Goal: Task Accomplishment & Management: Use online tool/utility

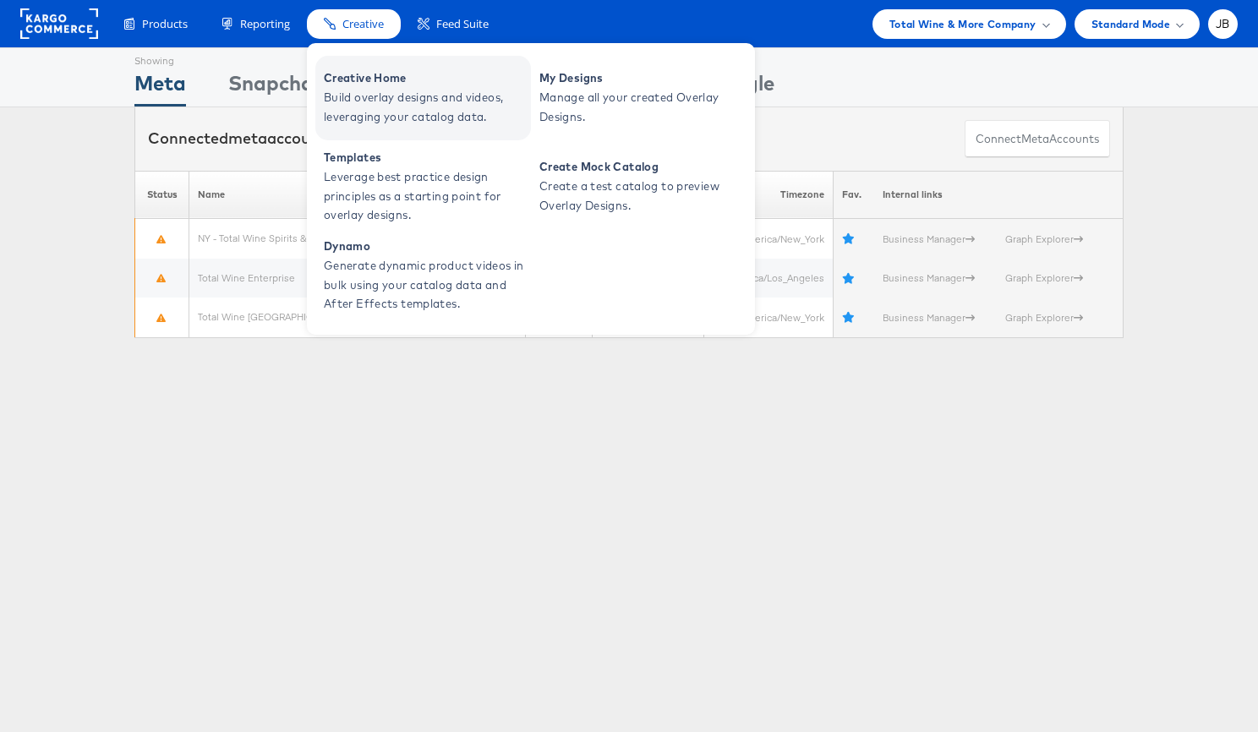
click at [383, 74] on span "Creative Home" at bounding box center [425, 77] width 203 height 19
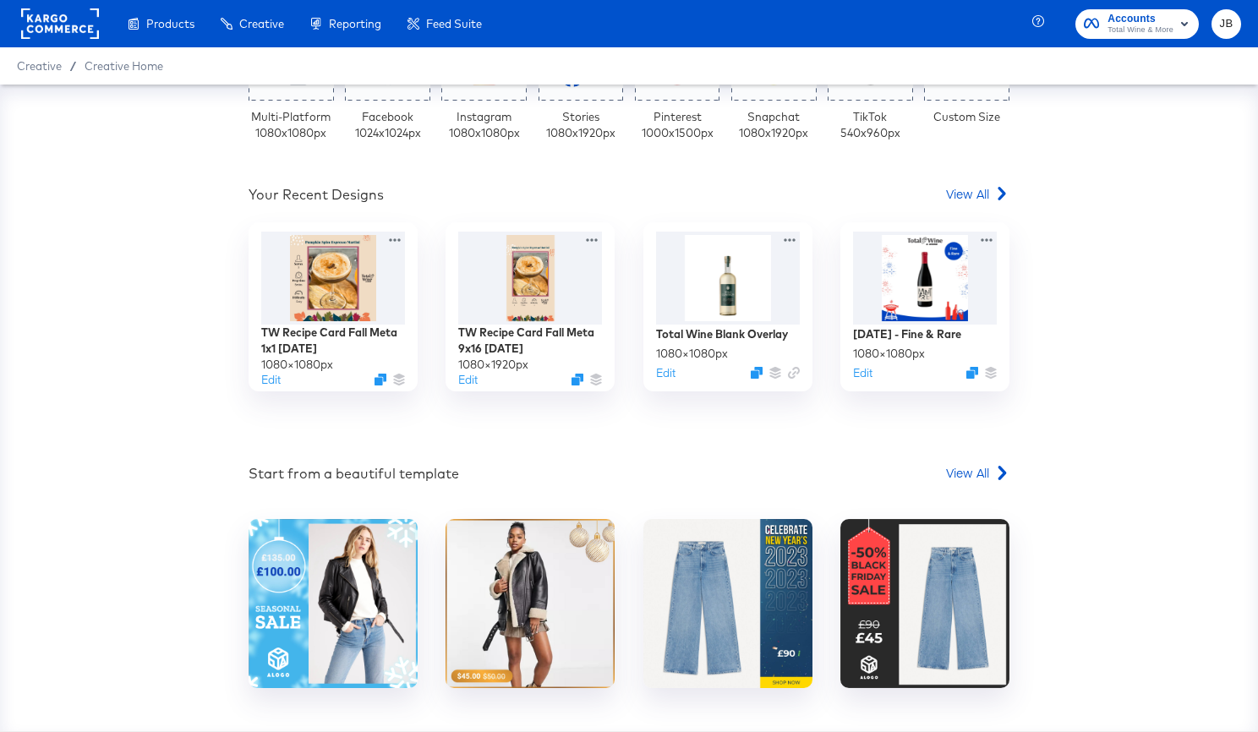
scroll to position [457, 0]
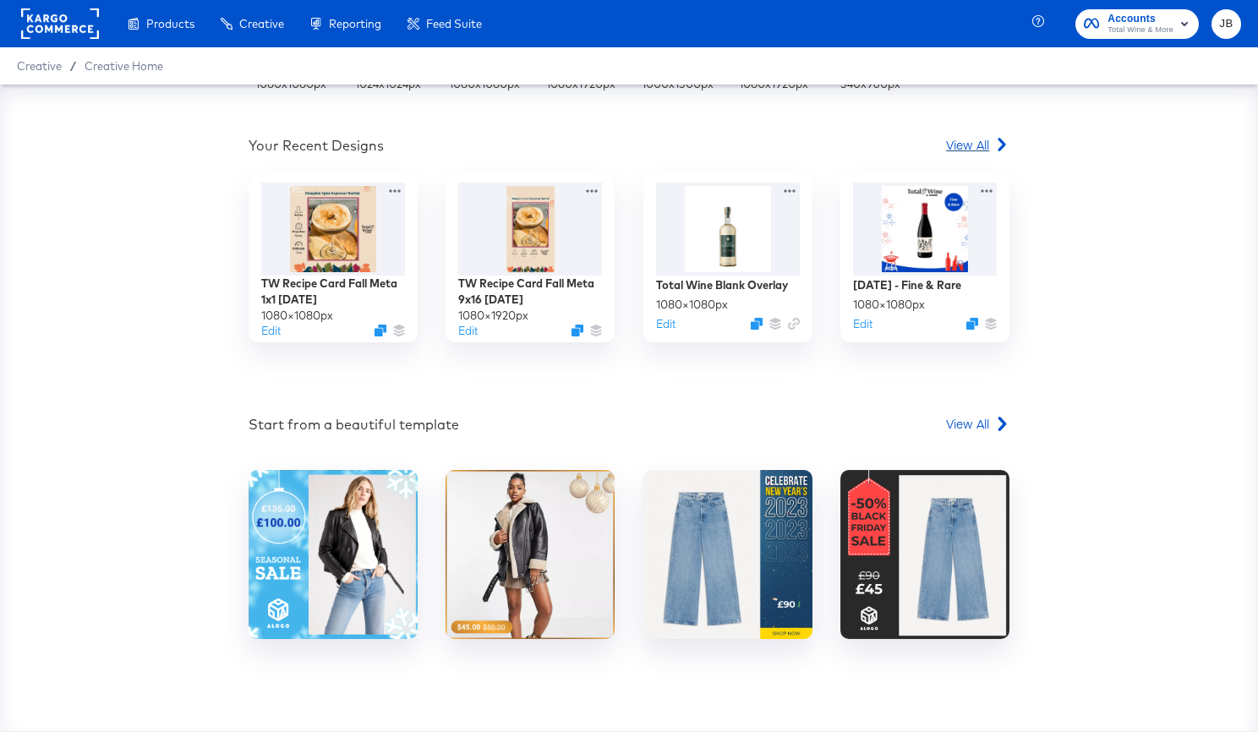
click at [978, 156] on link "View All" at bounding box center [977, 148] width 63 height 25
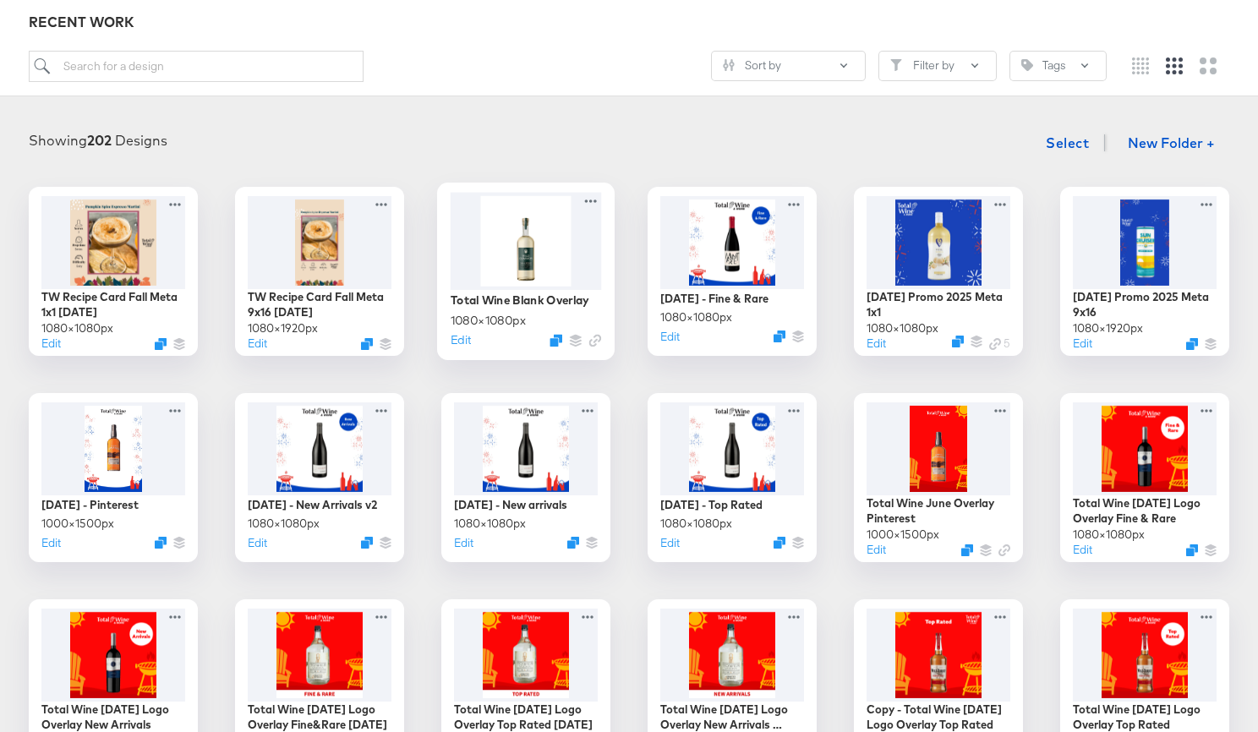
scroll to position [170, 0]
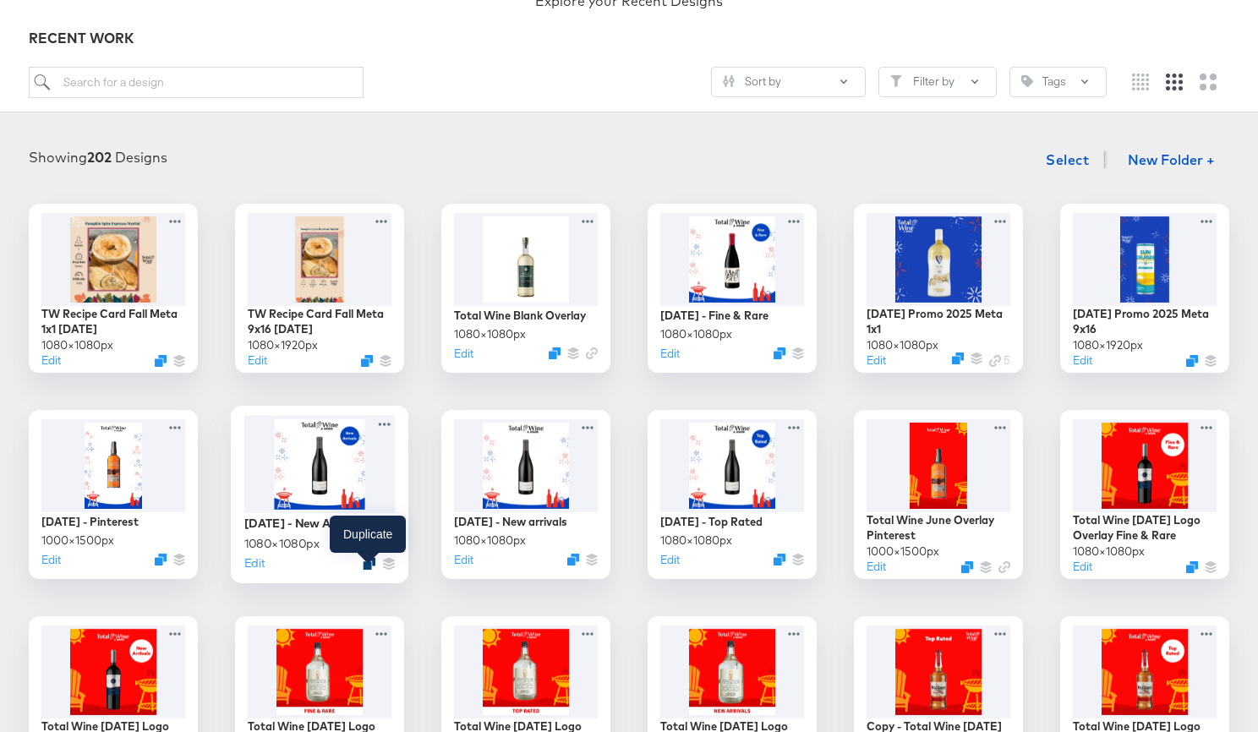
click at [370, 570] on icon "Duplicate" at bounding box center [369, 563] width 13 height 13
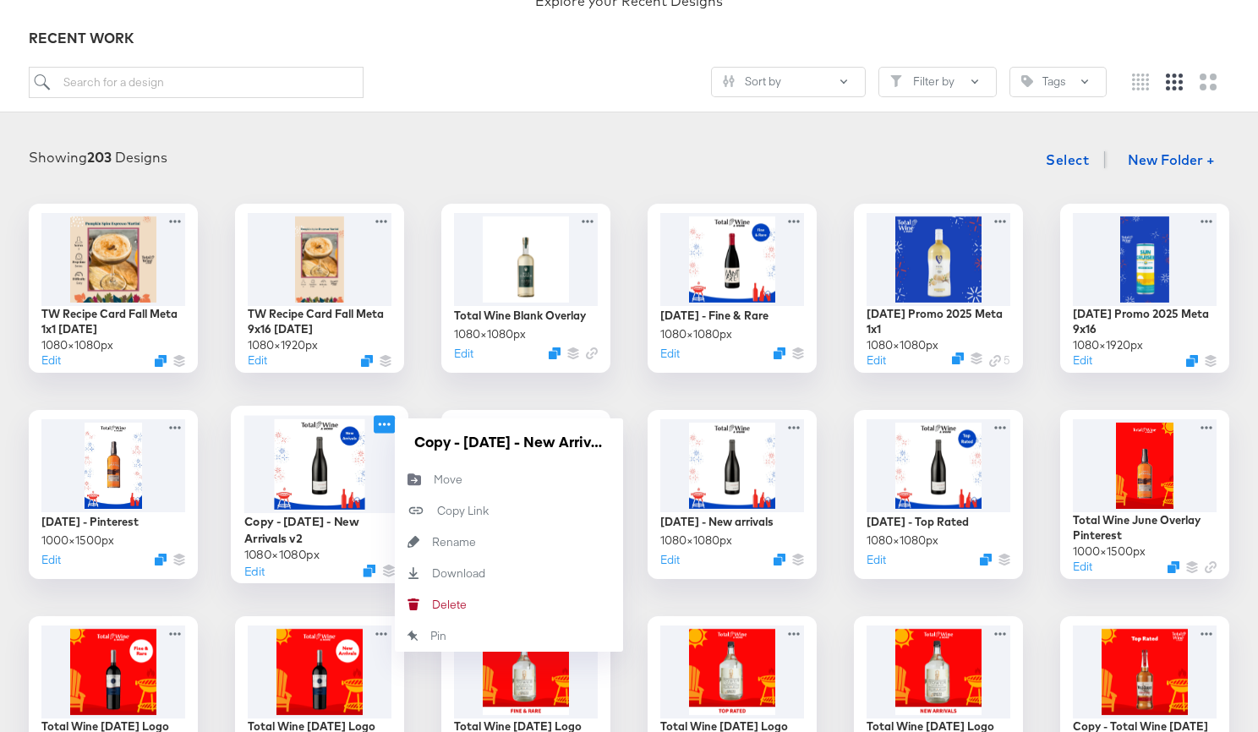
click at [384, 424] on icon at bounding box center [385, 424] width 12 height 3
click at [444, 441] on input "Copy - 4th of July - New Arrivals v2" at bounding box center [509, 441] width 203 height 34
paste input "Labor Day Bottle Busters Strikethrough"
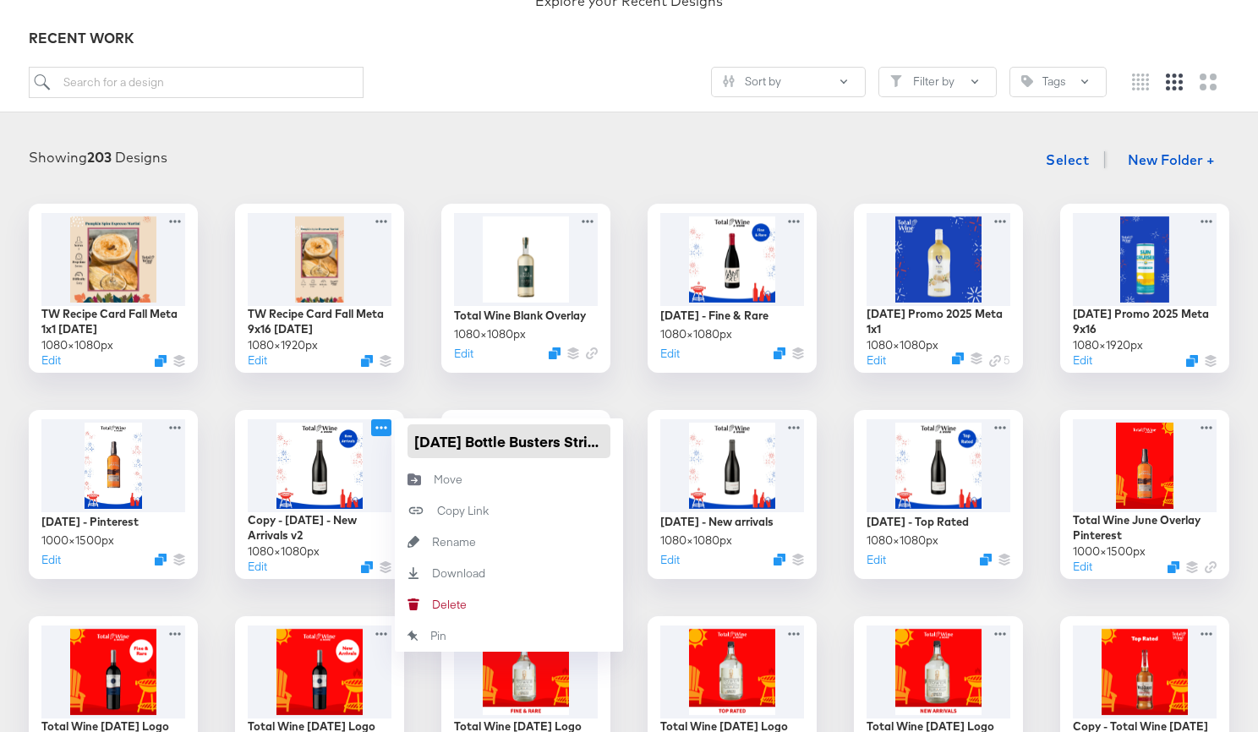
scroll to position [0, 76]
click at [450, 446] on input "Labor Day Bottle Busters Strikethrough" at bounding box center [509, 441] width 203 height 34
drag, startPoint x: 454, startPoint y: 441, endPoint x: 375, endPoint y: 441, distance: 79.5
click at [375, 441] on div "Labor Day Bottle Busters Strikethrough 1080 × 1080 px Edit Labor Day Bottle Bus…" at bounding box center [319, 494] width 169 height 169
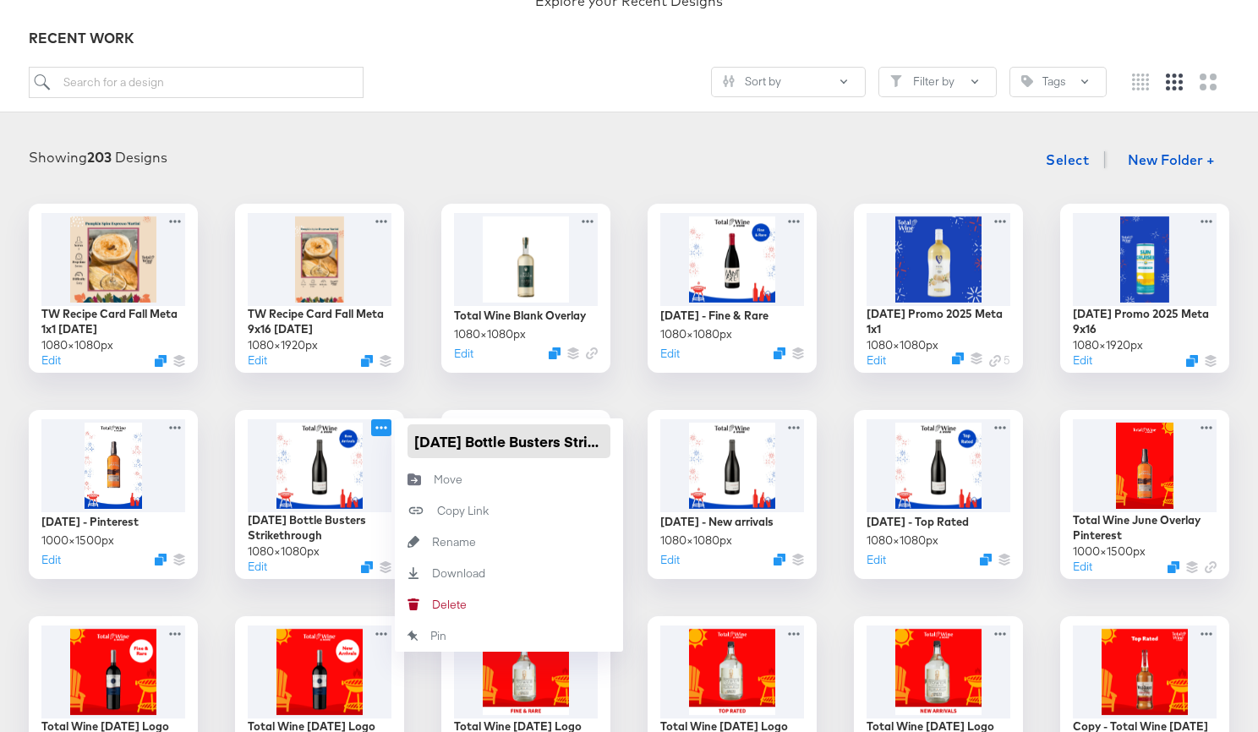
click at [457, 441] on input "Labor Day Bottle Busters Strikethrough" at bounding box center [509, 441] width 203 height 34
click at [482, 439] on input "Labor Day Bottle Busters Strikethrough" at bounding box center [509, 441] width 203 height 34
type input "Labor Day - Bottle Busters Strikethrough"
drag, startPoint x: 504, startPoint y: 444, endPoint x: 628, endPoint y: 445, distance: 124.3
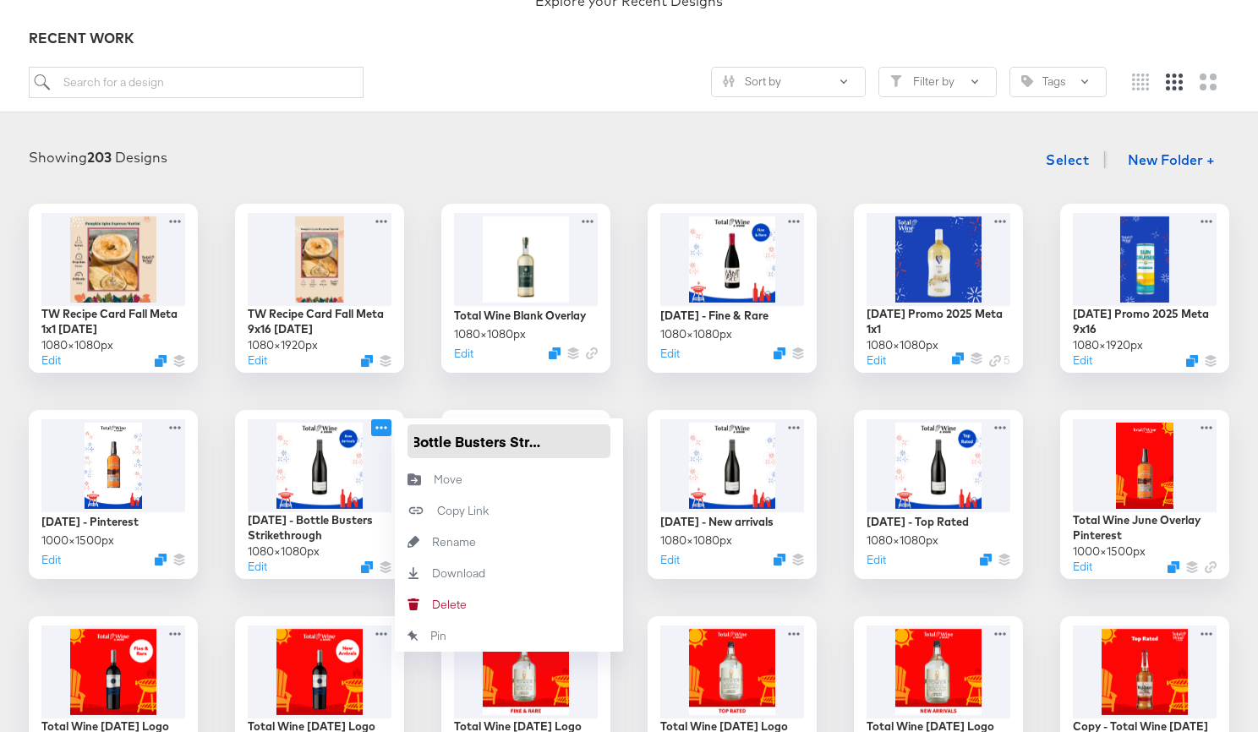
click at [628, 445] on div "TW Recipe Card Fall Meta 1x1 08.29.25 1080 × 1080 px Edit TW Recipe Card Fall M…" at bounding box center [629, 701] width 1224 height 994
click at [570, 443] on input "Labor Day - Bottle Busters Strikethrough" at bounding box center [509, 441] width 203 height 34
click at [437, 397] on div "TW Recipe Card Fall Meta 1x1 08.29.25 1080 × 1080 px Edit TW Recipe Card Fall M…" at bounding box center [629, 701] width 1224 height 994
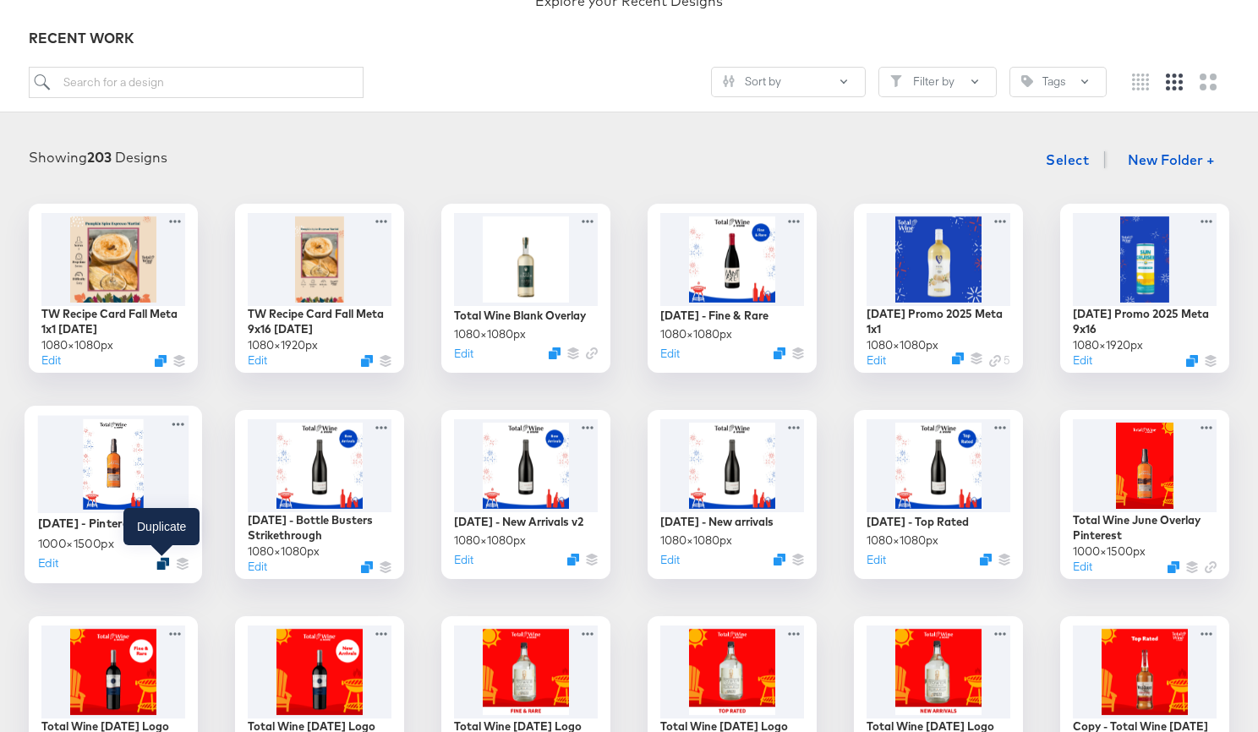
click at [158, 561] on icon "Duplicate" at bounding box center [162, 563] width 13 height 13
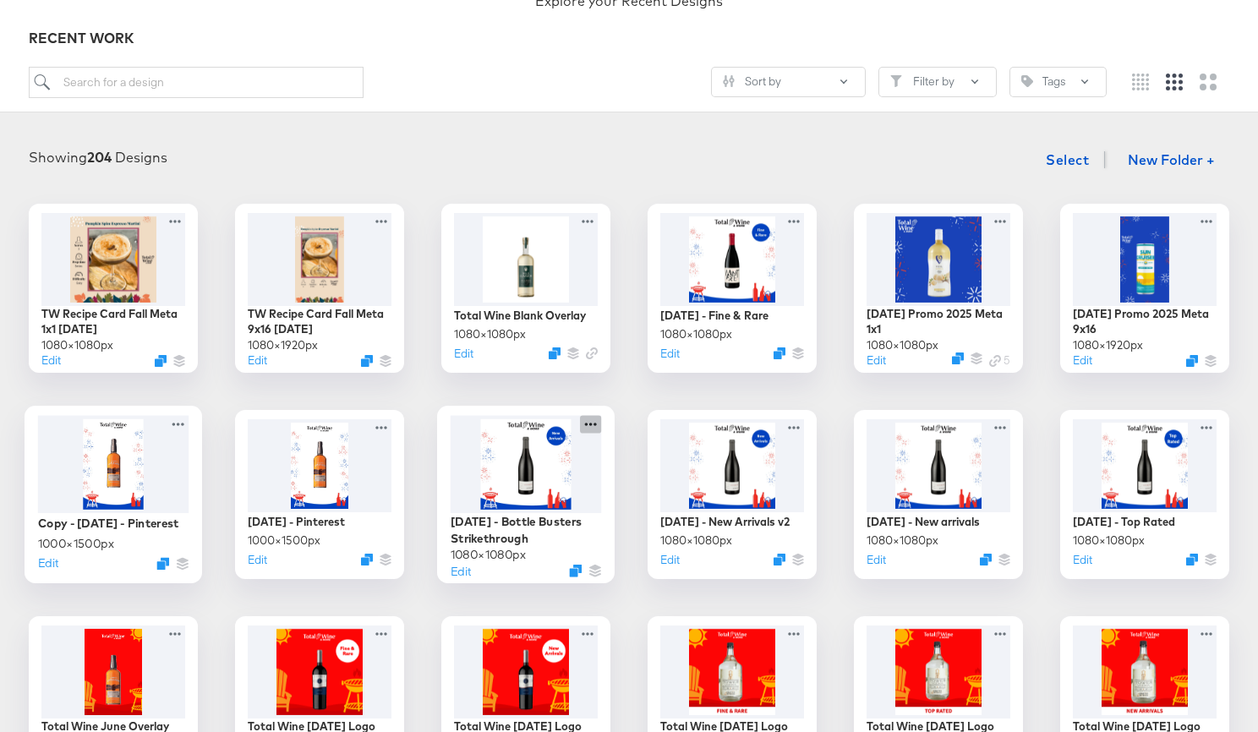
click at [593, 424] on icon at bounding box center [590, 424] width 21 height 18
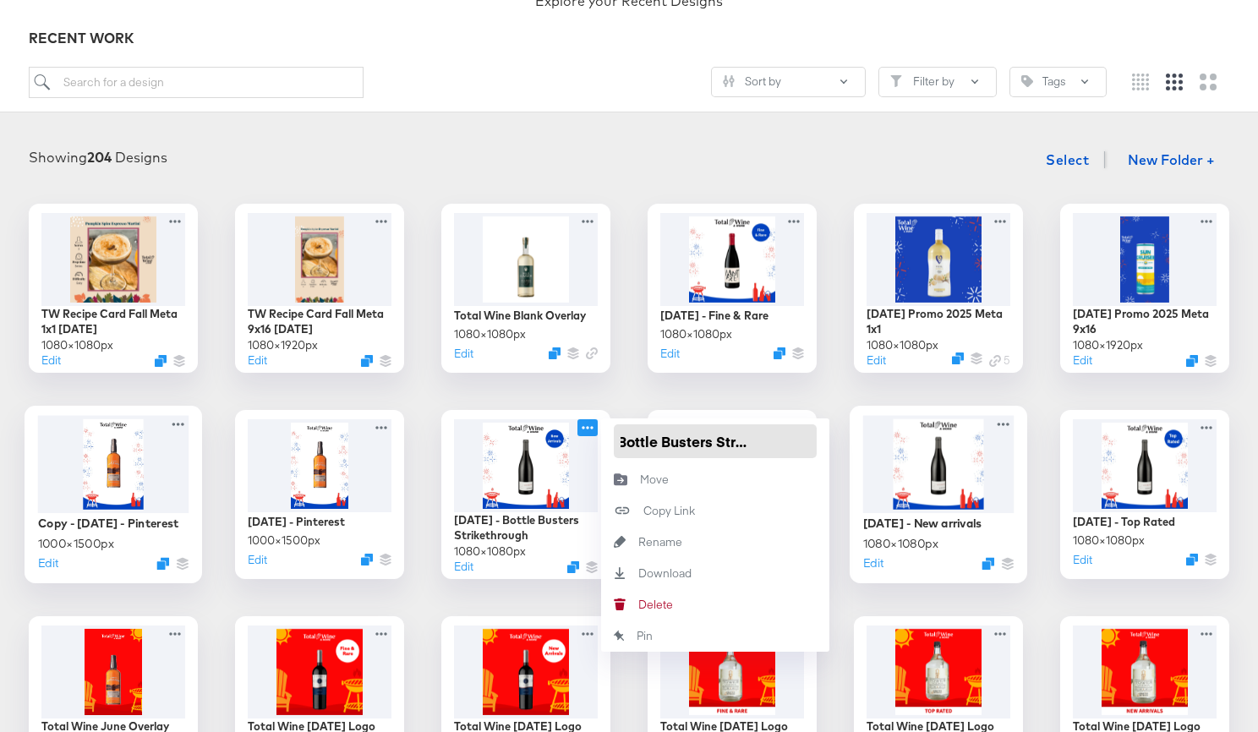
drag, startPoint x: 674, startPoint y: 435, endPoint x: 879, endPoint y: 427, distance: 205.6
click at [889, 427] on div "TW Recipe Card Fall Meta 1x1 08.29.25 1080 × 1080 px Edit TW Recipe Card Fall M…" at bounding box center [629, 701] width 1224 height 994
click at [802, 441] on input "Labor Day - Bottle Busters Strikethrough" at bounding box center [715, 441] width 203 height 34
type input "[DATE] - Bottle Busters Strikethrough 1x1"
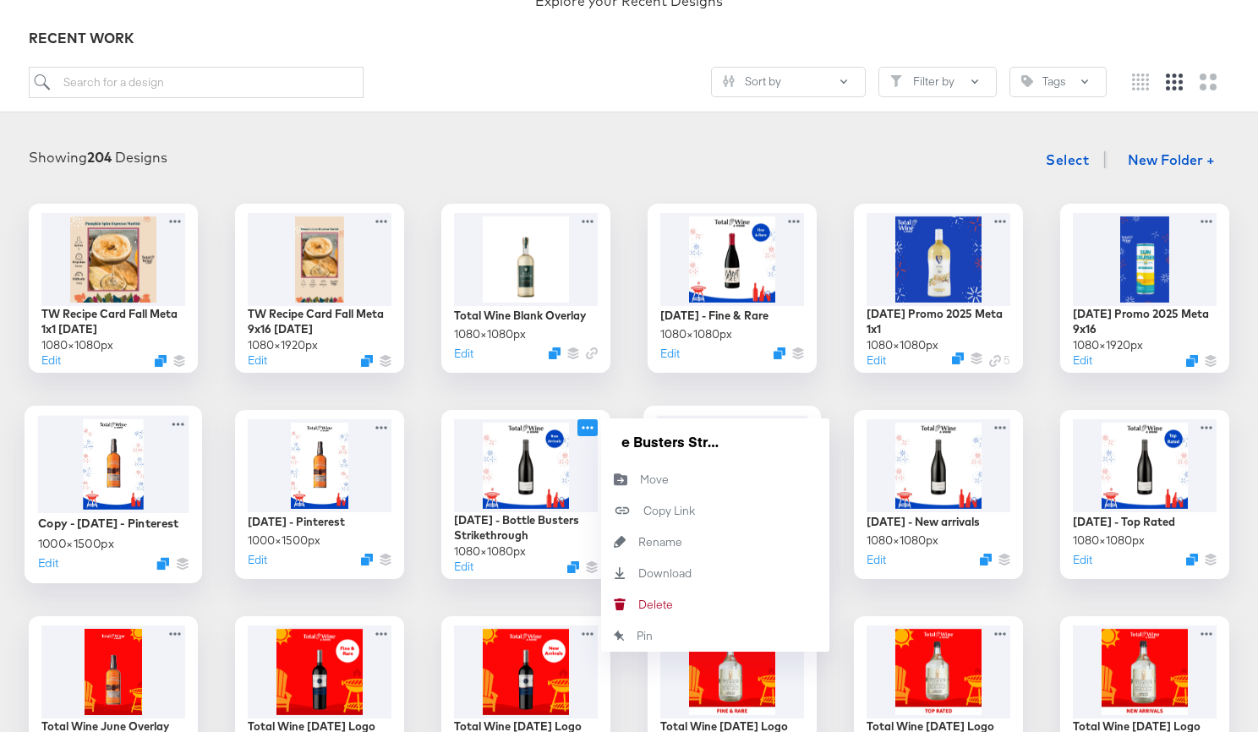
click at [747, 406] on div "4th of July - New Arrivals v2 1080 × 1080 px Edit" at bounding box center [733, 495] width 178 height 178
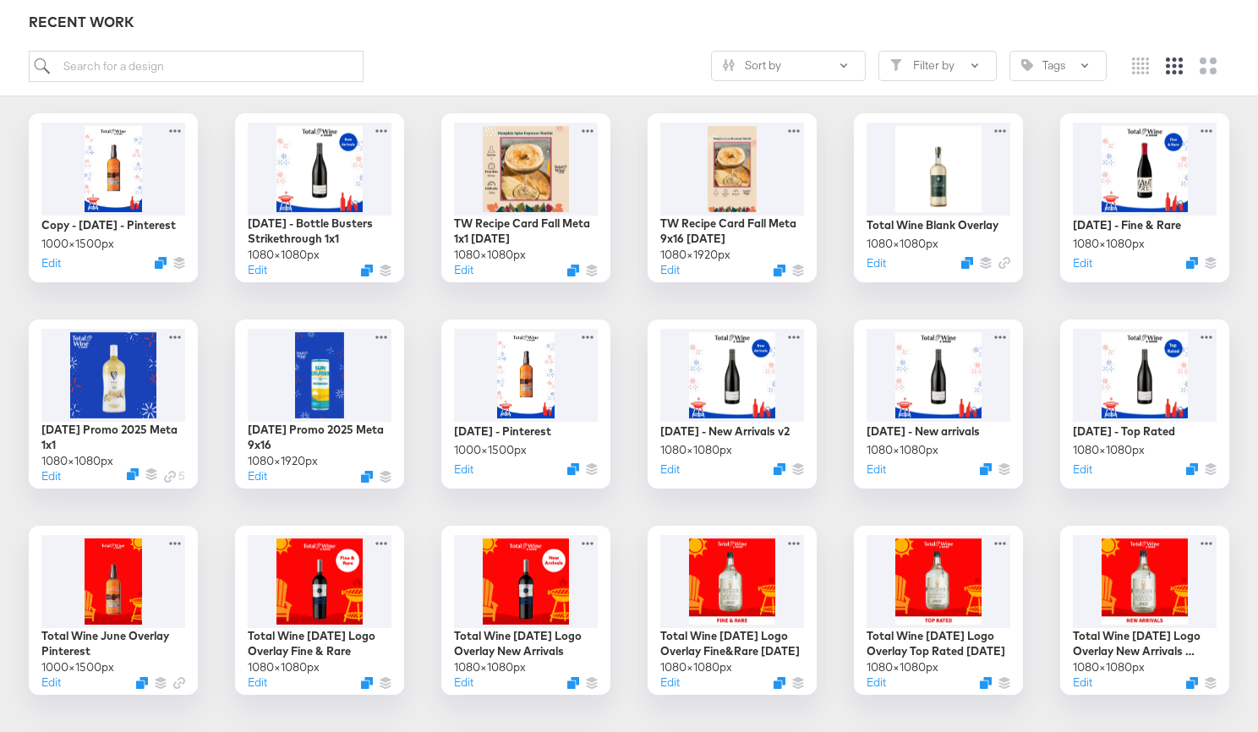
scroll to position [262, 0]
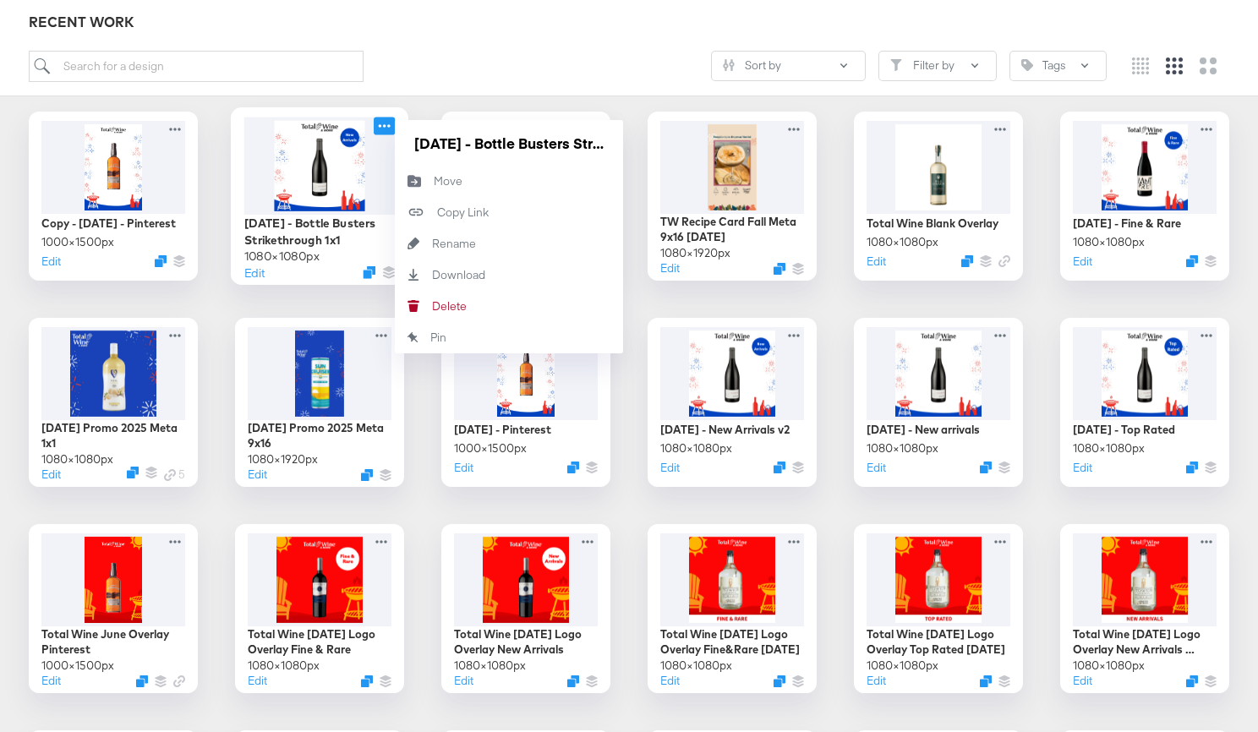
click at [382, 127] on icon at bounding box center [384, 126] width 21 height 18
click at [444, 134] on input "[DATE] - Bottle Busters Strikethrough 1x1" at bounding box center [509, 143] width 203 height 34
click at [180, 119] on icon at bounding box center [177, 126] width 21 height 18
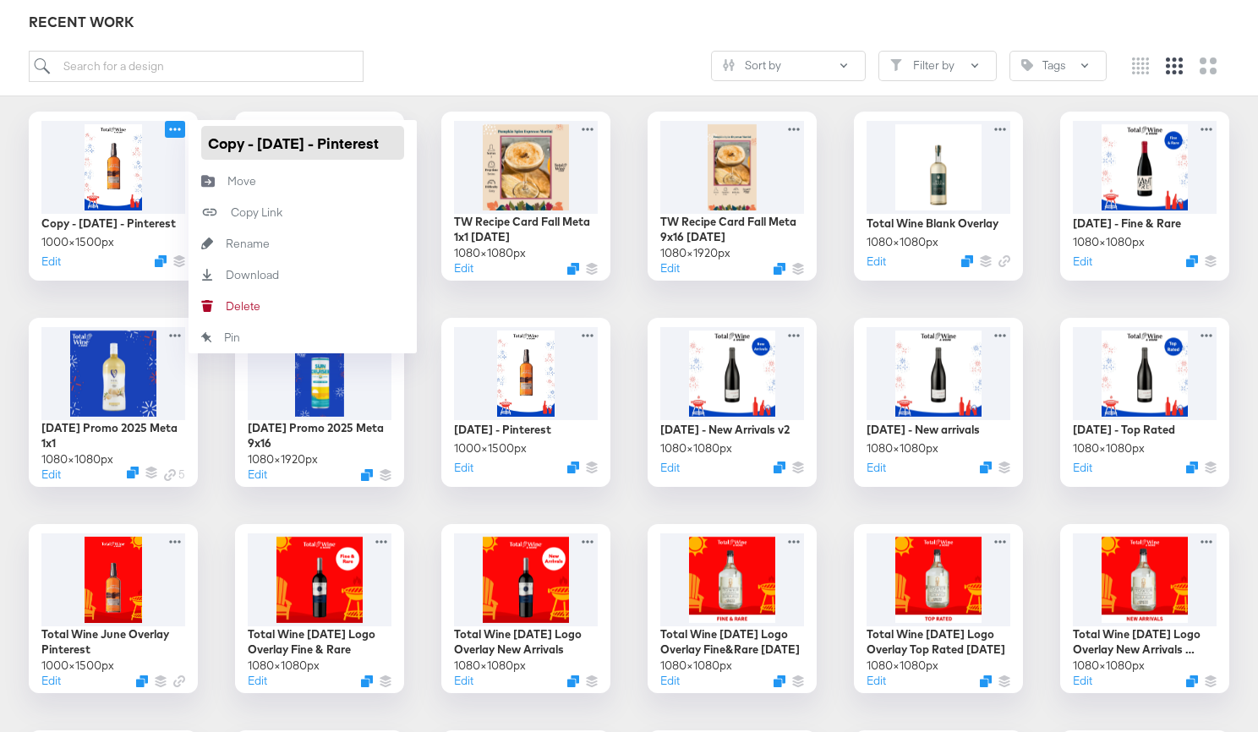
click at [257, 140] on input "Copy - 4th of July - Pinterest" at bounding box center [302, 143] width 203 height 34
paste input "[DATE] - Bottle Busters Strikethrough 1x1"
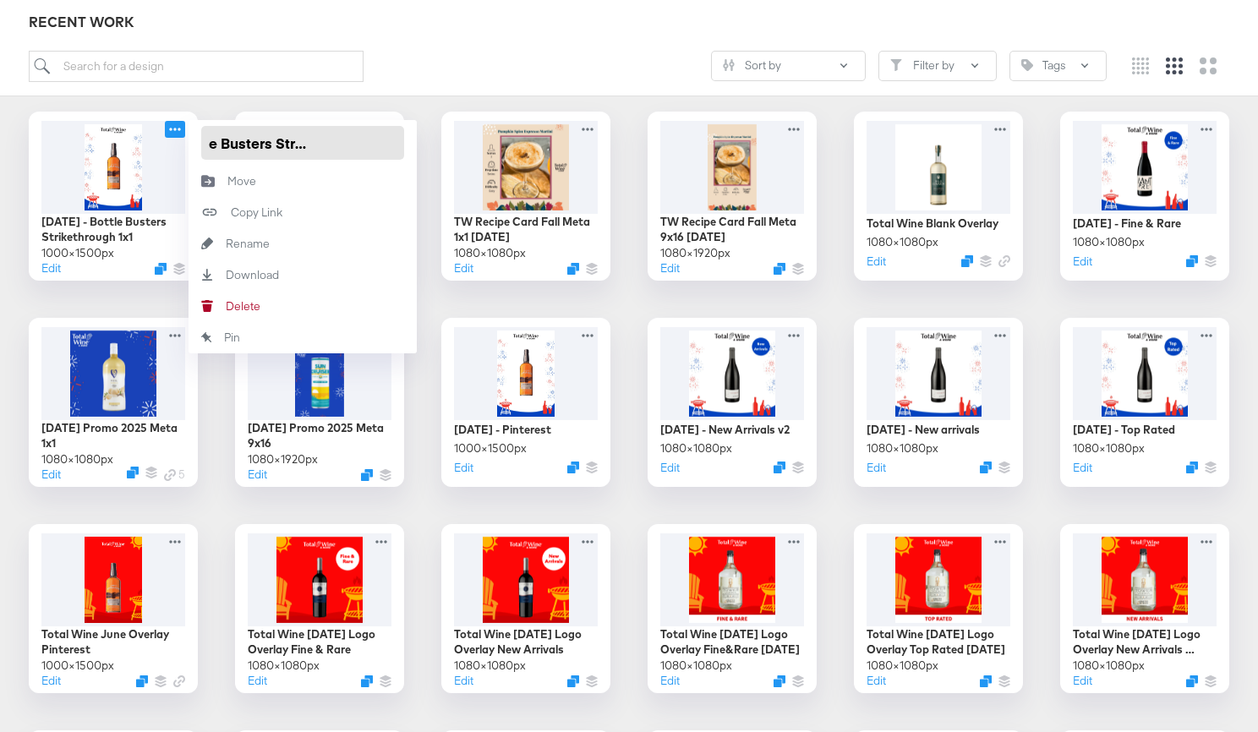
type input "[DATE] - Bottle Busters Strikethrough 9x16"
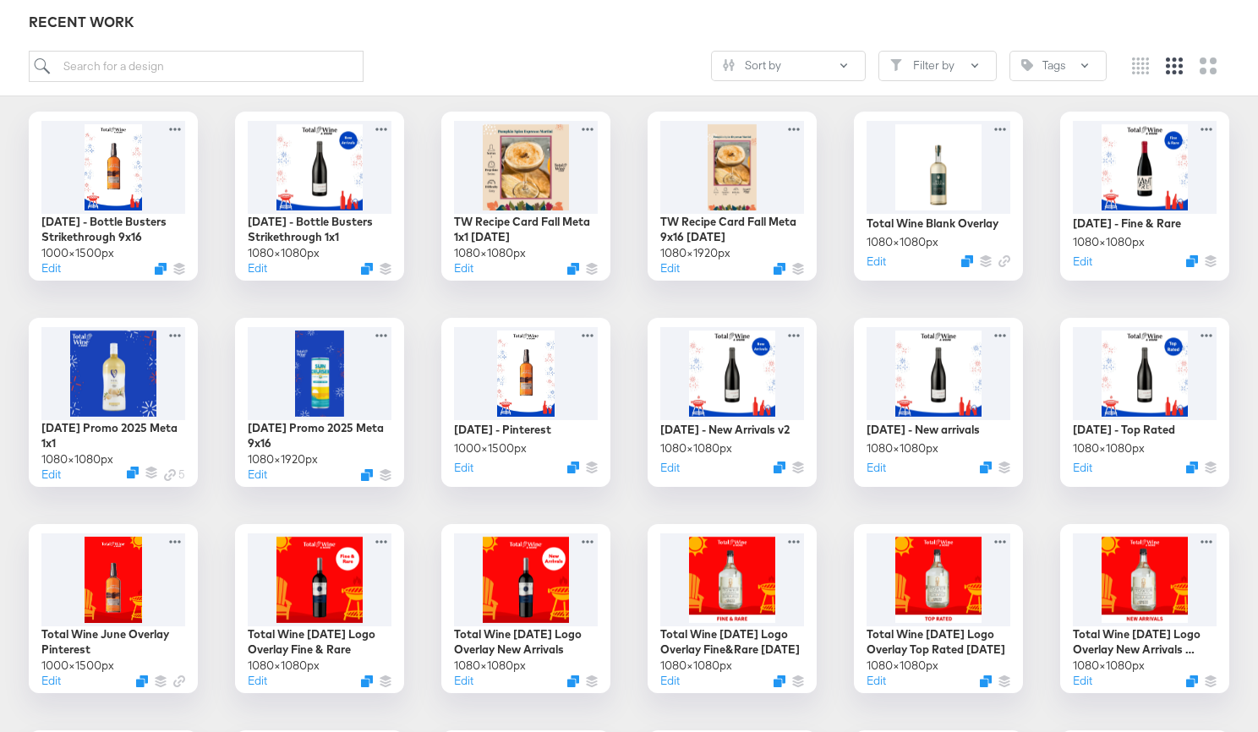
click at [341, 104] on div "Showing 204 Designs Select New Folder + Labor Day - Bottle Busters Strikethroug…" at bounding box center [629, 578] width 1224 height 1055
click at [319, 182] on div at bounding box center [319, 166] width 151 height 98
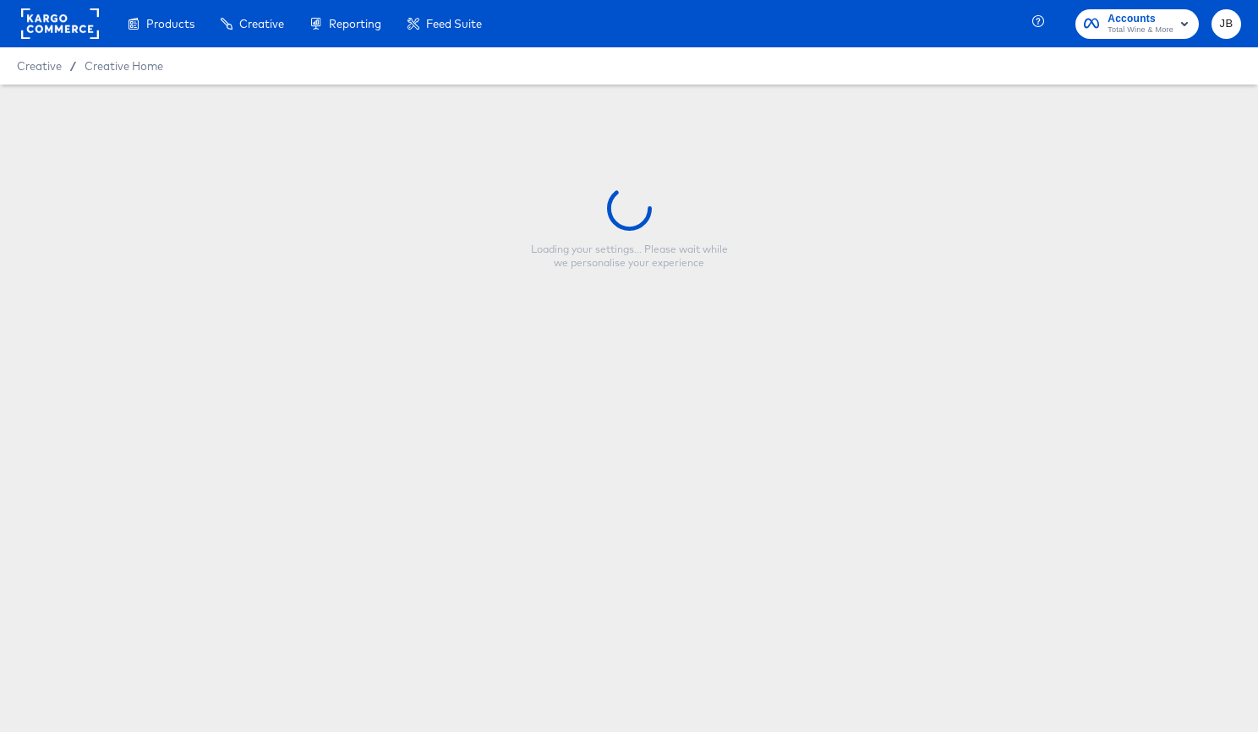
type input "[DATE] - Bottle Busters Strikethrough 1x1"
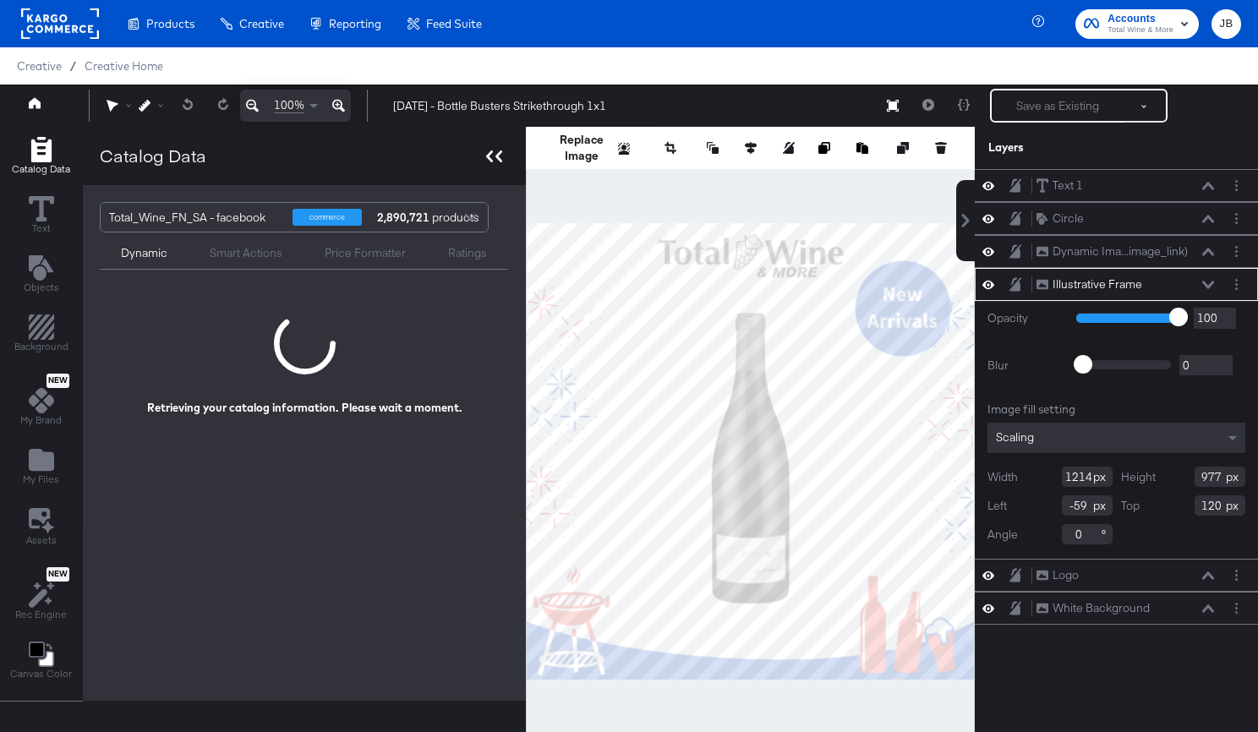
click at [501, 159] on div at bounding box center [494, 156] width 30 height 25
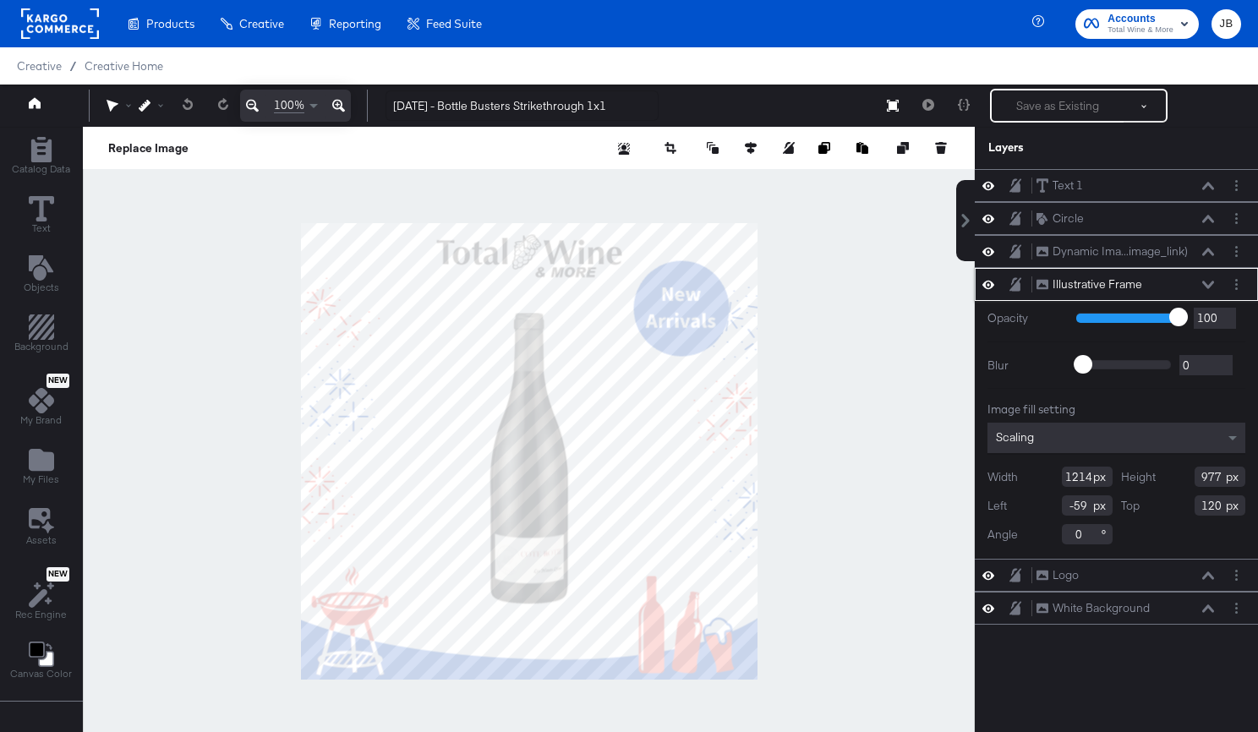
click at [991, 288] on icon at bounding box center [989, 284] width 12 height 14
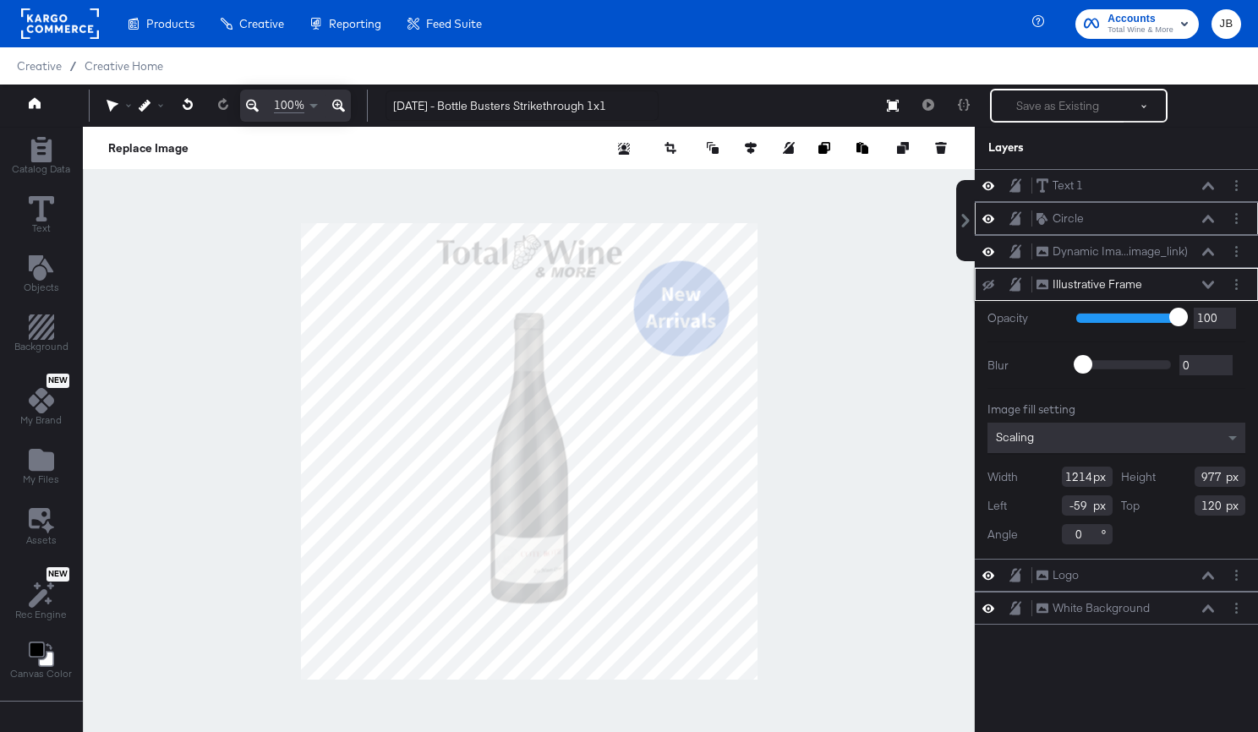
click at [989, 216] on icon at bounding box center [989, 218] width 12 height 14
click at [989, 216] on icon at bounding box center [989, 218] width 12 height 11
click at [994, 185] on button at bounding box center [989, 186] width 14 height 16
click at [989, 218] on icon at bounding box center [989, 218] width 12 height 14
click at [1207, 287] on icon at bounding box center [1208, 285] width 12 height 8
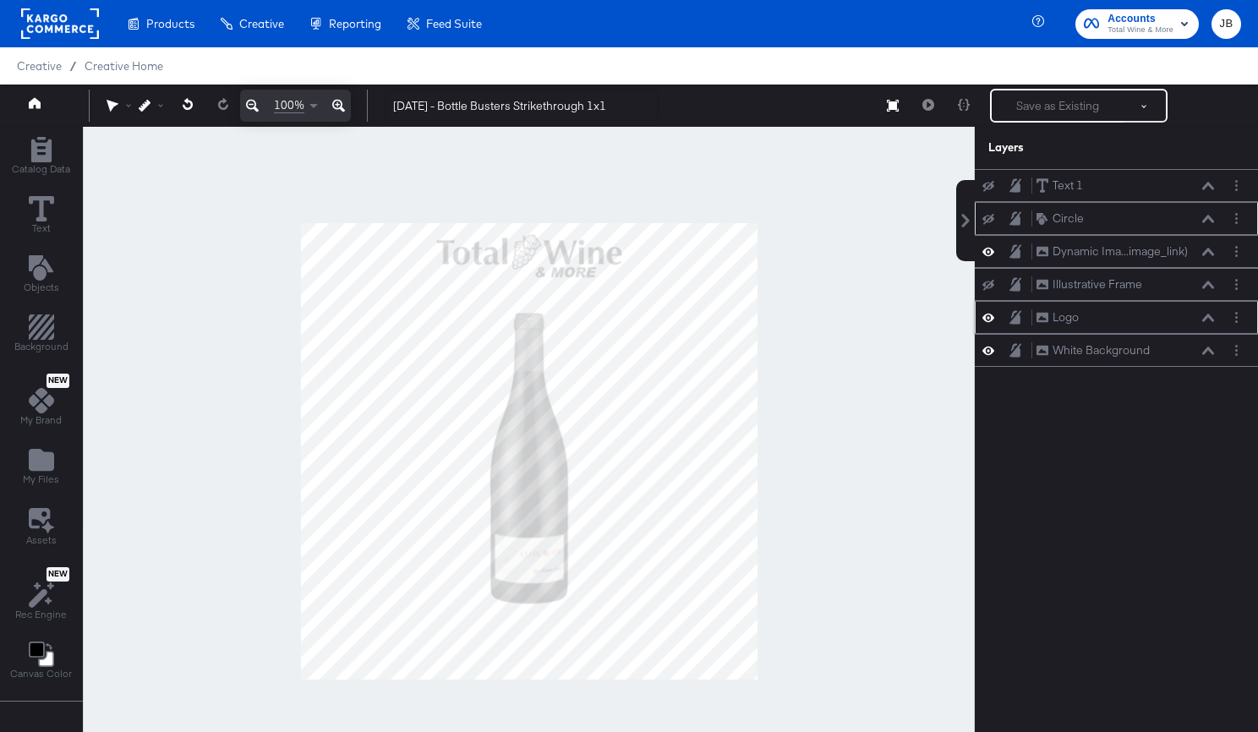
click at [996, 326] on div "Logo Logo" at bounding box center [1117, 318] width 270 height 18
click at [984, 320] on icon at bounding box center [989, 317] width 12 height 14
click at [987, 348] on icon at bounding box center [989, 350] width 12 height 14
click at [987, 348] on icon at bounding box center [989, 351] width 12 height 11
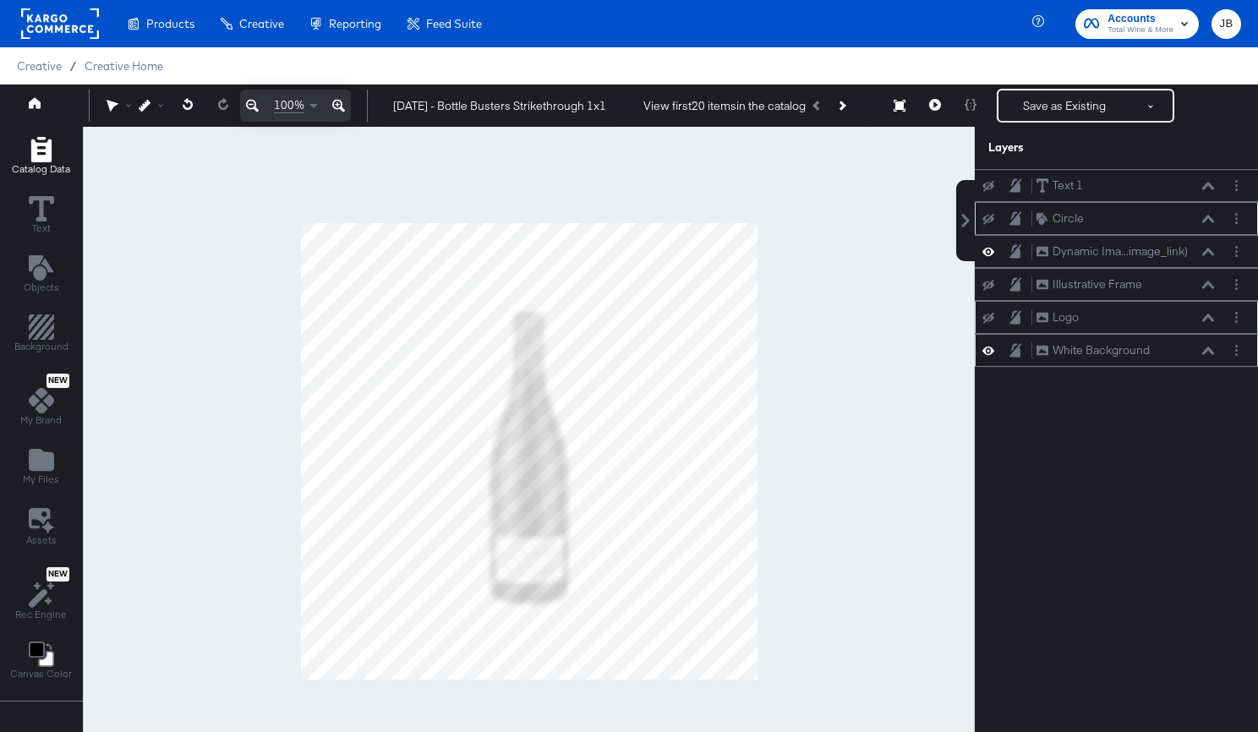
click at [51, 157] on icon "Add Rectangle" at bounding box center [41, 149] width 25 height 25
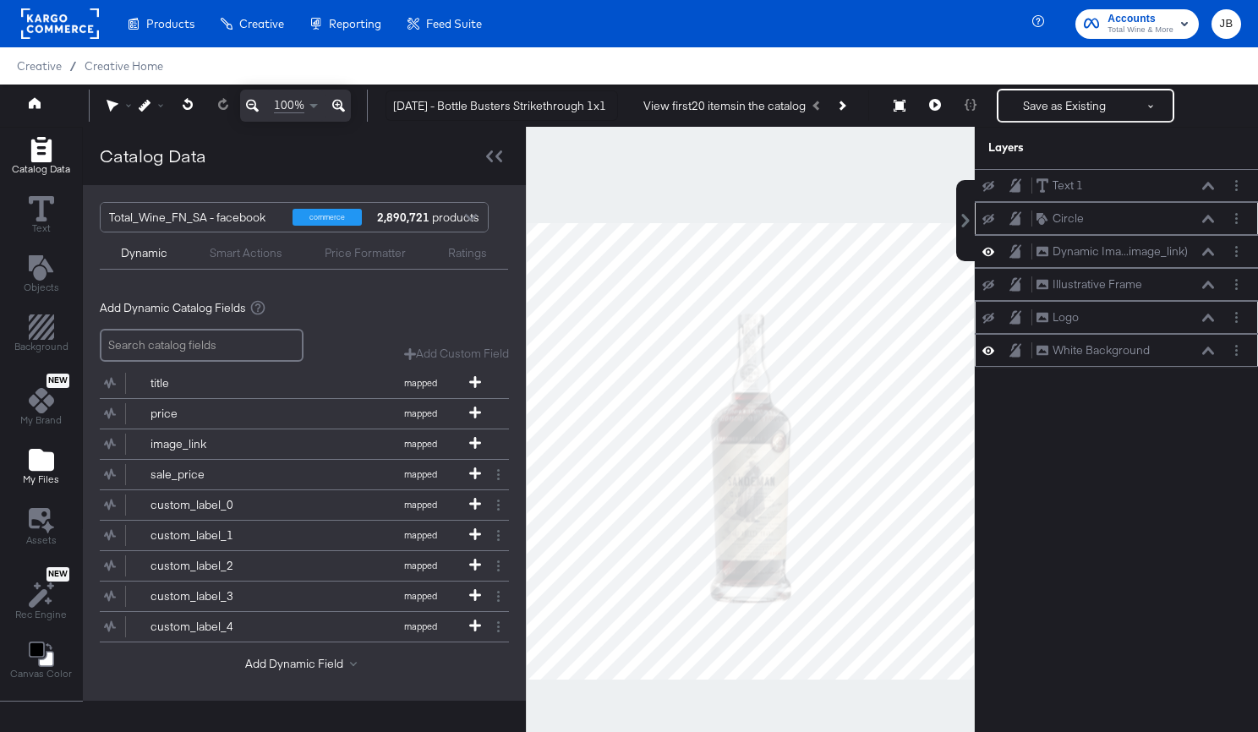
click at [39, 463] on icon "Add Files" at bounding box center [41, 460] width 25 height 22
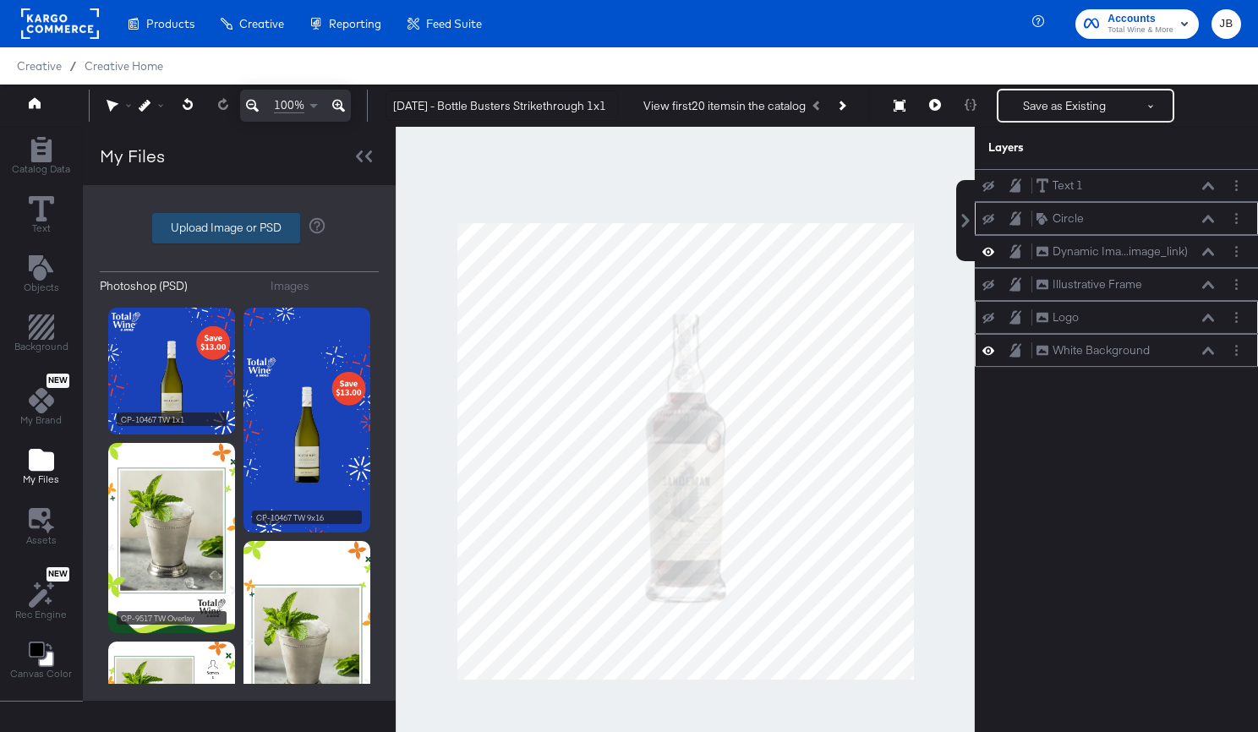
click at [209, 235] on label "Upload Image or PSD" at bounding box center [226, 228] width 146 height 29
click at [239, 228] on input "Upload Image or PSD" at bounding box center [239, 228] width 0 height 0
type input "C:\fakepath\V1-1.png"
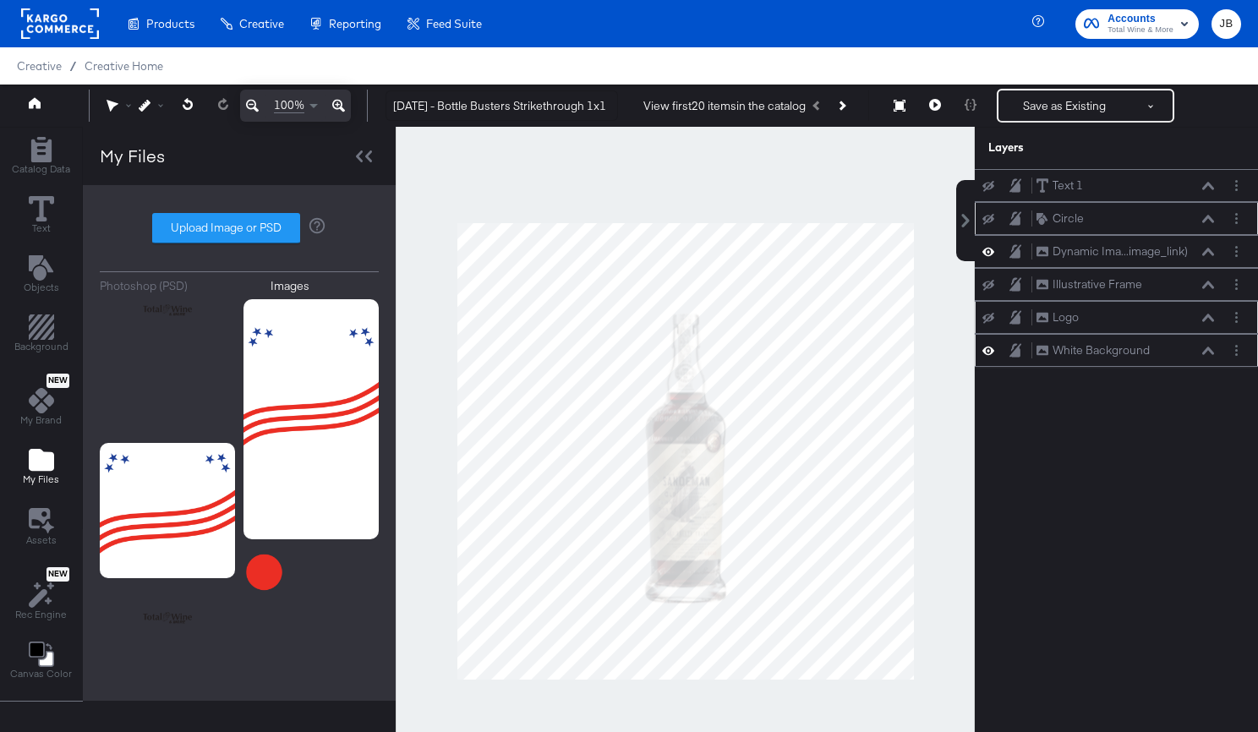
click at [435, 305] on div at bounding box center [685, 451] width 579 height 649
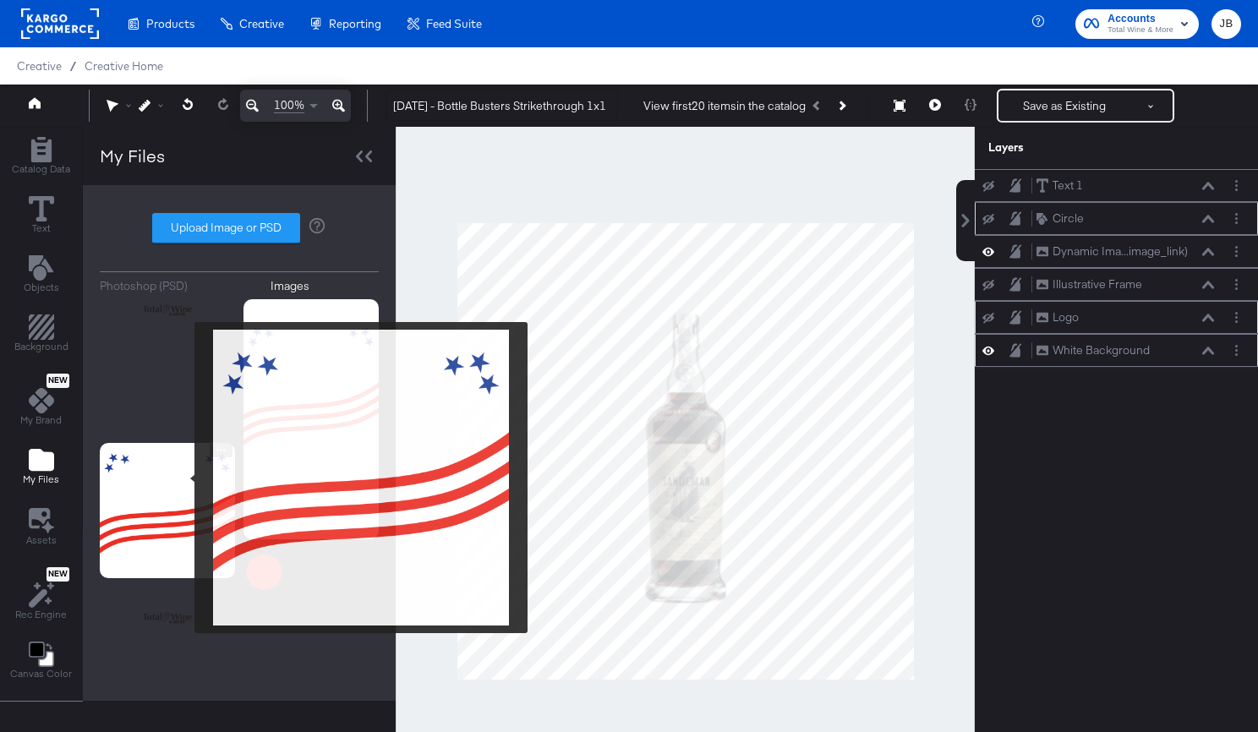
click at [183, 478] on img at bounding box center [167, 510] width 135 height 135
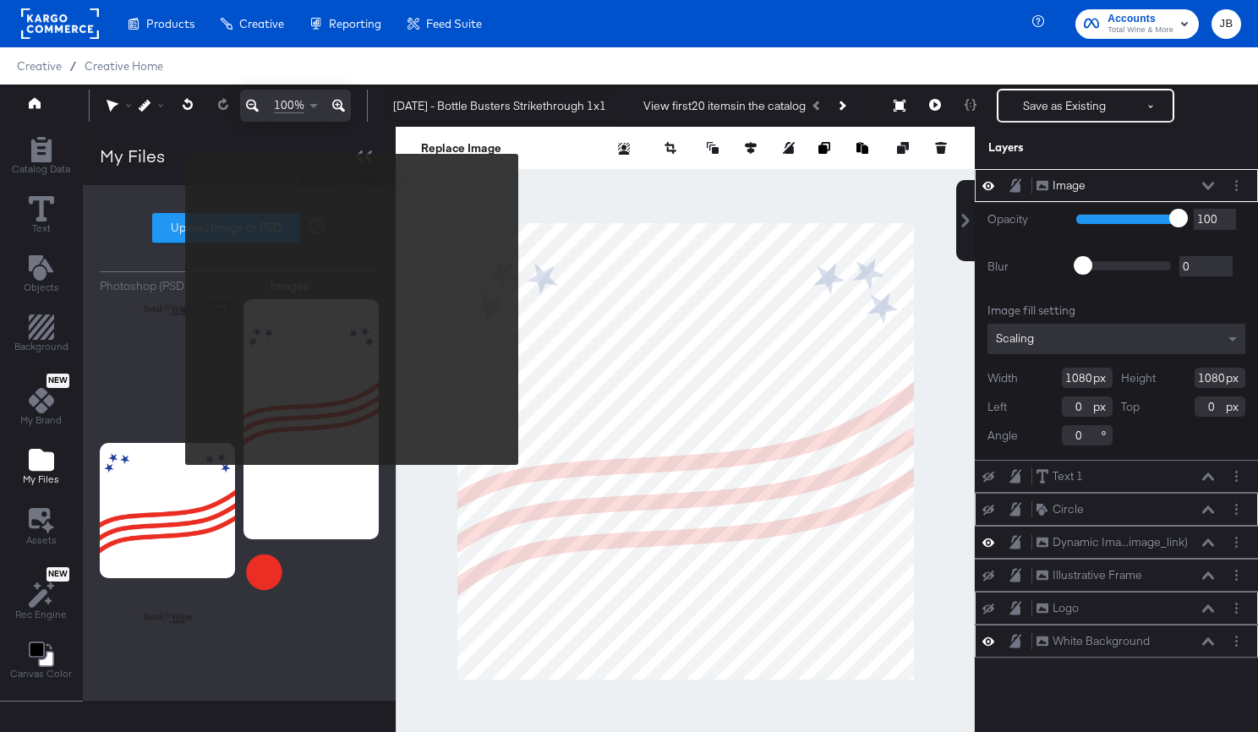
click at [174, 309] on img at bounding box center [167, 366] width 135 height 135
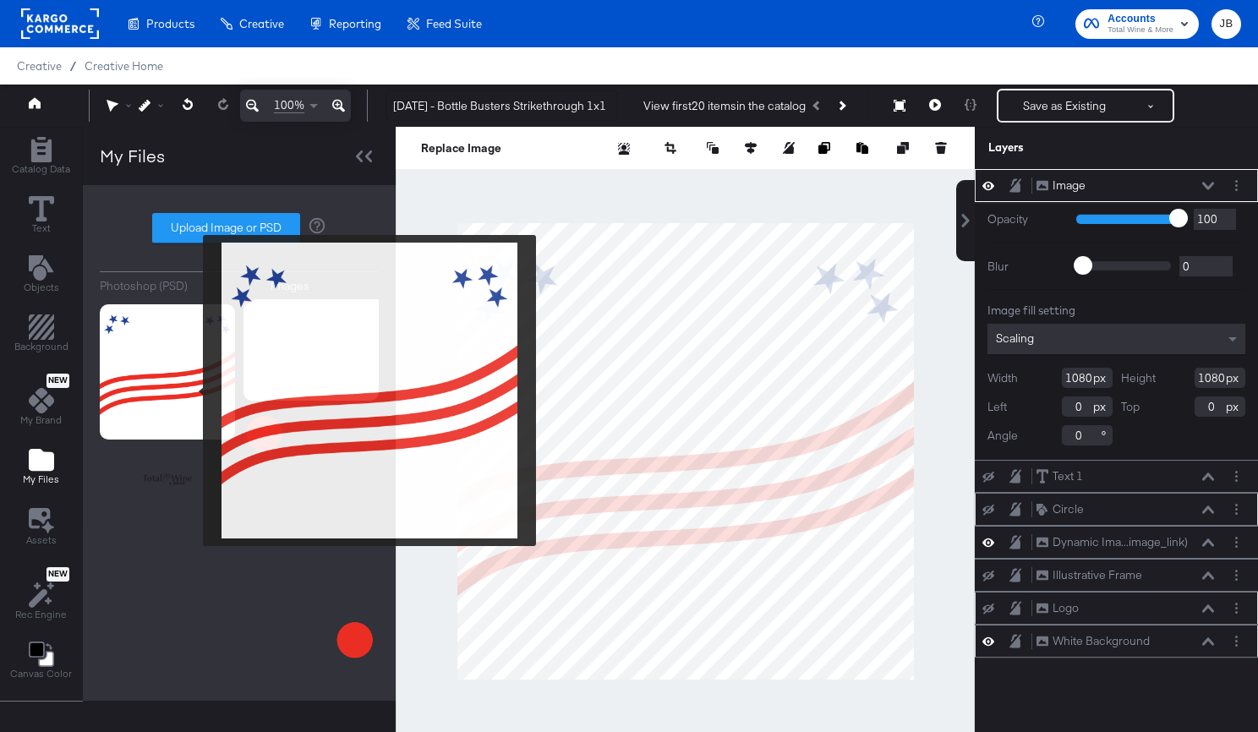
scroll to position [146, 0]
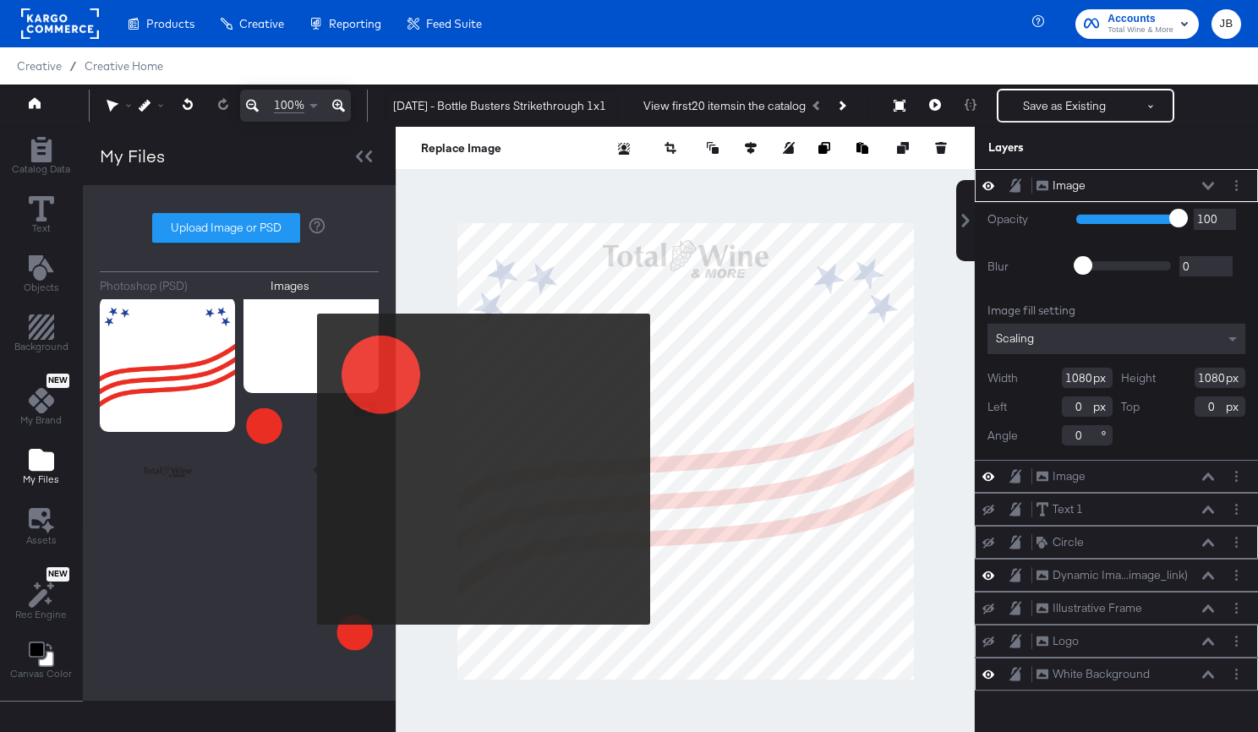
click at [306, 469] on img at bounding box center [311, 469] width 135 height 135
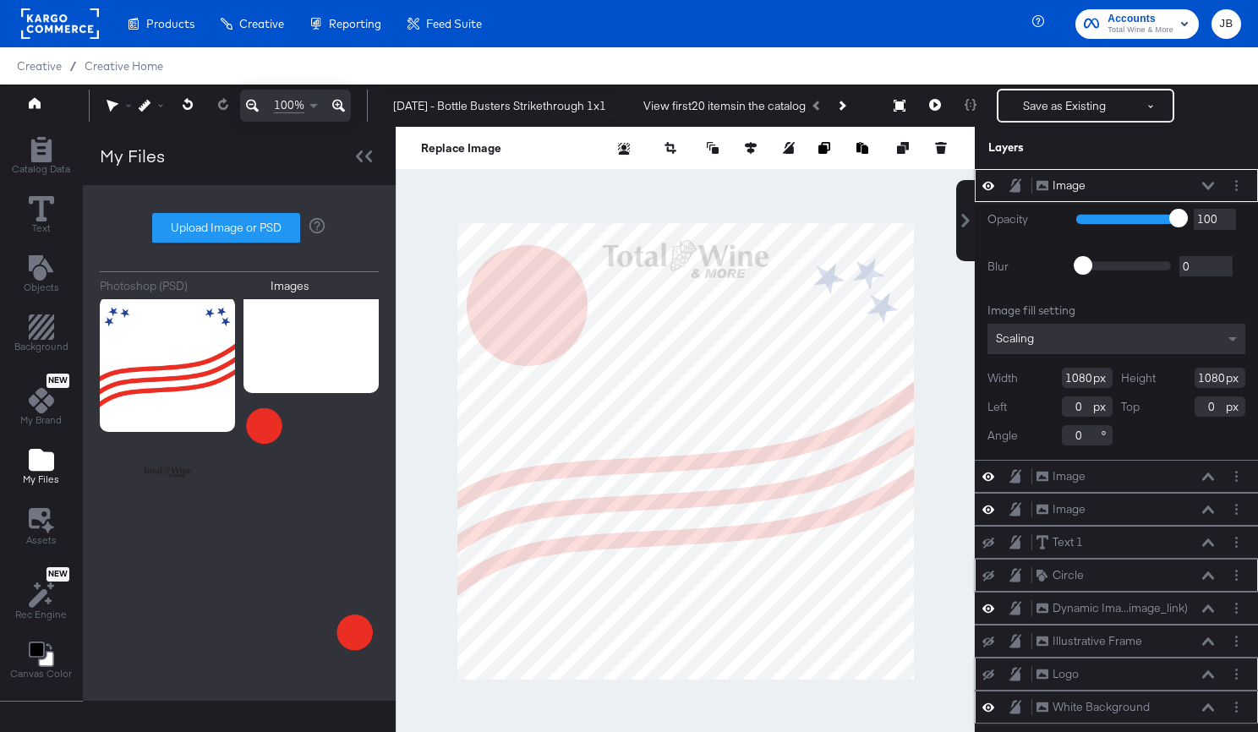
click at [1204, 183] on icon at bounding box center [1208, 186] width 12 height 8
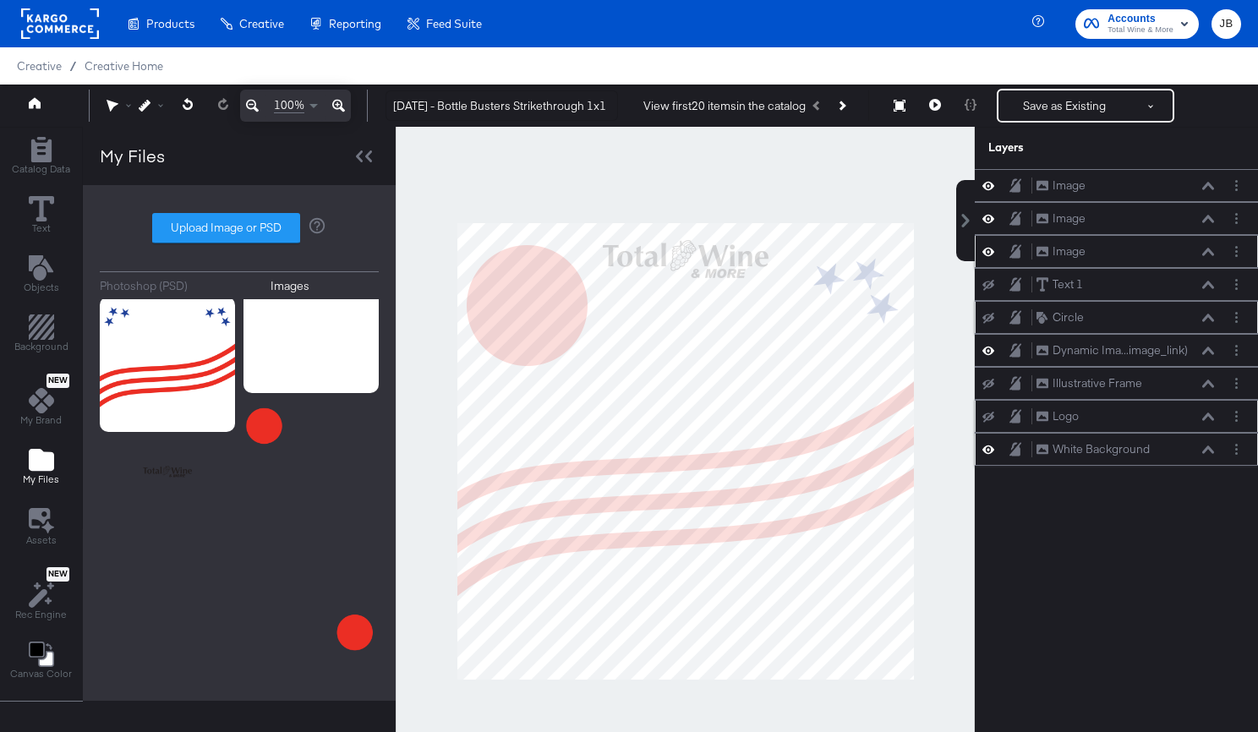
click at [986, 249] on icon at bounding box center [989, 251] width 12 height 14
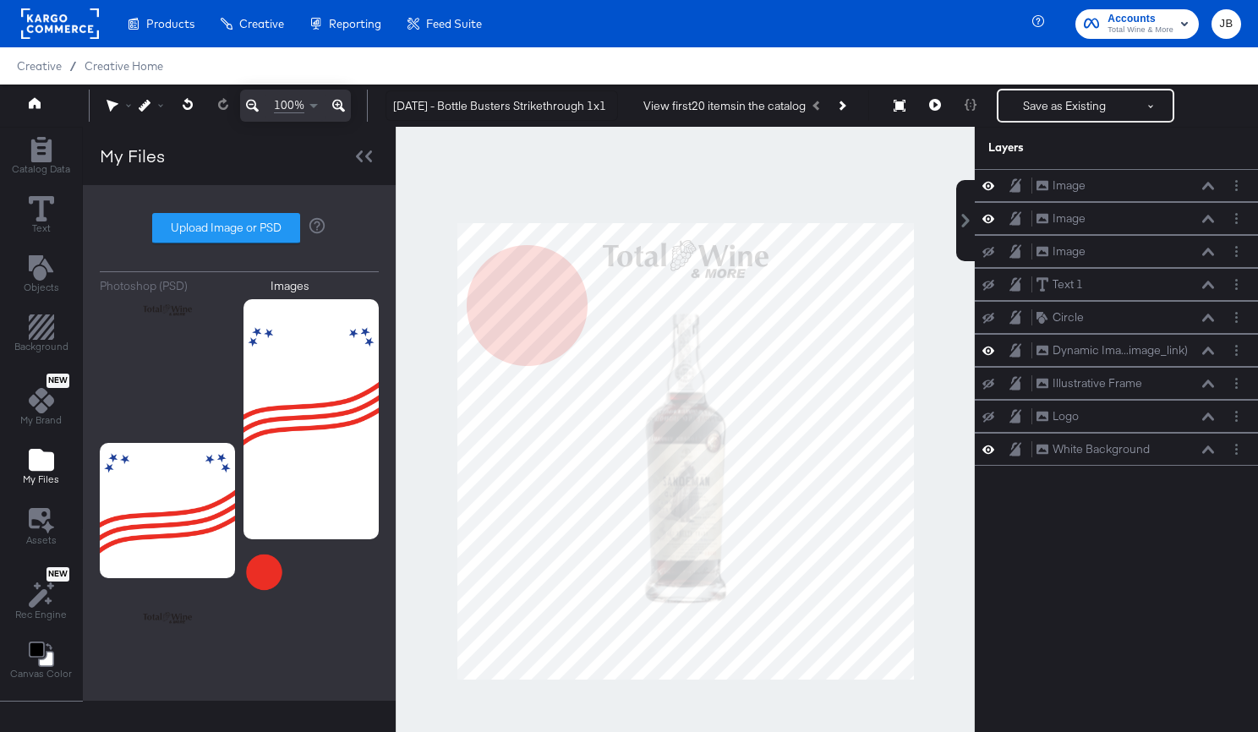
click at [986, 249] on icon at bounding box center [989, 252] width 12 height 11
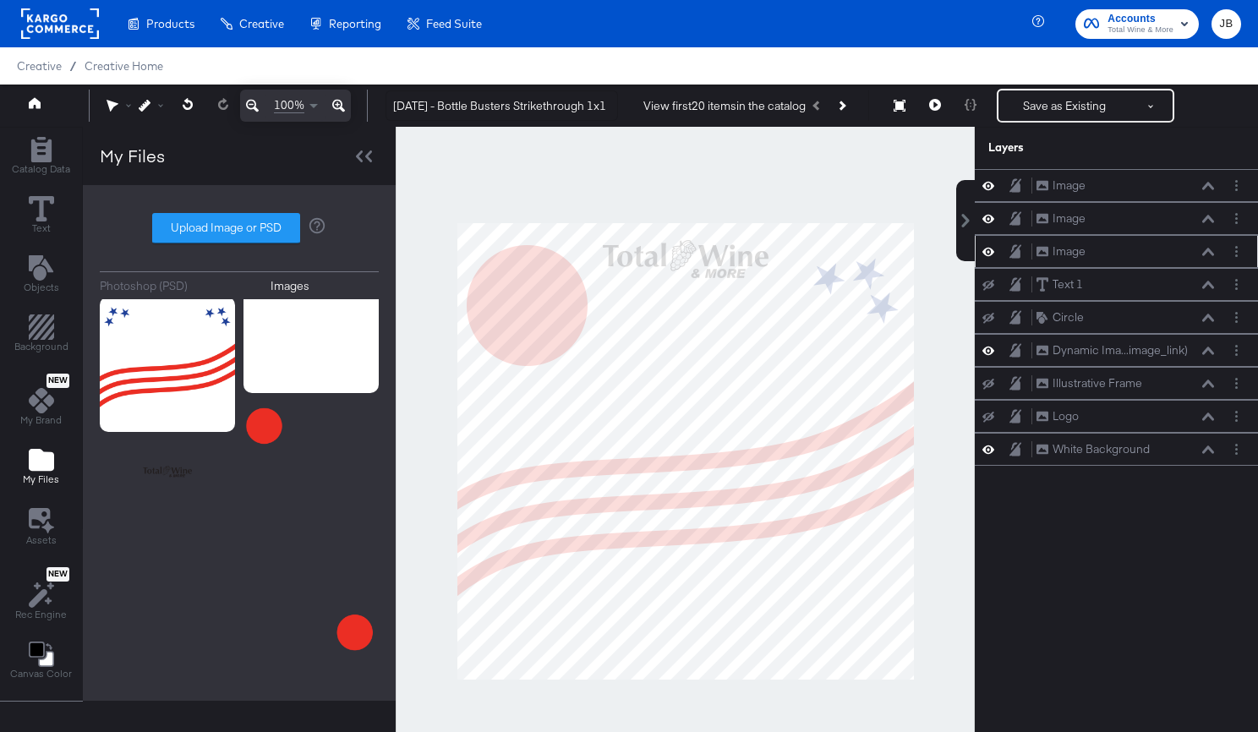
click at [1239, 260] on div at bounding box center [1237, 252] width 18 height 18
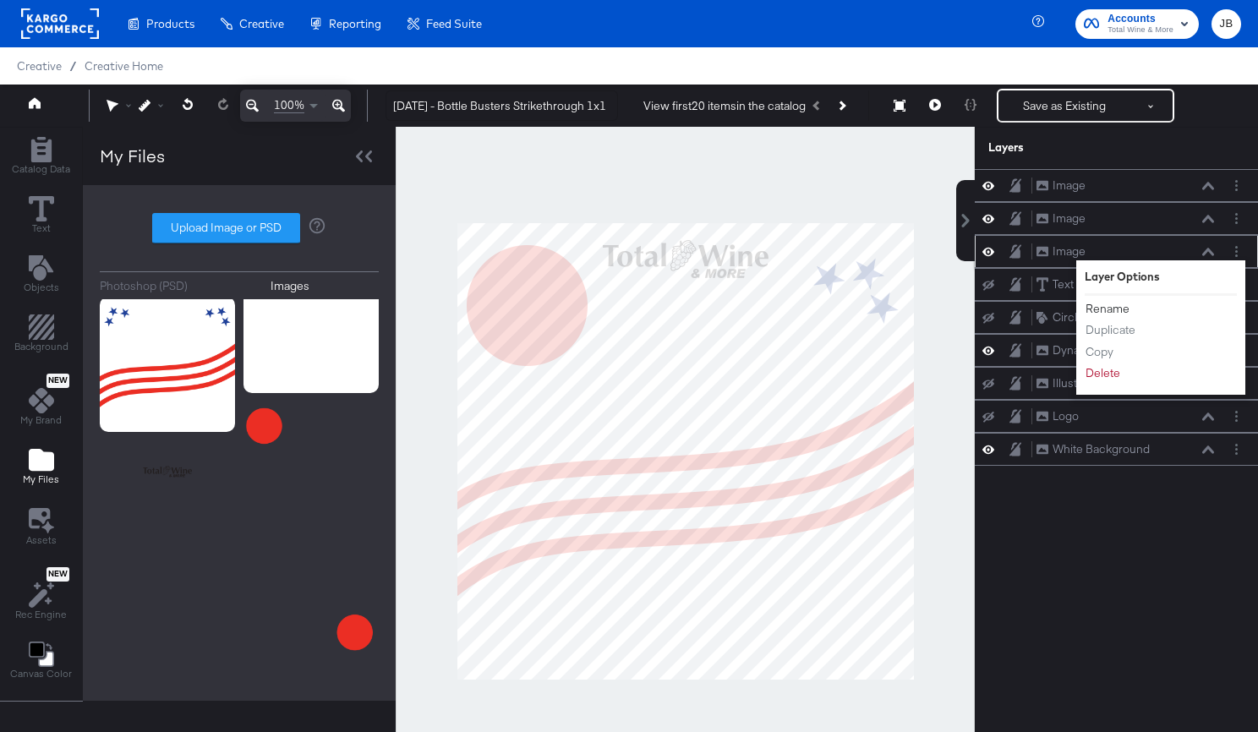
click at [1112, 310] on button "Rename" at bounding box center [1108, 309] width 46 height 18
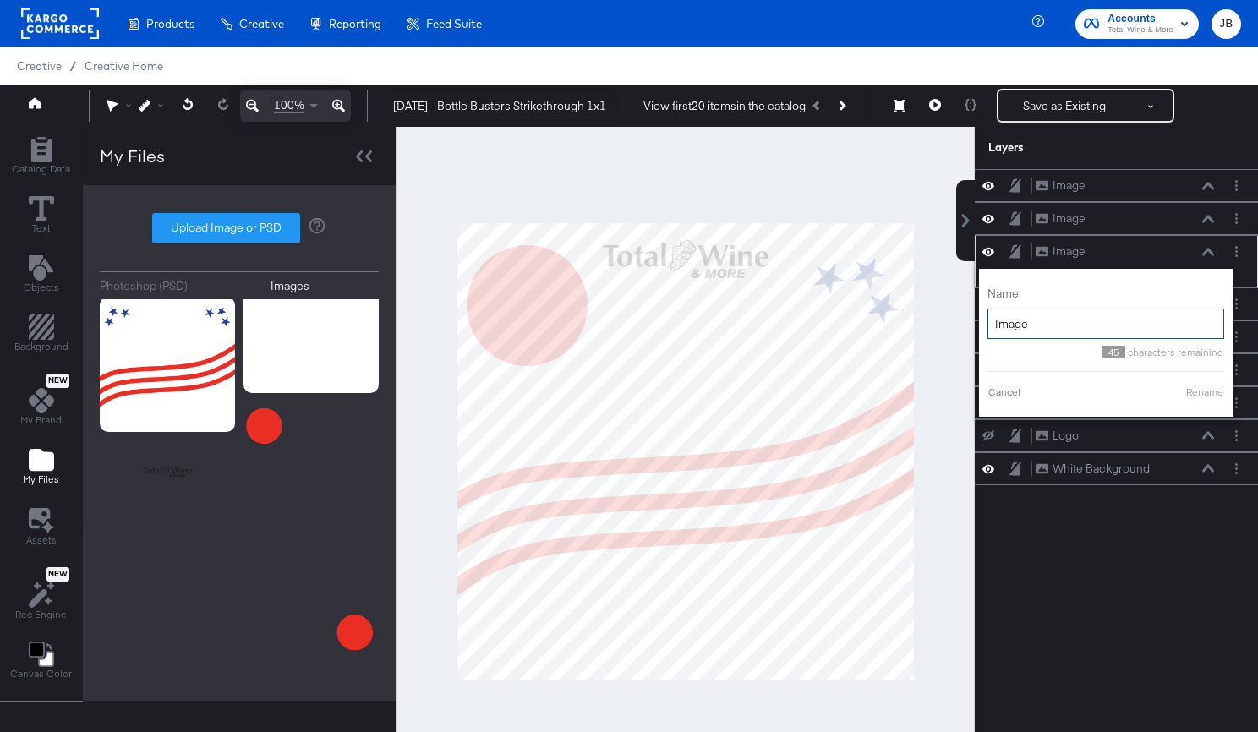
click at [1062, 317] on input "Image" at bounding box center [1106, 324] width 237 height 31
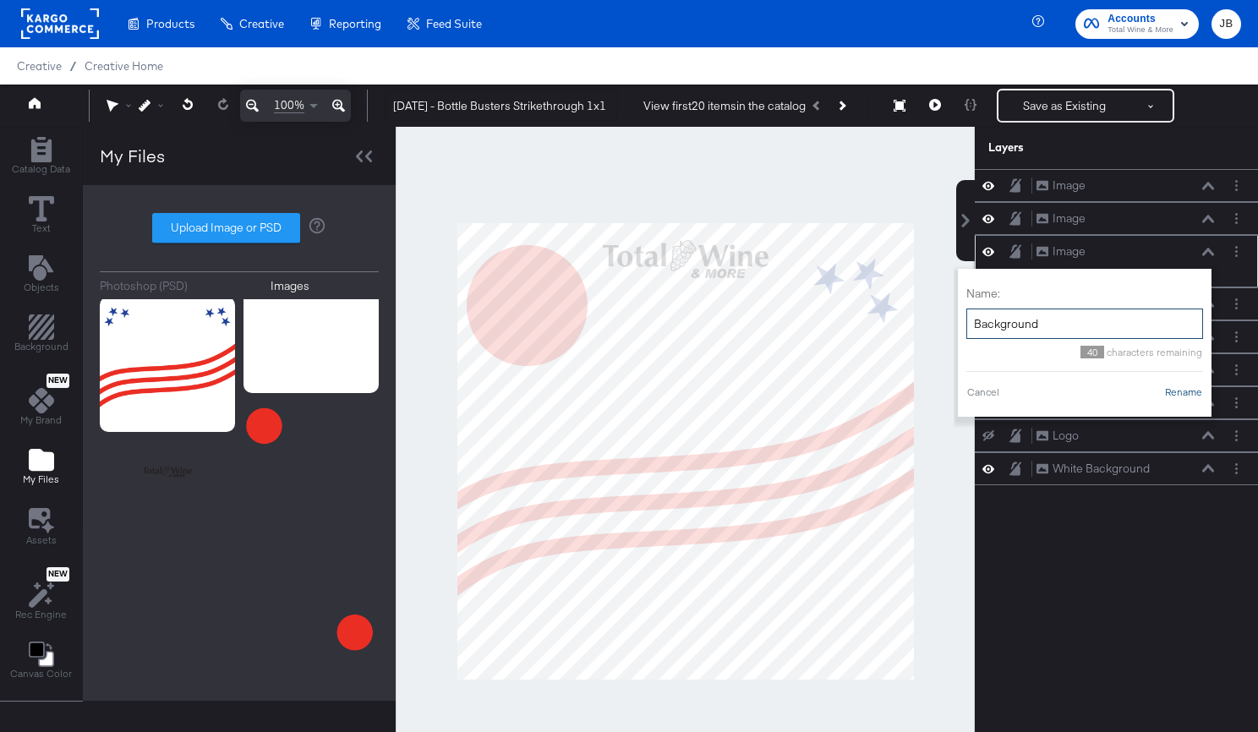
type input "Background"
click at [1191, 392] on button "Rename" at bounding box center [1183, 392] width 39 height 15
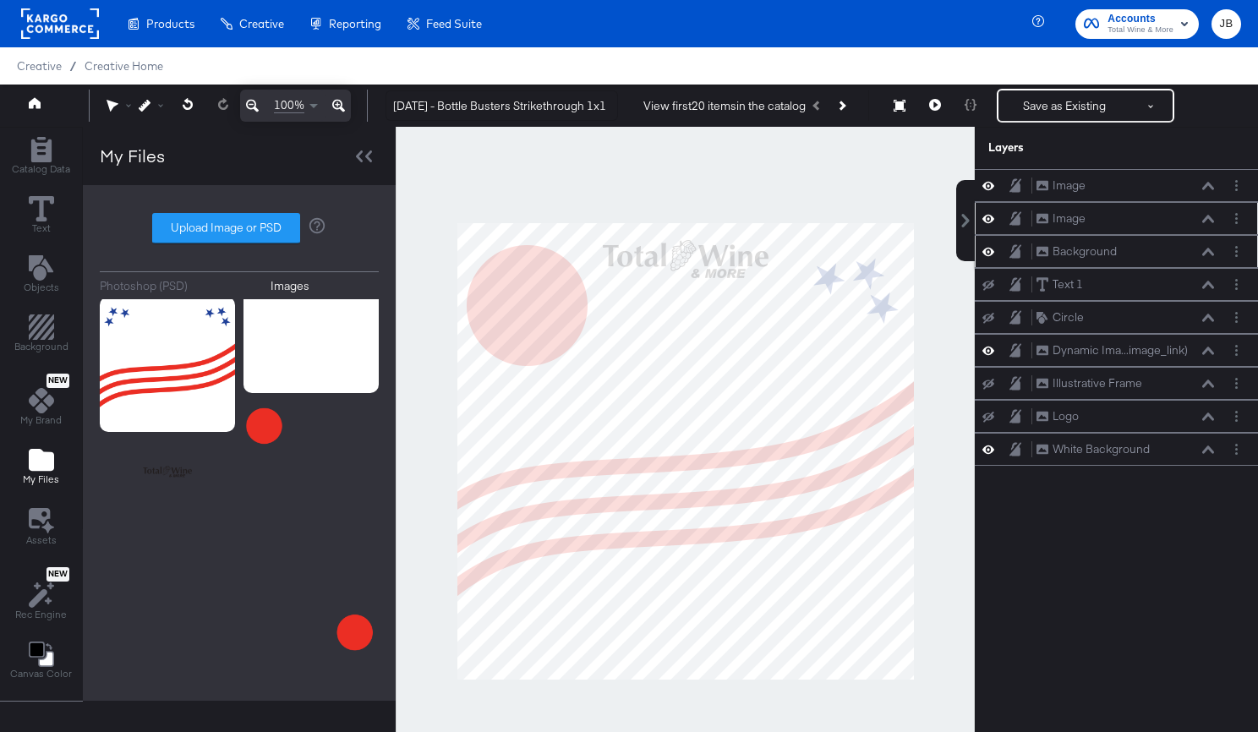
click at [988, 217] on icon at bounding box center [989, 218] width 12 height 14
click at [988, 217] on icon at bounding box center [989, 219] width 12 height 11
click at [1234, 221] on button "Layer Options" at bounding box center [1237, 219] width 18 height 18
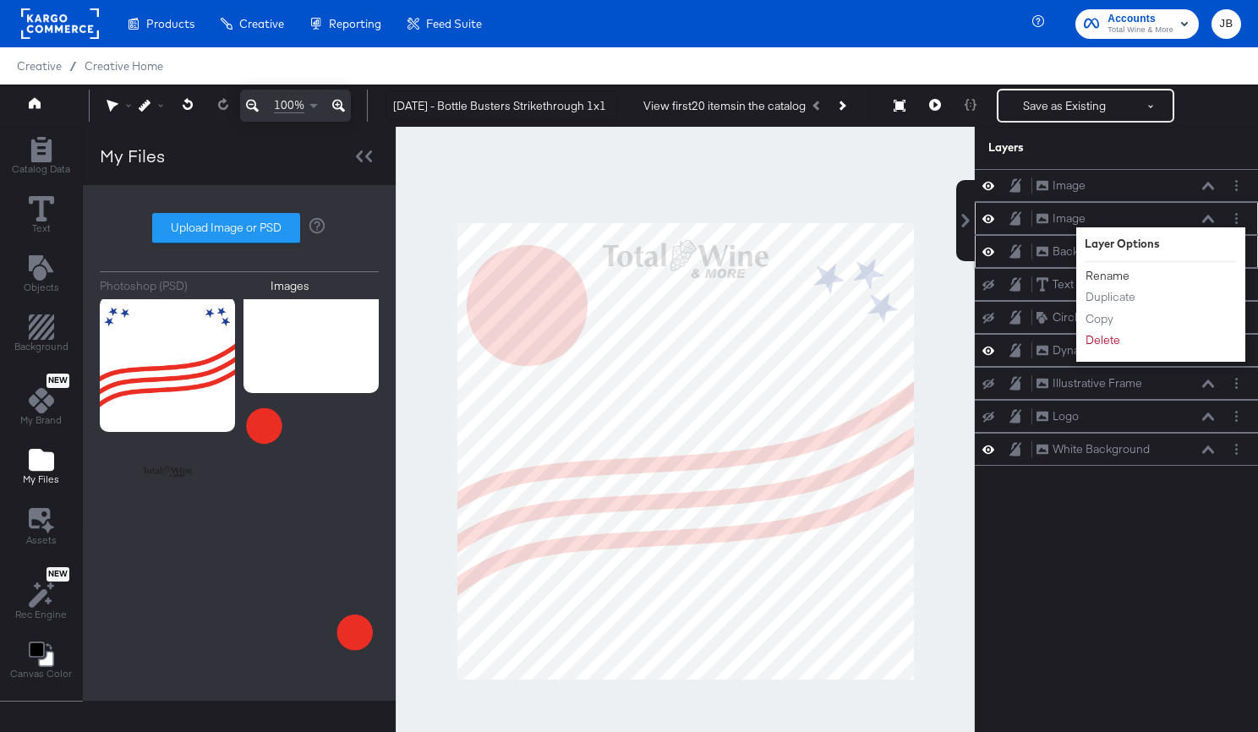
click at [1109, 277] on button "Rename" at bounding box center [1108, 276] width 46 height 18
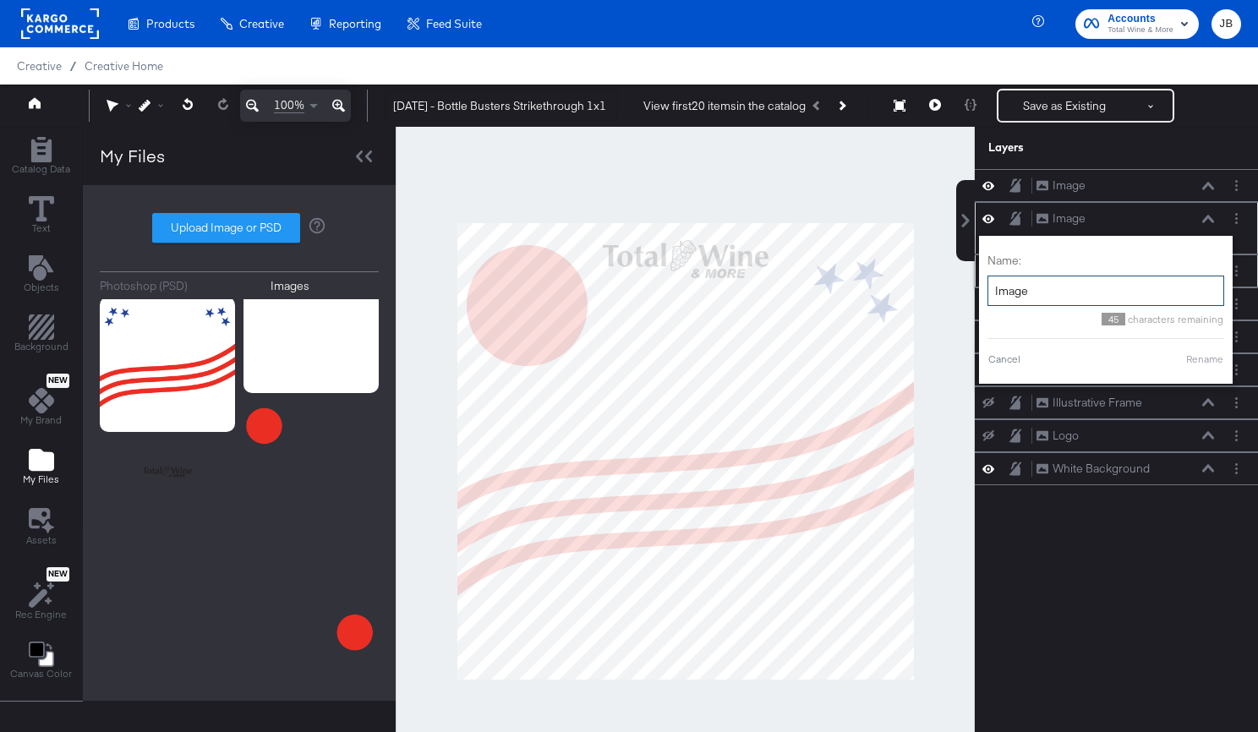
click at [1064, 284] on input "Image" at bounding box center [1106, 291] width 237 height 31
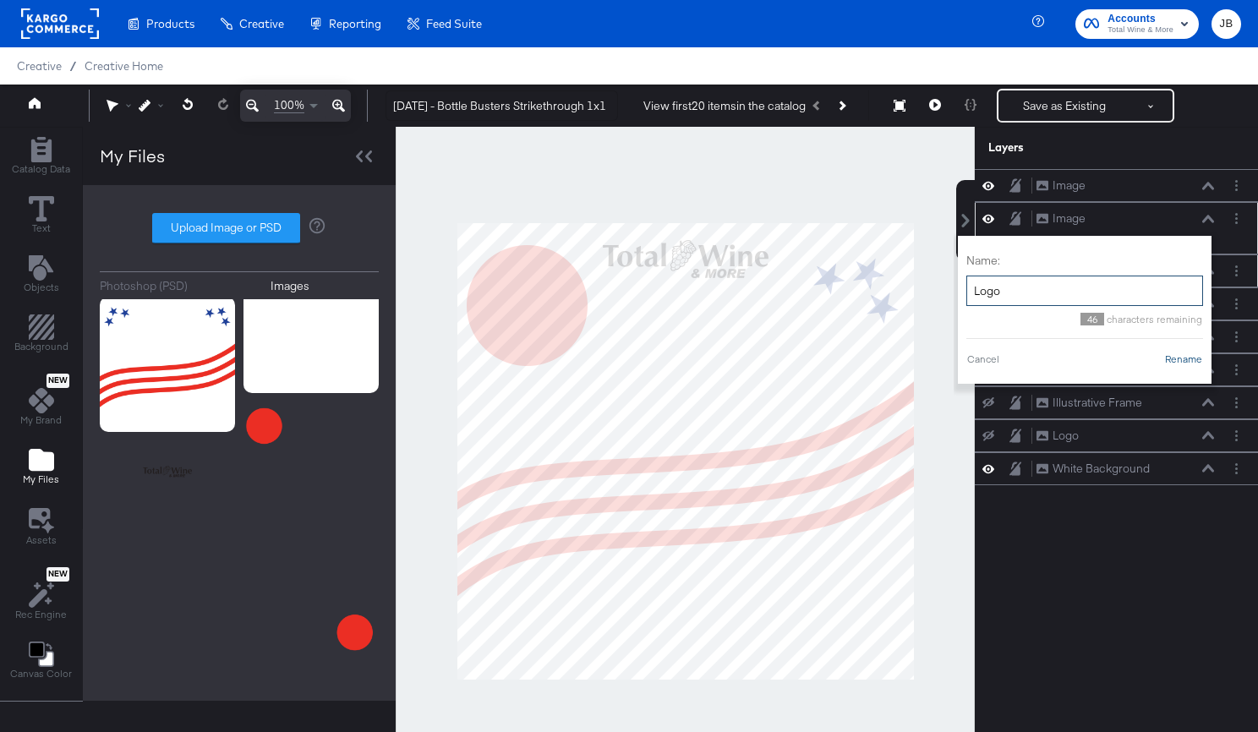
type input "Logo"
click at [1185, 364] on button "Rename" at bounding box center [1183, 359] width 39 height 15
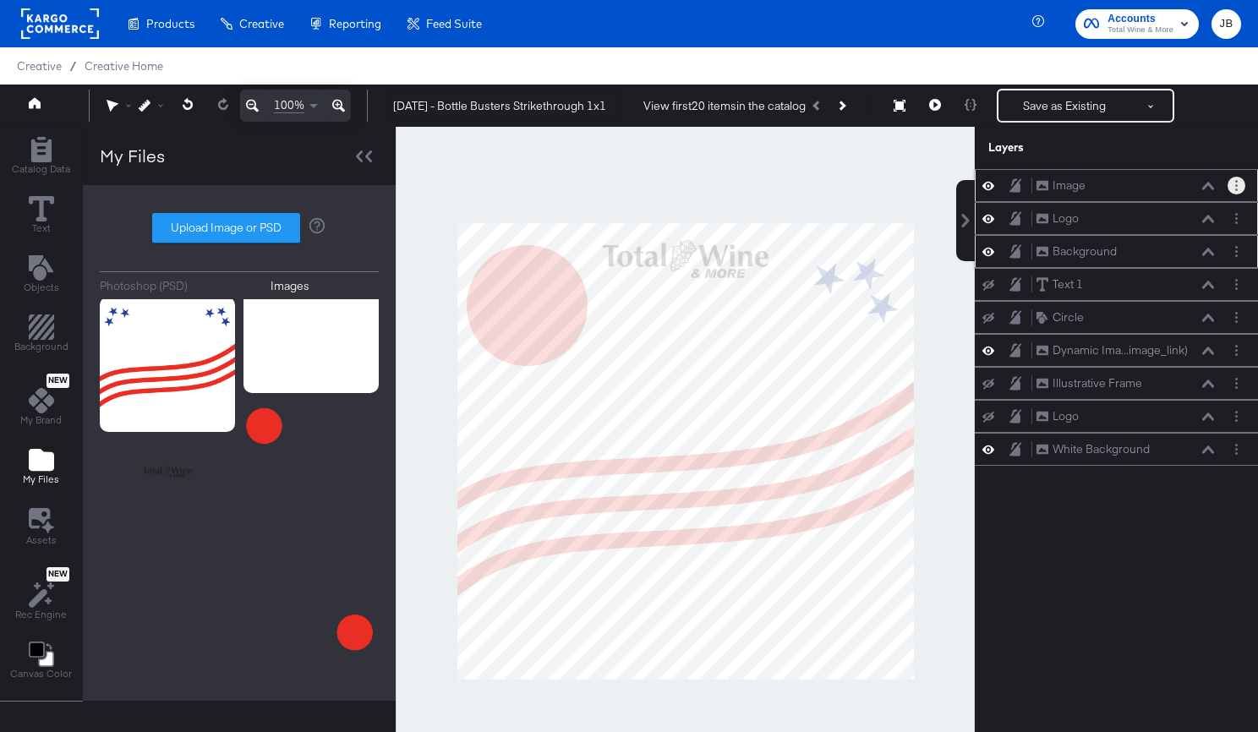
click at [1236, 186] on circle "Layer Options" at bounding box center [1236, 185] width 3 height 3
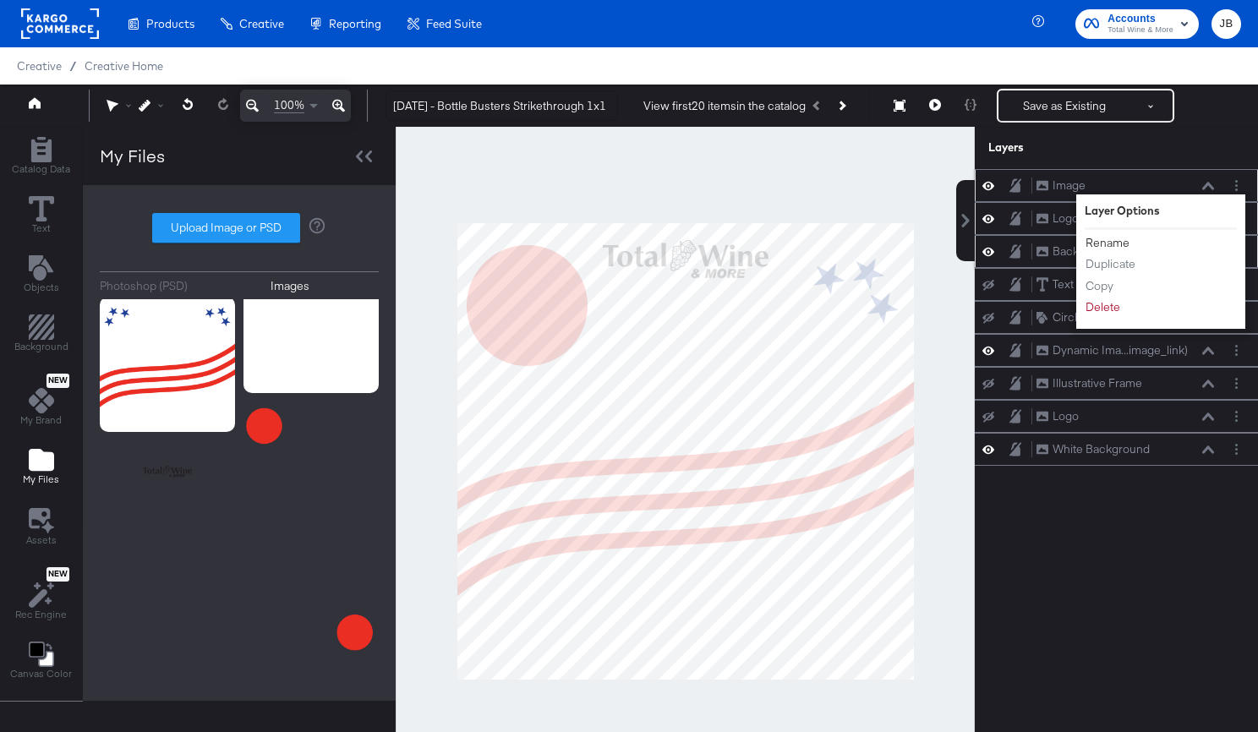
click at [1107, 244] on button "Rename" at bounding box center [1108, 243] width 46 height 18
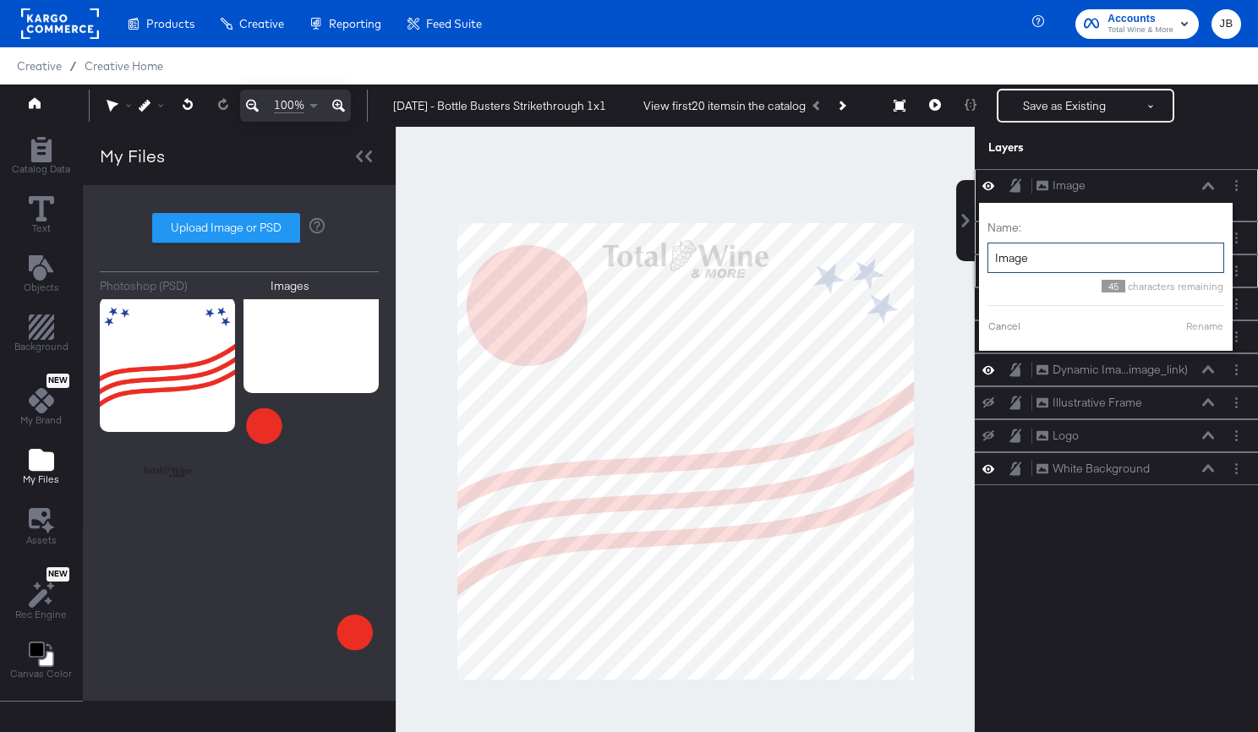
click at [1076, 255] on input "Image" at bounding box center [1106, 258] width 237 height 31
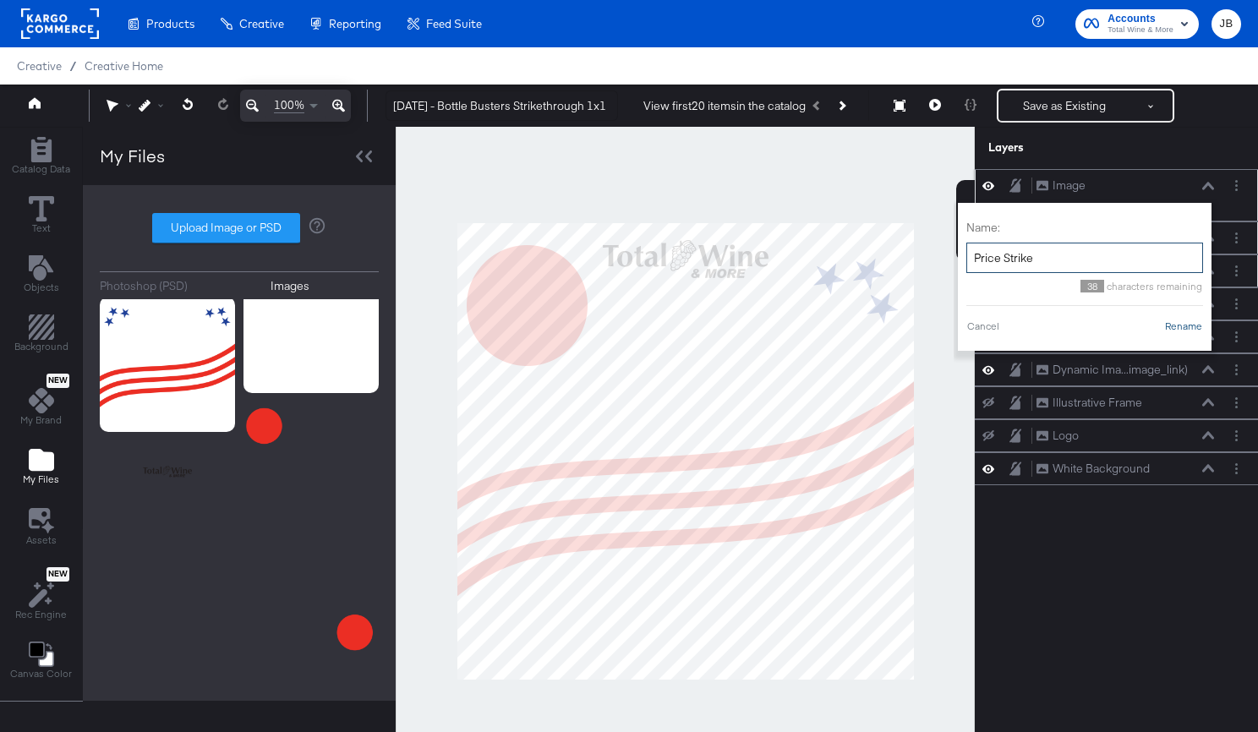
type input "Price Strike"
click at [1178, 331] on button "Rename" at bounding box center [1183, 326] width 39 height 15
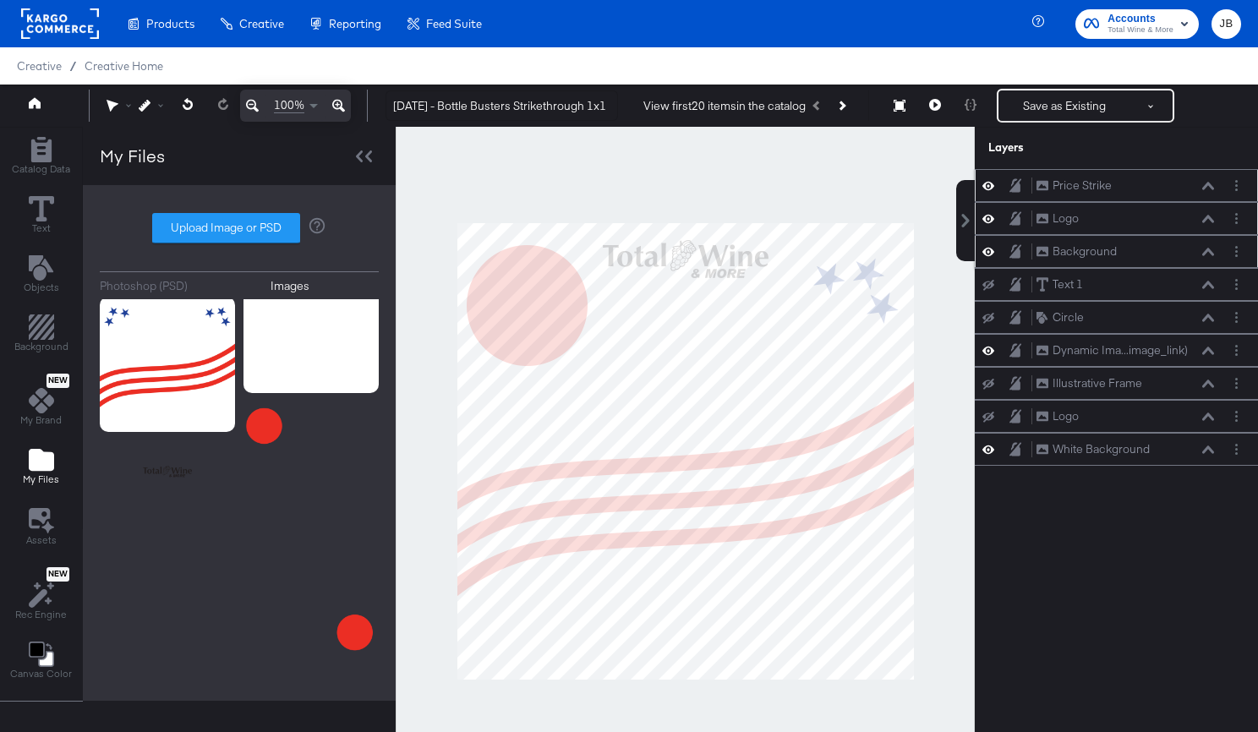
click at [1149, 260] on div "Background Background" at bounding box center [1125, 252] width 179 height 18
drag, startPoint x: 1143, startPoint y: 257, endPoint x: 1160, endPoint y: 424, distance: 168.3
click at [1160, 424] on div "Price Strike Price Strike Logo Logo Background Background Text 1 Text 1 Circle …" at bounding box center [1116, 317] width 283 height 297
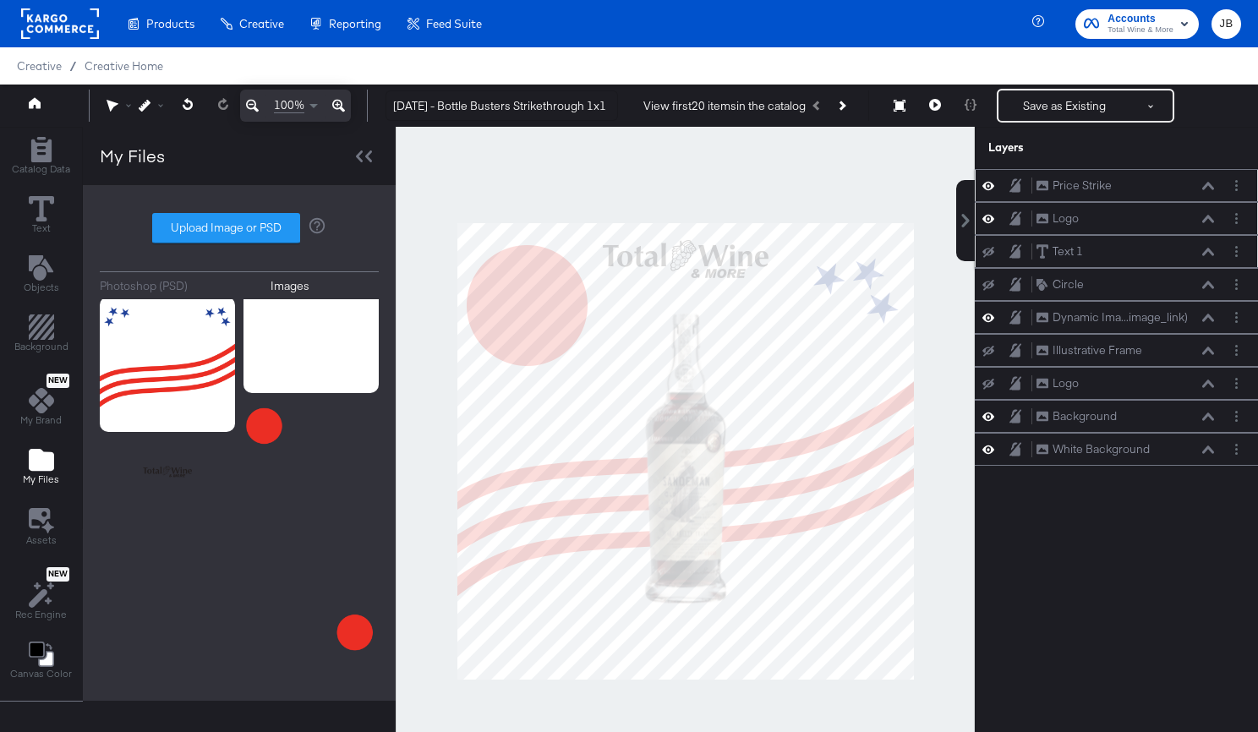
click at [989, 251] on icon at bounding box center [989, 252] width 12 height 11
click at [989, 251] on icon at bounding box center [989, 252] width 12 height 8
click at [989, 287] on icon at bounding box center [989, 285] width 12 height 11
click at [989, 287] on icon at bounding box center [989, 284] width 12 height 14
click at [1236, 355] on circle "Layer Options" at bounding box center [1236, 354] width 3 height 3
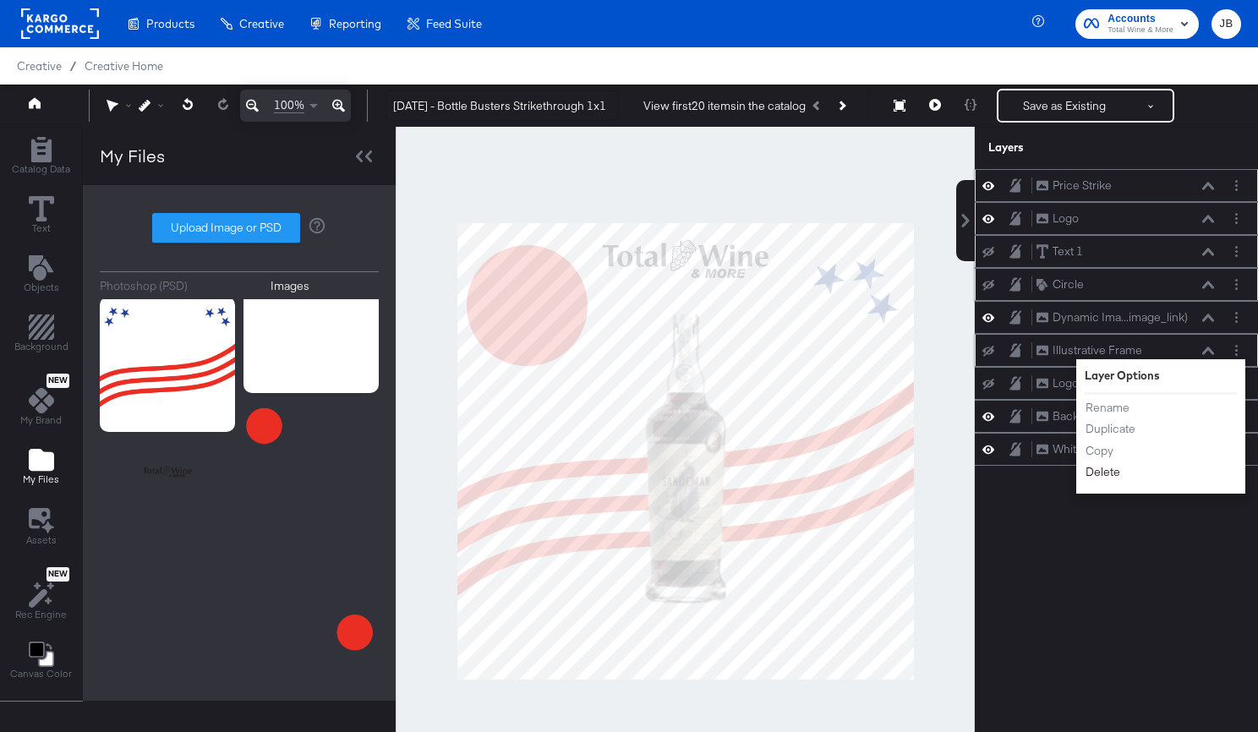
click at [1106, 474] on button "Delete" at bounding box center [1103, 472] width 36 height 18
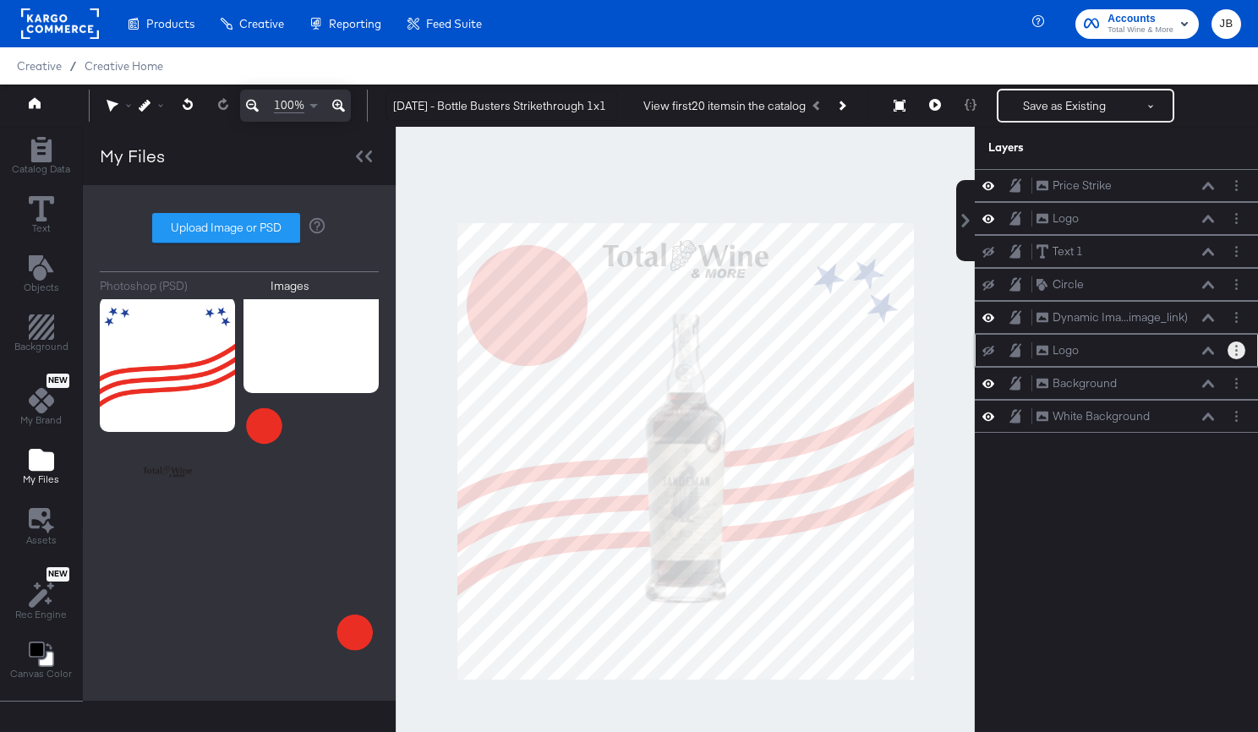
click at [1236, 353] on circle "Layer Options" at bounding box center [1236, 354] width 3 height 3
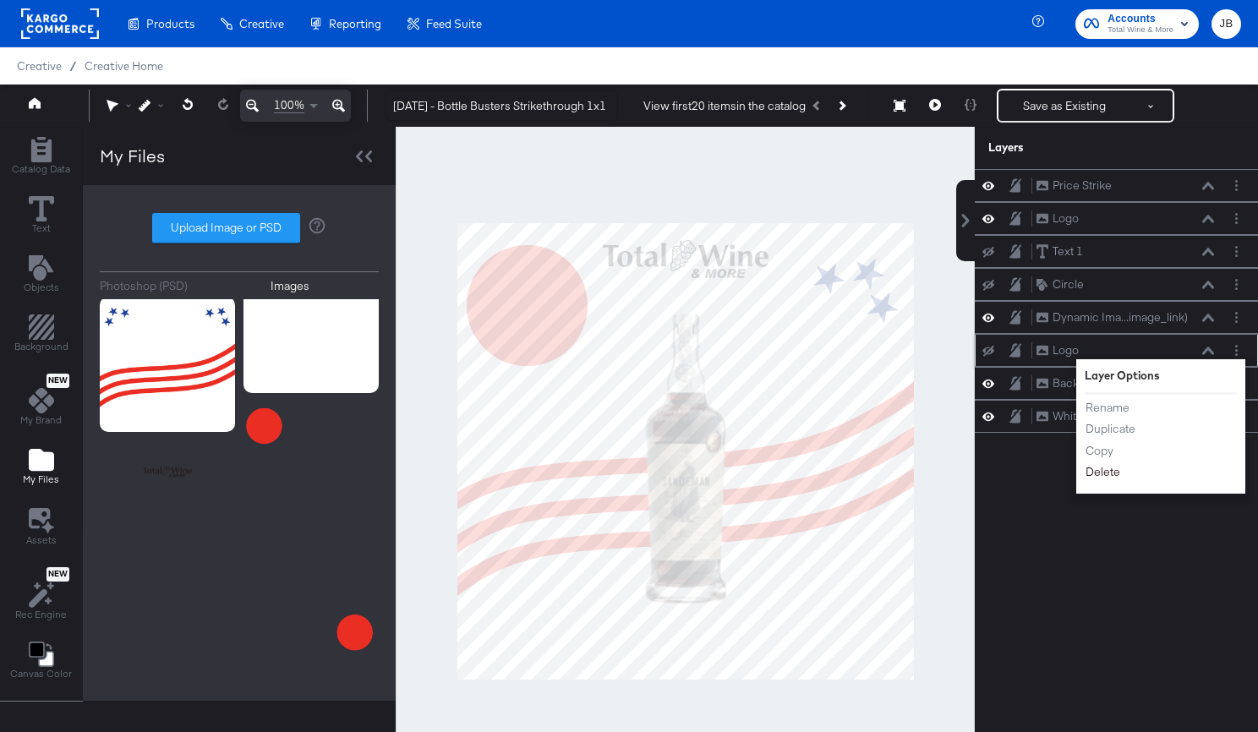
click at [1097, 477] on button "Delete" at bounding box center [1103, 472] width 36 height 18
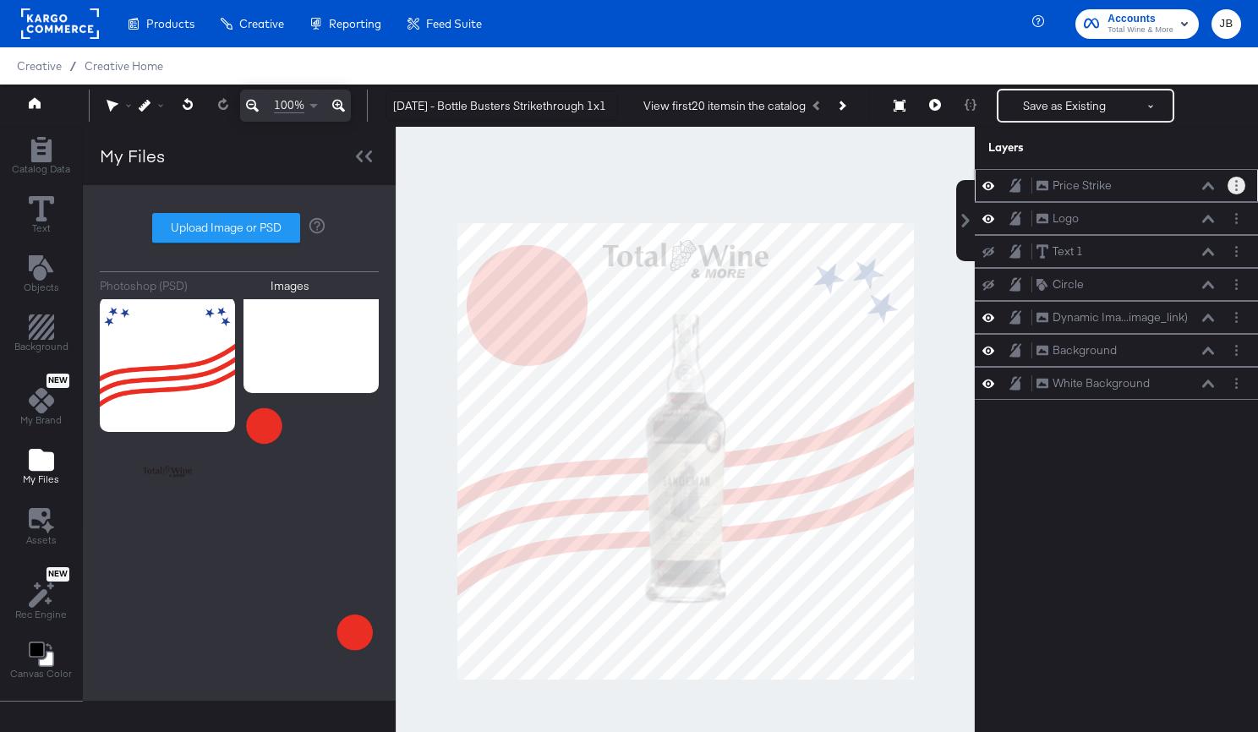
click at [1232, 186] on button "Layer Options" at bounding box center [1237, 186] width 18 height 18
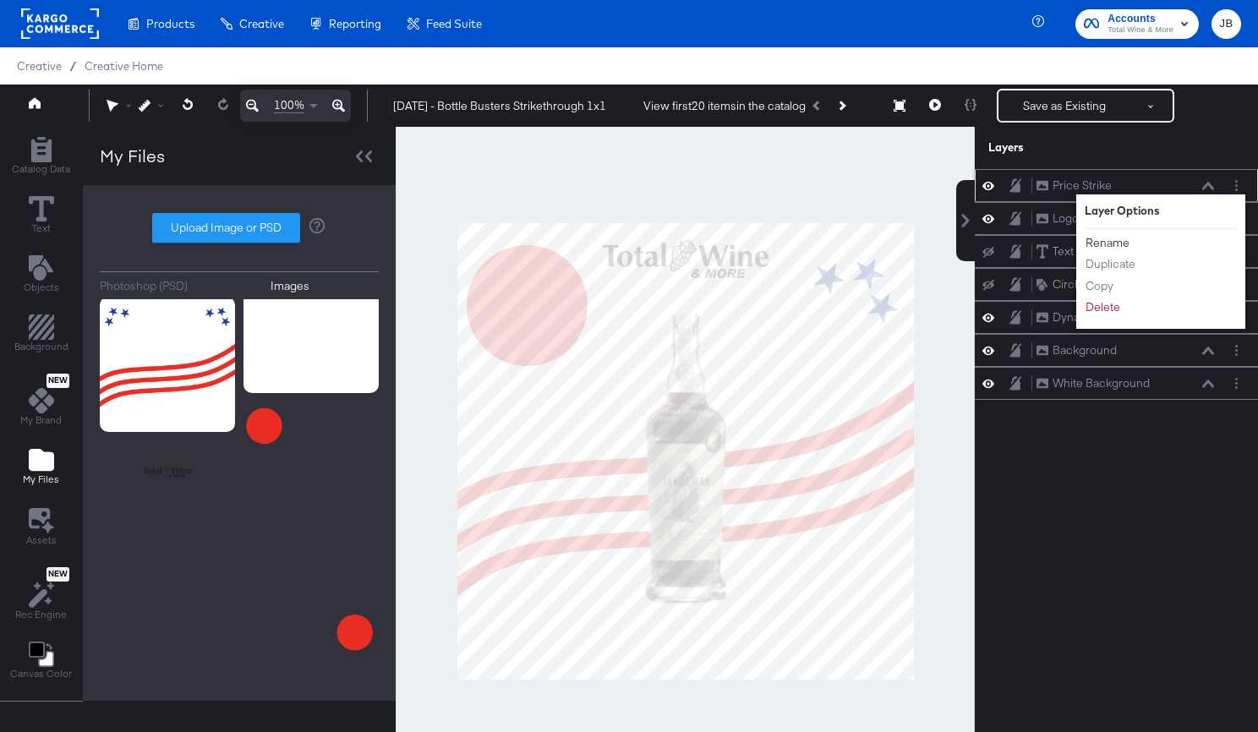
click at [1113, 248] on button "Rename" at bounding box center [1108, 243] width 46 height 18
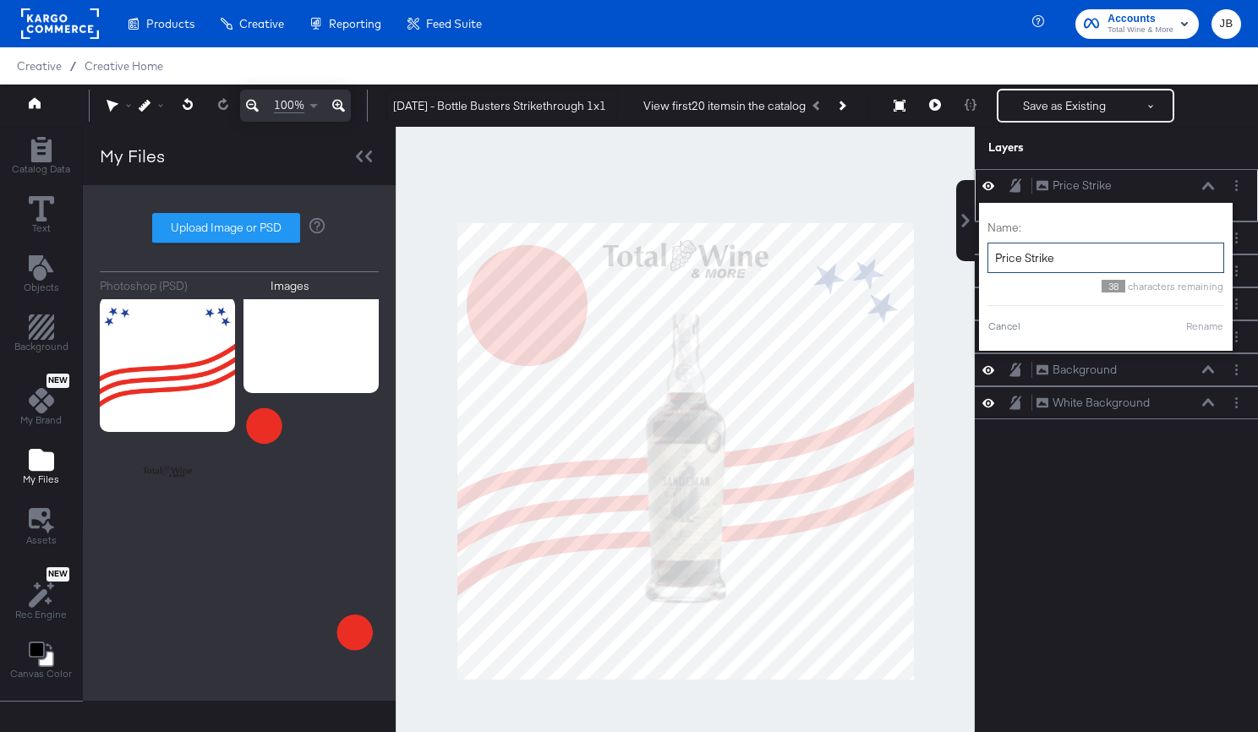
click at [1066, 256] on input "Price Strike" at bounding box center [1106, 258] width 237 height 31
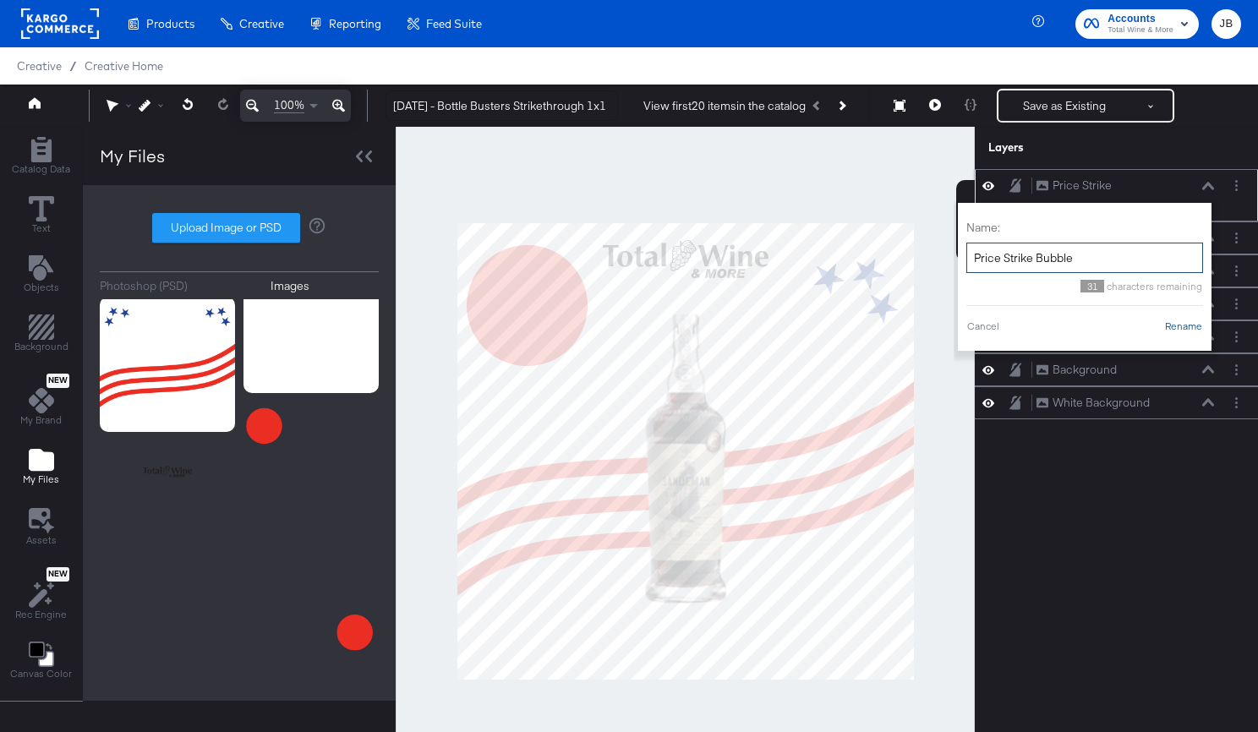
type input "Price Strike Bubble"
click at [1177, 326] on button "Rename" at bounding box center [1183, 326] width 39 height 15
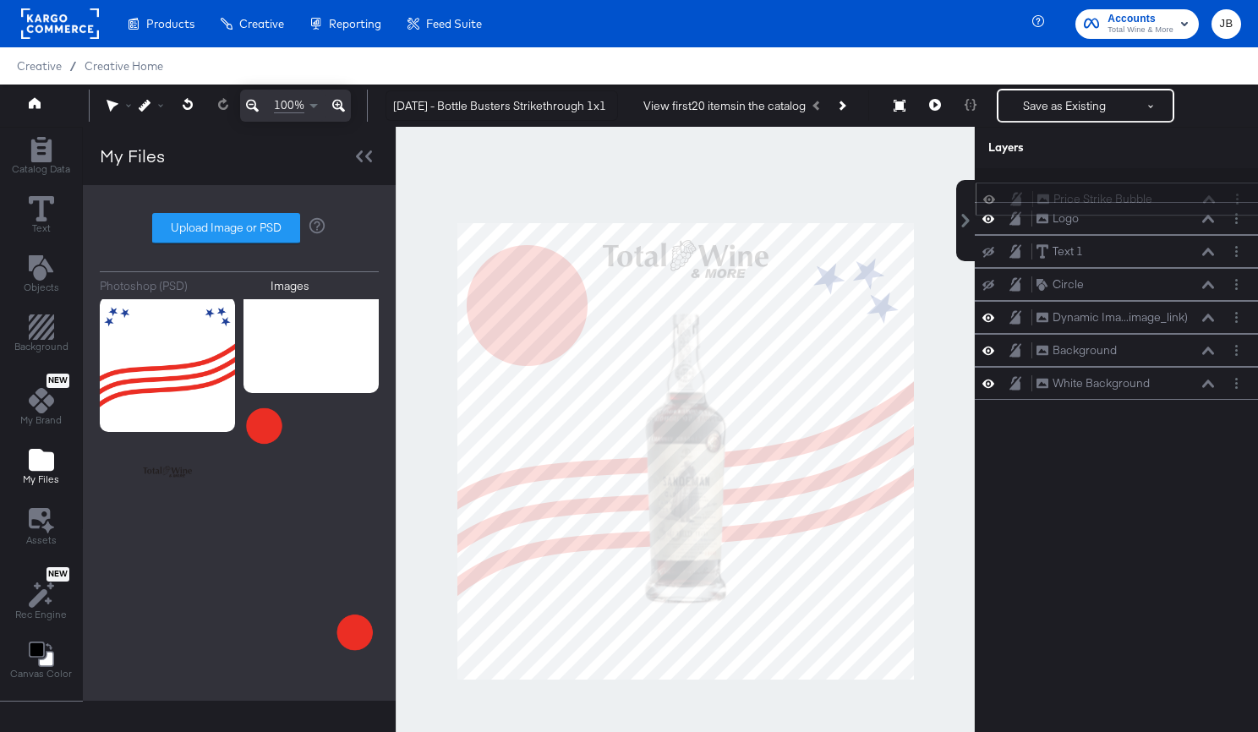
drag, startPoint x: 1175, startPoint y: 185, endPoint x: 1175, endPoint y: 198, distance: 12.7
click at [1175, 198] on div "Price Strike Bubble Price Strike Bubble" at bounding box center [1126, 199] width 179 height 18
drag, startPoint x: 1159, startPoint y: 256, endPoint x: 1157, endPoint y: 186, distance: 70.2
click at [1157, 186] on div "Text 1 Text 1" at bounding box center [1123, 188] width 179 height 18
click at [1236, 182] on circle "Layer Options" at bounding box center [1236, 181] width 3 height 3
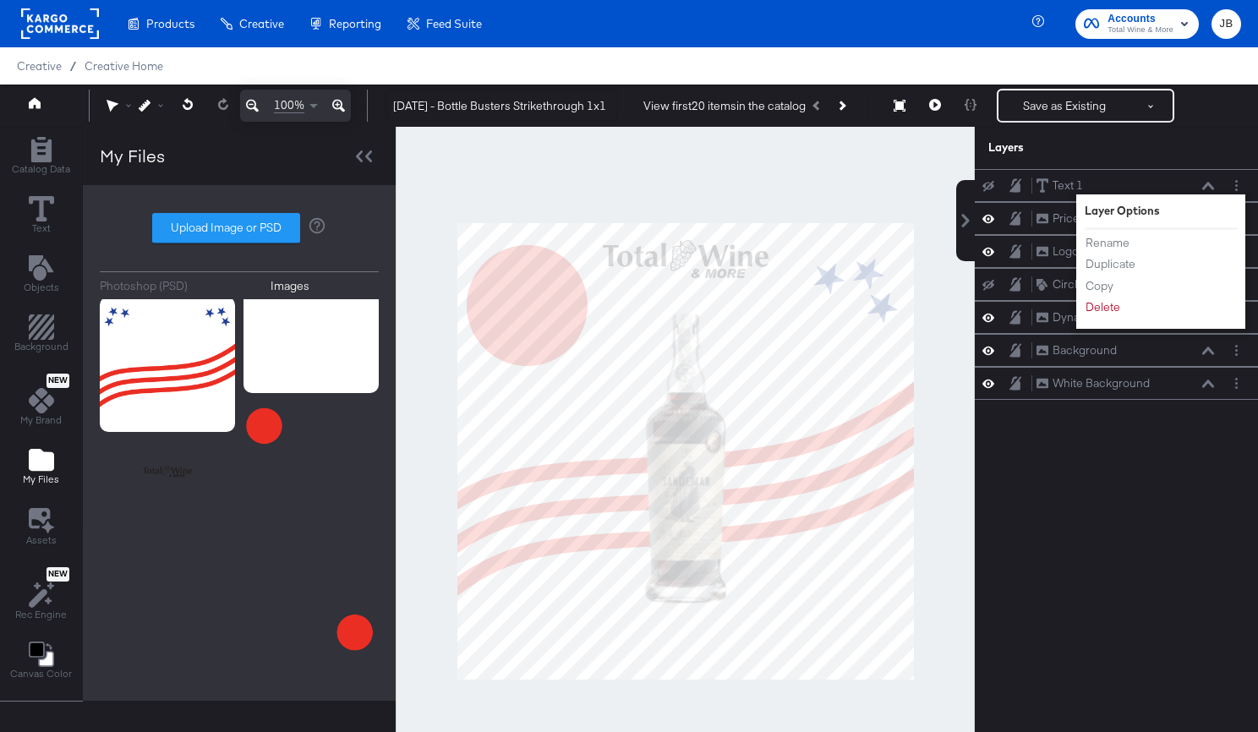
click at [1183, 162] on div "Layers" at bounding box center [1116, 148] width 283 height 42
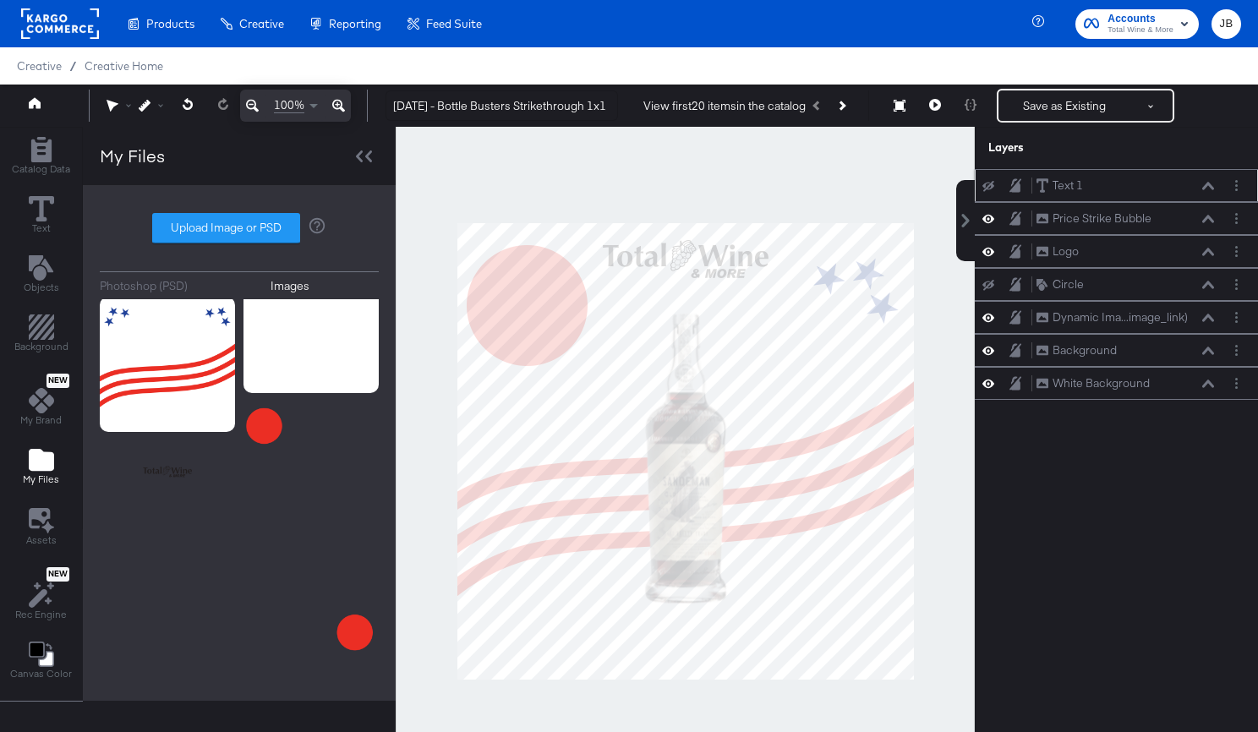
click at [1212, 185] on icon at bounding box center [1208, 186] width 12 height 8
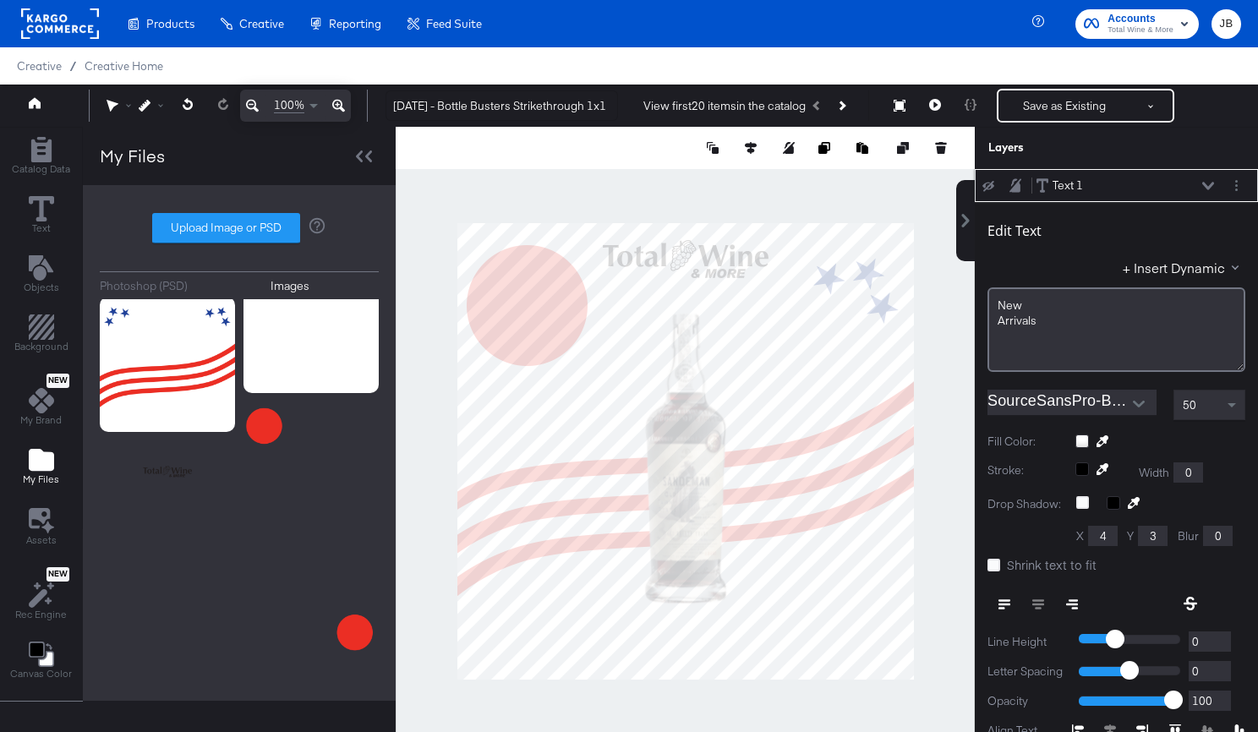
scroll to position [17, 0]
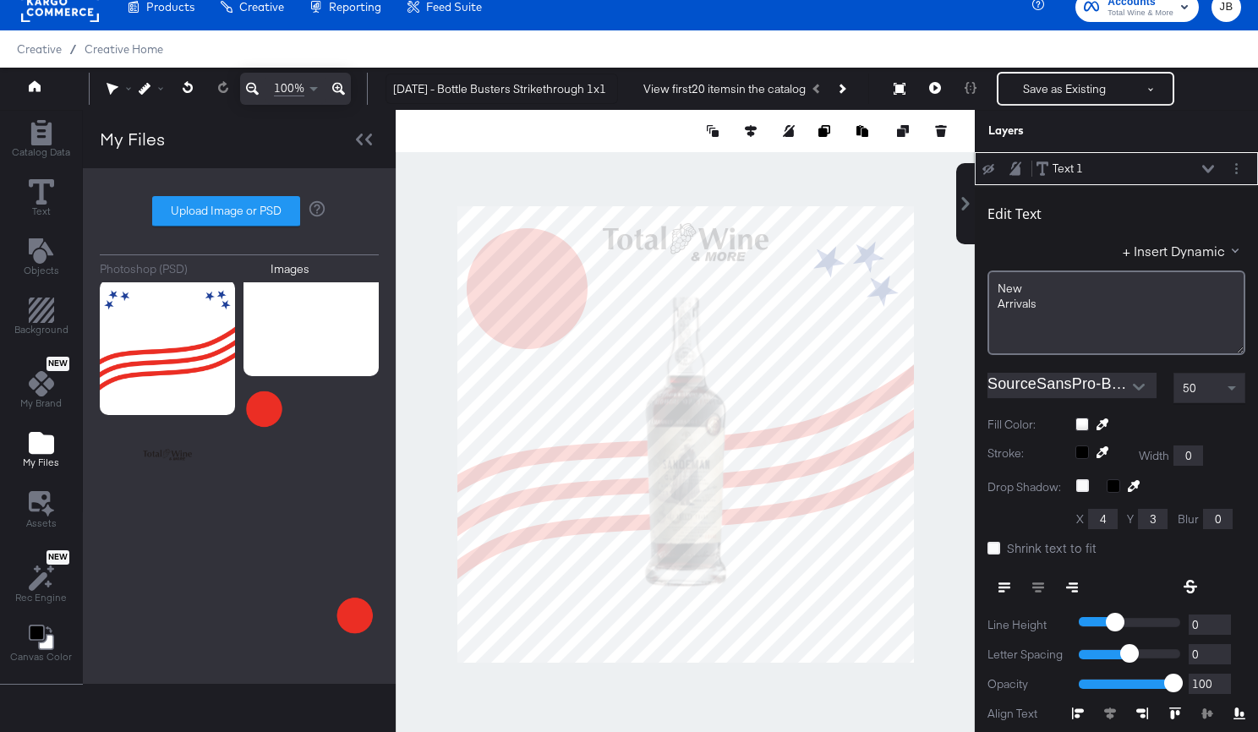
click at [991, 170] on icon at bounding box center [989, 169] width 12 height 11
type input "0"
type input "90"
type input "294"
type input "185"
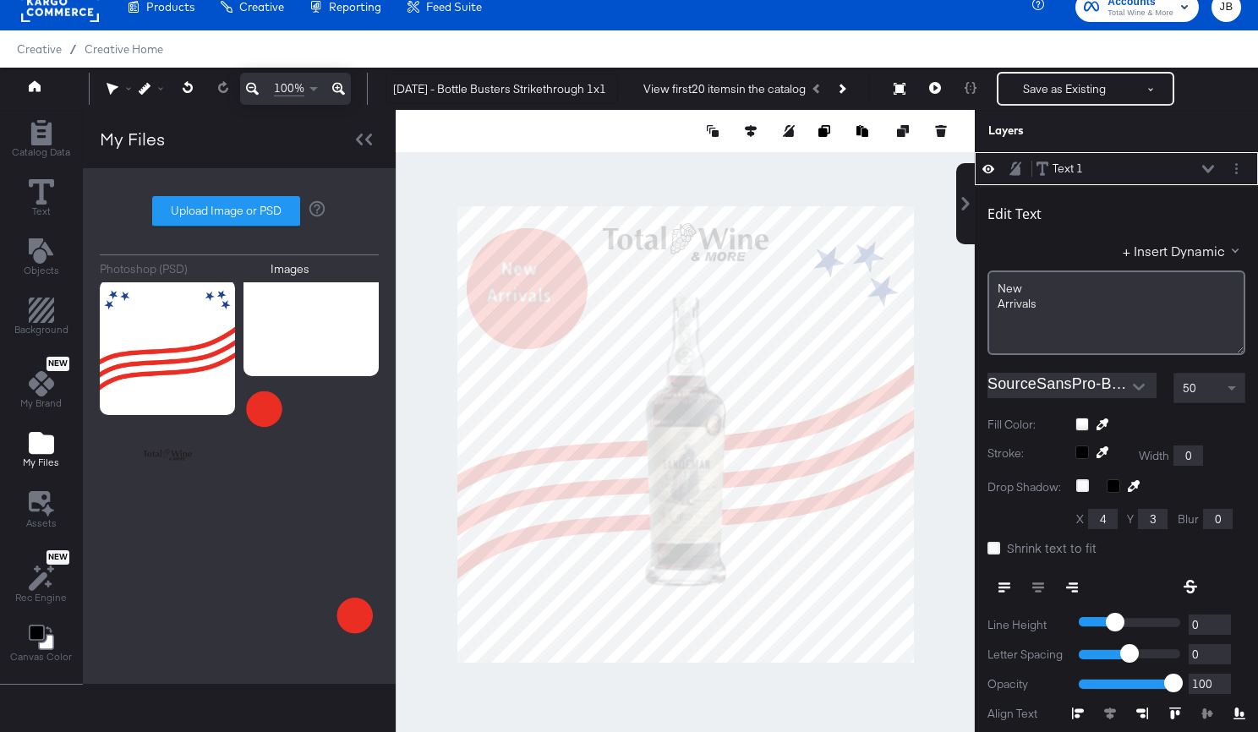
type input "89"
type input "283"
type input "12"
type input "263"
type input "32"
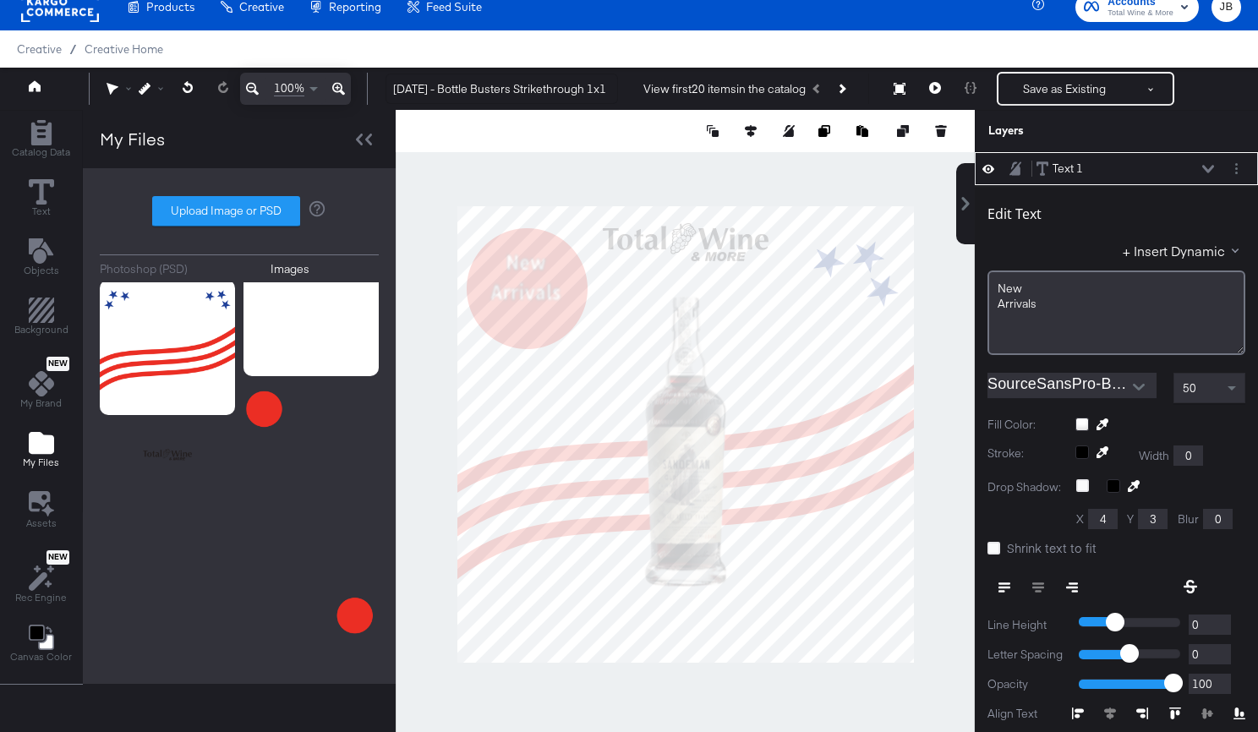
type input "209"
type input "65"
type input "250"
click at [1171, 250] on button "+ Insert Dynamic" at bounding box center [1184, 251] width 123 height 18
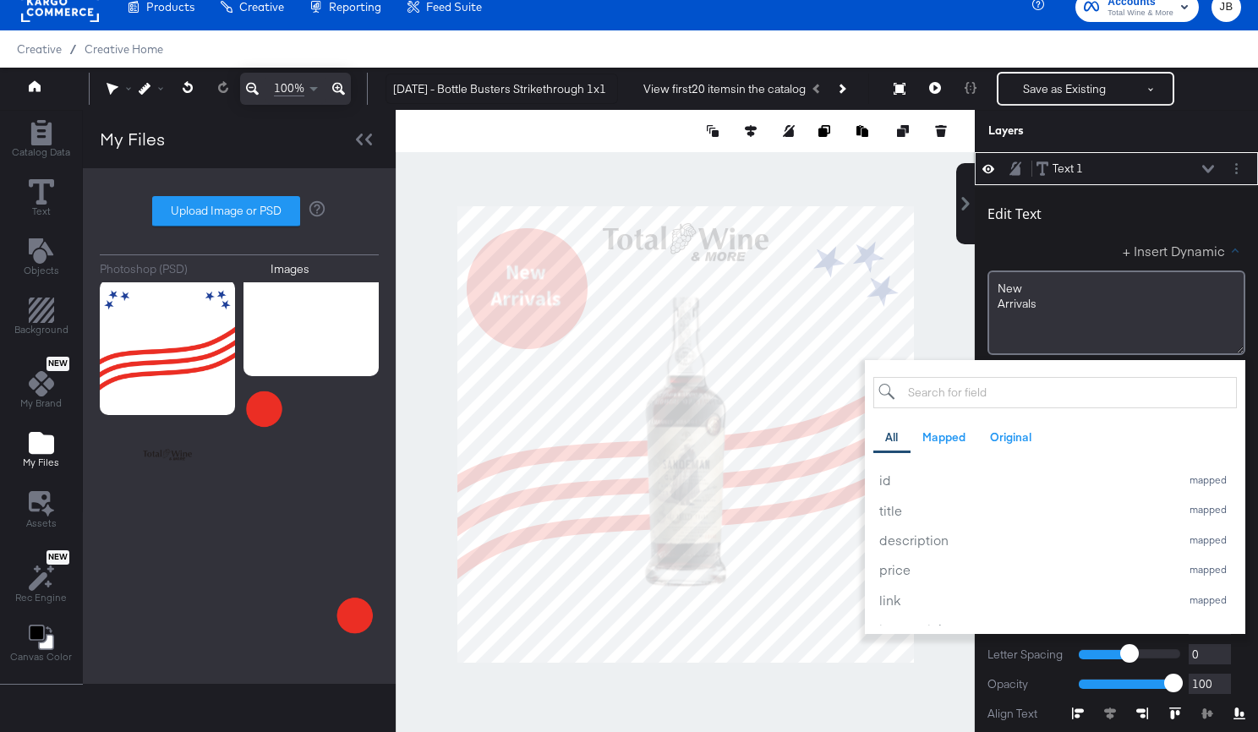
click at [1142, 244] on button "+ Insert Dynamic" at bounding box center [1184, 251] width 123 height 18
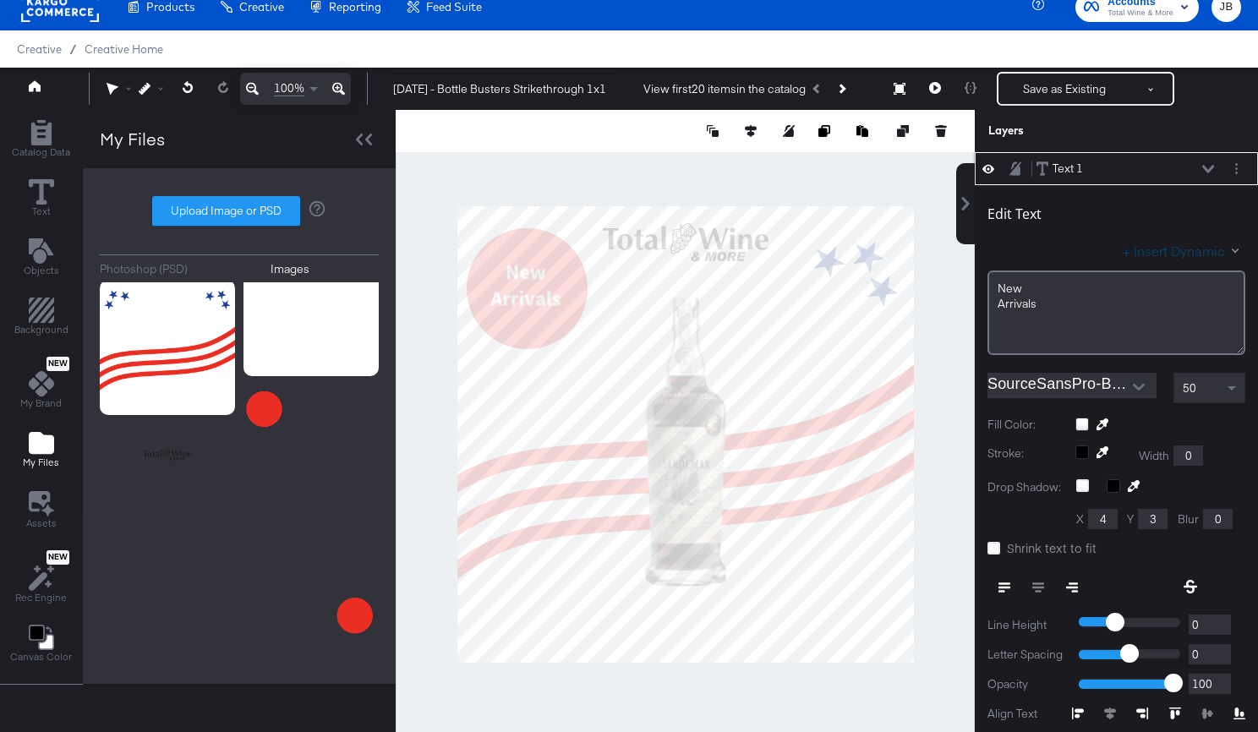
type input "33"
type input "66"
type input "34"
click at [525, 179] on div at bounding box center [685, 434] width 579 height 649
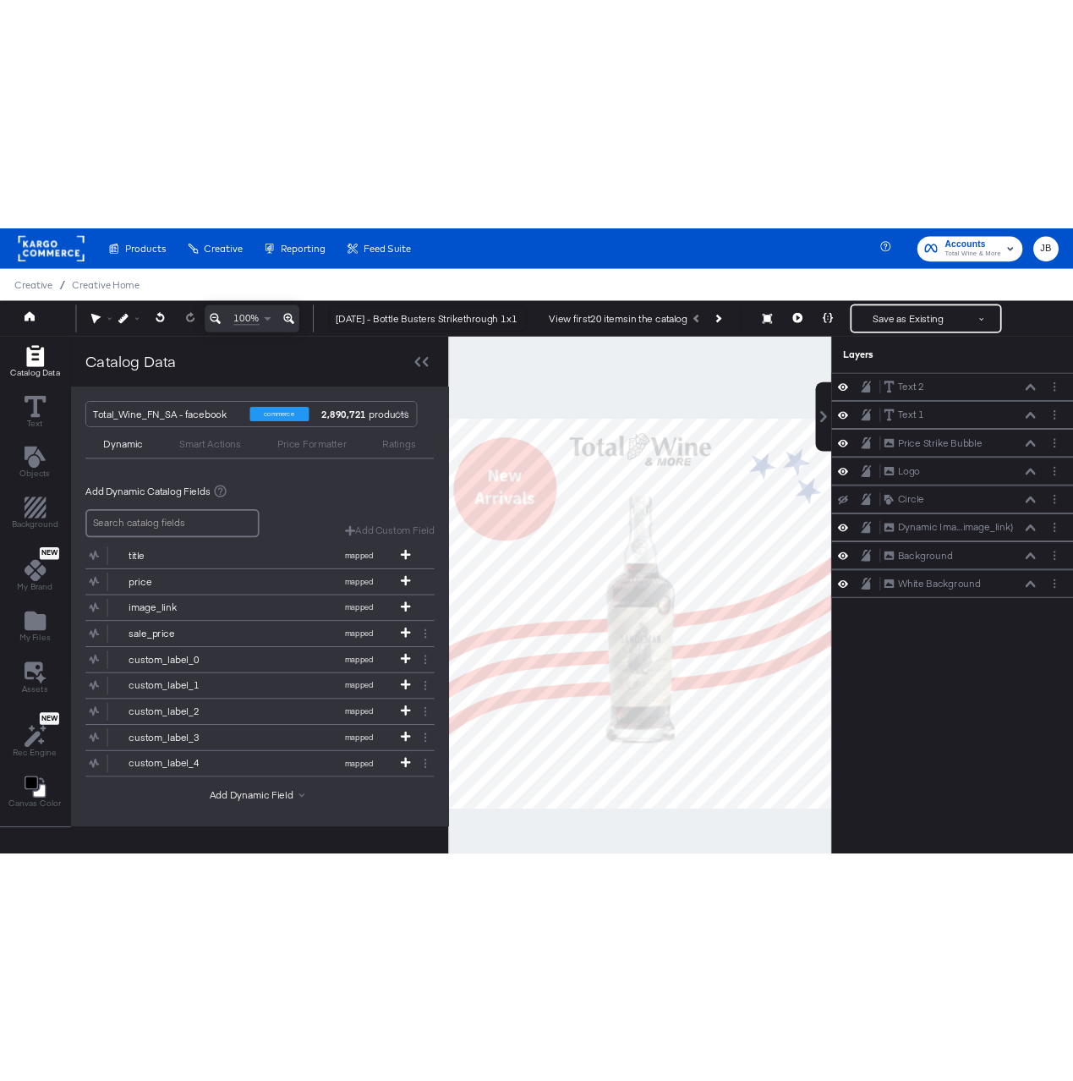
scroll to position [17, 0]
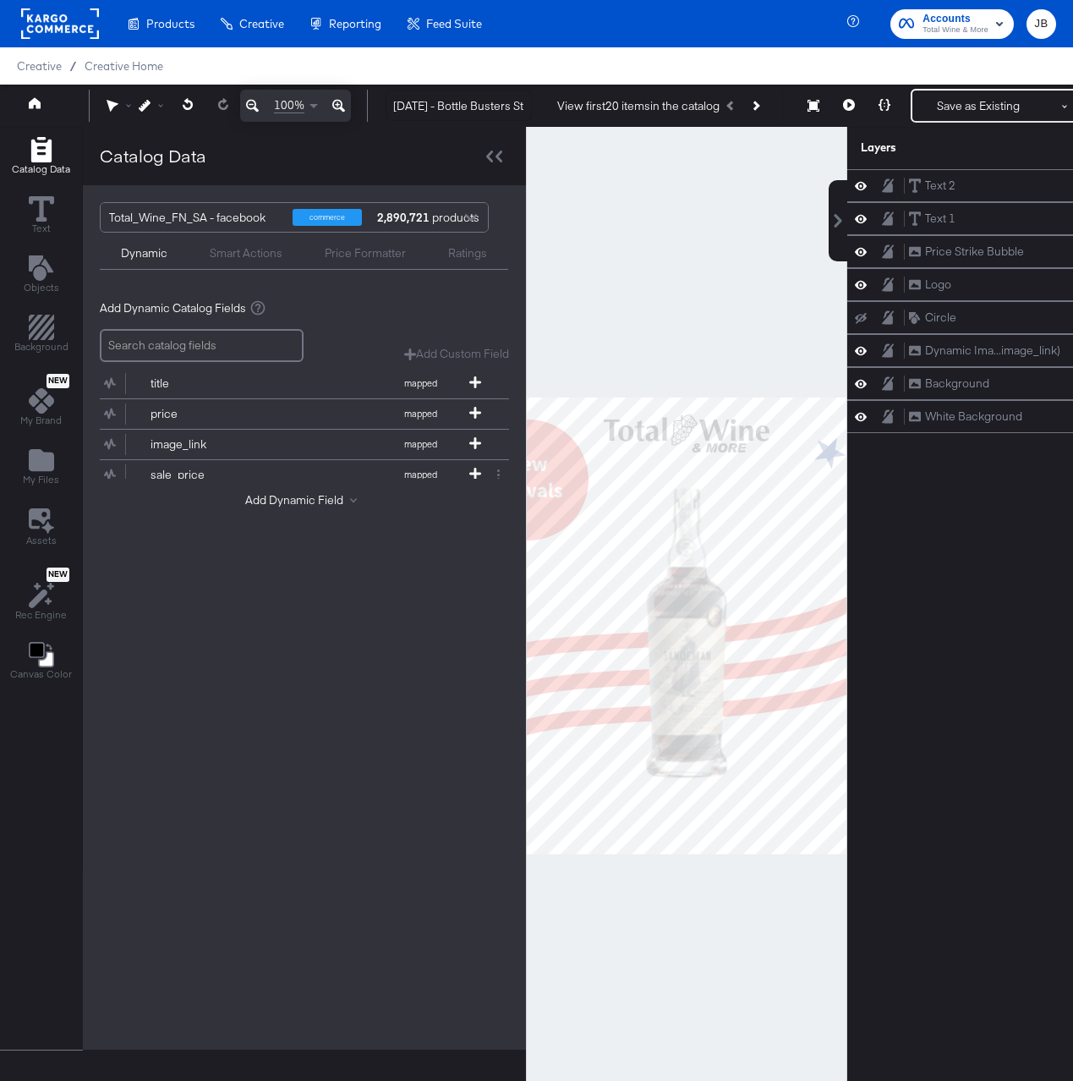
scroll to position [17, 0]
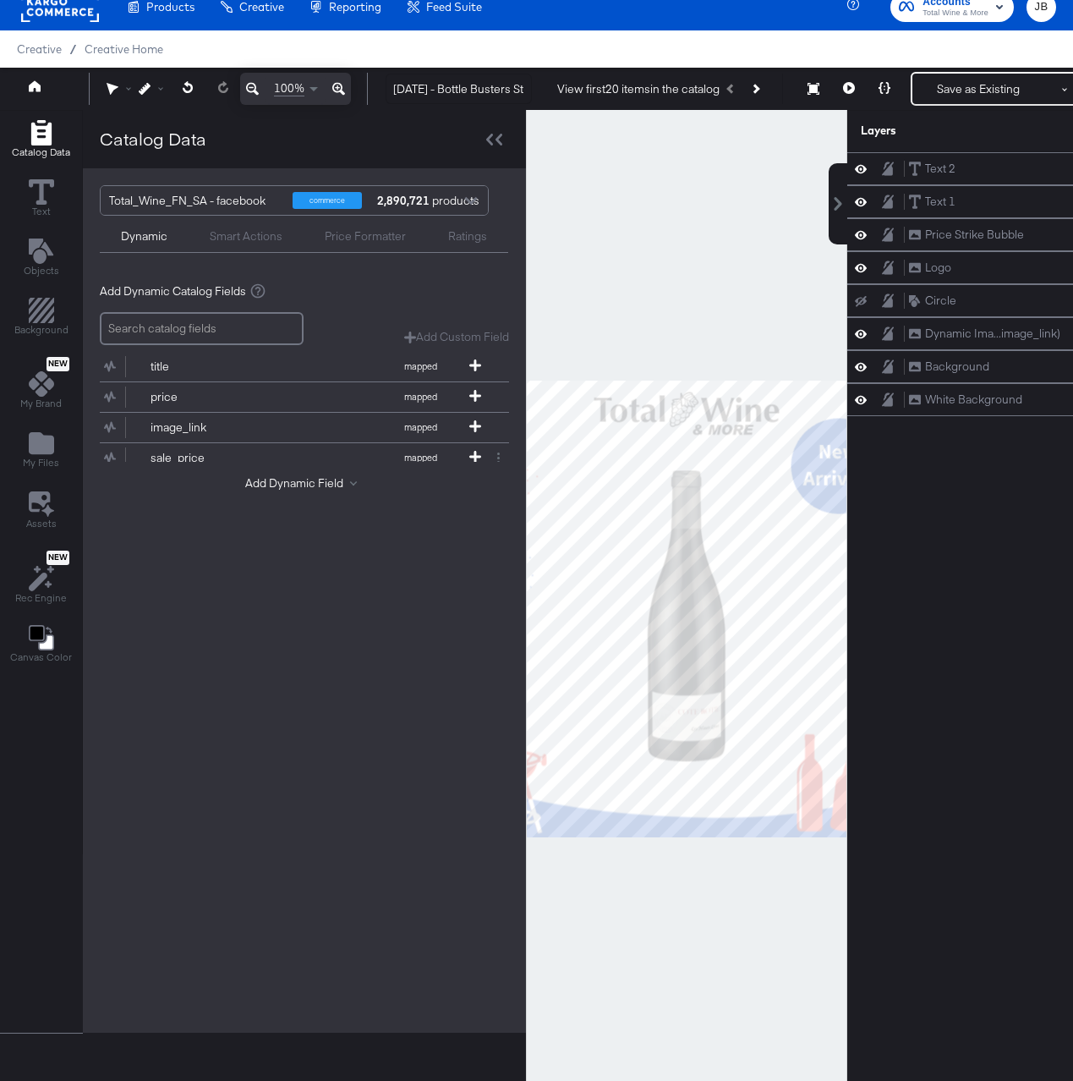
click at [266, 241] on div "Smart Actions" at bounding box center [246, 236] width 73 height 16
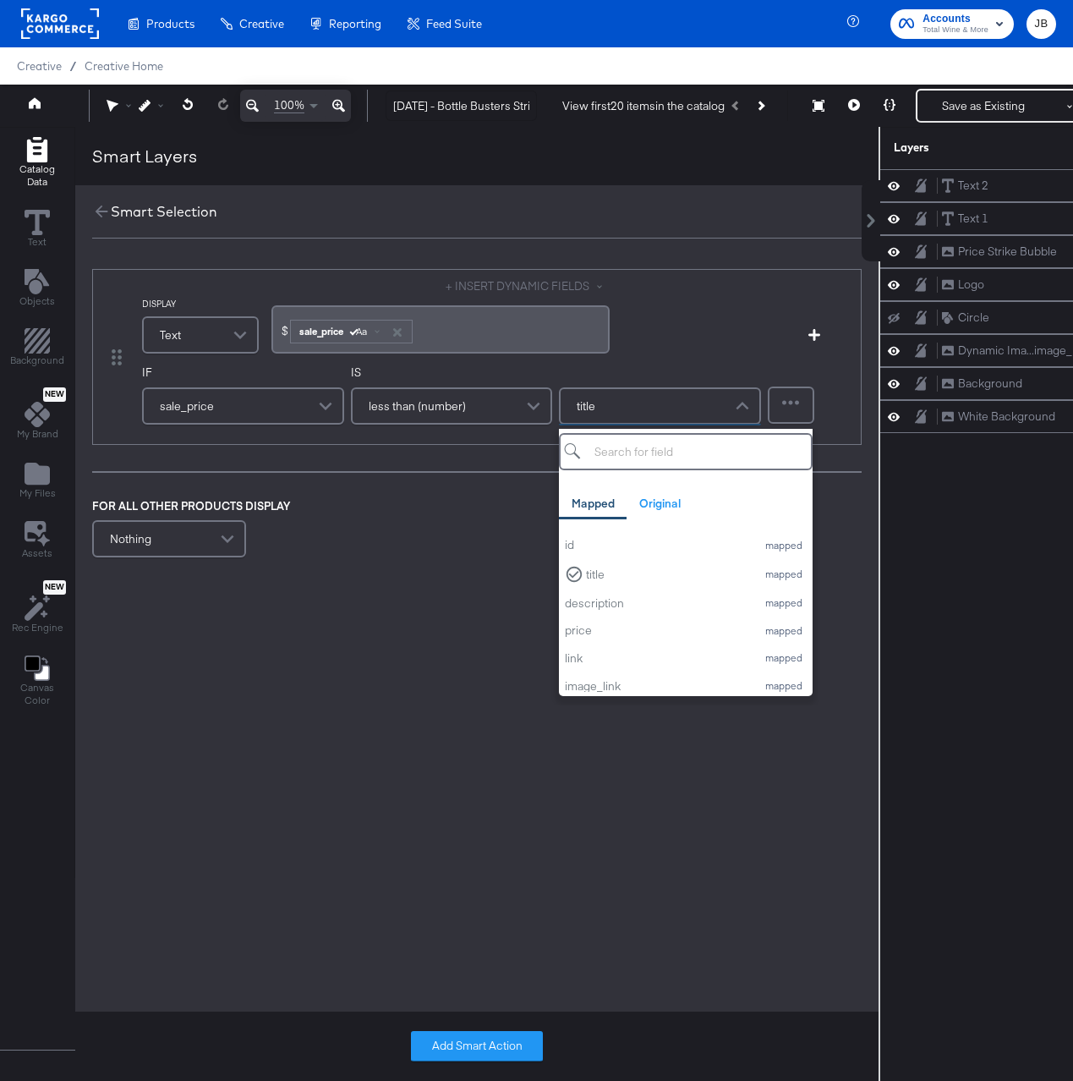
scroll to position [17, 0]
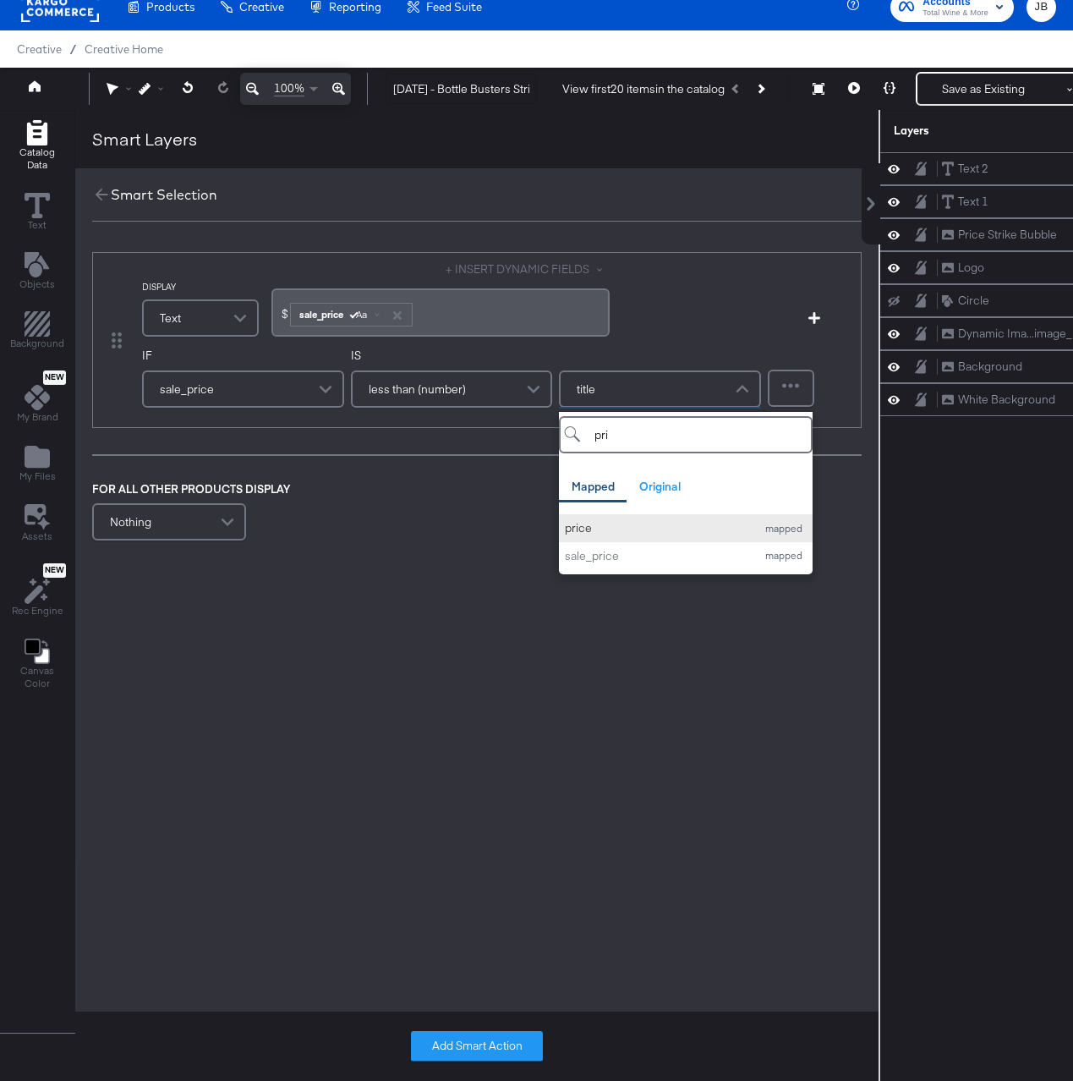
type input "pri"
click at [583, 523] on div "price" at bounding box center [656, 528] width 183 height 16
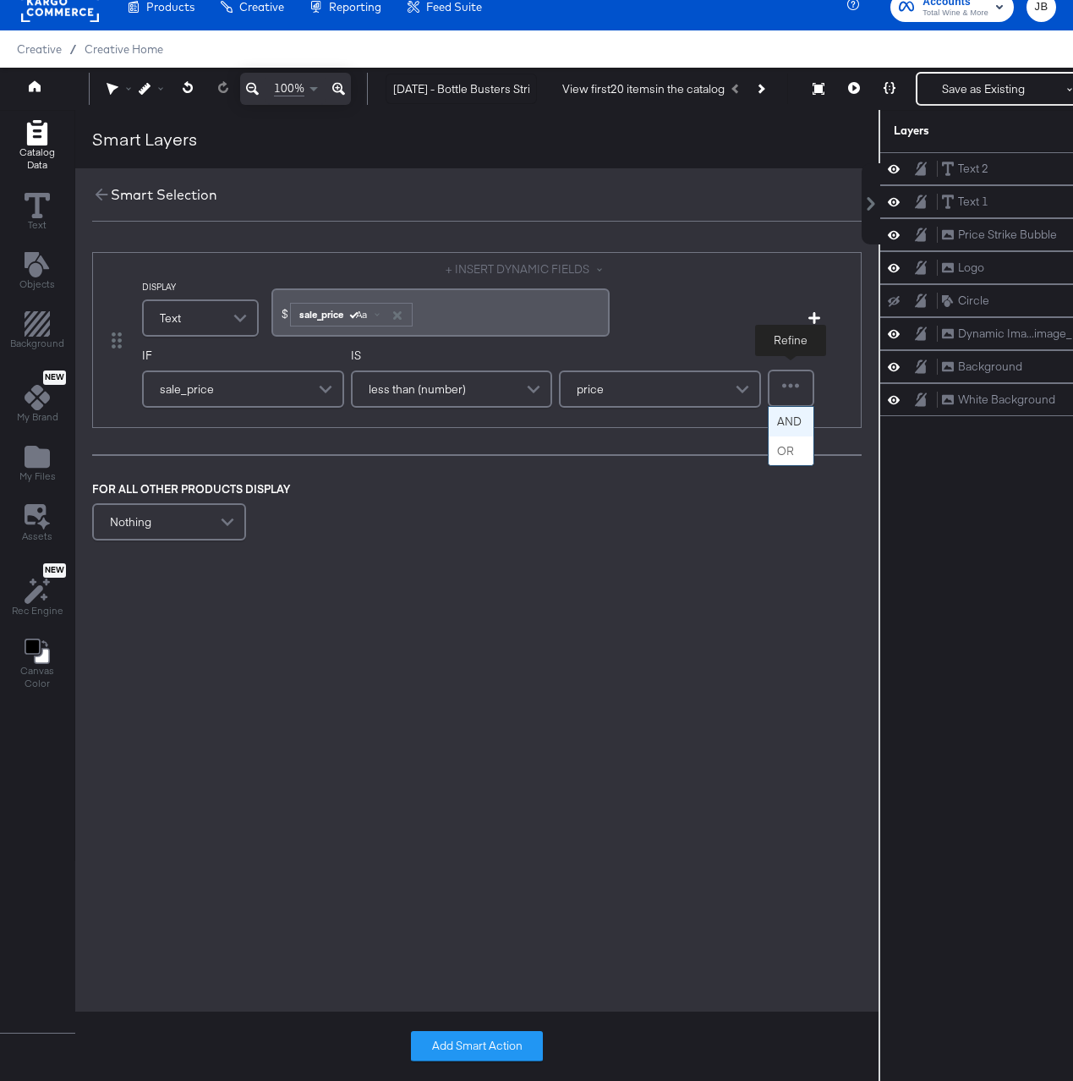
click at [804, 387] on div at bounding box center [791, 388] width 43 height 34
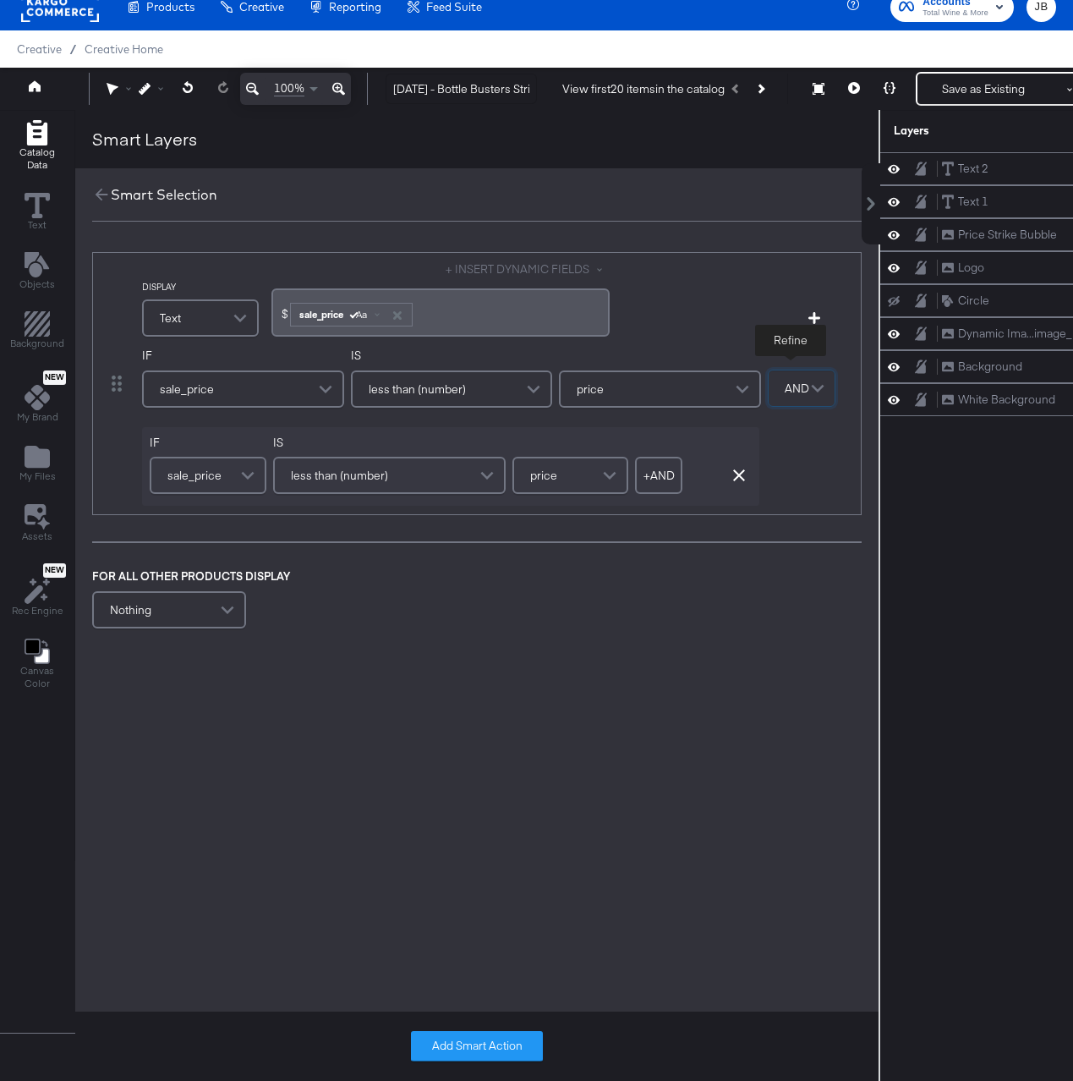
click at [375, 490] on span "less than (number)" at bounding box center [339, 475] width 97 height 29
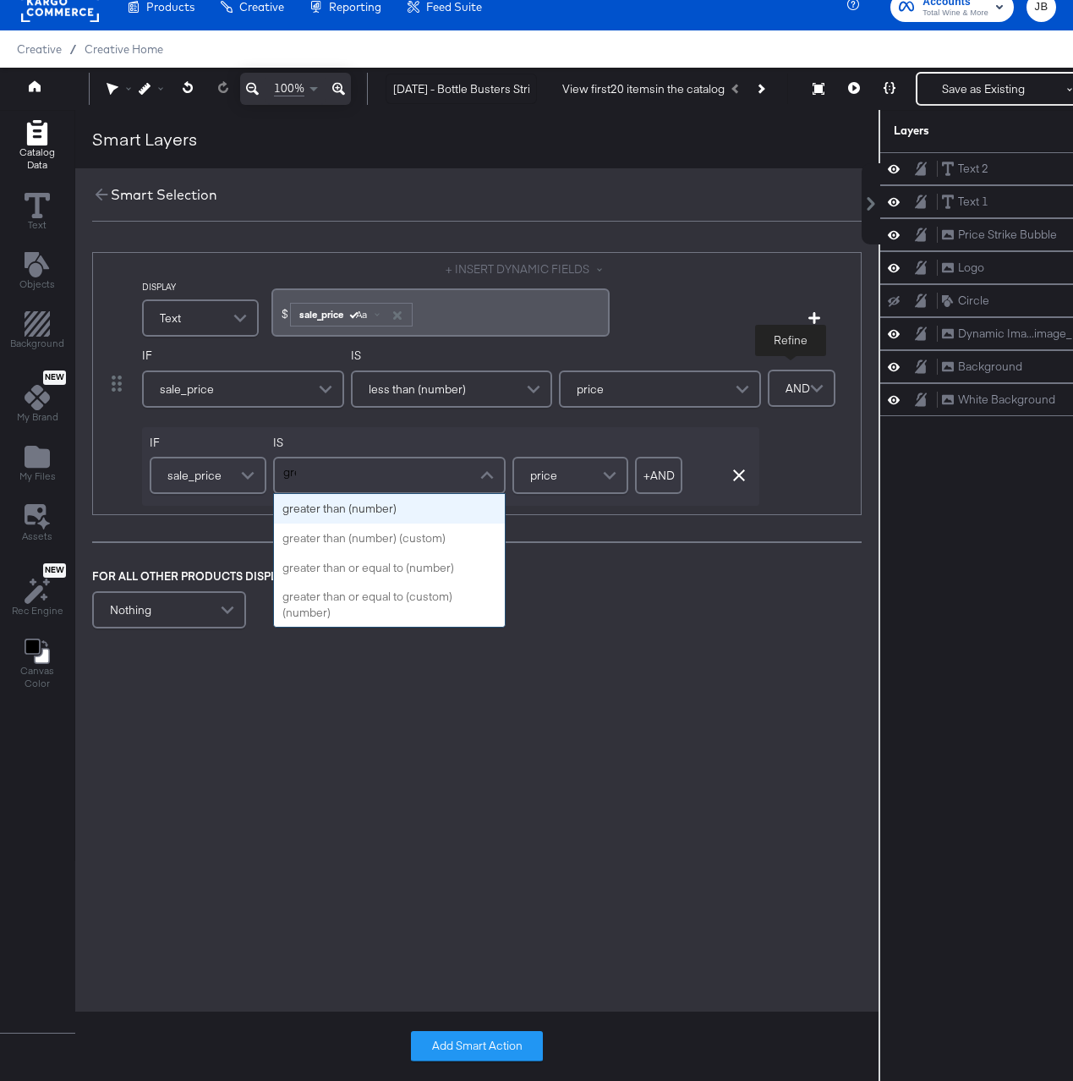
scroll to position [0, 0]
type input "great"
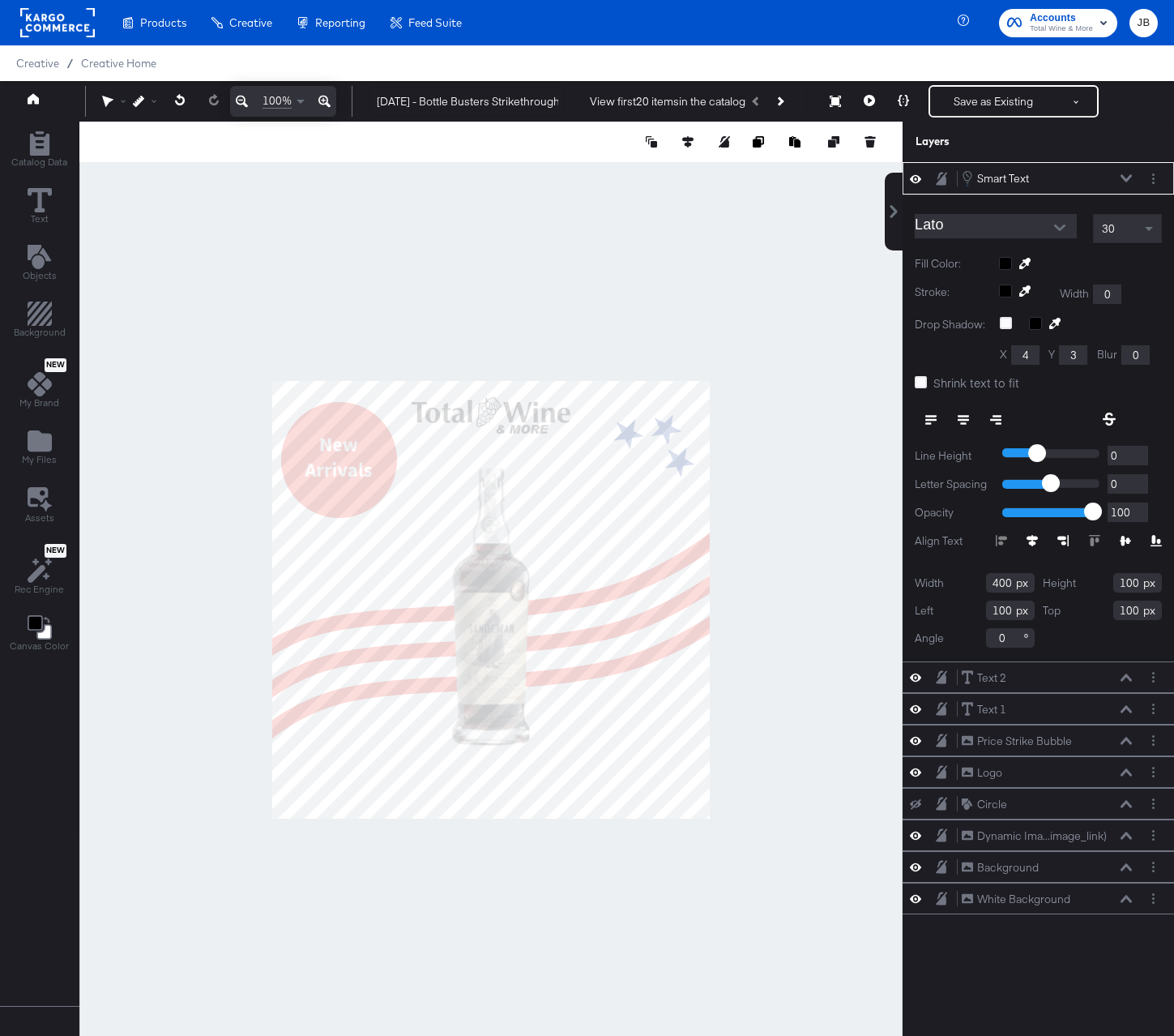
scroll to position [28, 0]
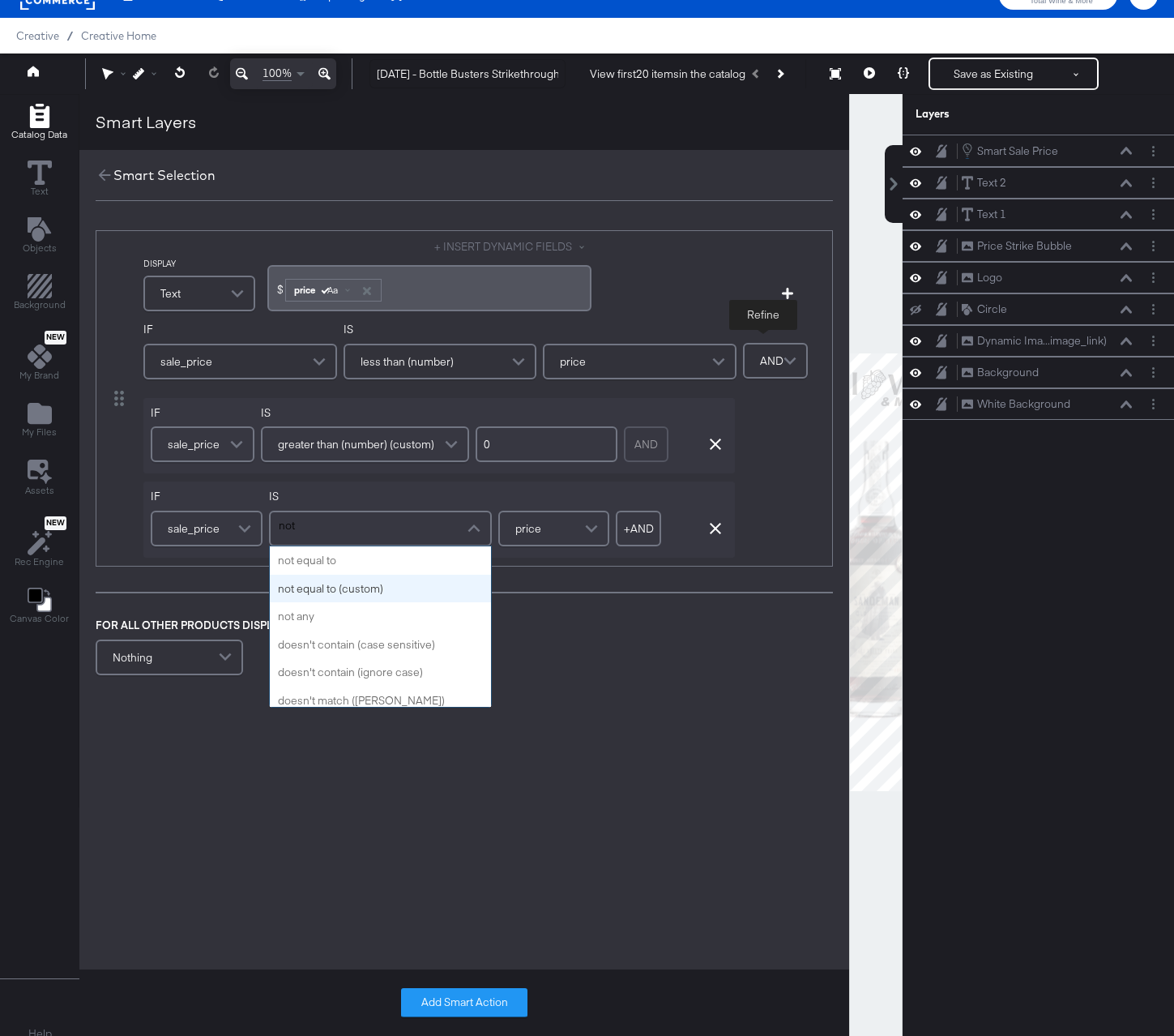
scroll to position [8, 0]
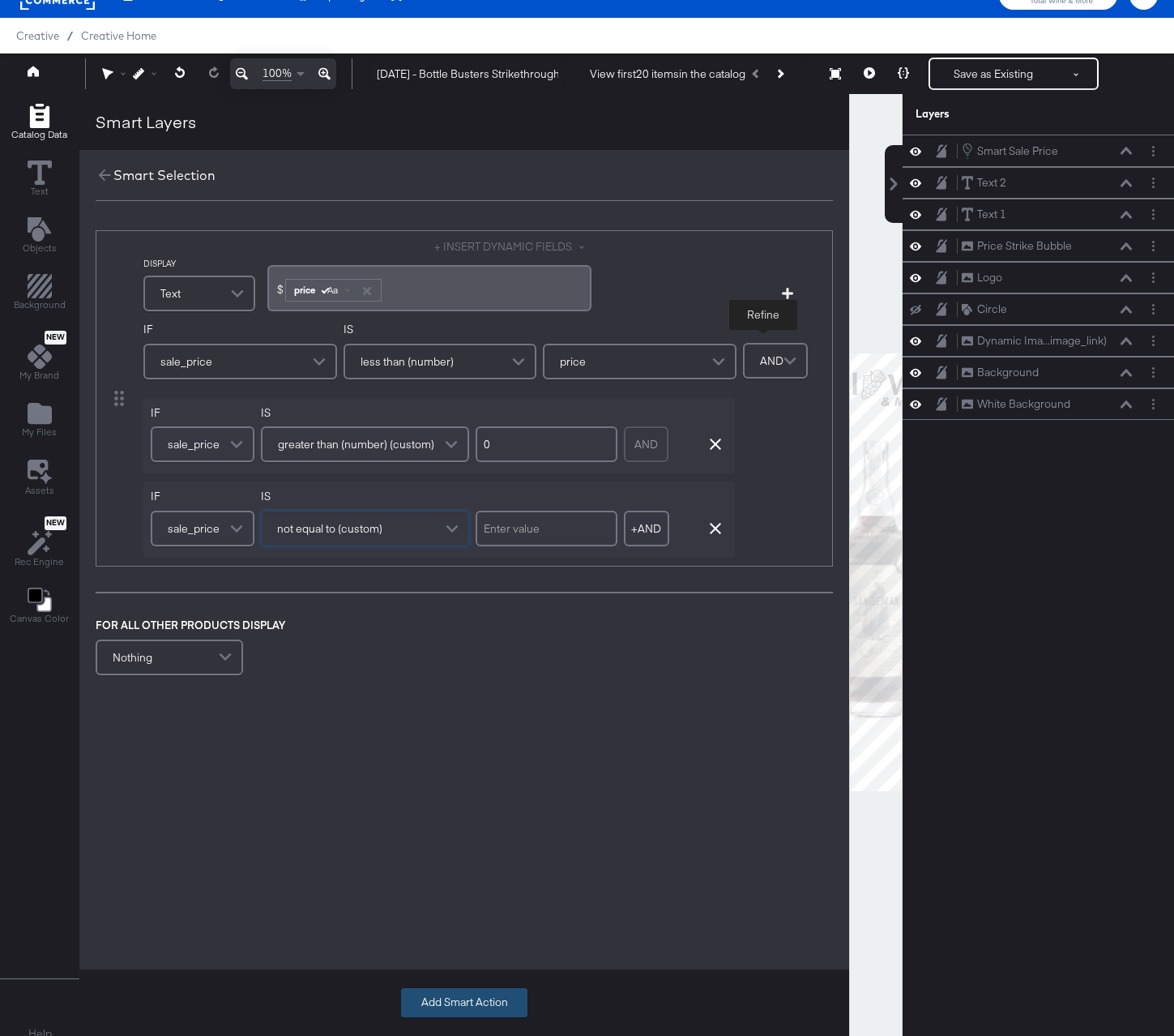
click at [461, 1001] on button "Add Smart Action" at bounding box center [465, 1002] width 127 height 29
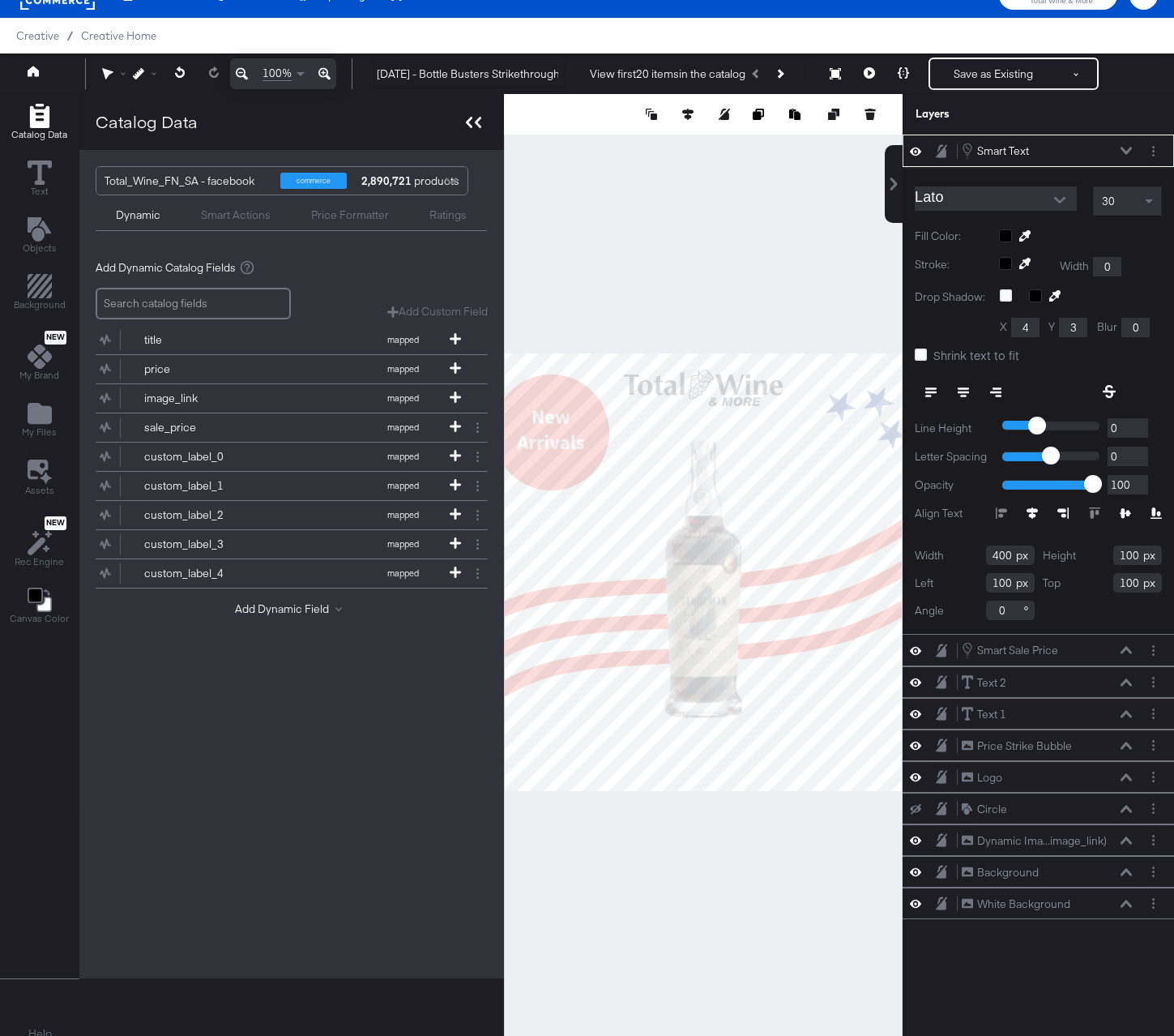
click at [472, 126] on icon at bounding box center [473, 123] width 15 height 12
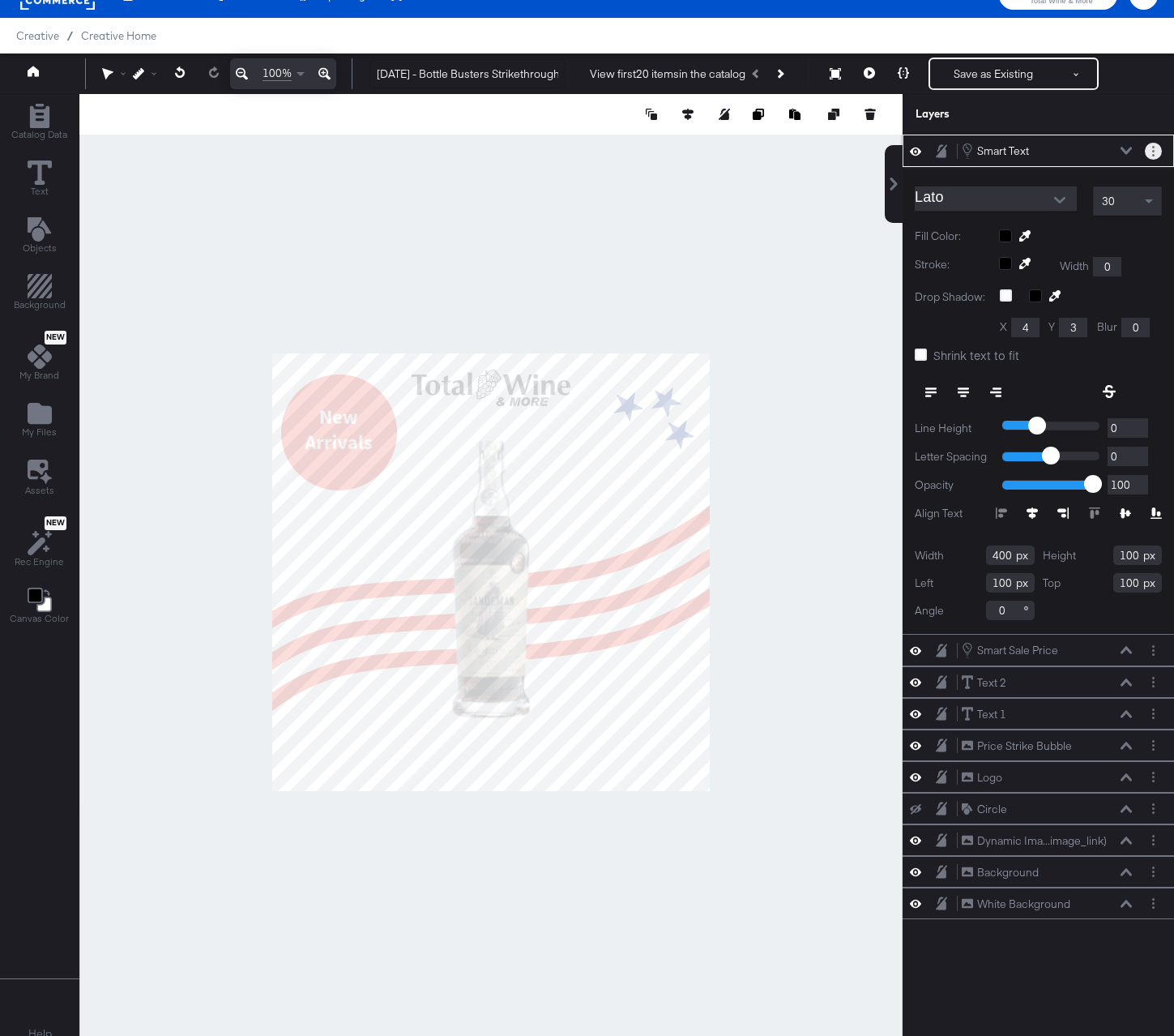
click at [1152, 147] on icon "Layer Options" at bounding box center [1153, 150] width 3 height 11
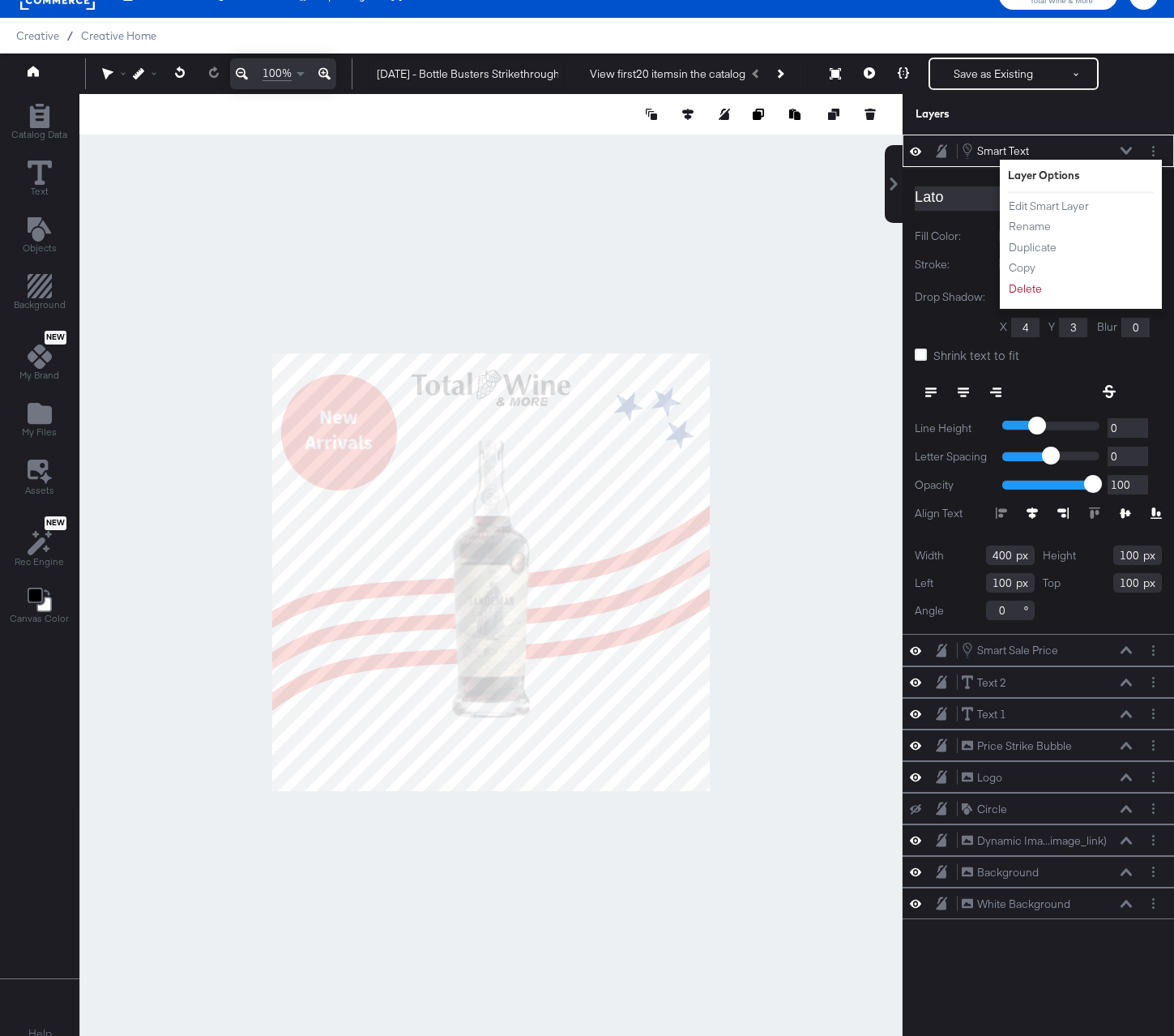
click at [948, 240] on label "Fill Color:" at bounding box center [951, 236] width 72 height 15
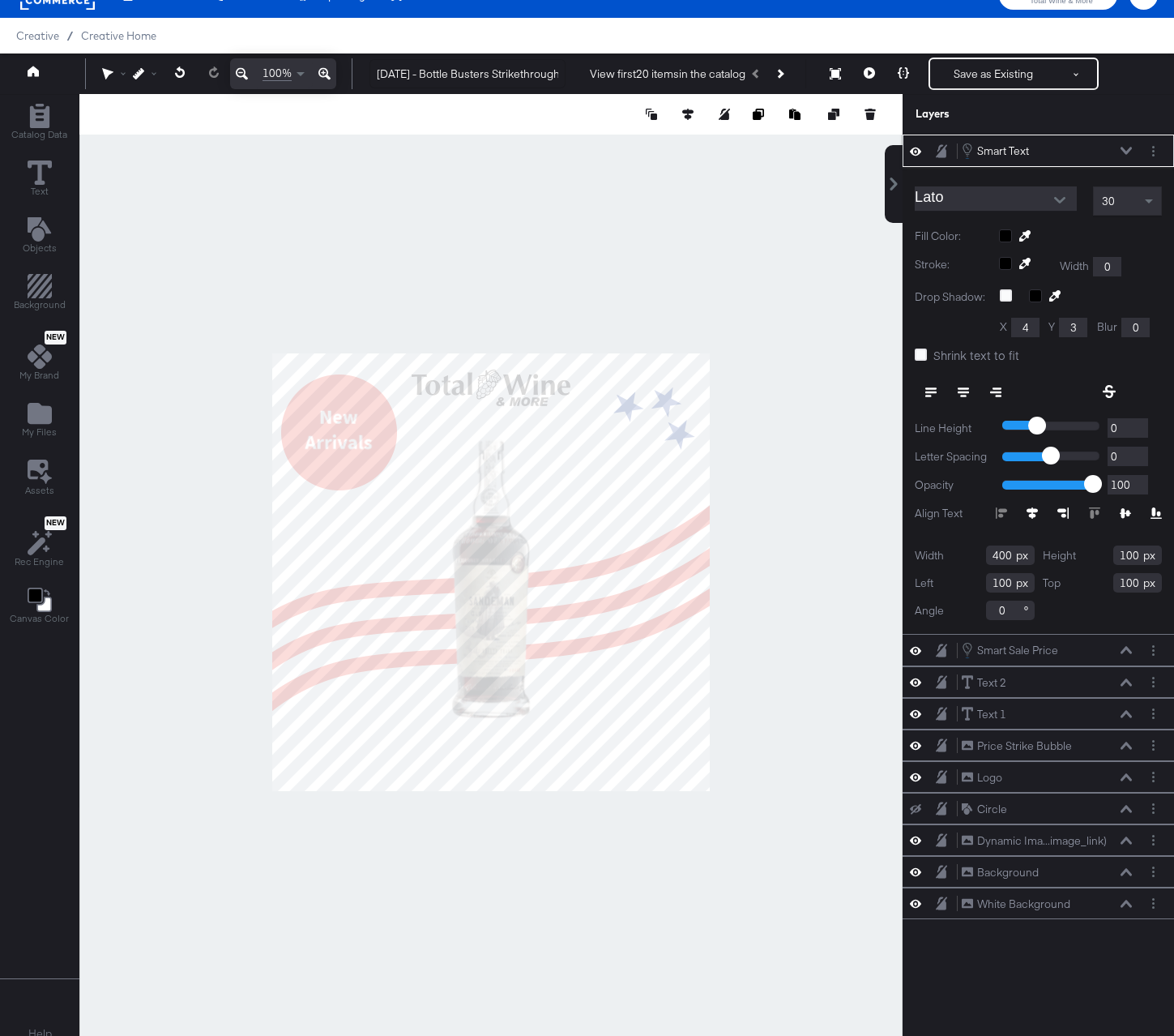
click at [972, 199] on input "Lato" at bounding box center [984, 197] width 138 height 24
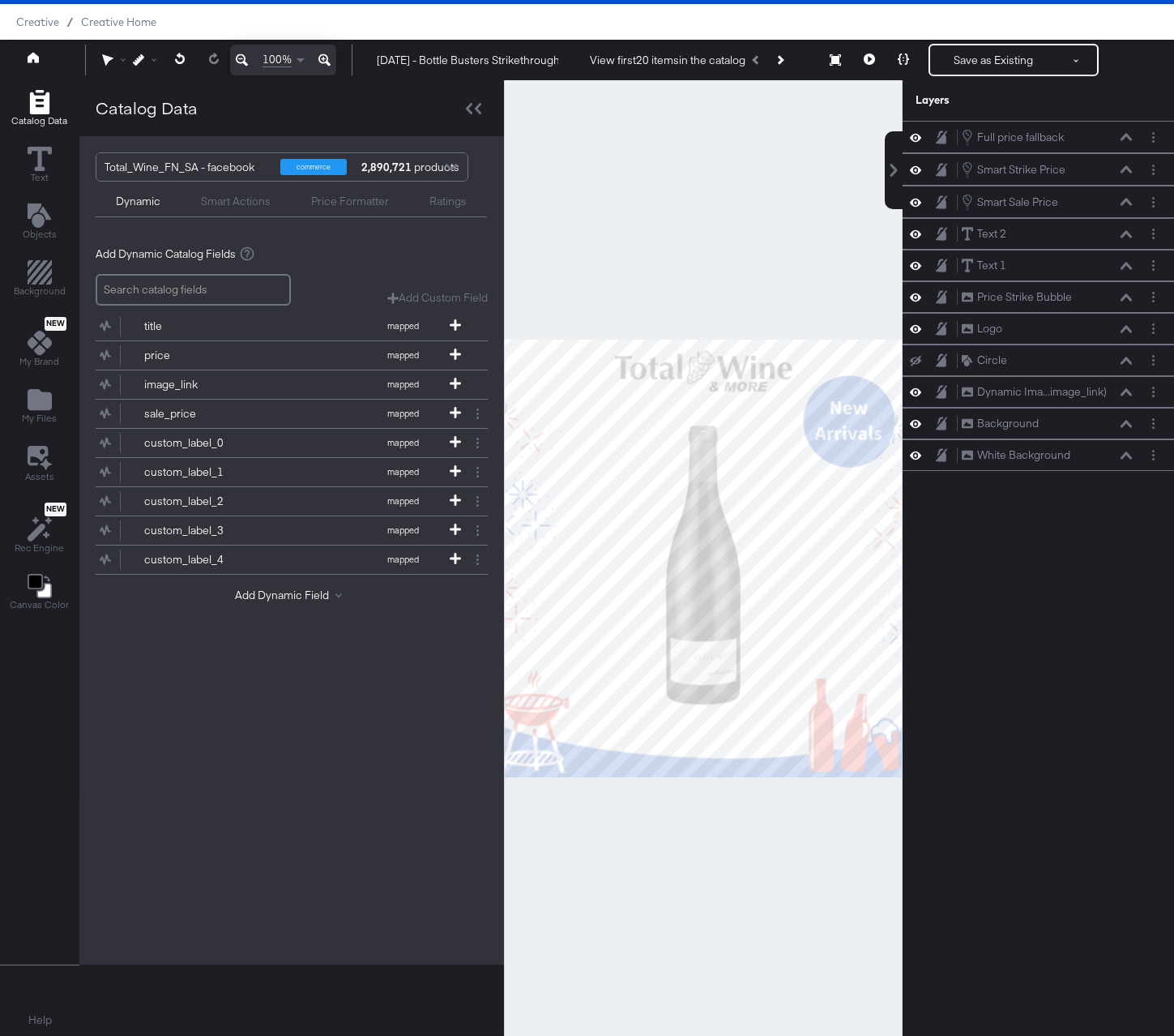
scroll to position [41, 0]
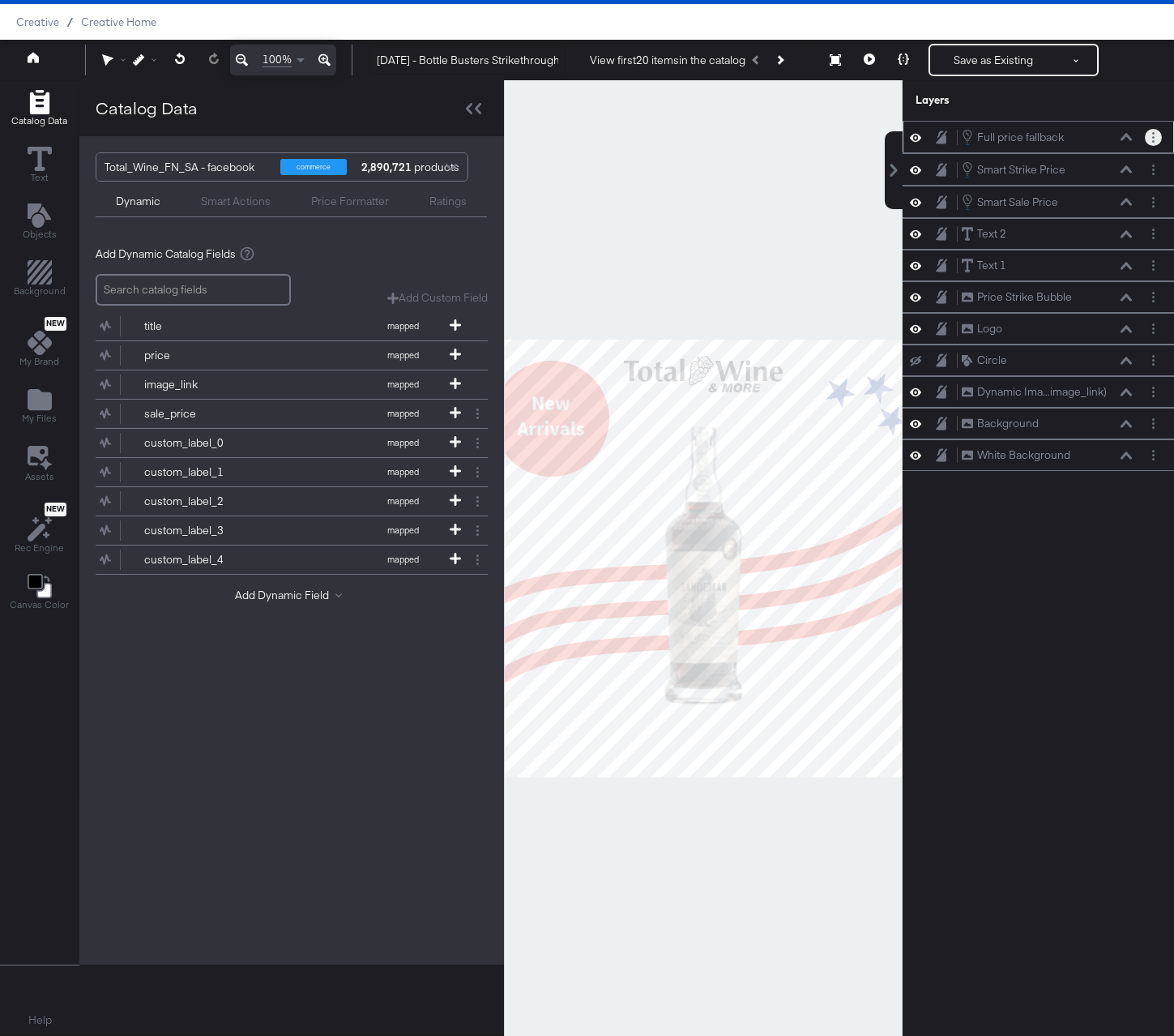
click at [1154, 134] on icon "Layer Options" at bounding box center [1153, 137] width 3 height 11
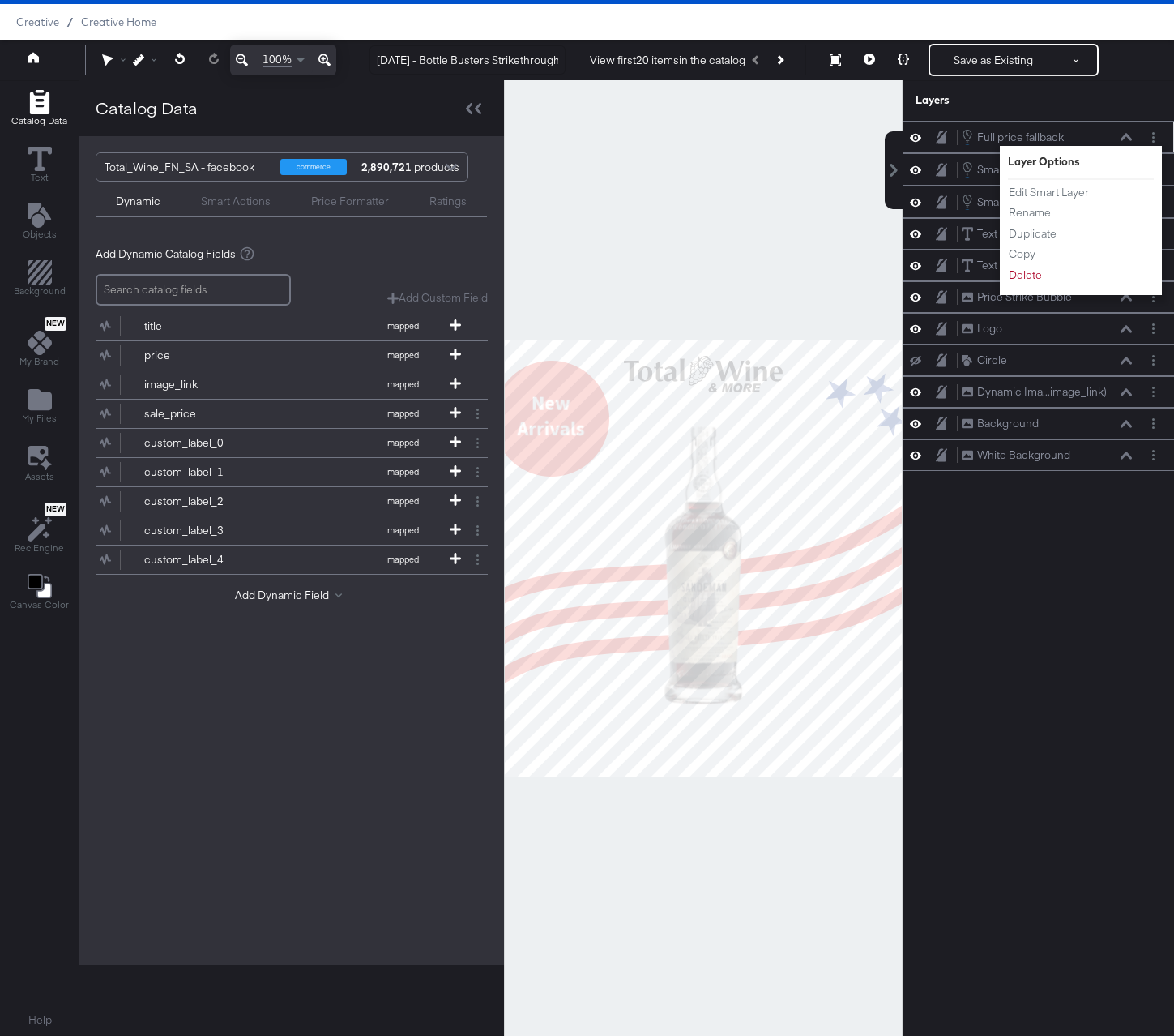
click at [1123, 140] on icon at bounding box center [1126, 137] width 12 height 8
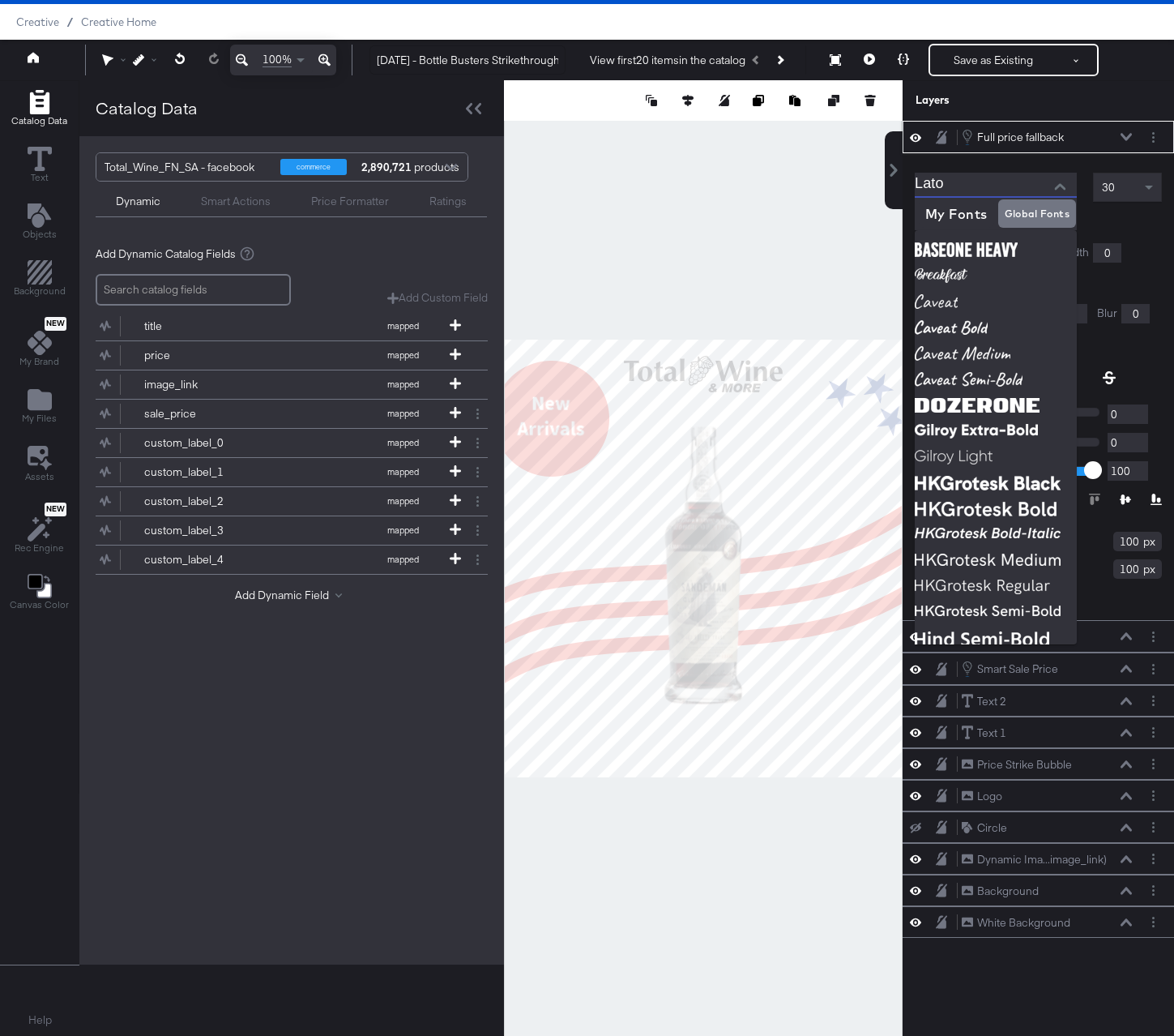
click at [1021, 192] on input "Lato" at bounding box center [984, 184] width 138 height 24
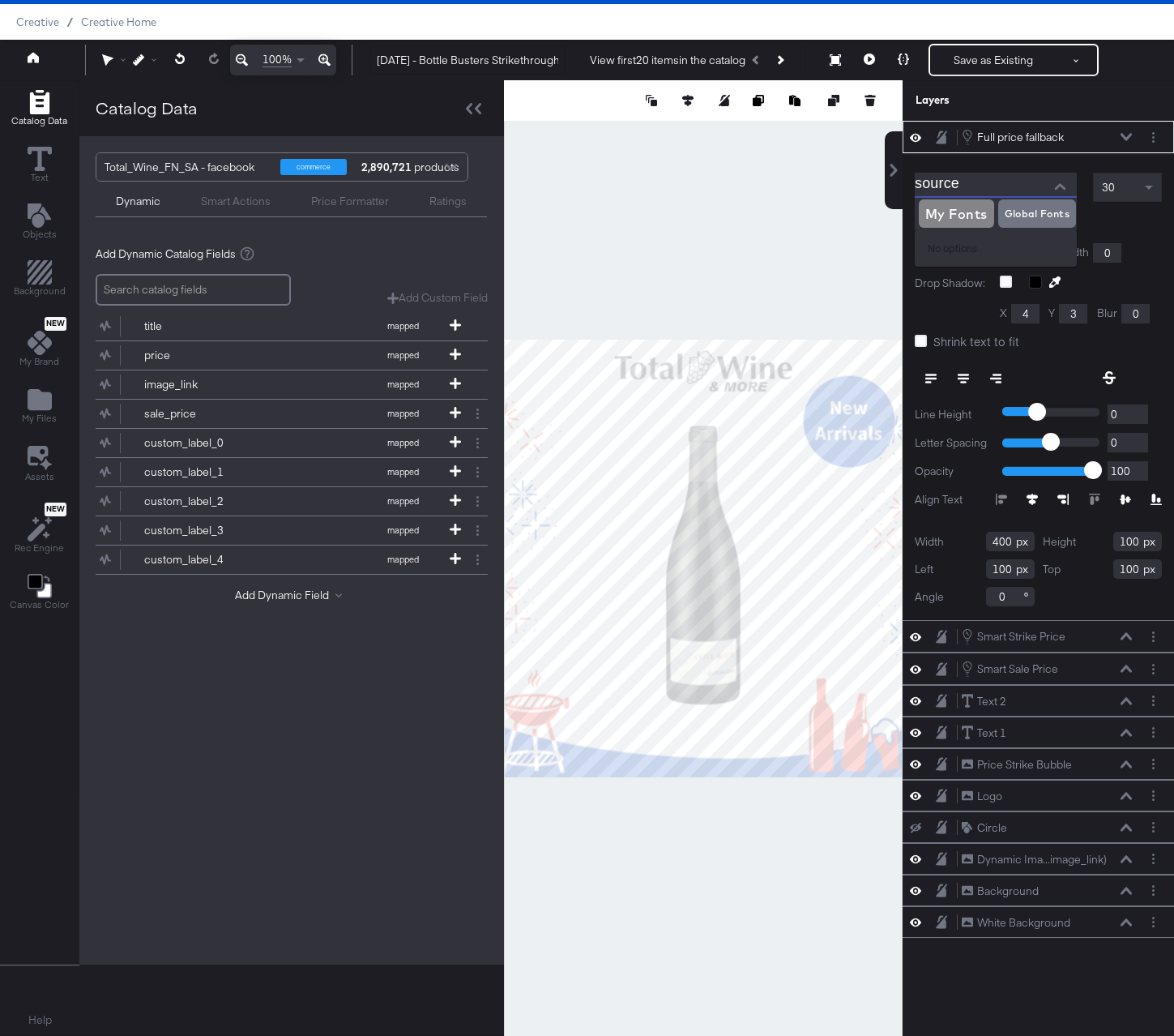
type input "Lato"
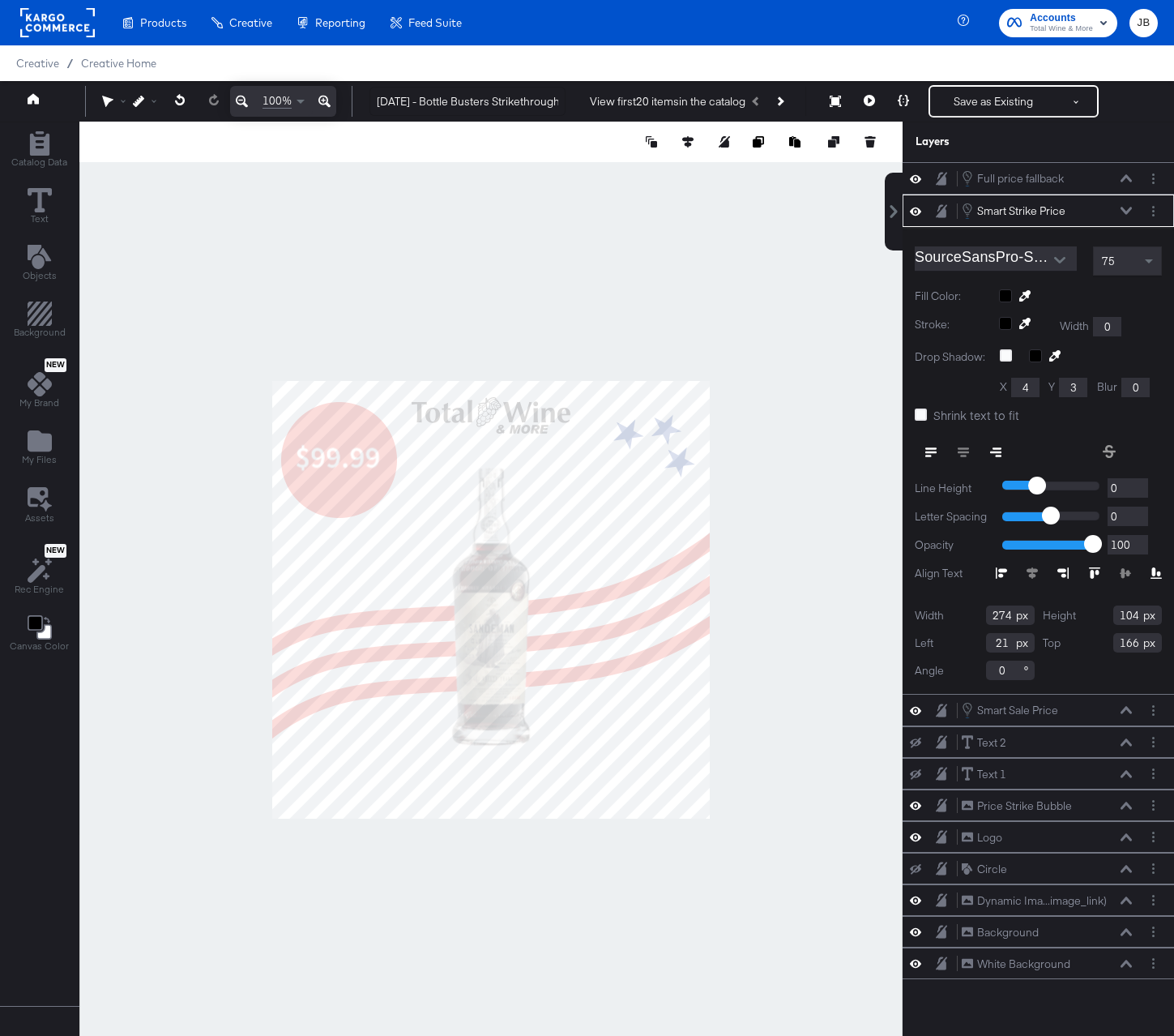
scroll to position [41, 0]
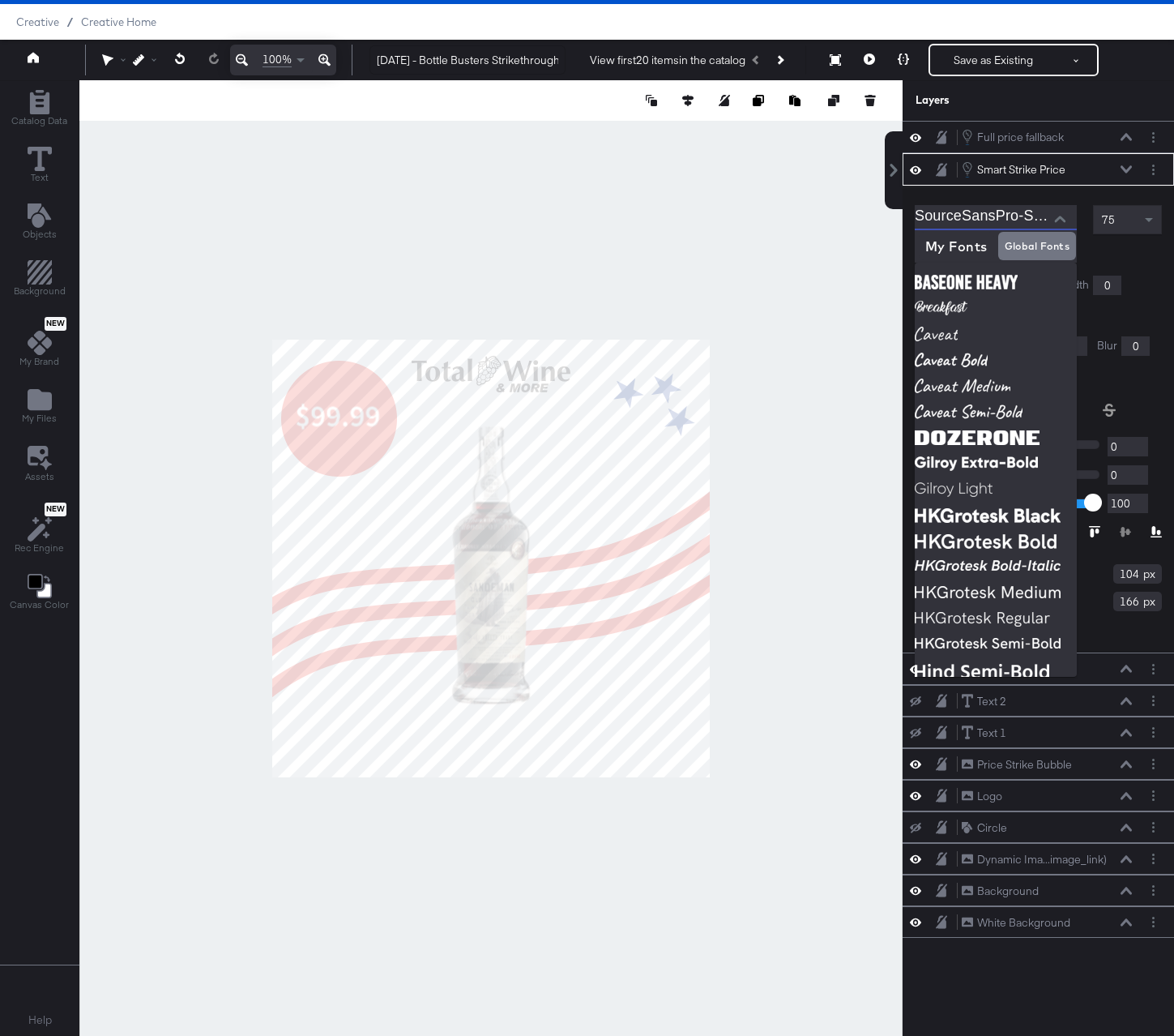
click at [1024, 215] on input "SourceSansPro-SemiBold" at bounding box center [984, 217] width 138 height 24
click at [1131, 171] on icon at bounding box center [1126, 170] width 12 height 8
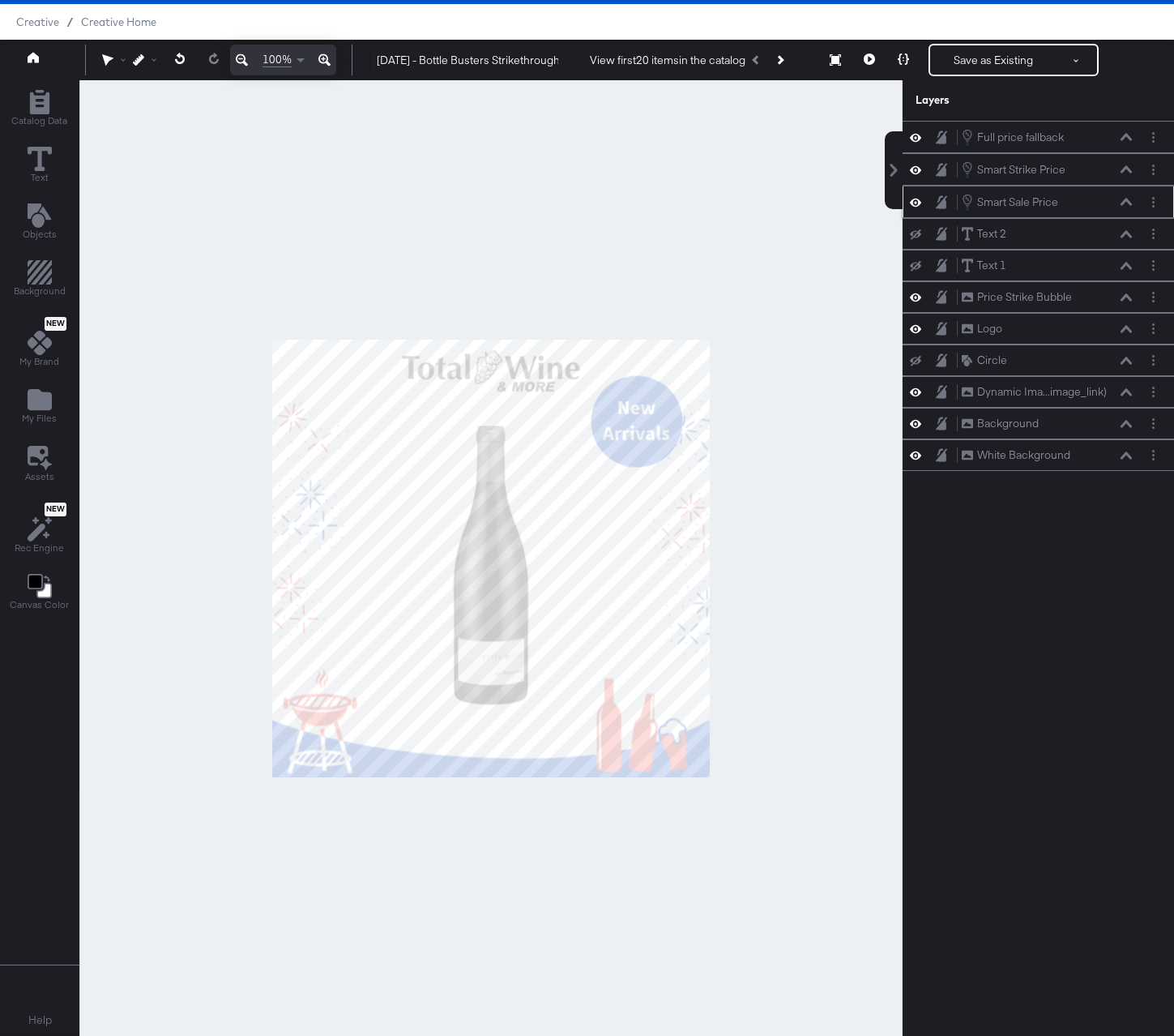
click at [1126, 207] on div "Smart Sale Price Smart Sale Price" at bounding box center [1047, 201] width 172 height 18
click at [1128, 202] on icon at bounding box center [1126, 201] width 12 height 8
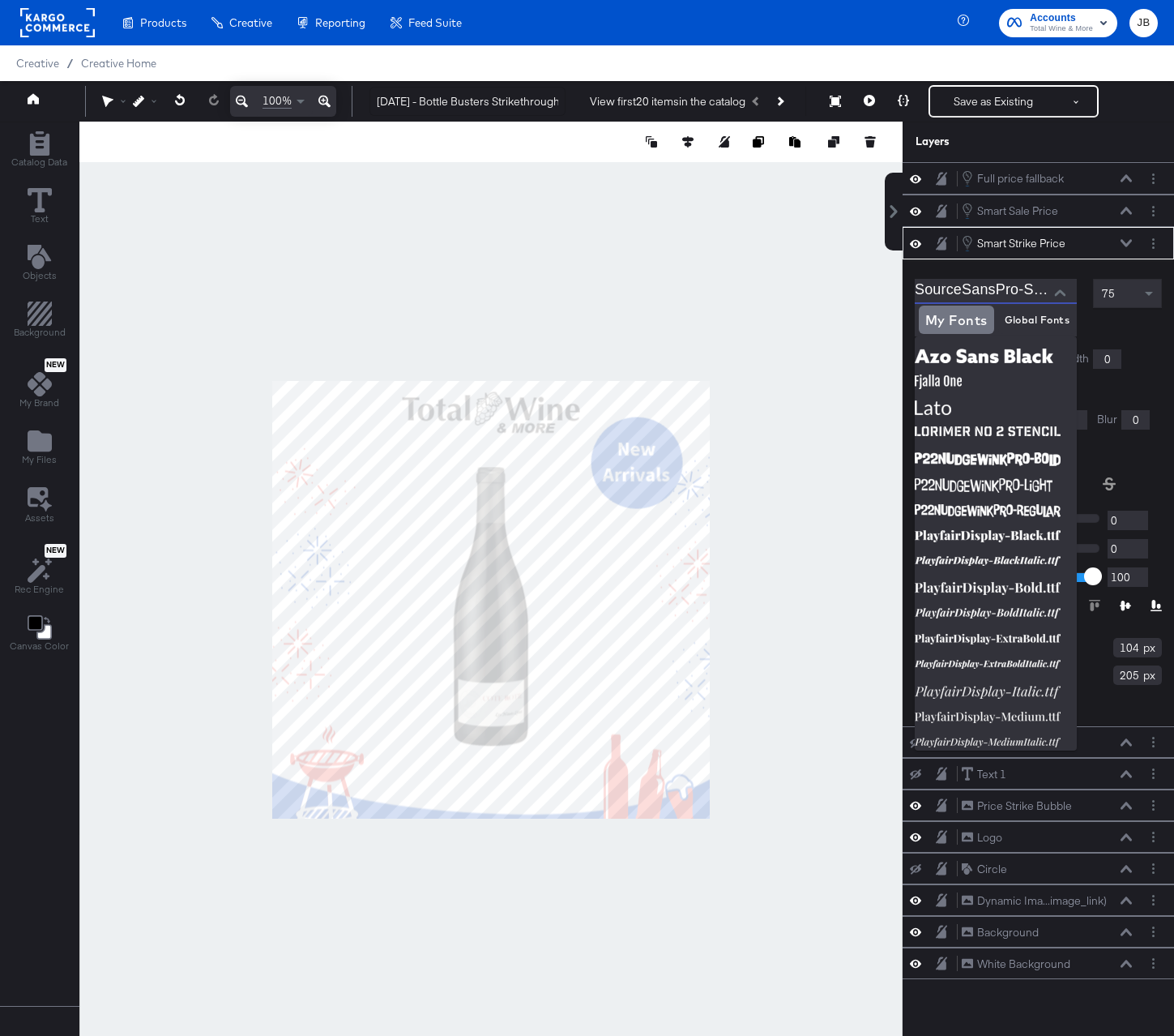
scroll to position [15, 0]
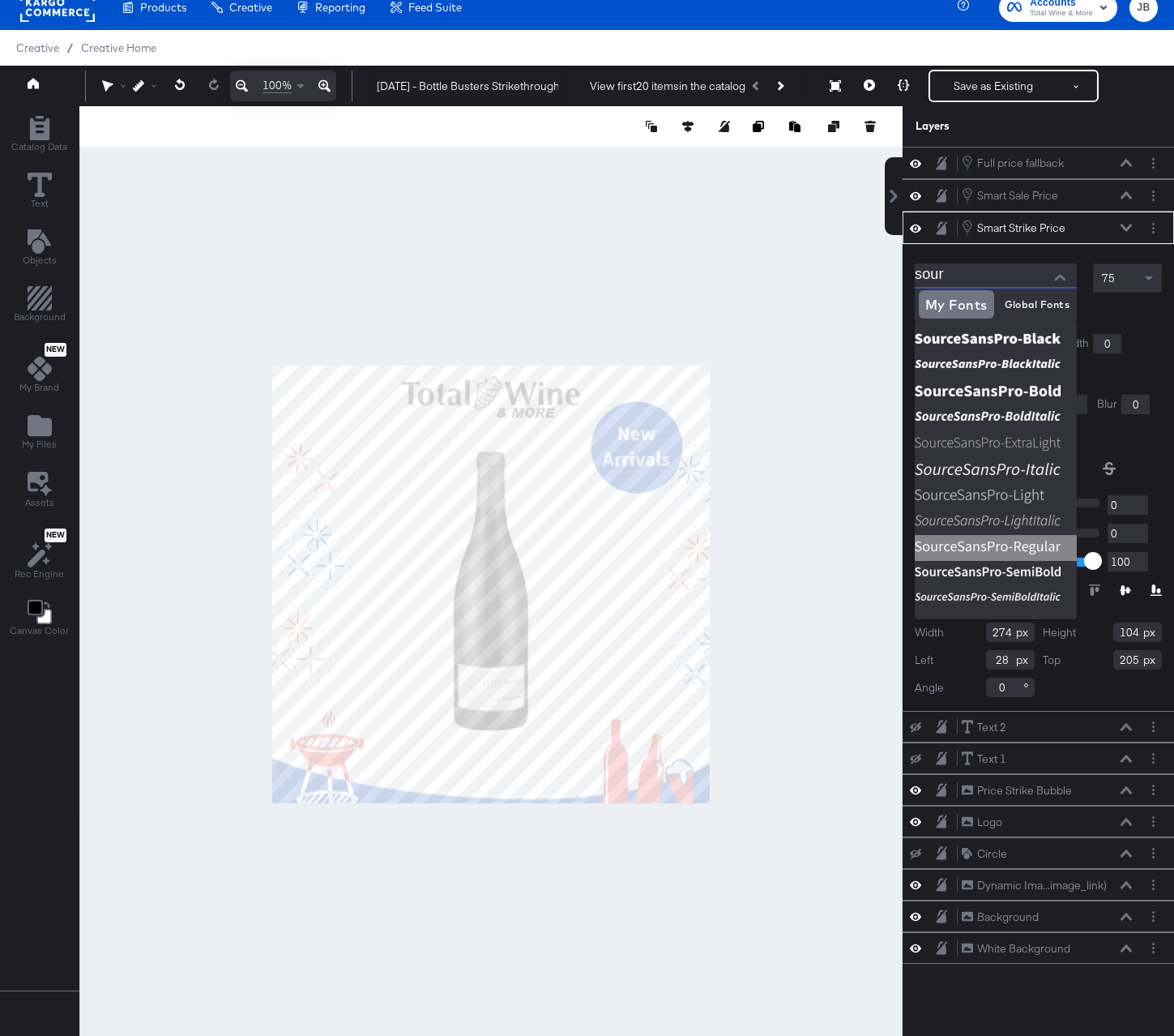
click at [1009, 544] on img at bounding box center [996, 547] width 162 height 26
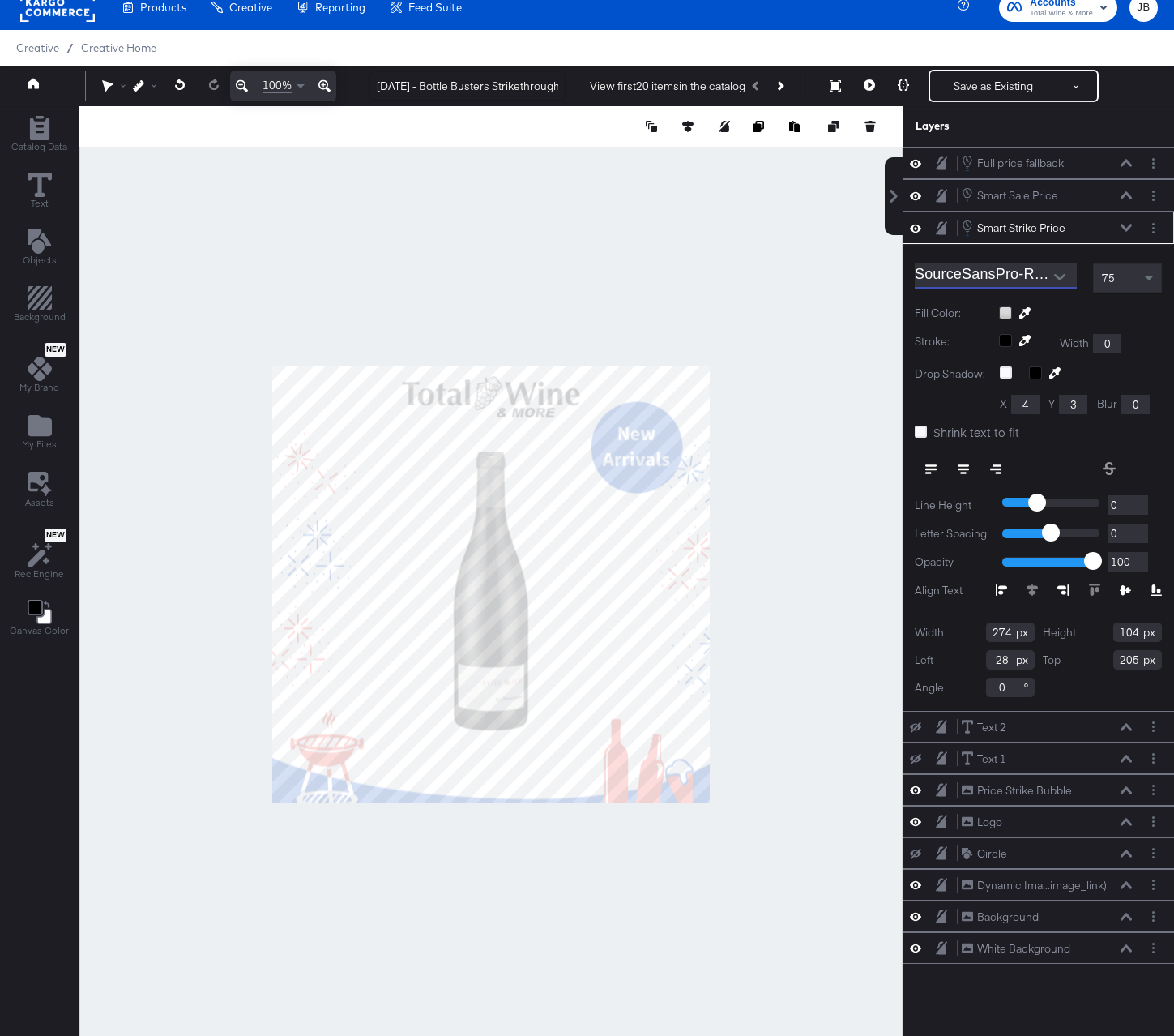
type input "SourceSansPro-Regular"
click at [1126, 229] on icon at bounding box center [1126, 227] width 12 height 8
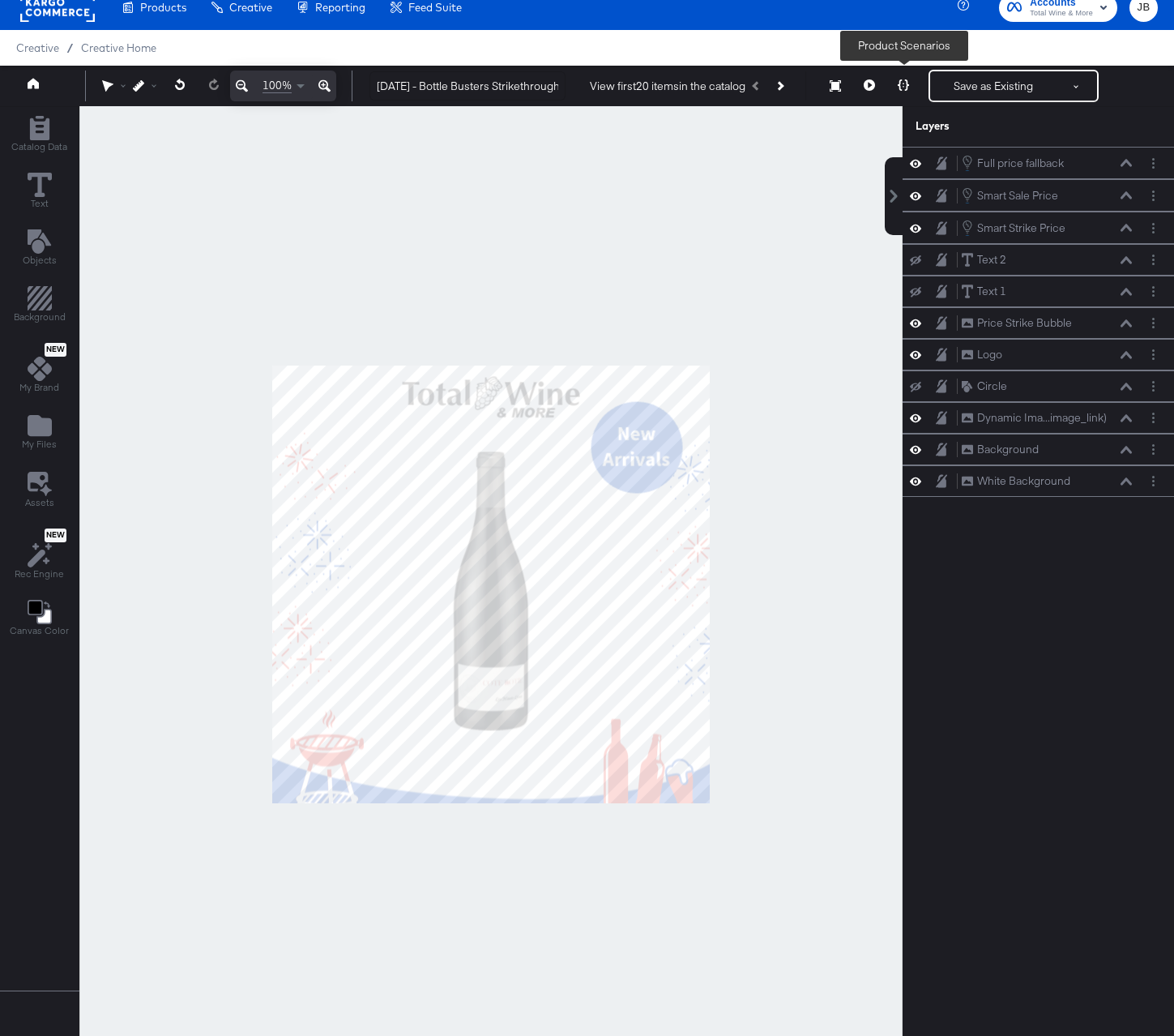
click at [909, 92] on button at bounding box center [904, 86] width 35 height 33
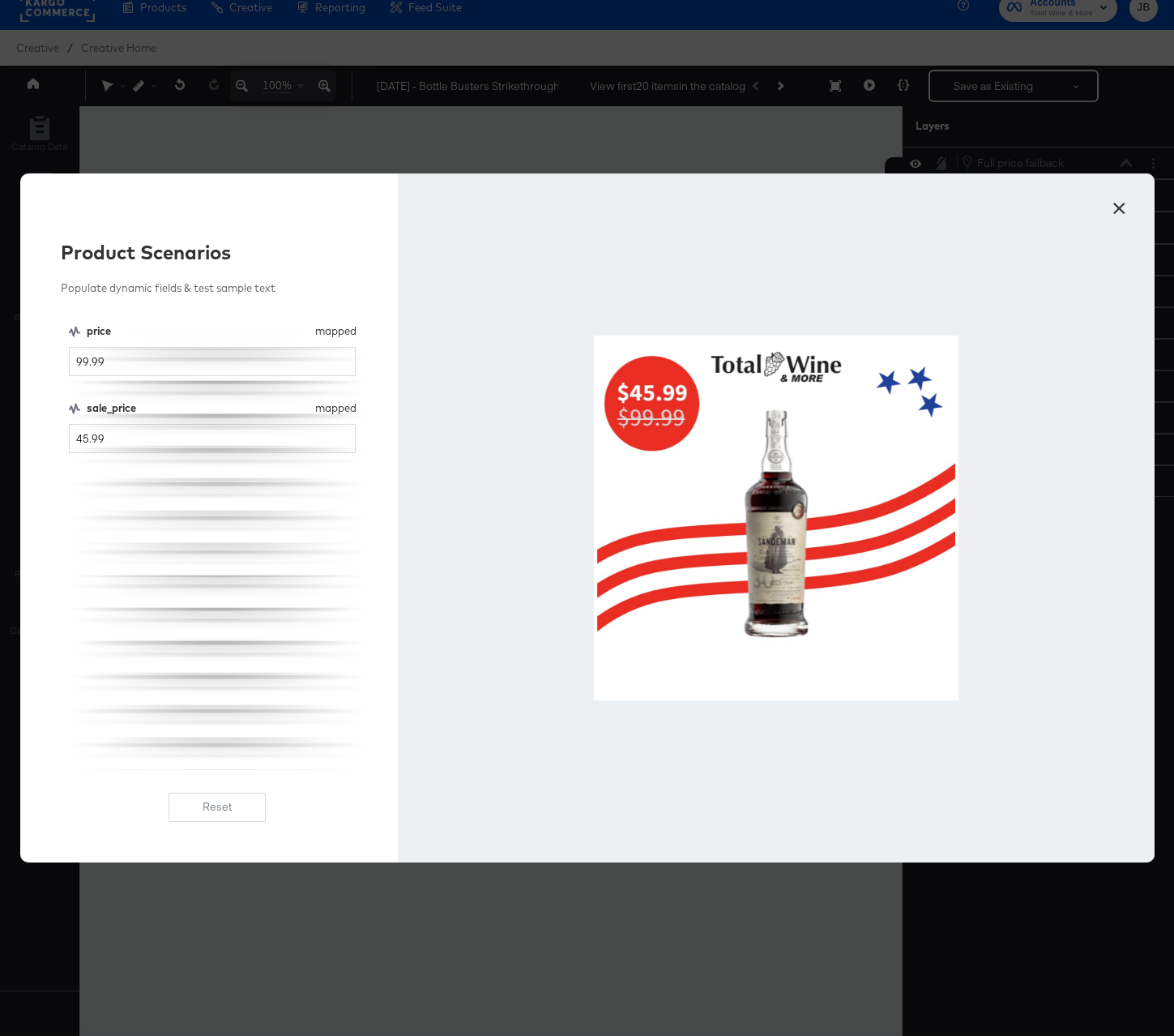
click at [1117, 207] on button "×" at bounding box center [1119, 204] width 29 height 29
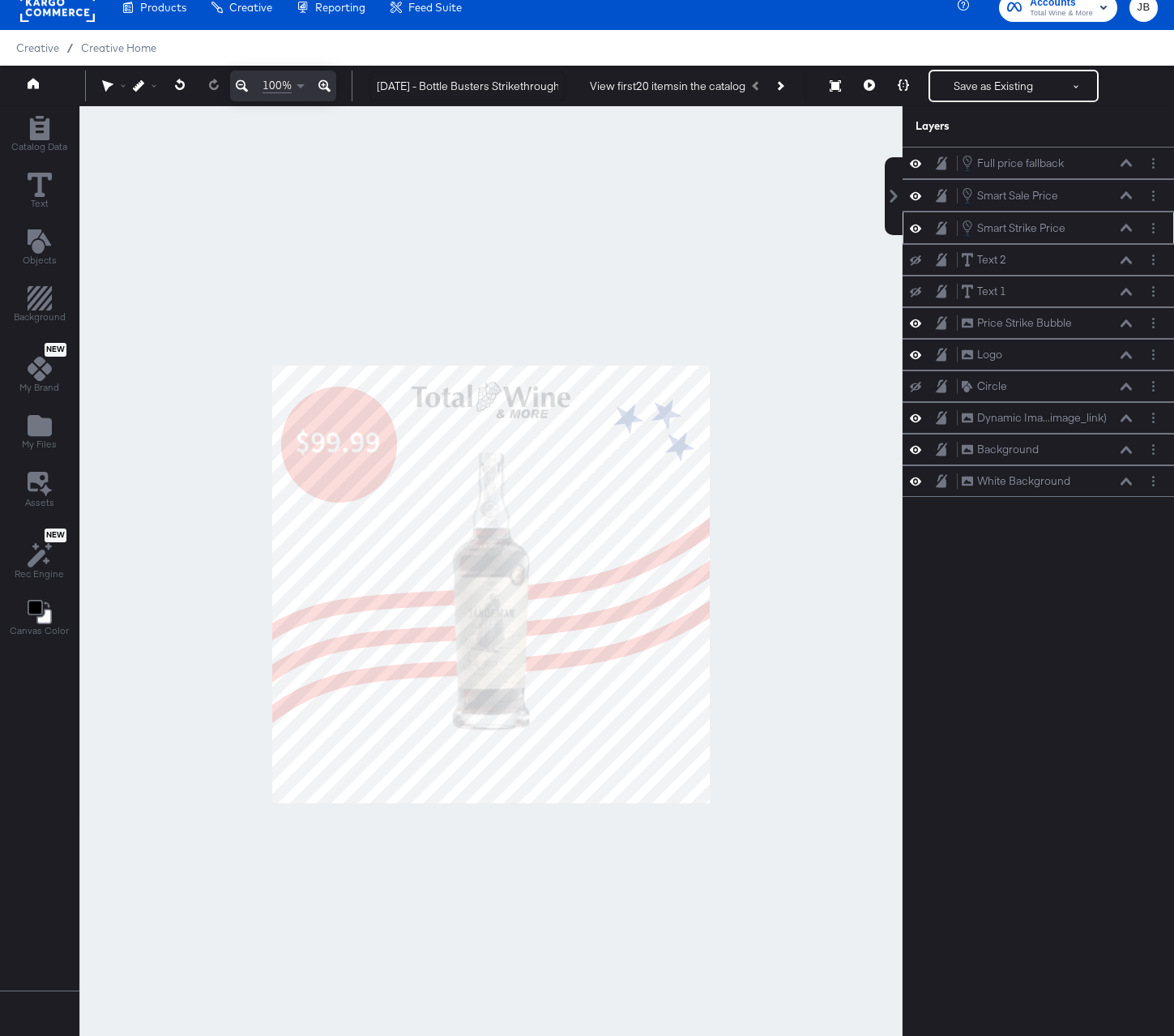
click at [1127, 228] on icon at bounding box center [1126, 227] width 12 height 8
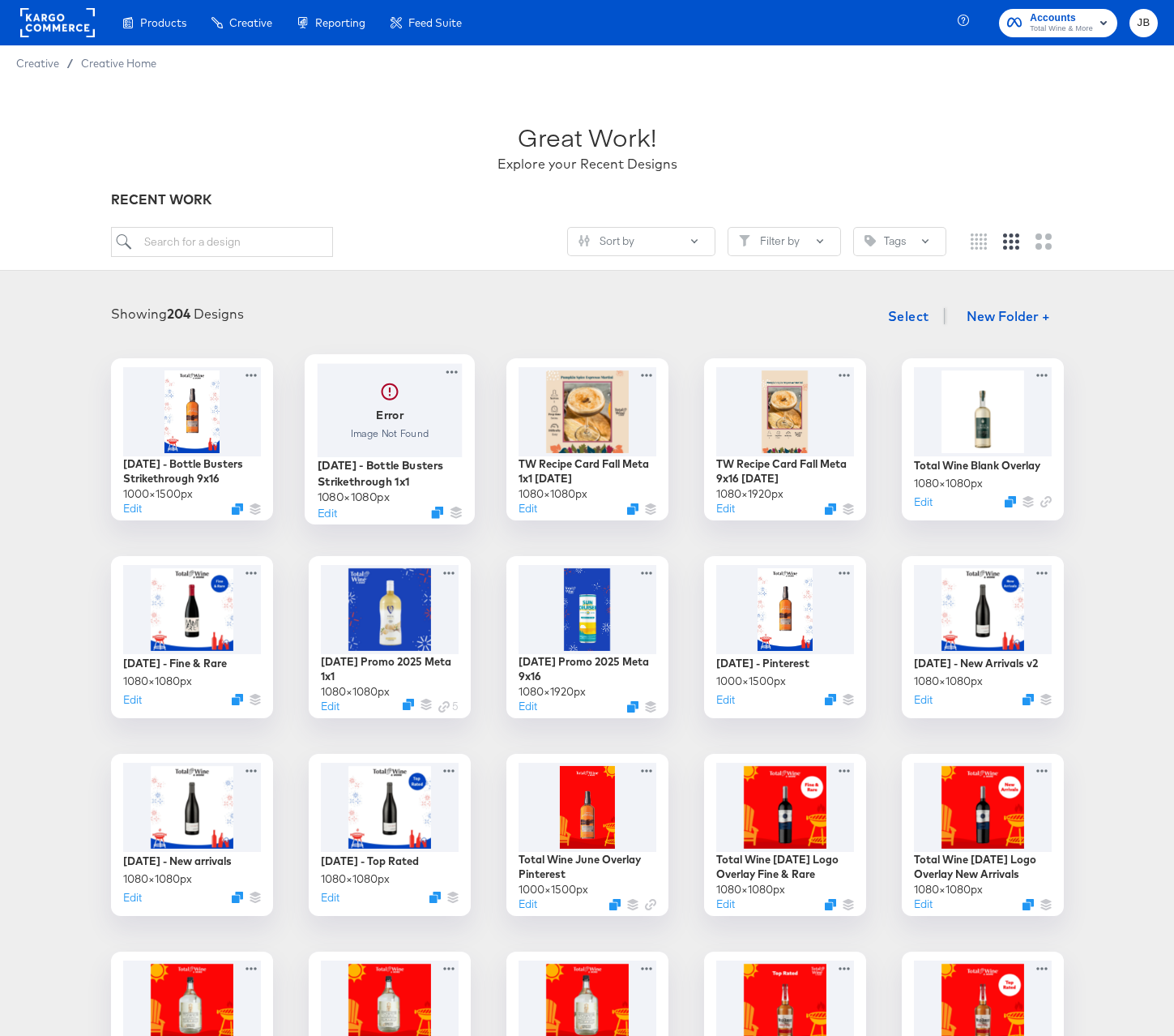
click at [403, 423] on div at bounding box center [389, 409] width 145 height 93
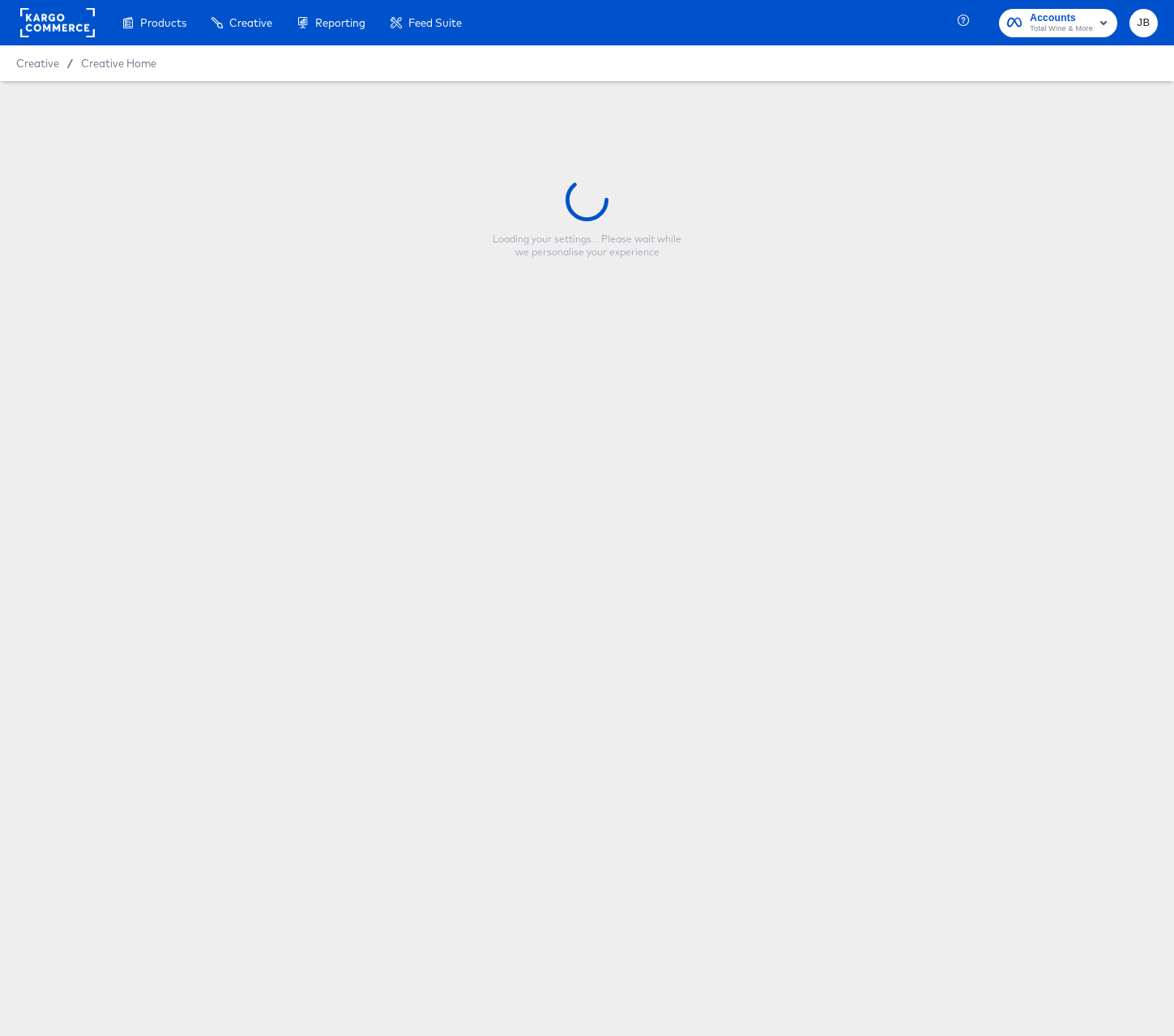
type input "[DATE] - Bottle Busters Strikethrough 1x1"
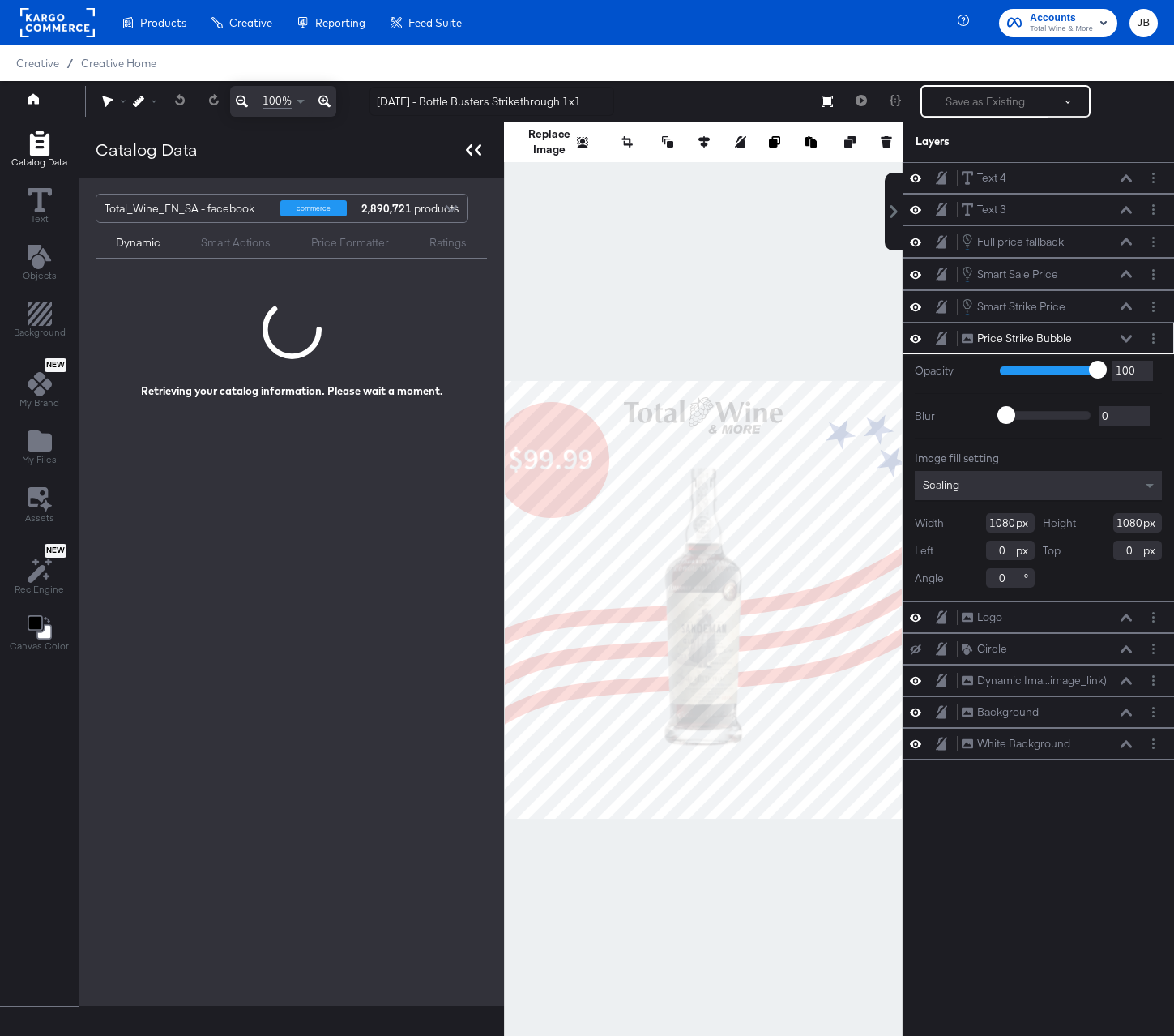
click at [473, 146] on icon at bounding box center [473, 150] width 15 height 12
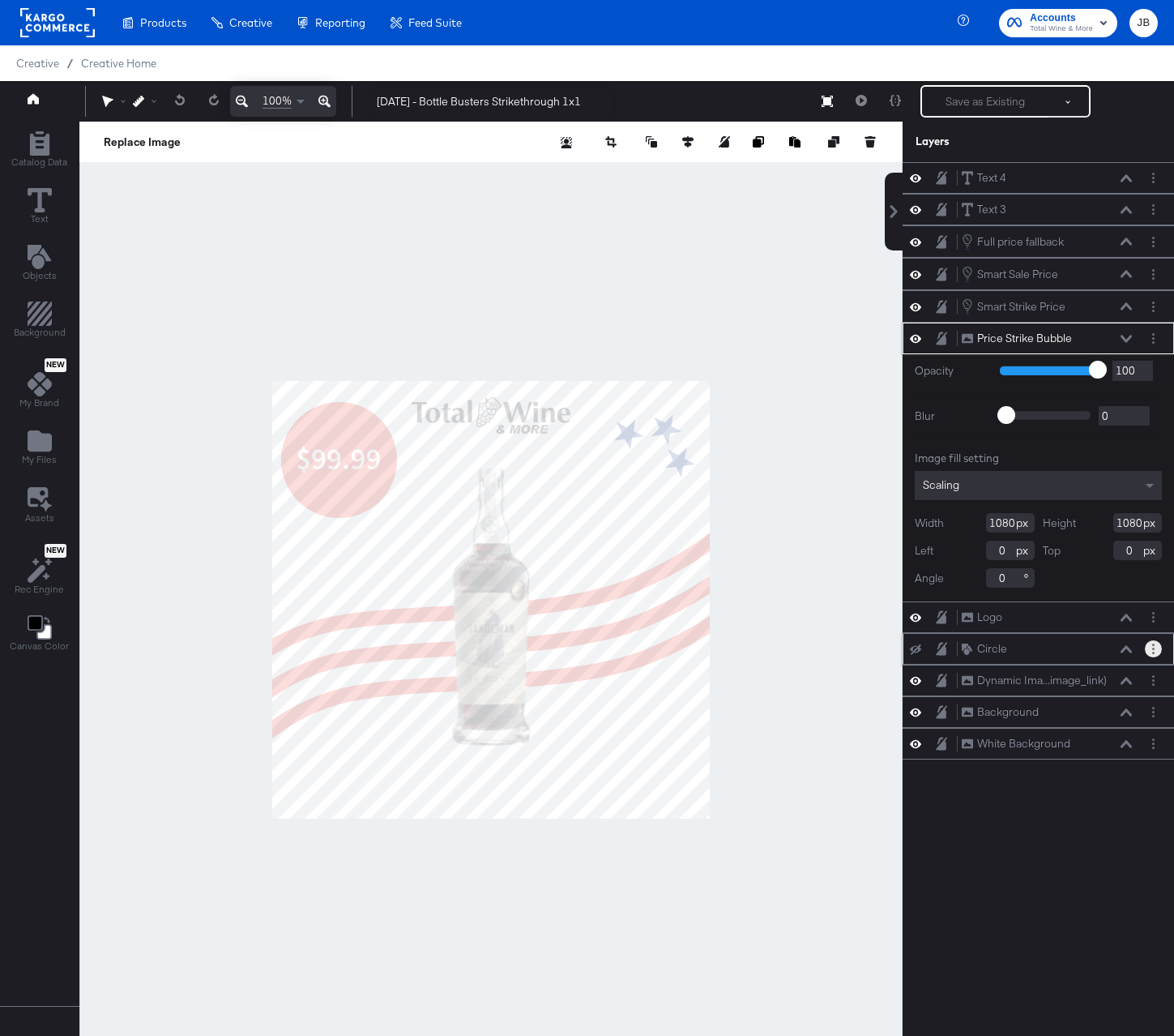
click at [1152, 651] on icon "Layer Options" at bounding box center [1153, 648] width 3 height 11
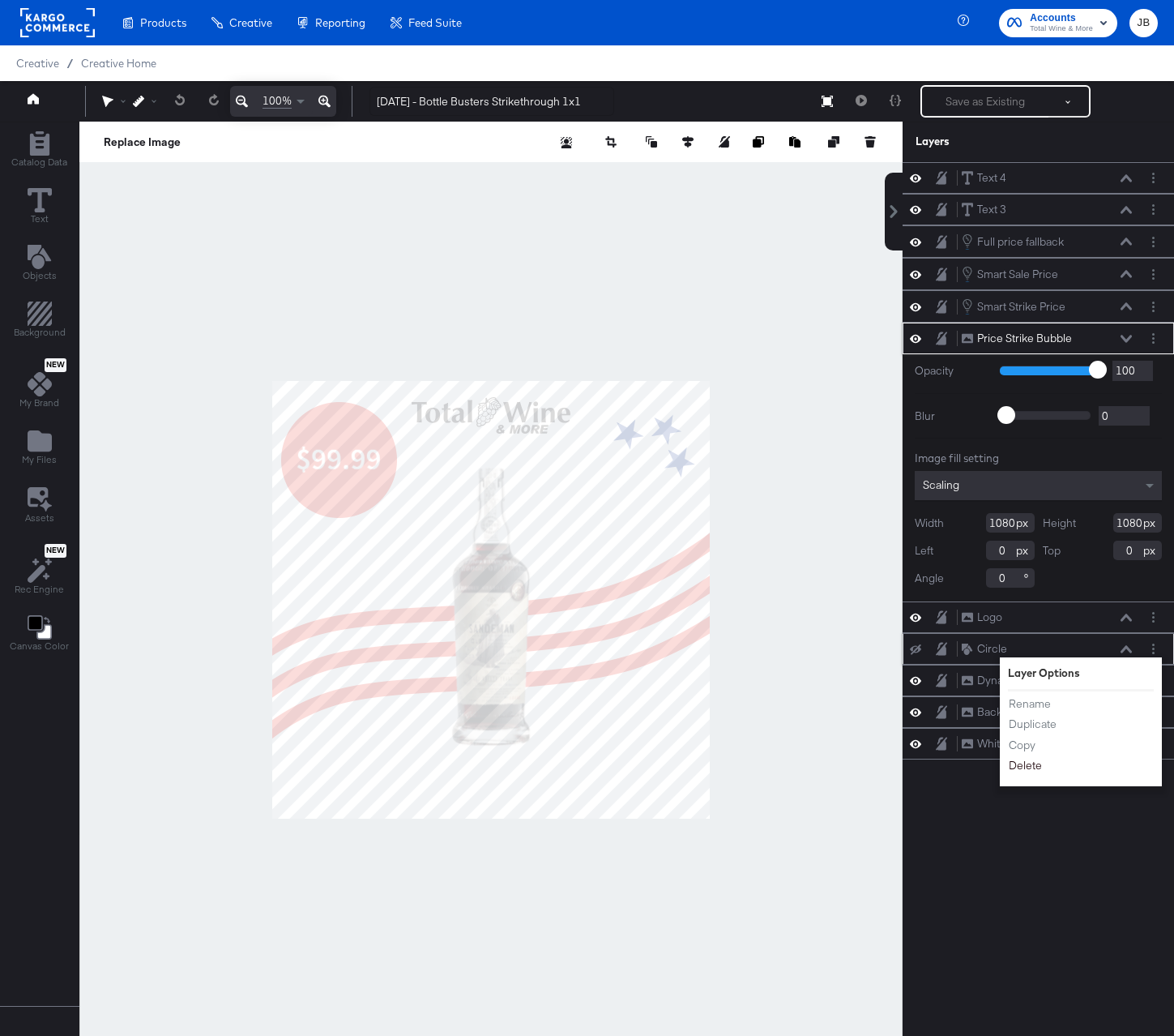
click at [1023, 762] on button "Delete" at bounding box center [1025, 766] width 35 height 17
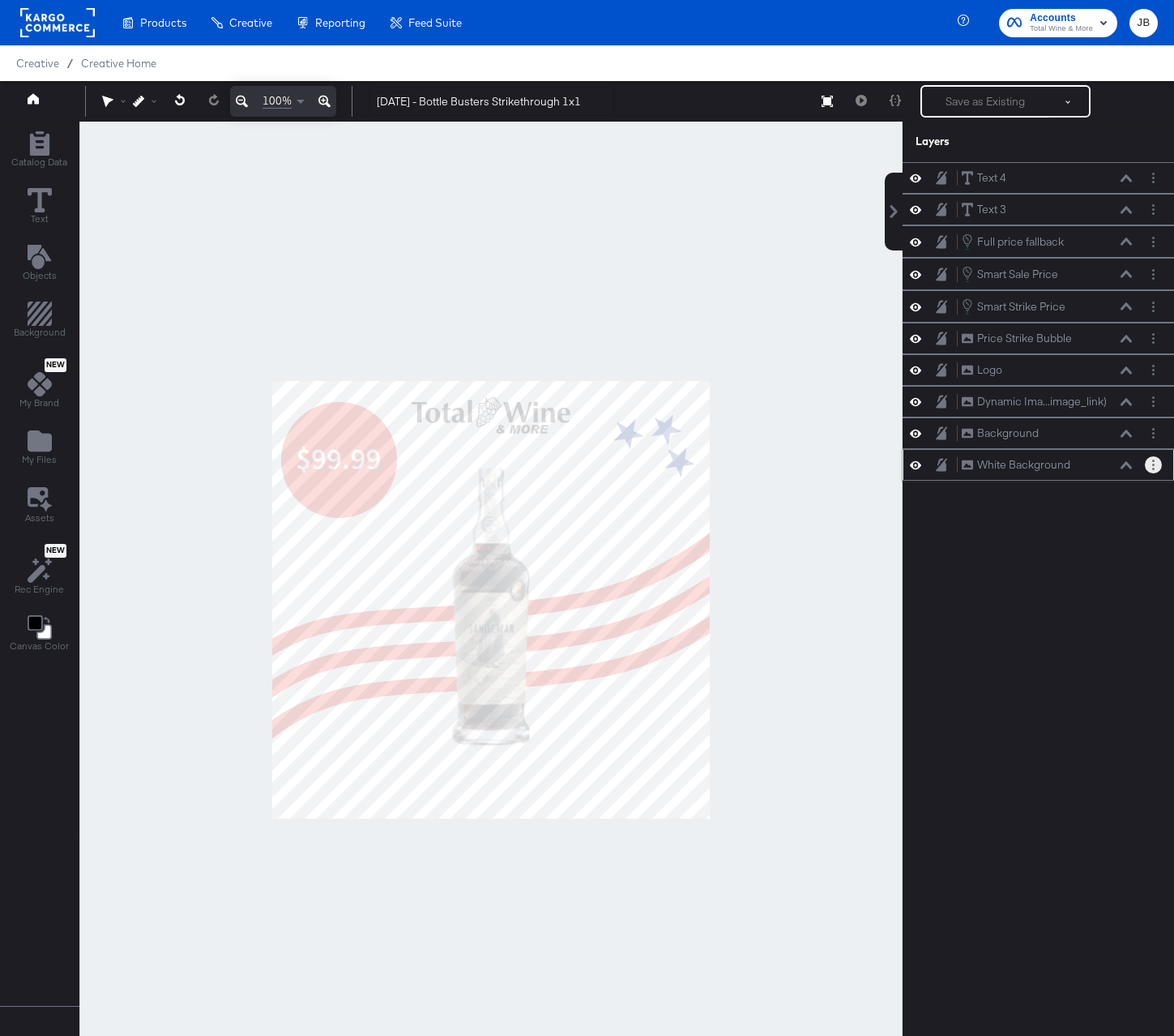
click at [1149, 462] on button "Layer Options" at bounding box center [1154, 465] width 17 height 17
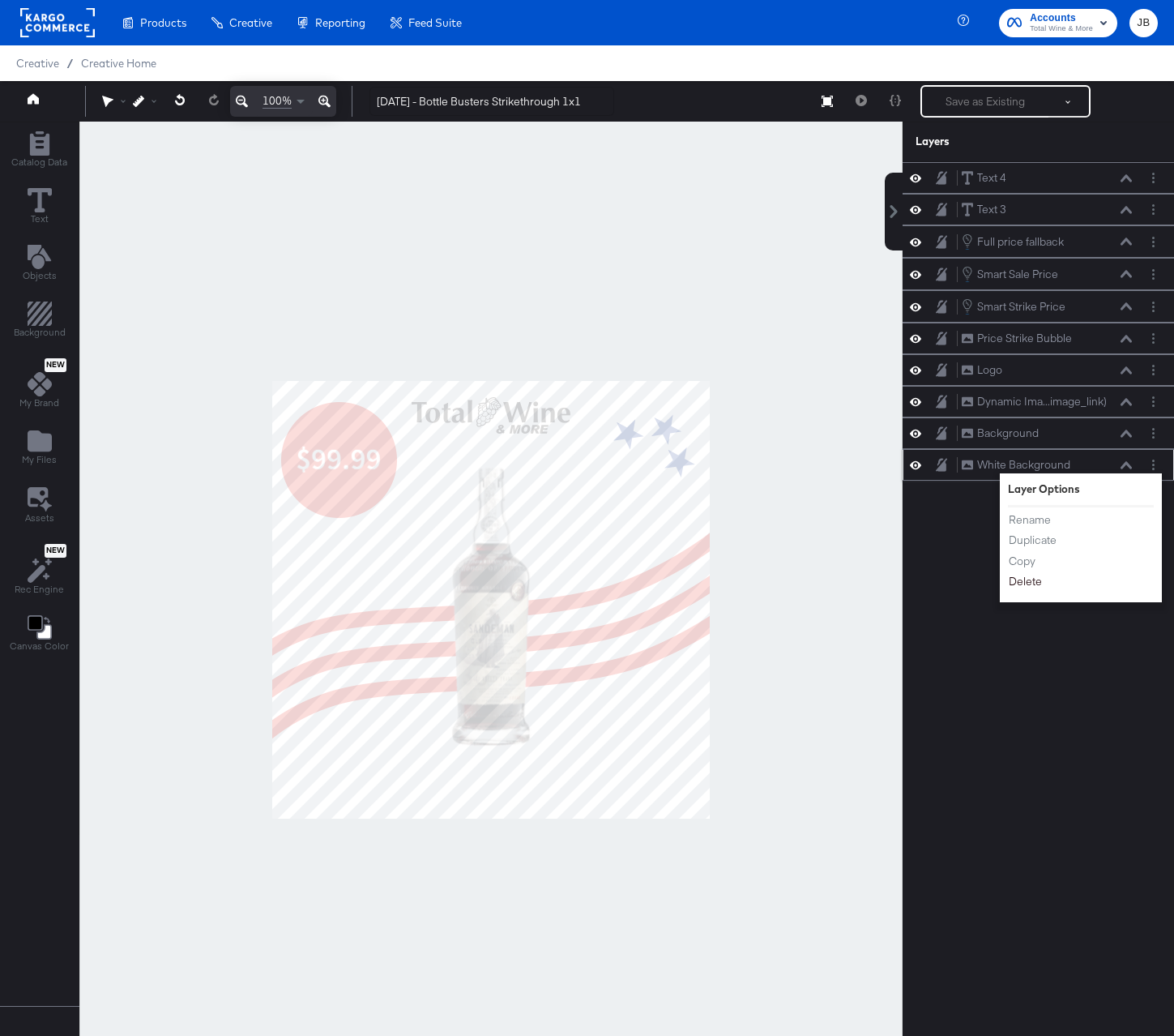
click at [1029, 585] on button "Delete" at bounding box center [1025, 582] width 35 height 17
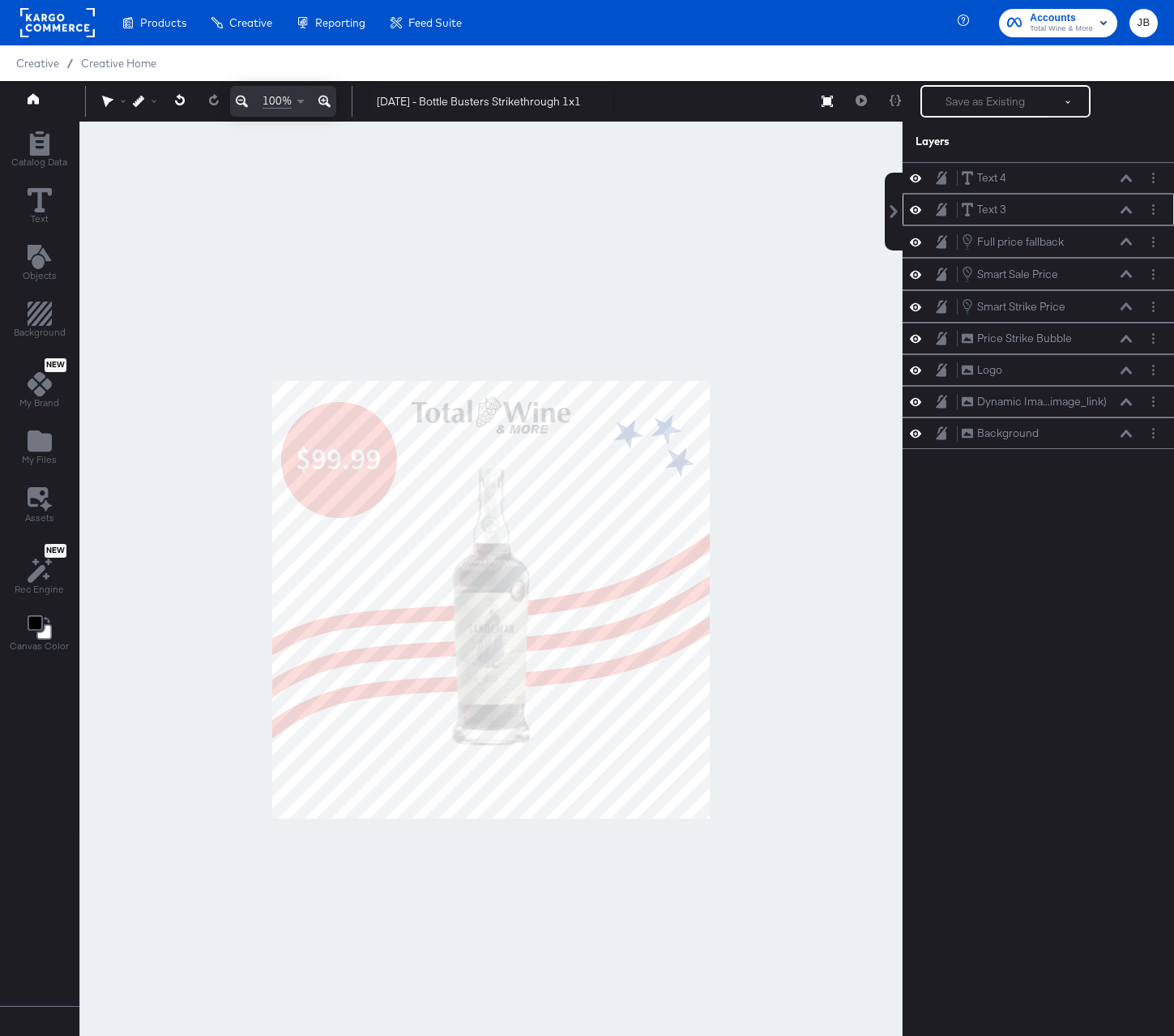
click at [913, 213] on icon at bounding box center [916, 210] width 12 height 8
click at [914, 181] on icon at bounding box center [916, 177] width 12 height 13
click at [859, 190] on div at bounding box center [491, 599] width 823 height 955
click at [937, 105] on button "Save as Existing" at bounding box center [994, 101] width 127 height 29
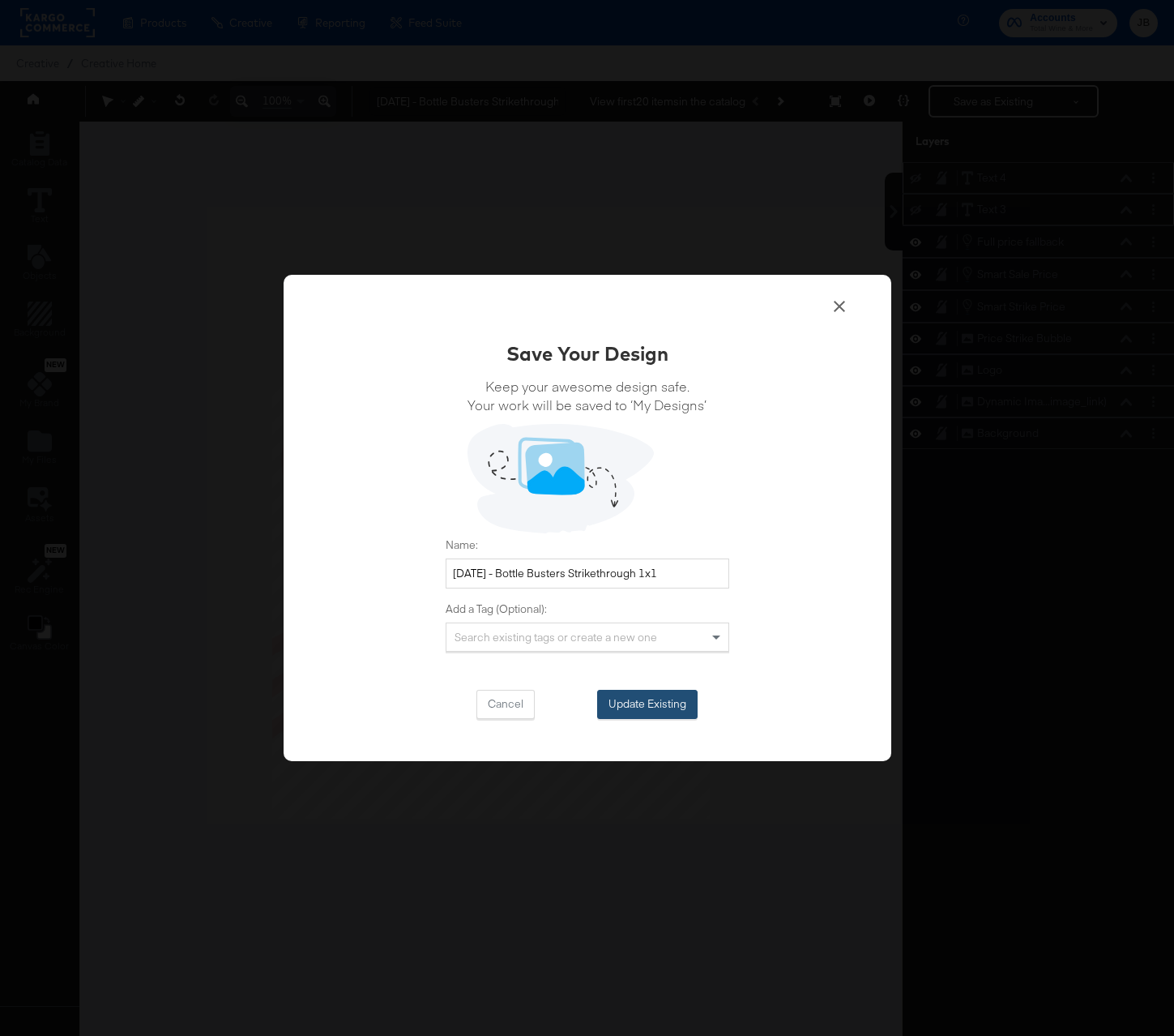
click at [655, 701] on button "Update Existing" at bounding box center [647, 704] width 101 height 29
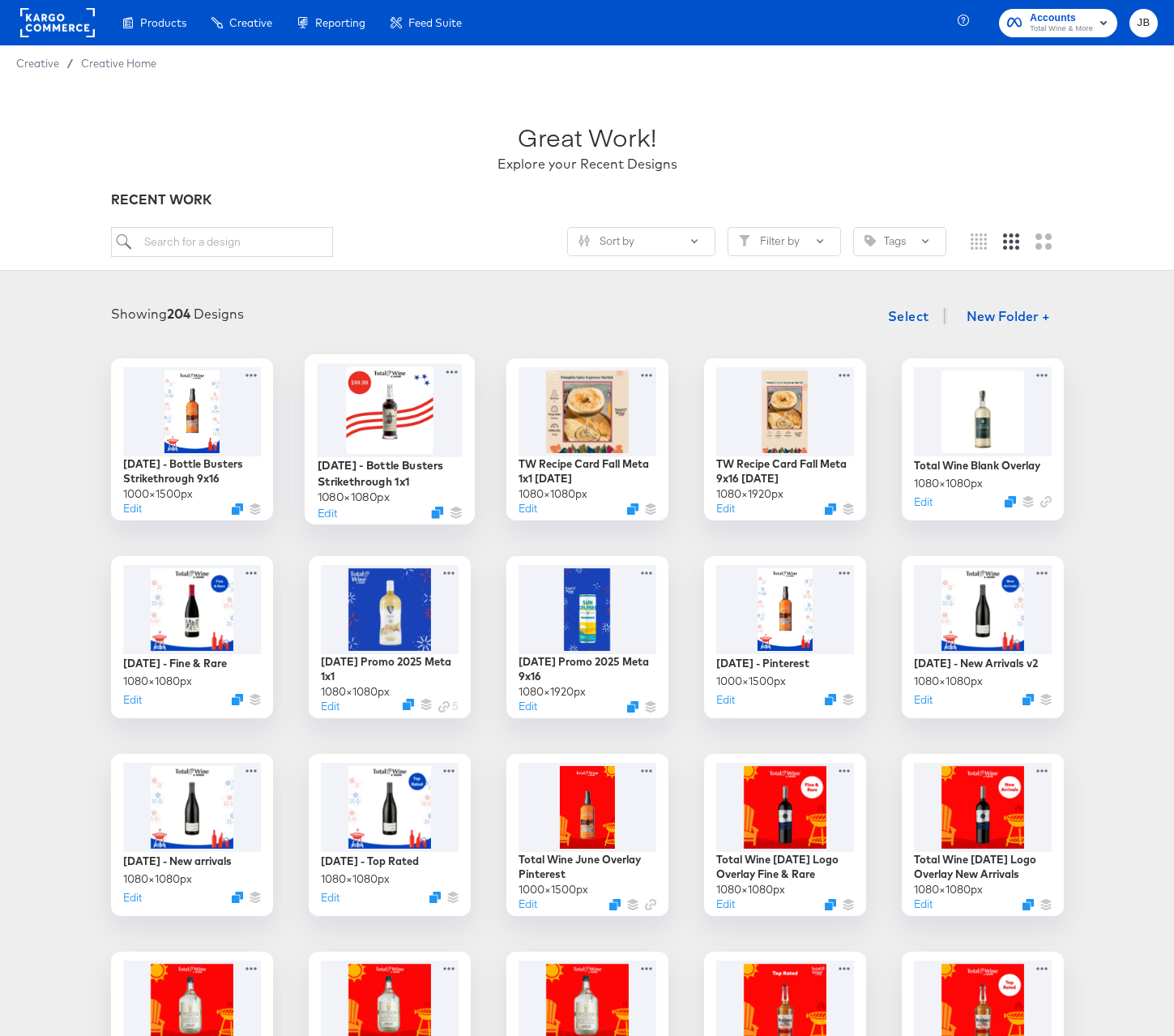
click at [385, 429] on div at bounding box center [389, 409] width 145 height 93
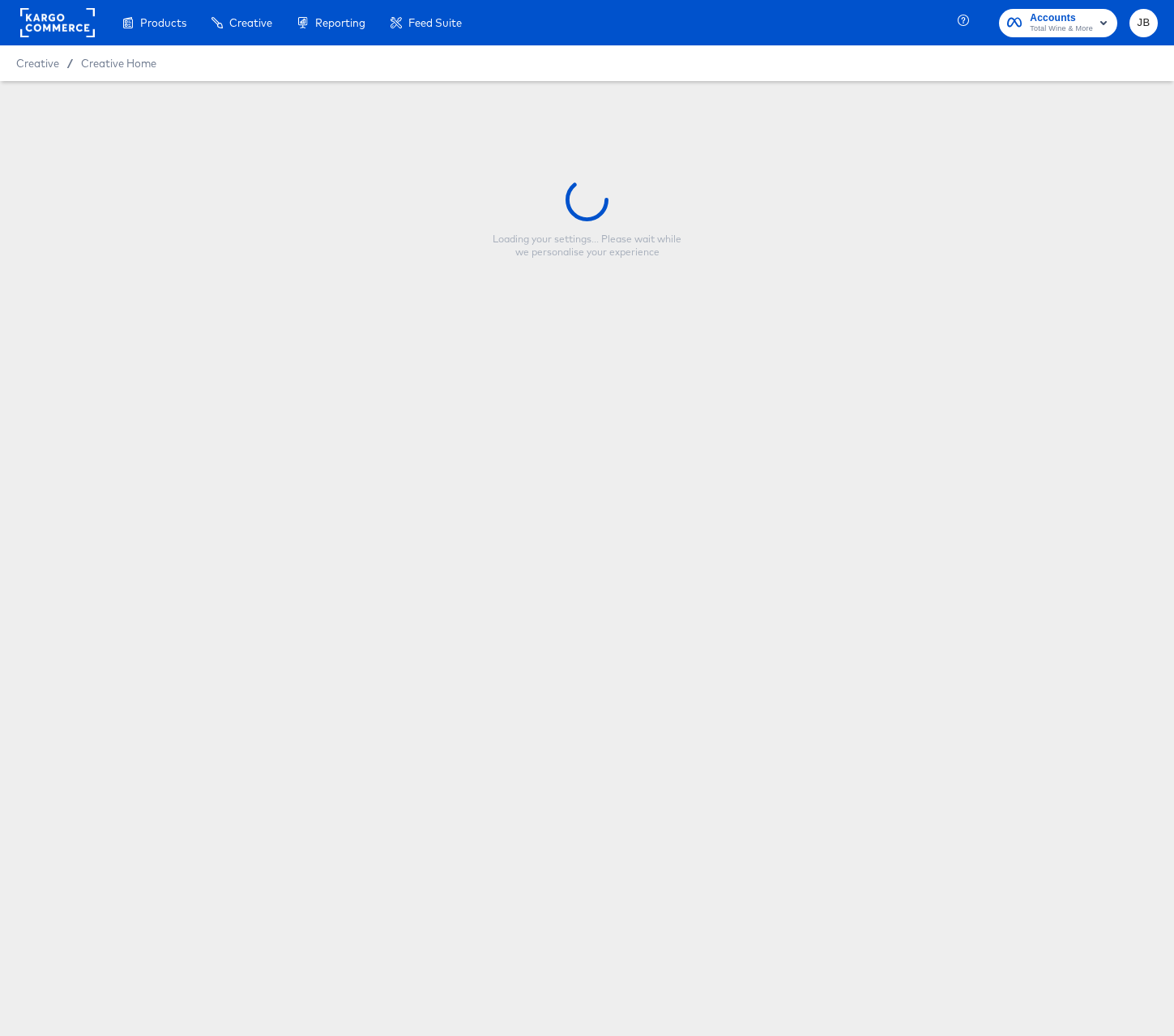
type input "[DATE] - Bottle Busters Strikethrough 1x1"
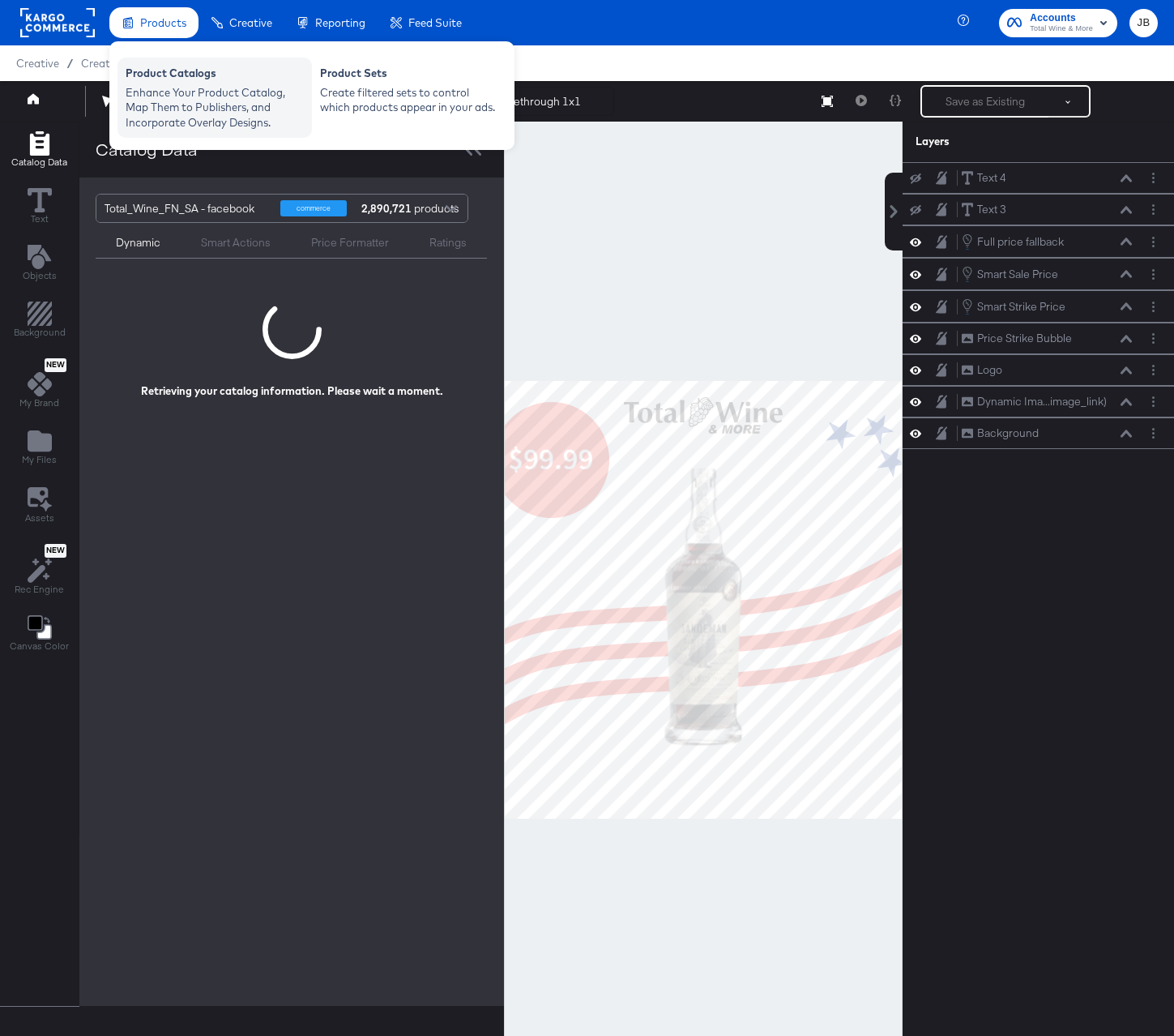
click at [182, 81] on div "Product Catalogs" at bounding box center [215, 75] width 178 height 19
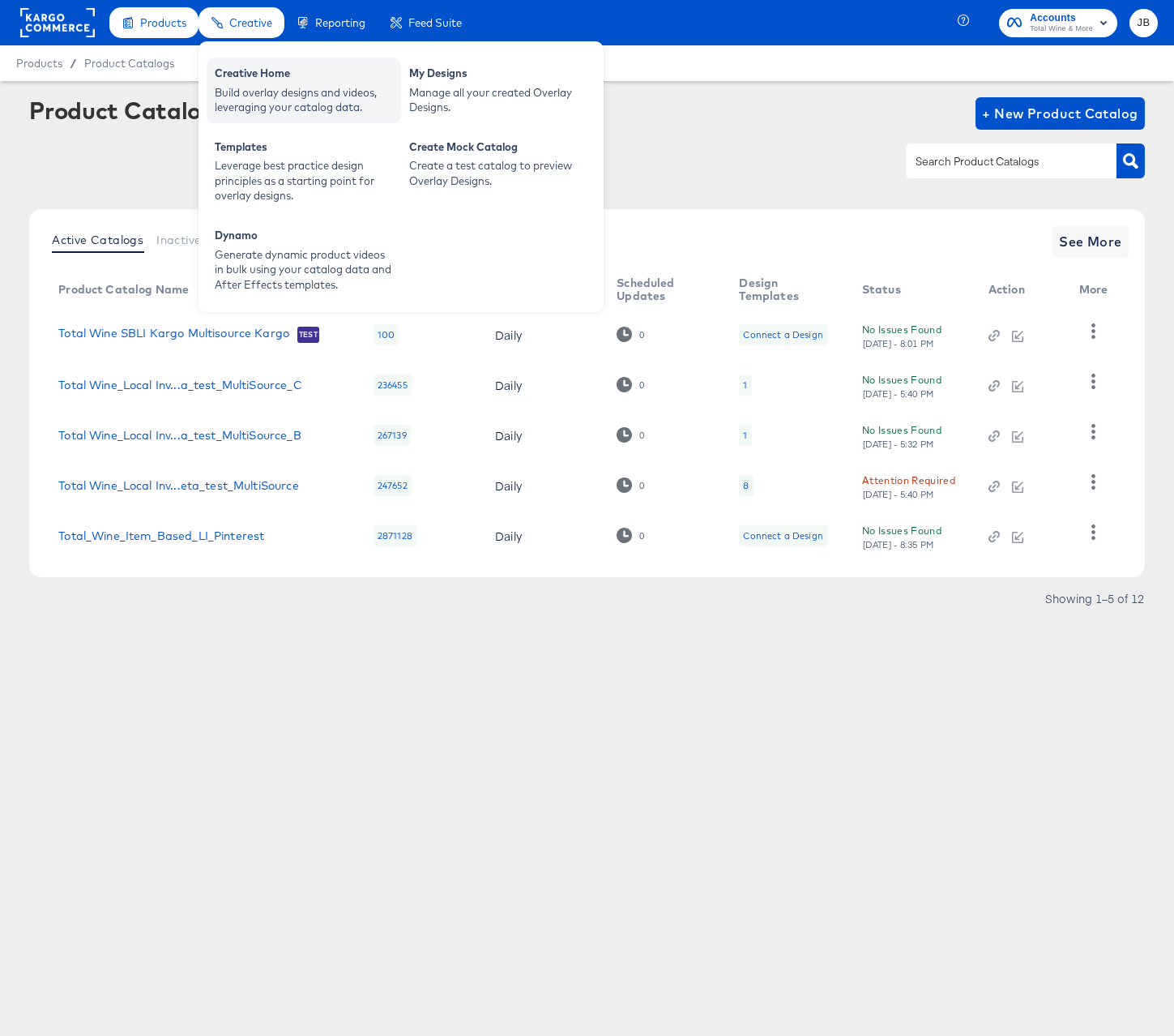
click at [252, 86] on div "Build overlay designs and videos, leveraging your catalog data." at bounding box center [304, 100] width 178 height 30
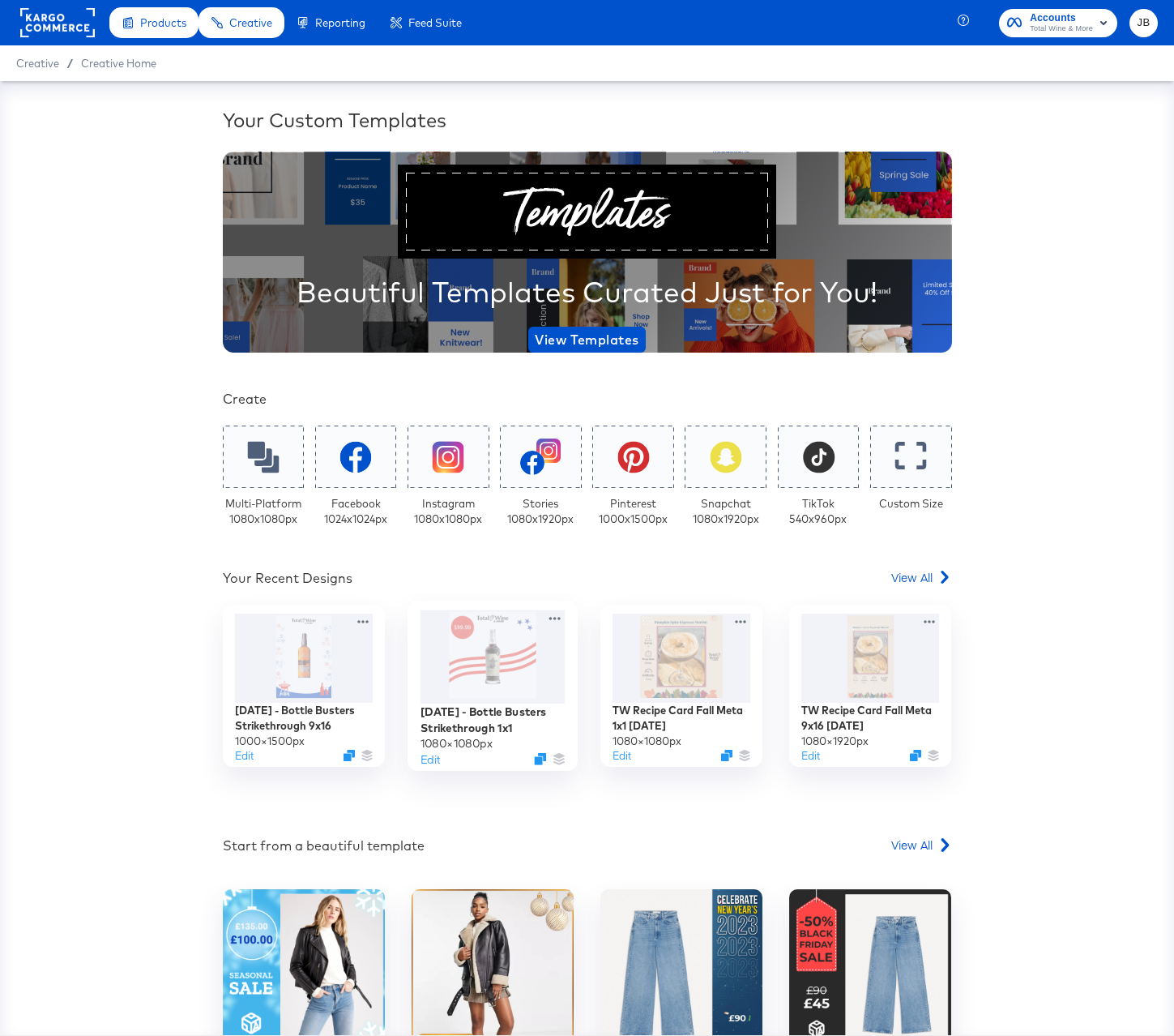
click at [480, 668] on div at bounding box center [493, 657] width 145 height 94
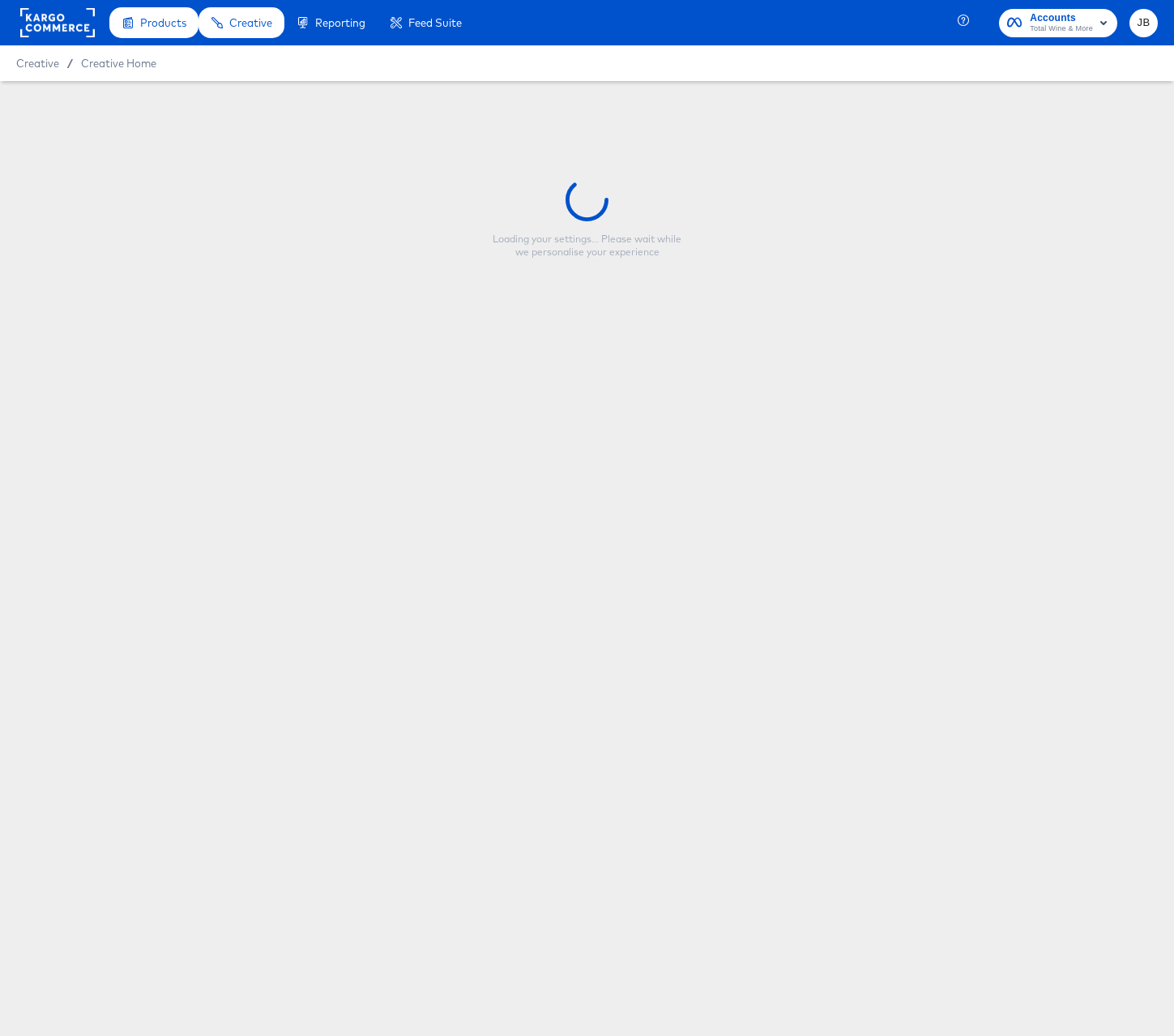
type input "[DATE] - Bottle Busters Strikethrough 1x1"
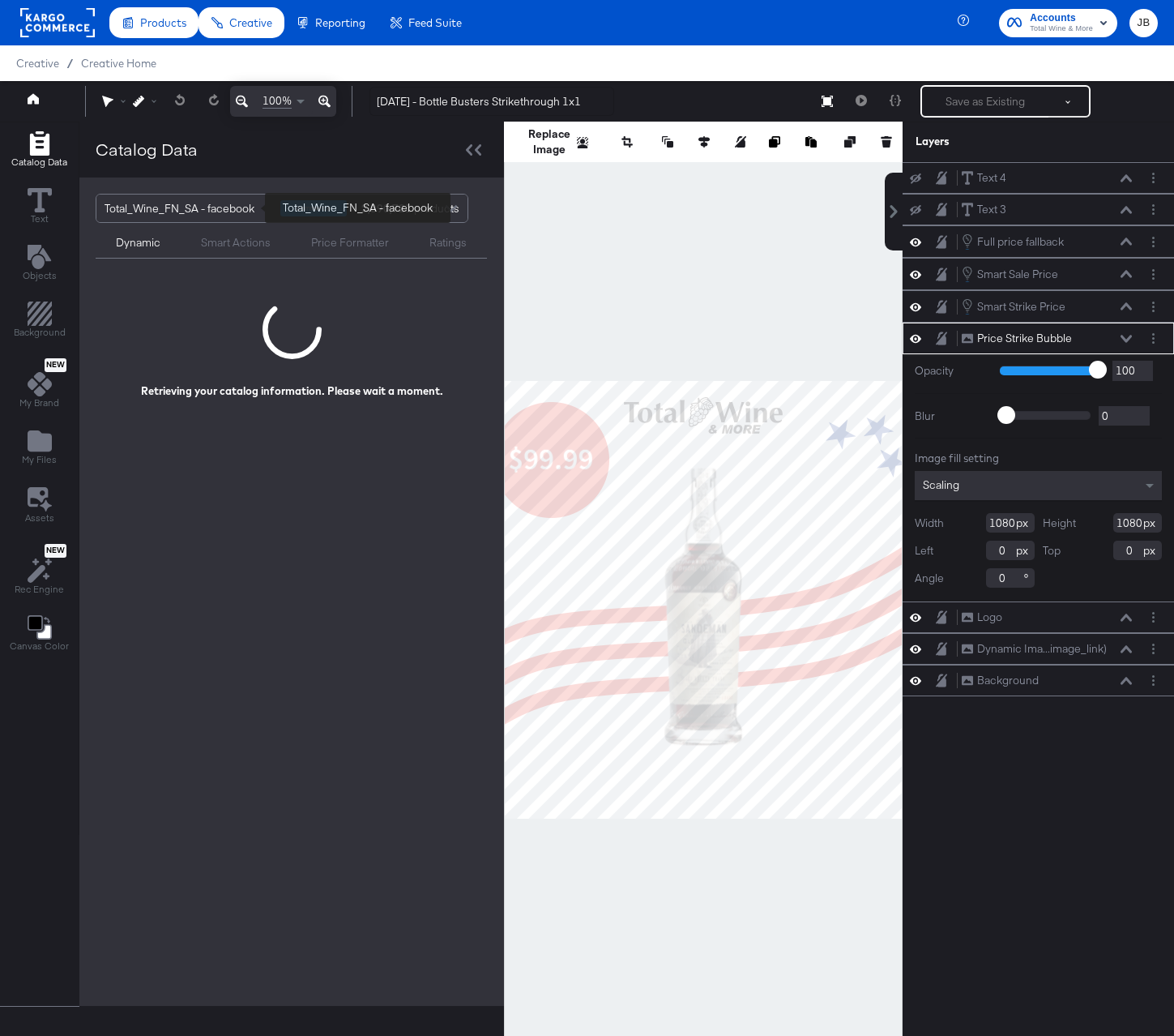
click at [232, 213] on div "Total_Wine_FN_SA - facebook" at bounding box center [186, 208] width 164 height 28
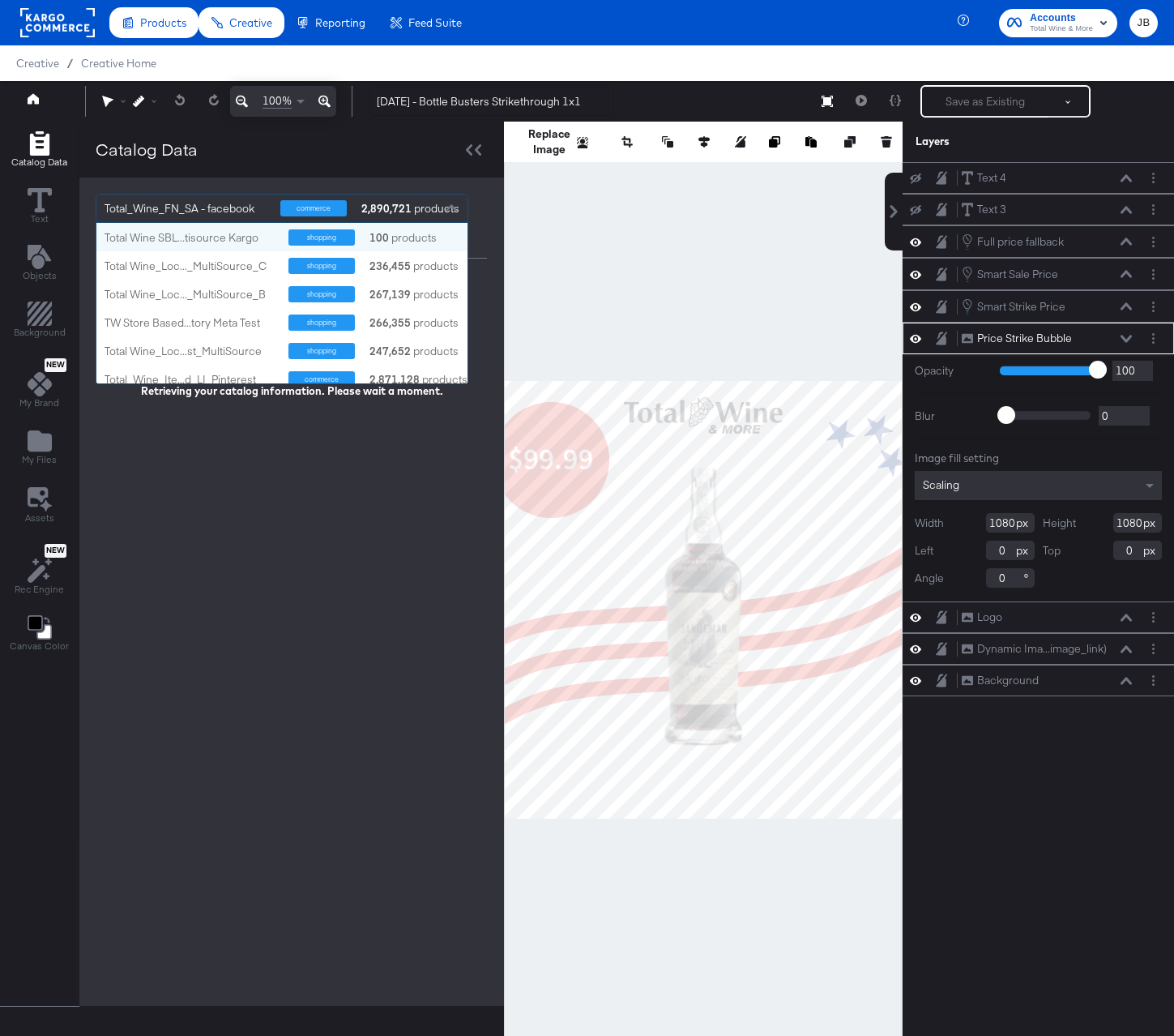
scroll to position [160, 371]
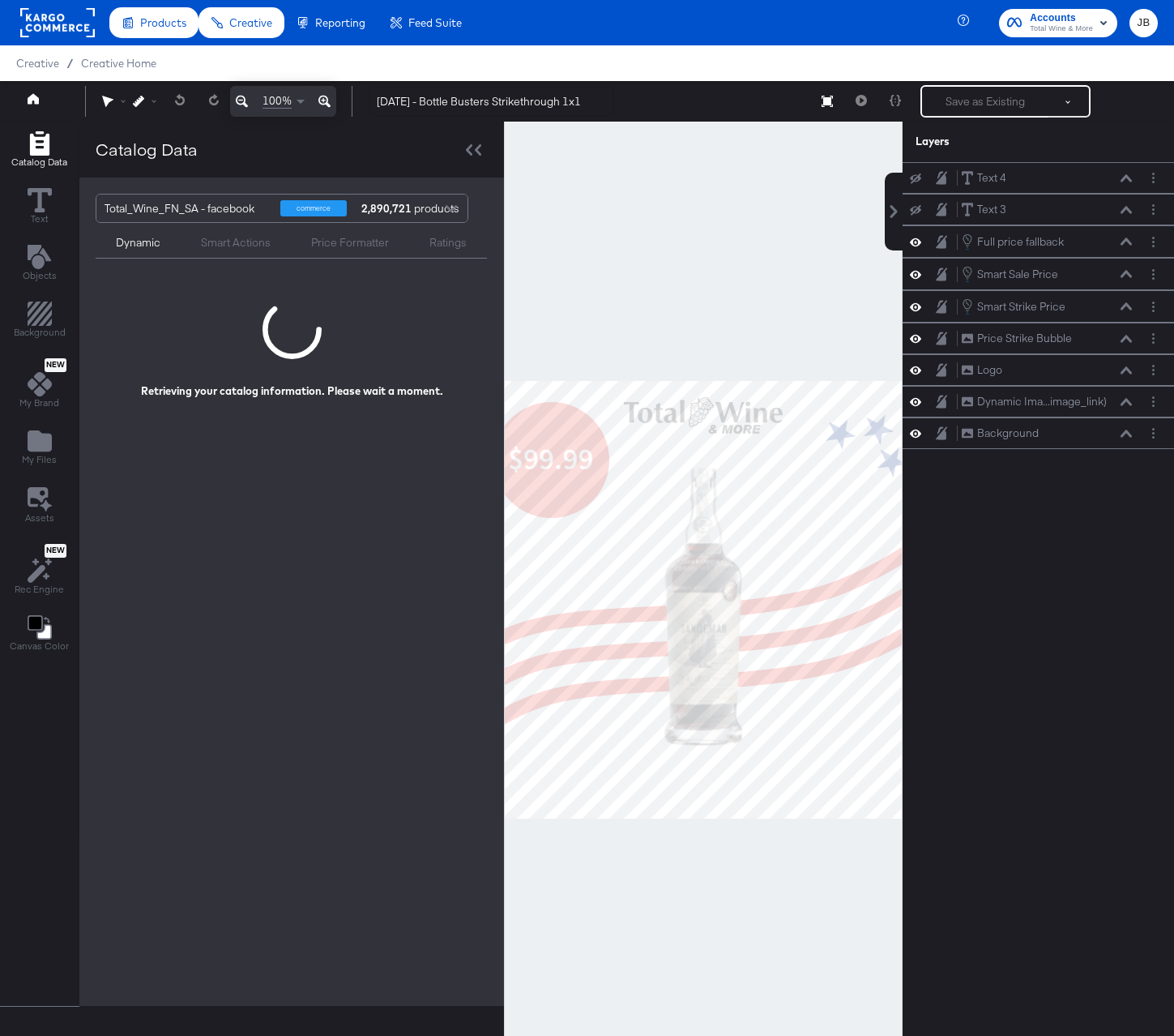
click at [588, 237] on div at bounding box center [703, 599] width 399 height 955
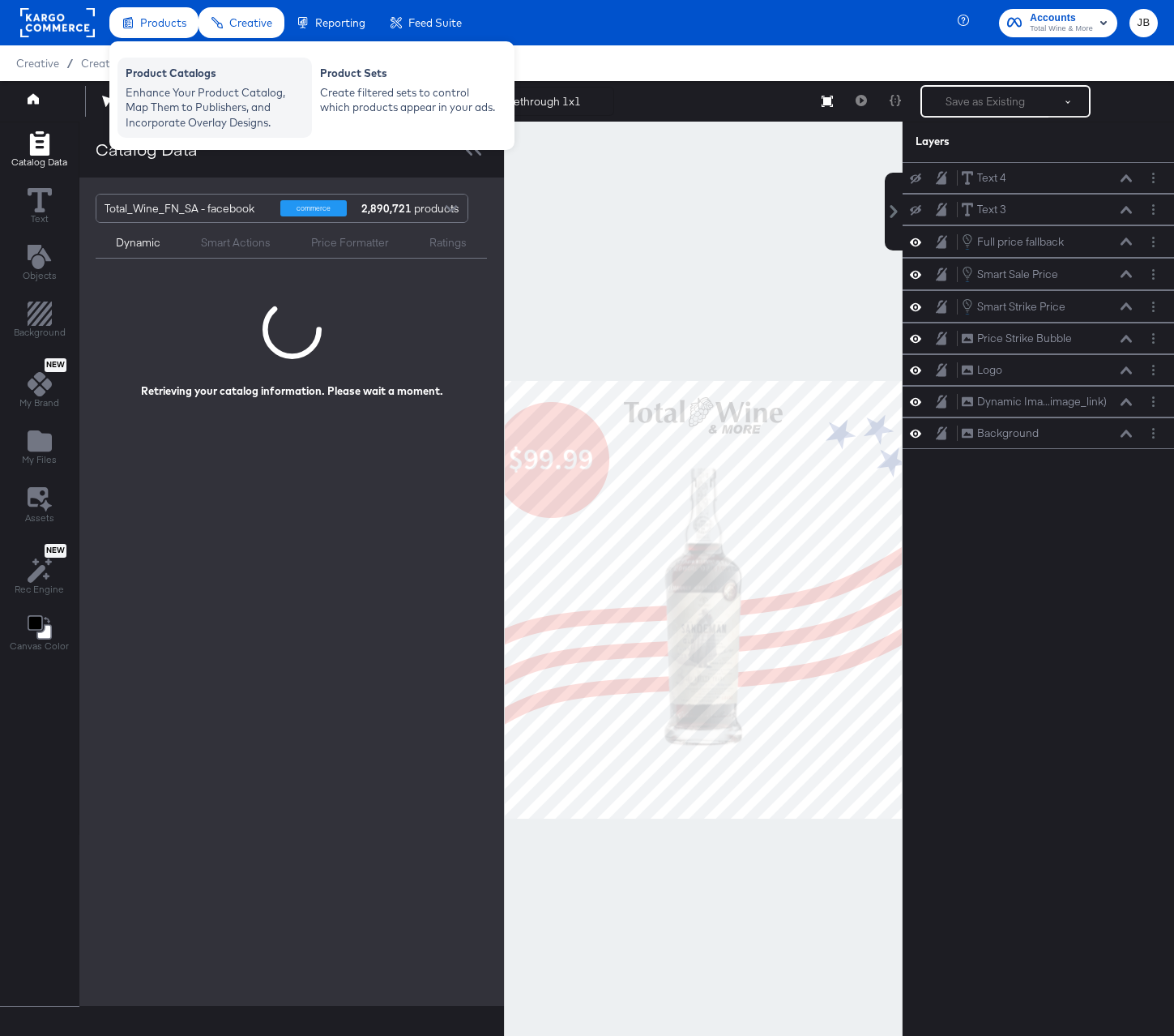
click at [170, 86] on div "Enhance Your Product Catalog, Map Them to Publishers, and Incorporate Overlay D…" at bounding box center [215, 107] width 178 height 45
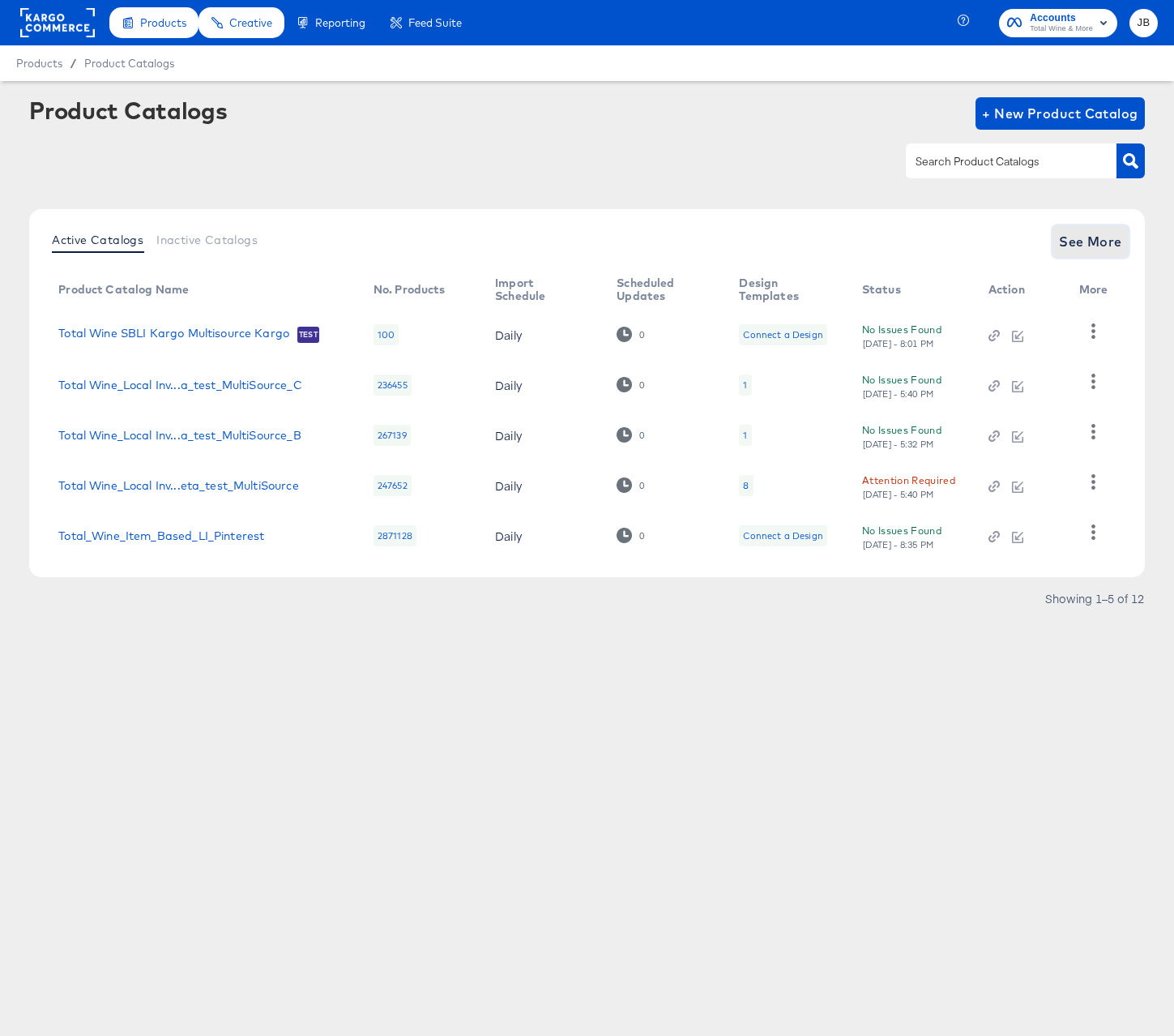
click at [1084, 247] on span "See More" at bounding box center [1091, 242] width 63 height 23
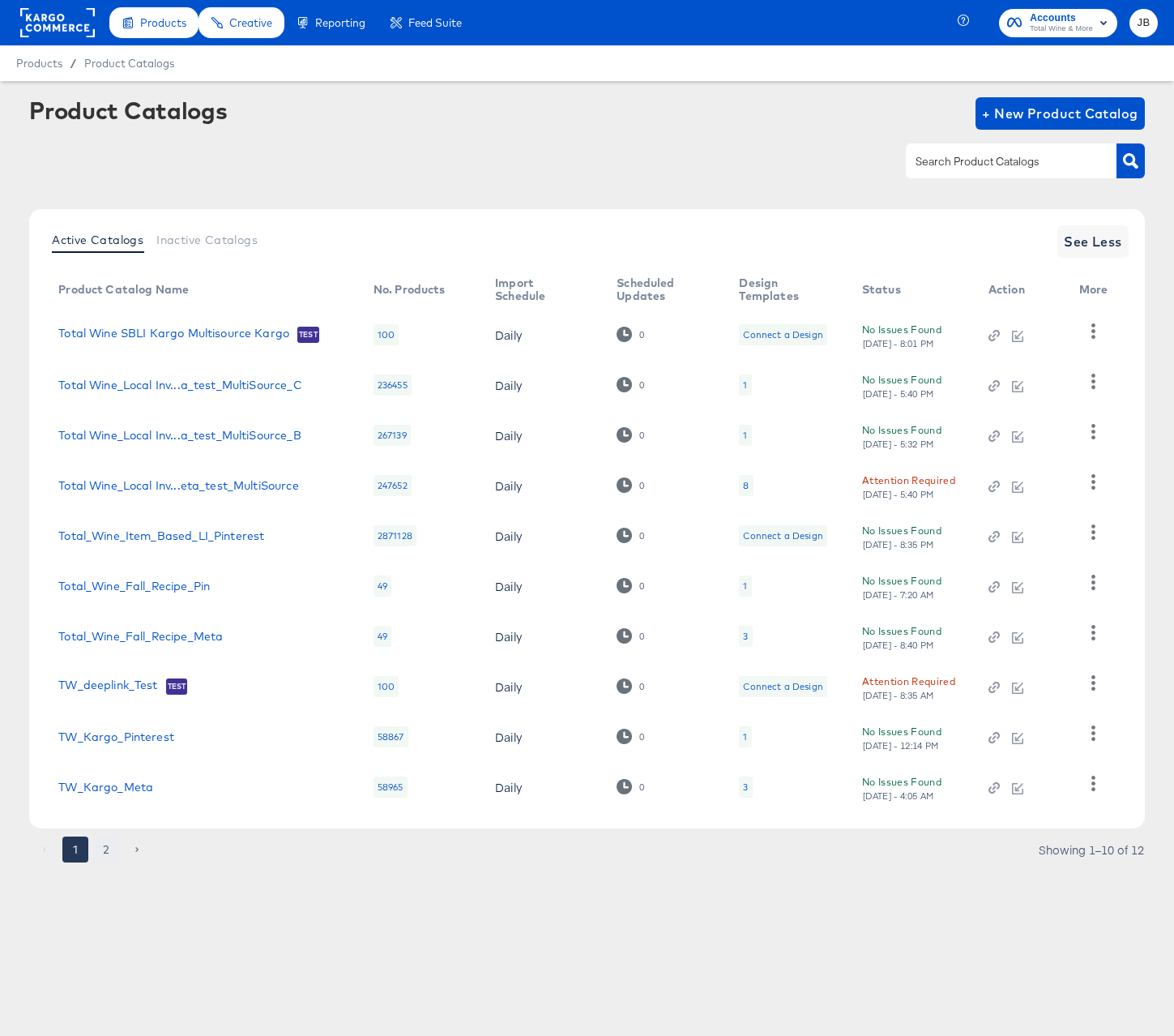
click at [105, 843] on button "2" at bounding box center [105, 849] width 26 height 26
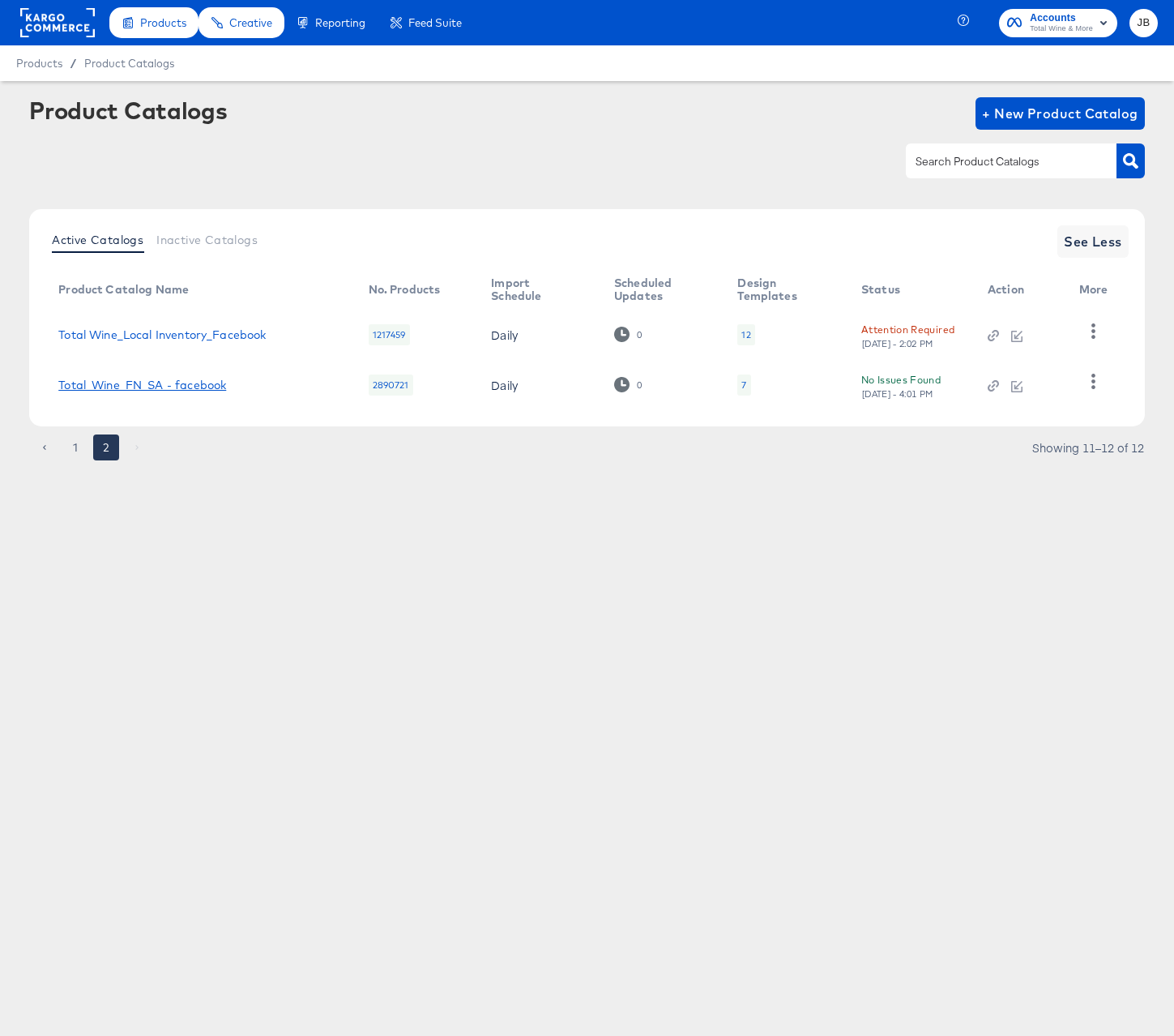
click at [188, 383] on link "Total_Wine_FN_SA - facebook" at bounding box center [142, 385] width 168 height 13
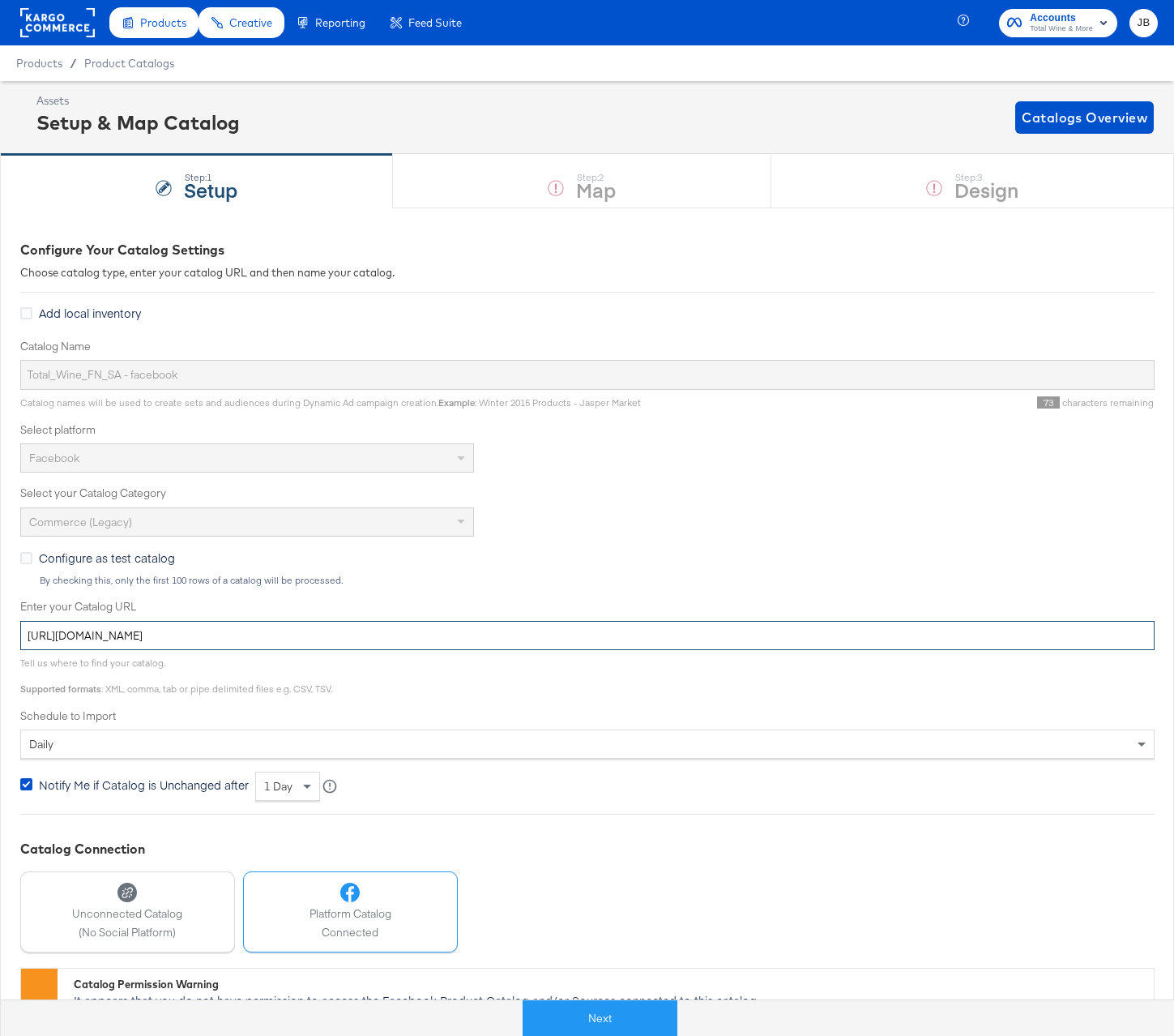
click at [323, 633] on input "https://ace.stitcherads.com/exports/840/universal/none/export.tsv.gz" at bounding box center [587, 635] width 1135 height 30
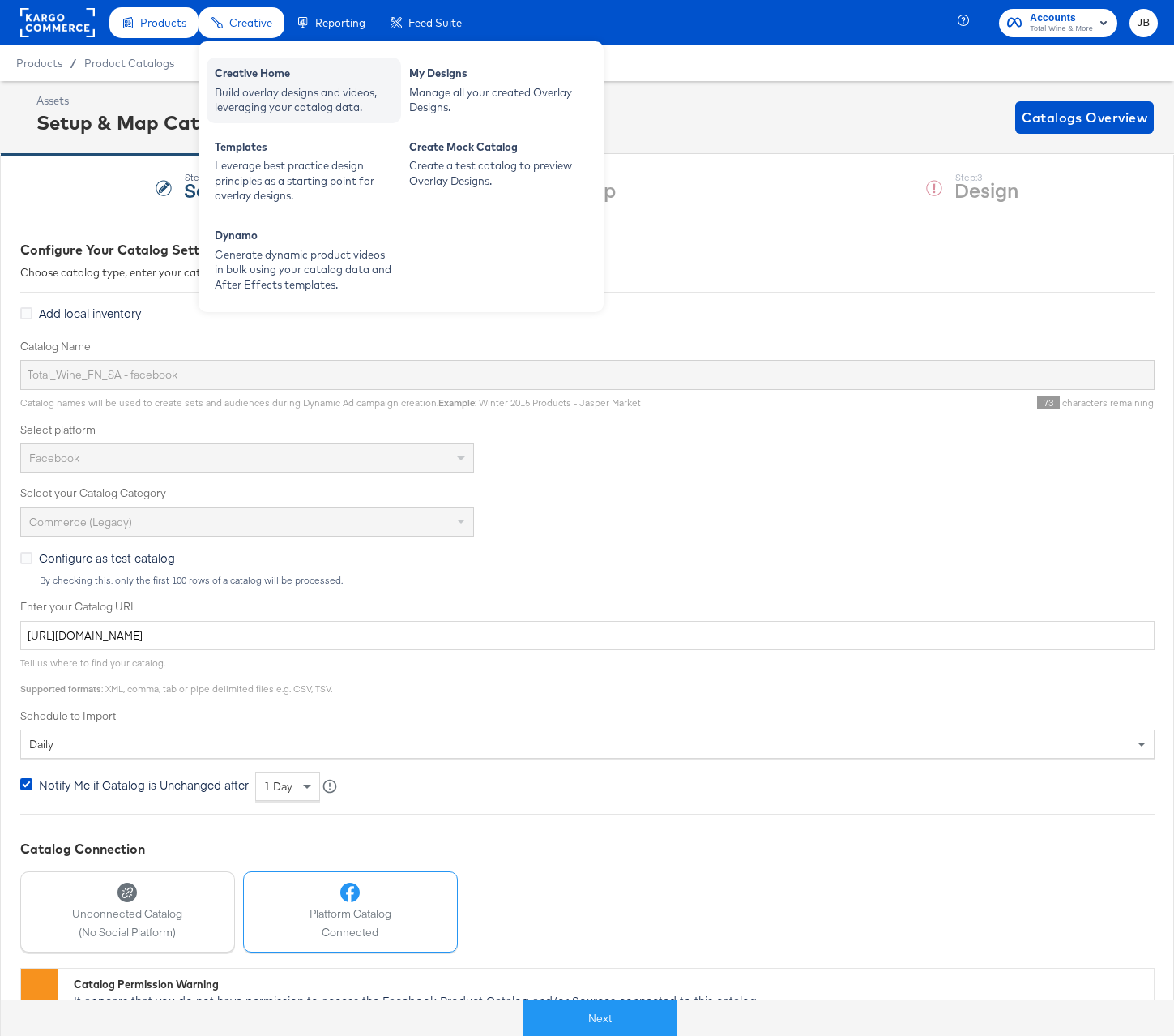
click at [242, 76] on div "Creative Home" at bounding box center [304, 75] width 178 height 19
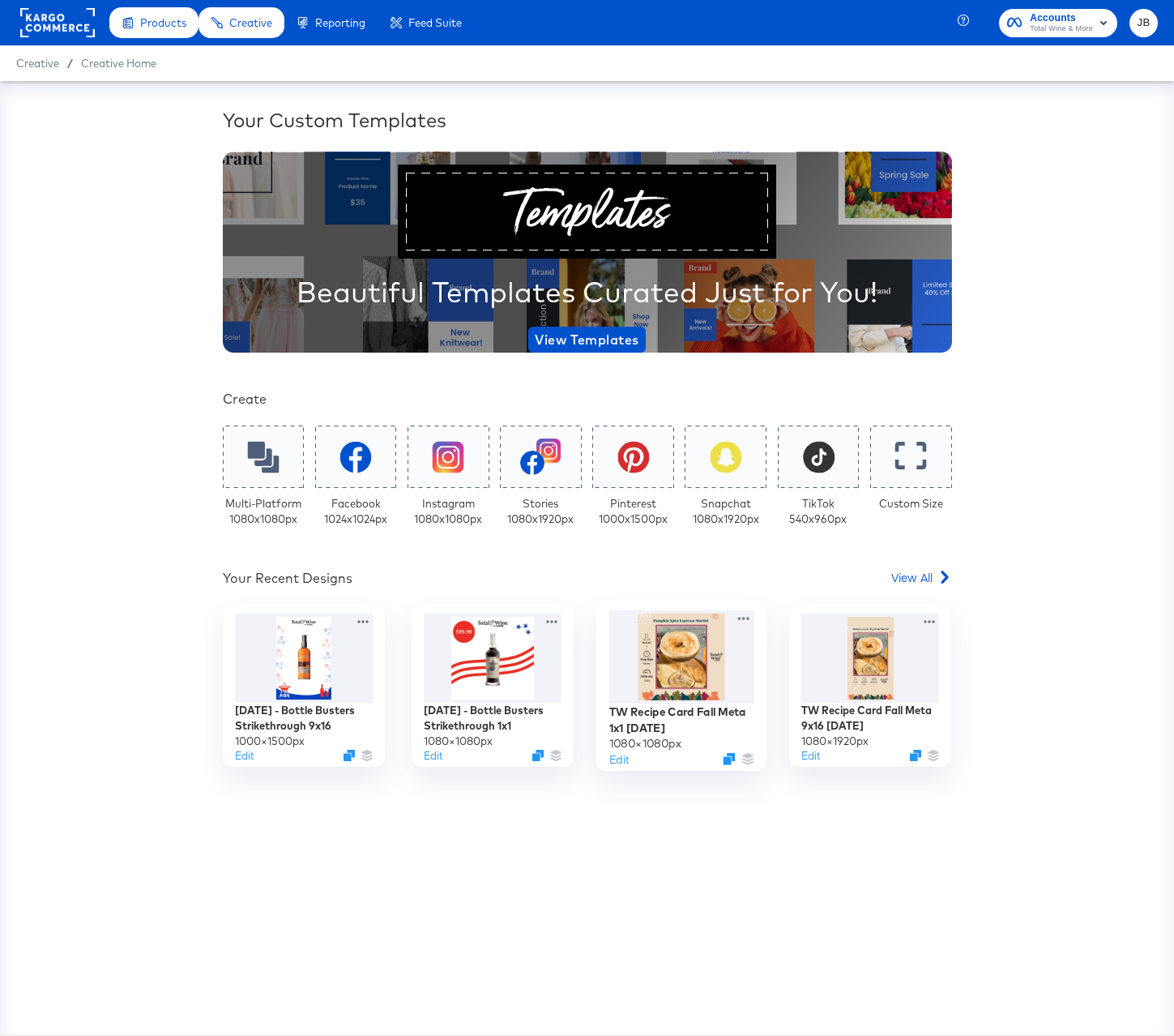
click at [695, 654] on div at bounding box center [681, 657] width 145 height 94
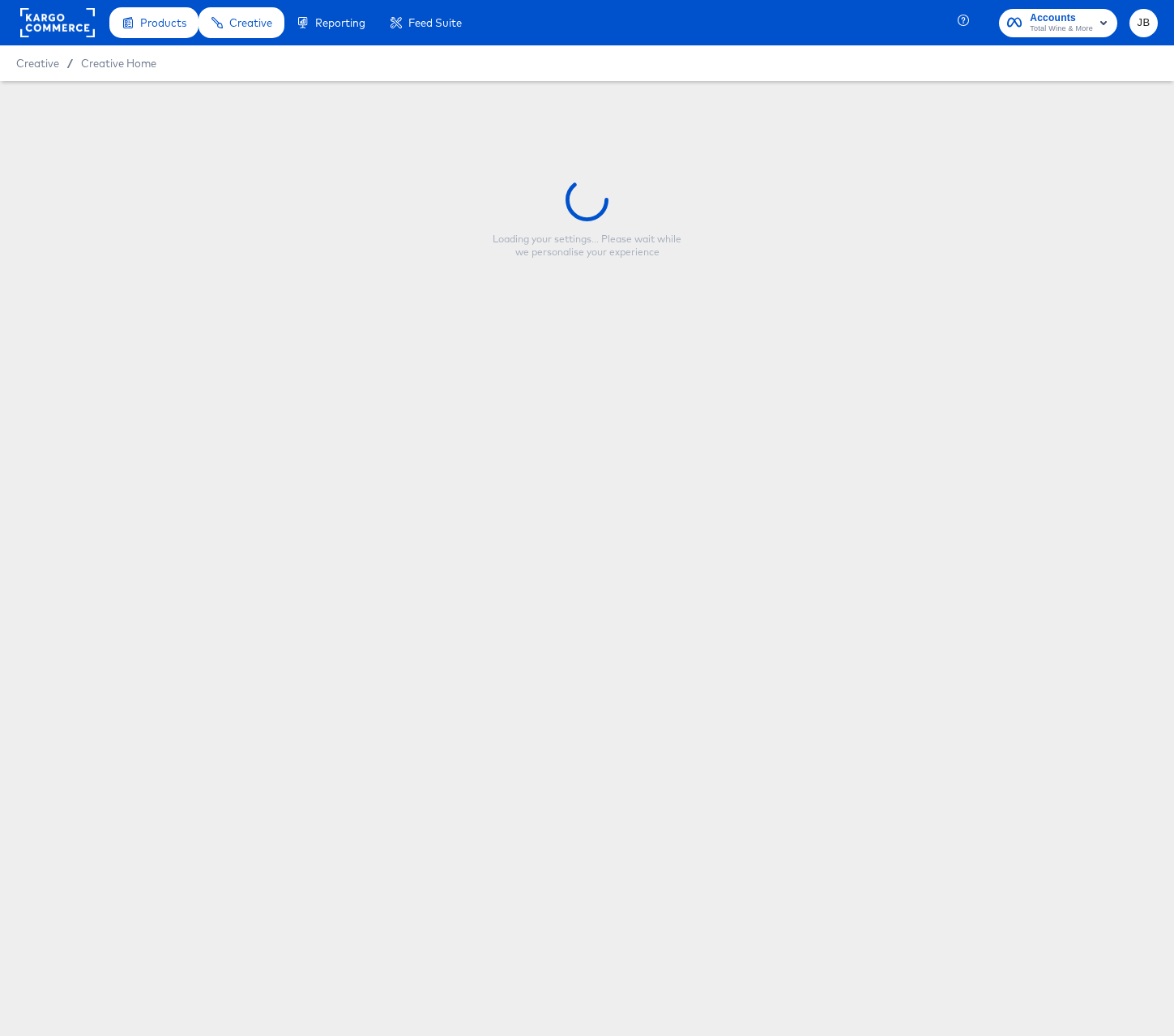
type input "TW Recipe Card Fall Meta 1x1 [DATE]"
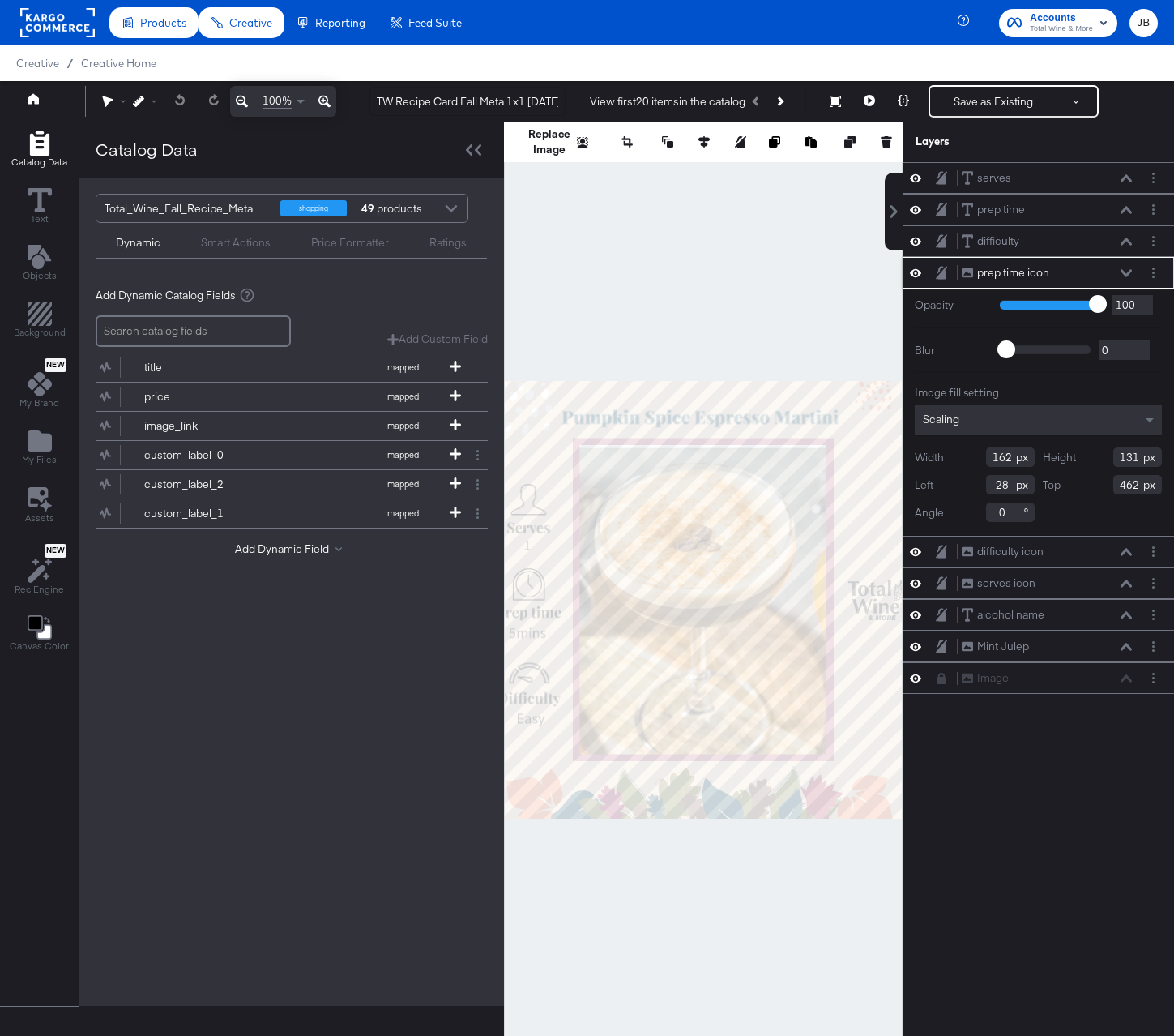
click at [1126, 266] on div "prep time icon prep time icon" at bounding box center [1047, 273] width 172 height 17
click at [1126, 276] on button at bounding box center [1127, 273] width 13 height 10
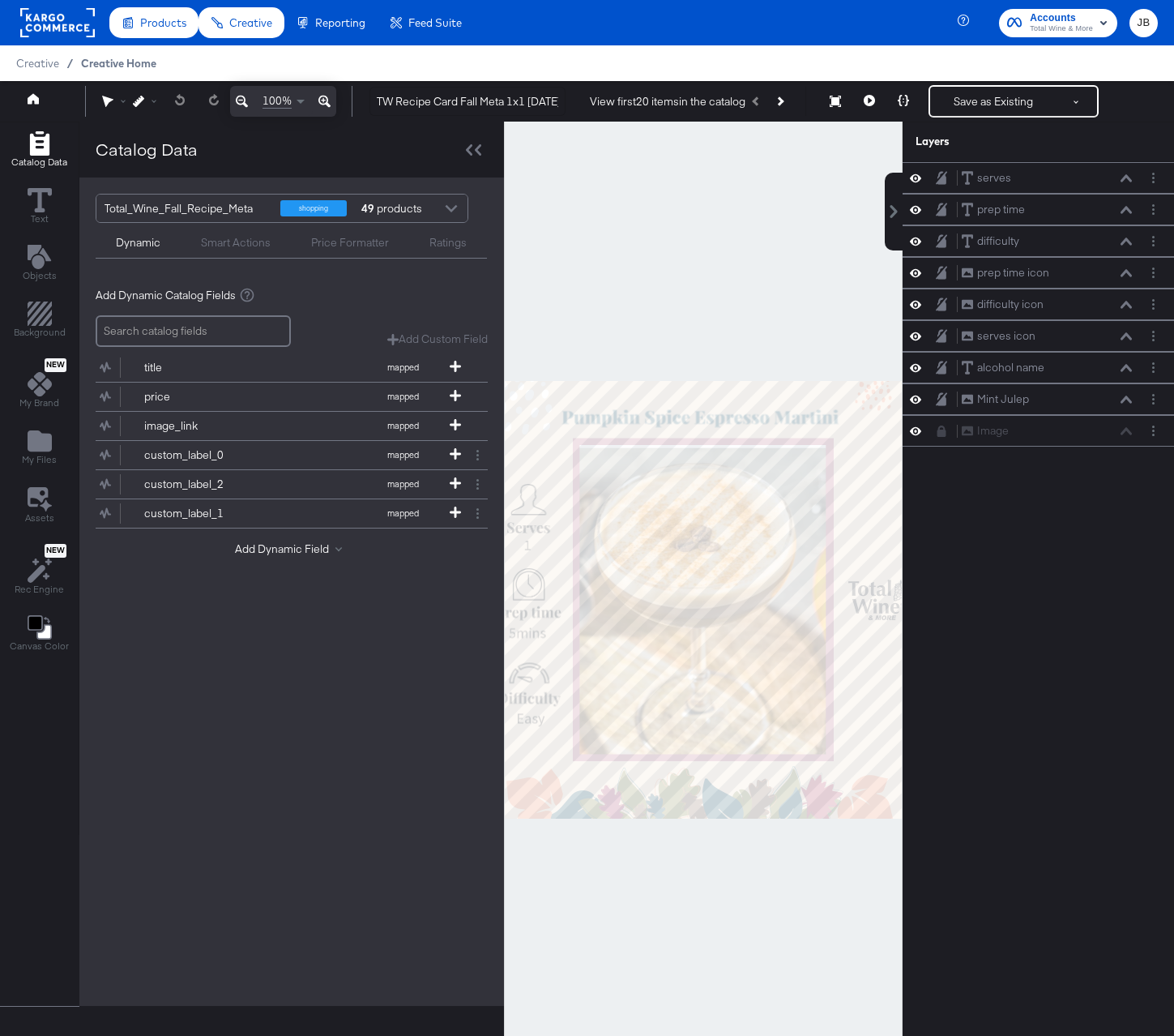
click at [97, 60] on span "Creative Home" at bounding box center [119, 63] width 76 height 13
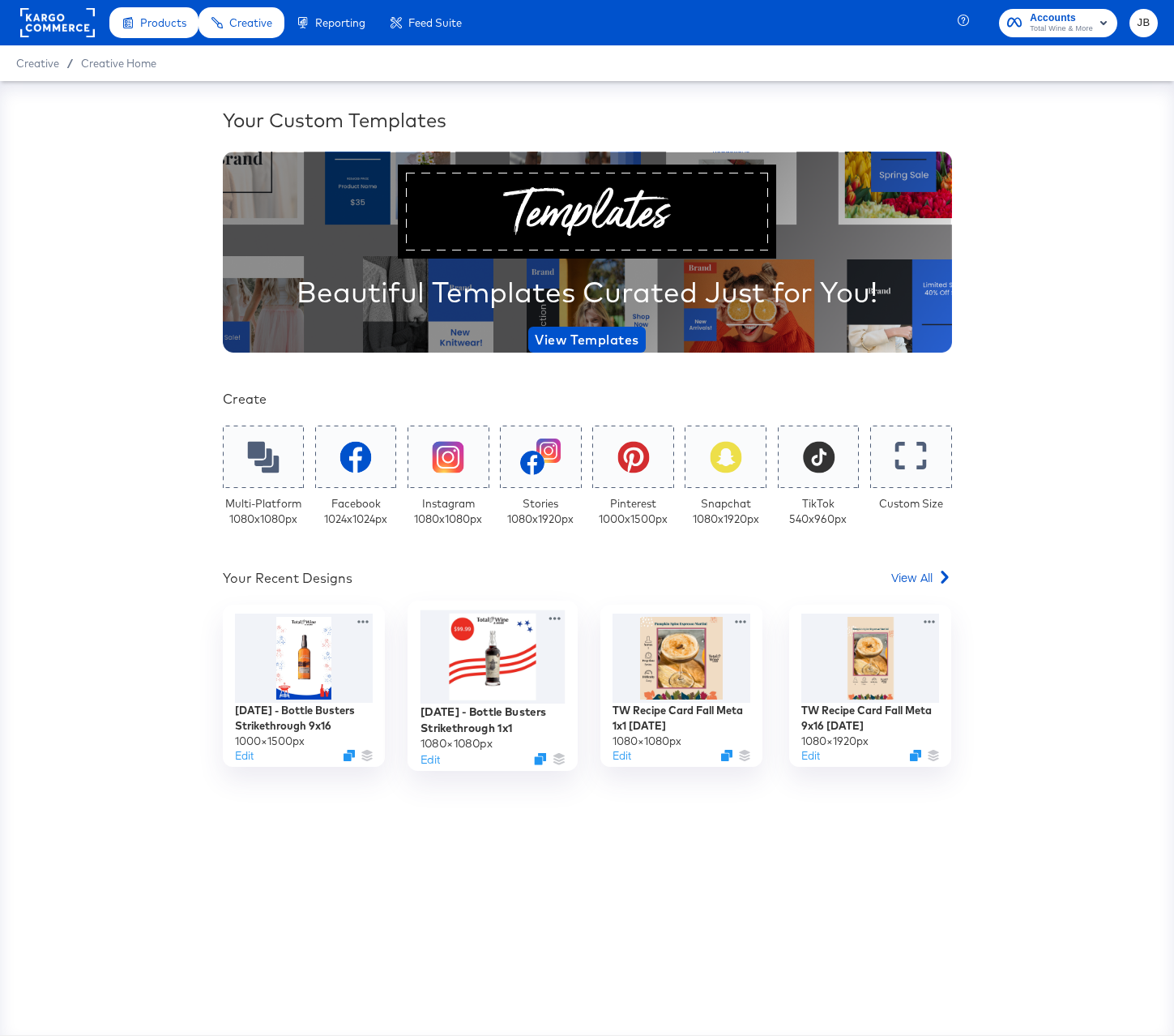
click at [516, 649] on div at bounding box center [493, 657] width 145 height 94
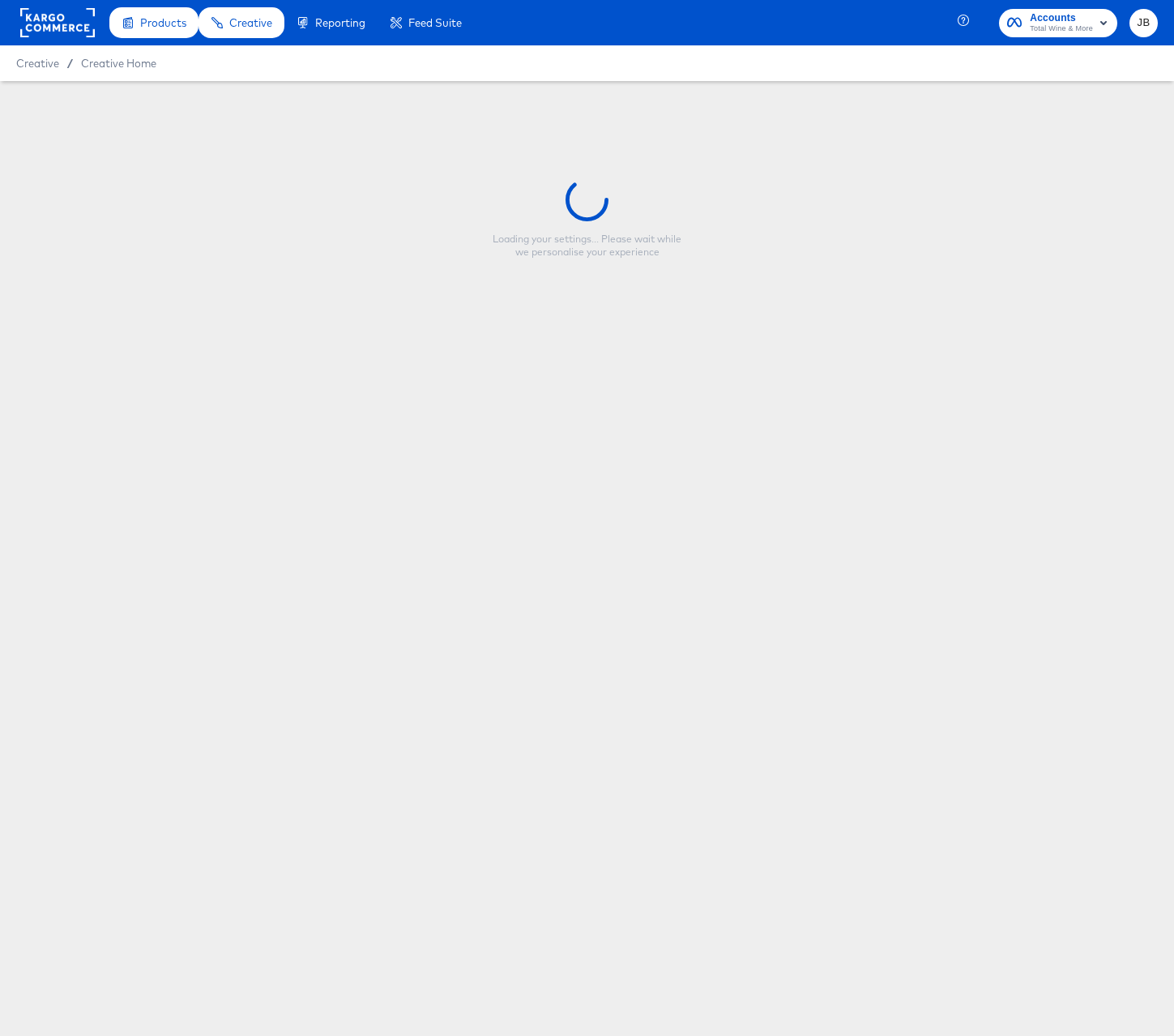
type input "[DATE] - Bottle Busters Strikethrough 1x1"
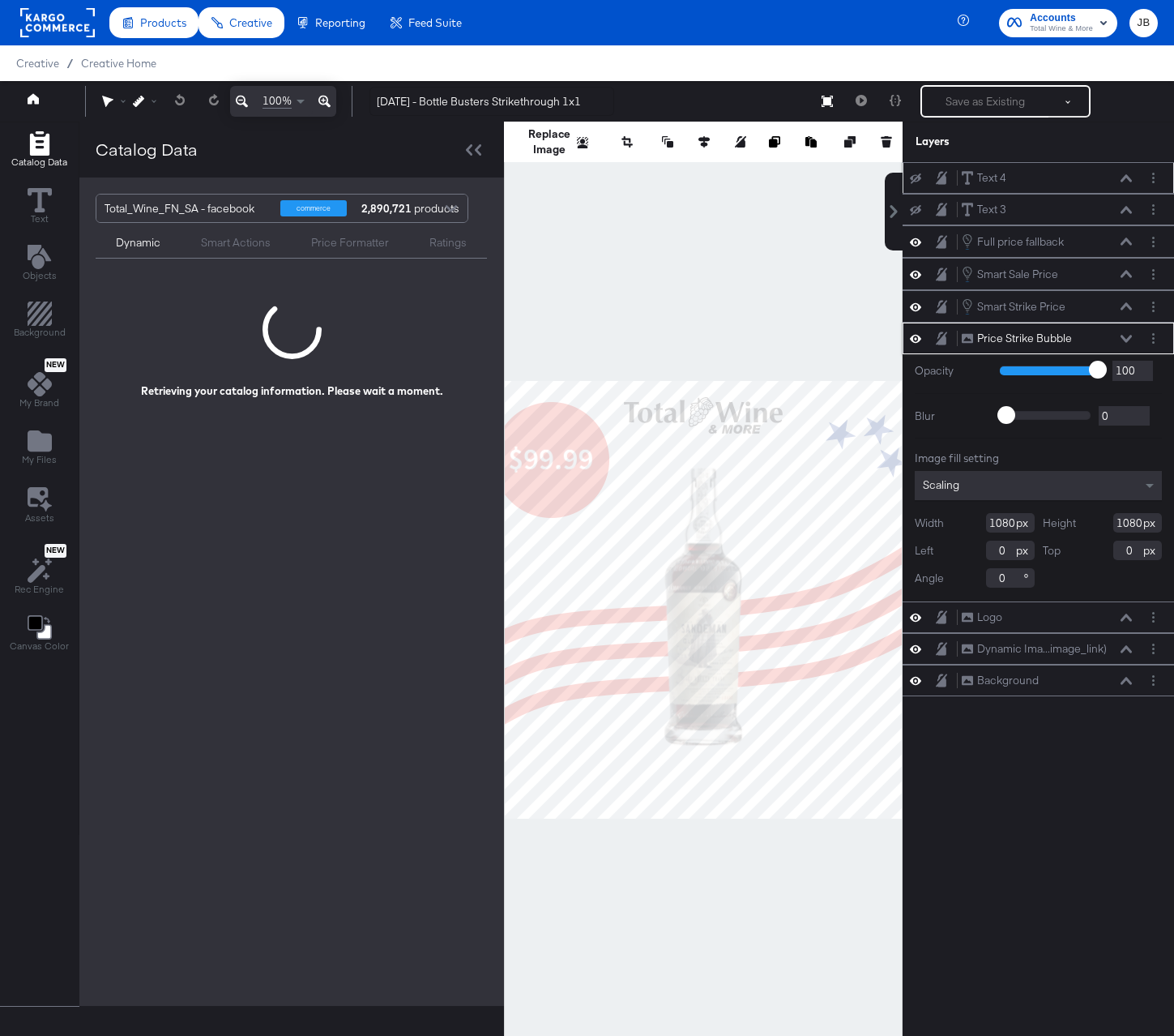
click at [1126, 181] on icon at bounding box center [1126, 178] width 12 height 8
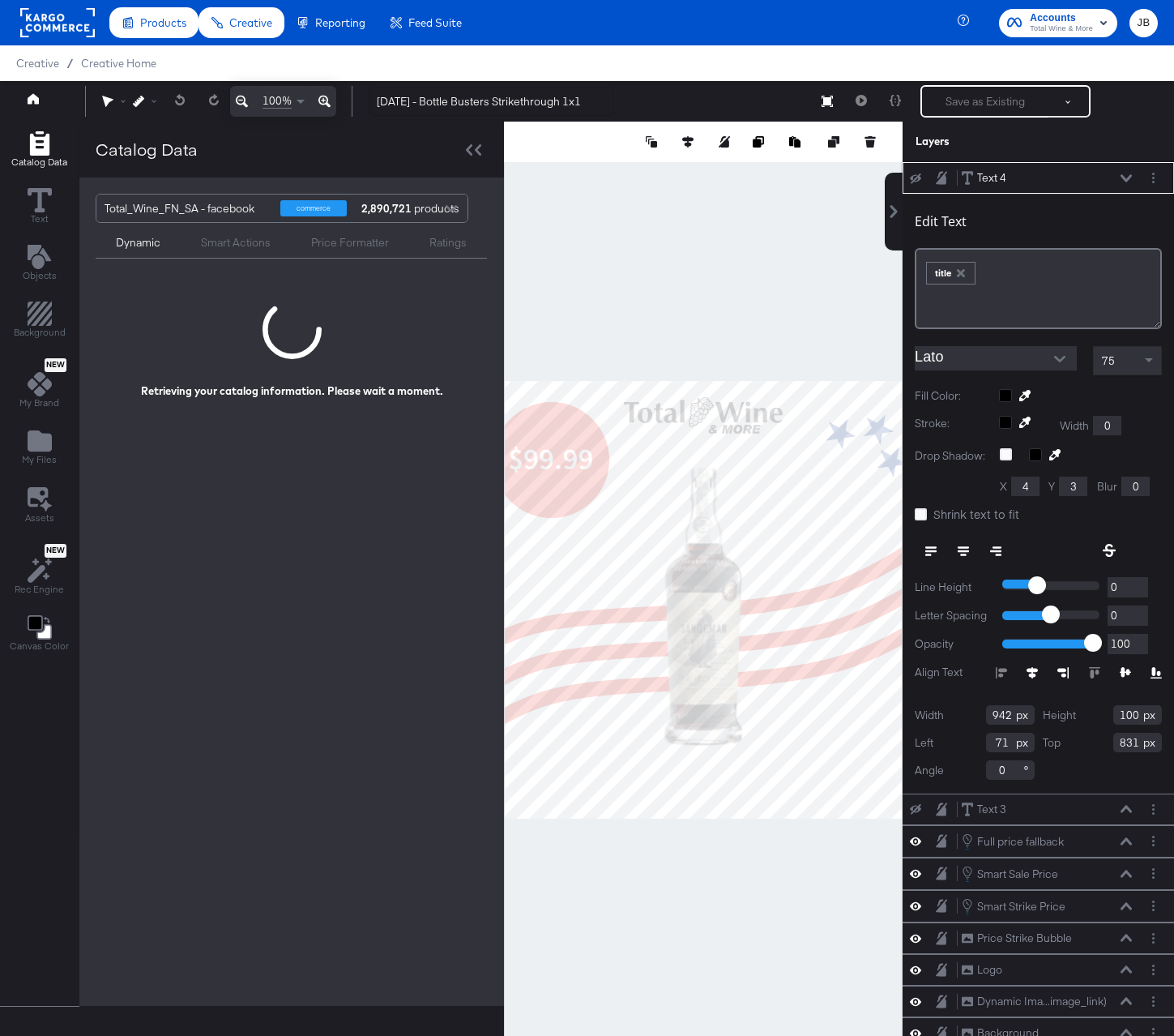
click at [912, 179] on icon at bounding box center [916, 177] width 12 height 11
click at [989, 365] on input "Lato" at bounding box center [984, 357] width 138 height 24
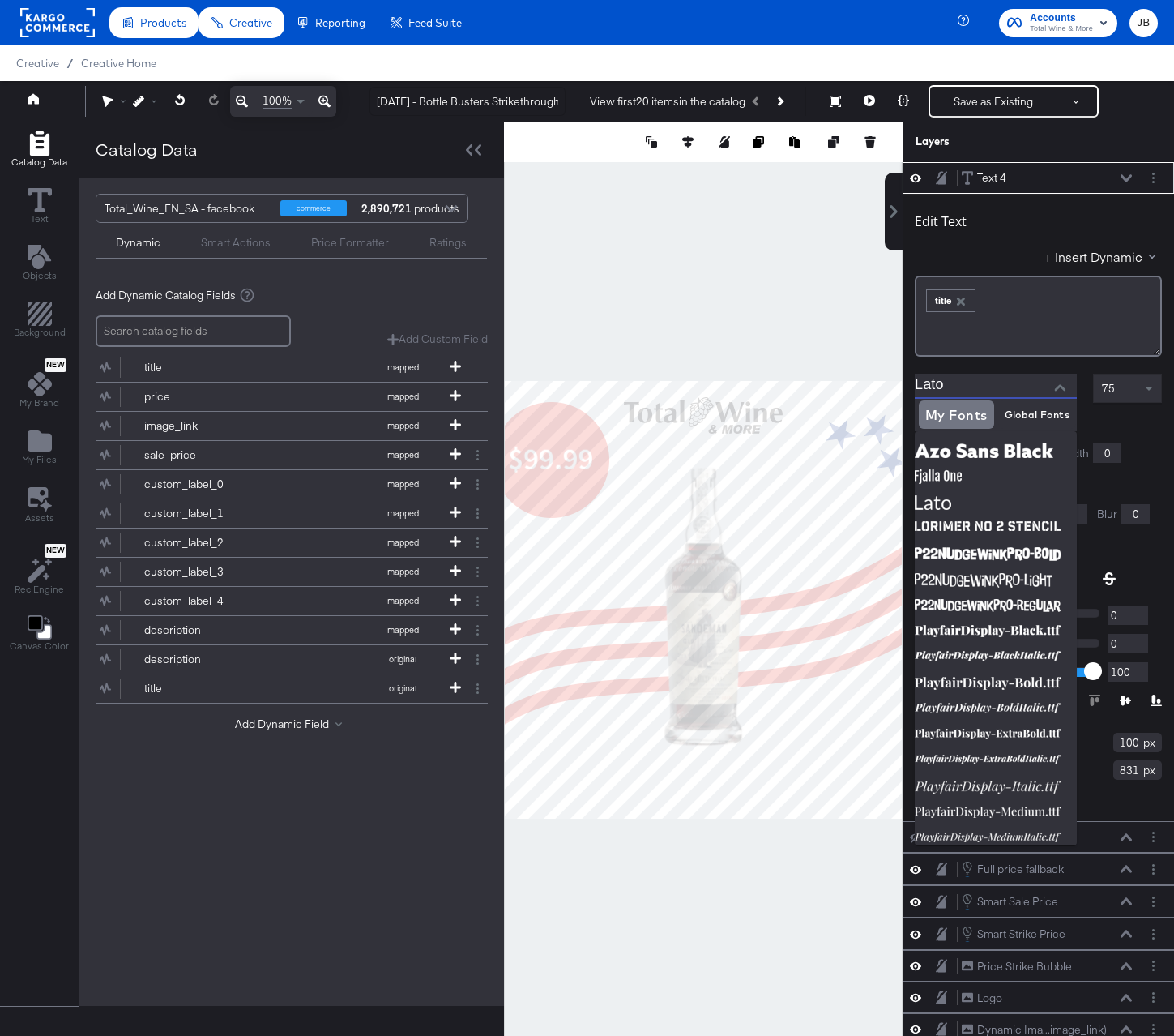
click at [938, 385] on input "Lato" at bounding box center [984, 385] width 138 height 24
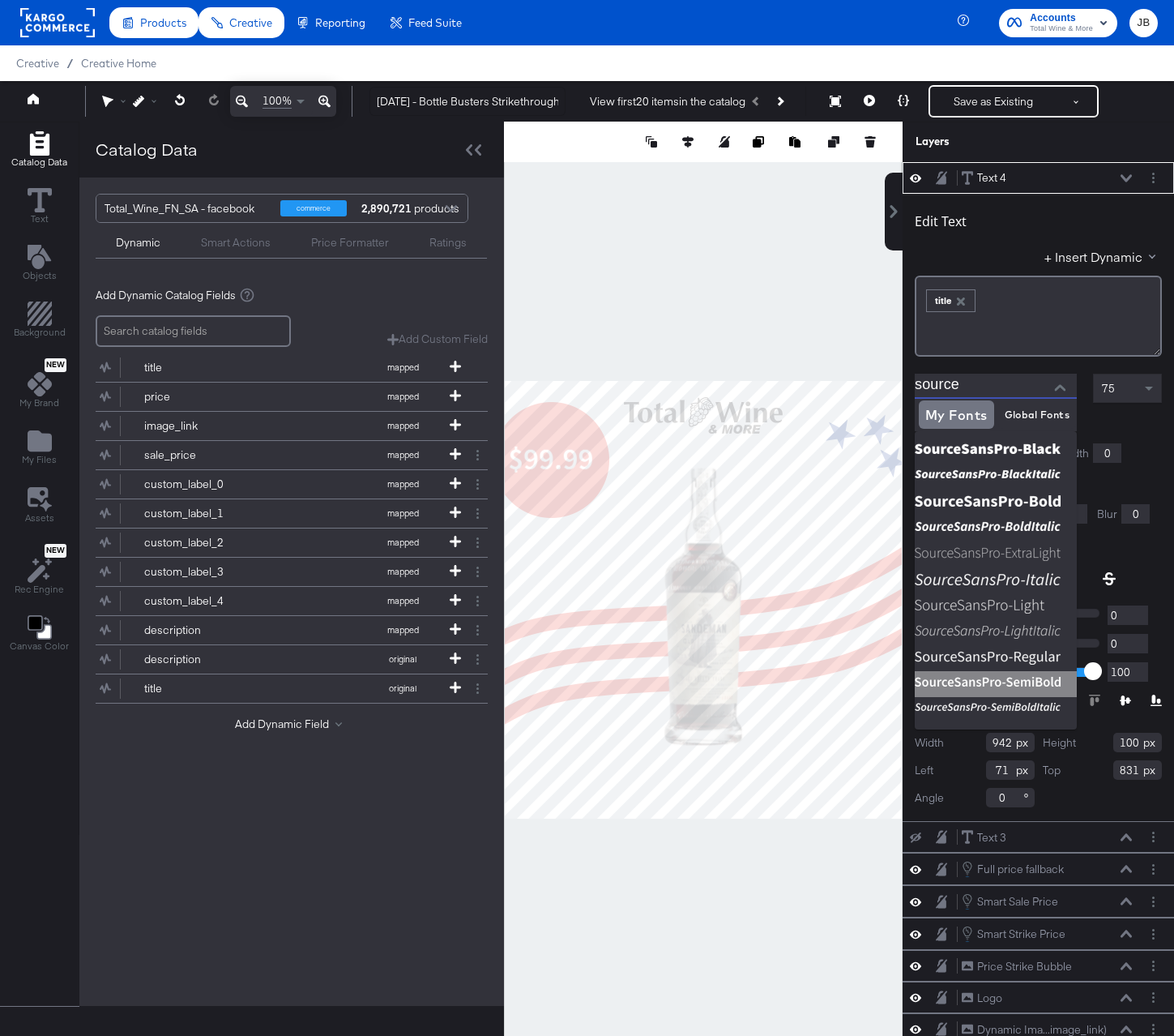
click at [1016, 678] on img at bounding box center [996, 683] width 162 height 26
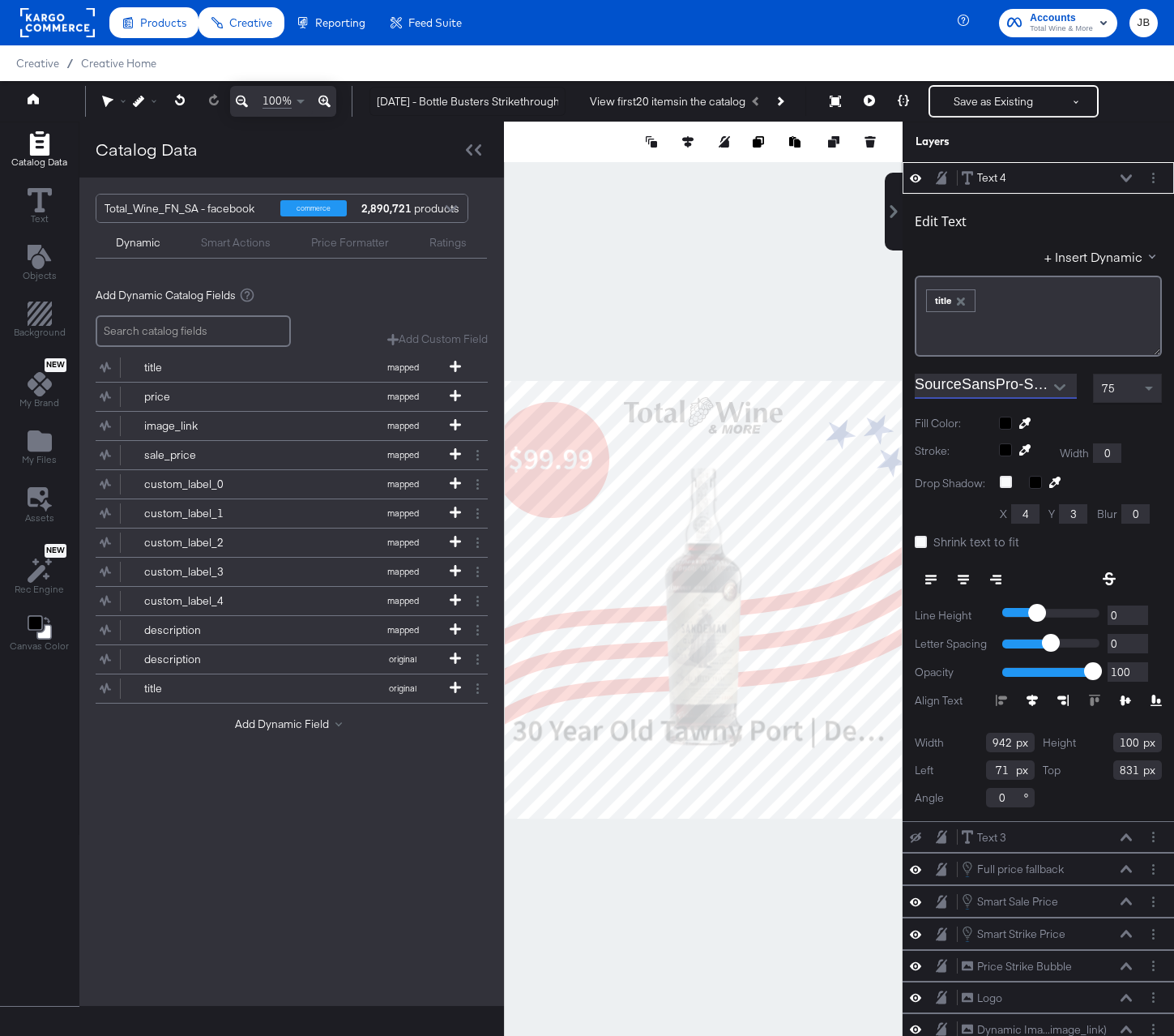
type input "SourceSansPro-SemiBold"
click at [1116, 407] on div "Edit Text + Insert Dynamic ﻿ ﻿ title ﻿ SourceSansPro-SemiBold 75 Fill Color: St…" at bounding box center [1038, 507] width 271 height 628
click at [1116, 396] on div "75" at bounding box center [1128, 388] width 67 height 28
type input "52"
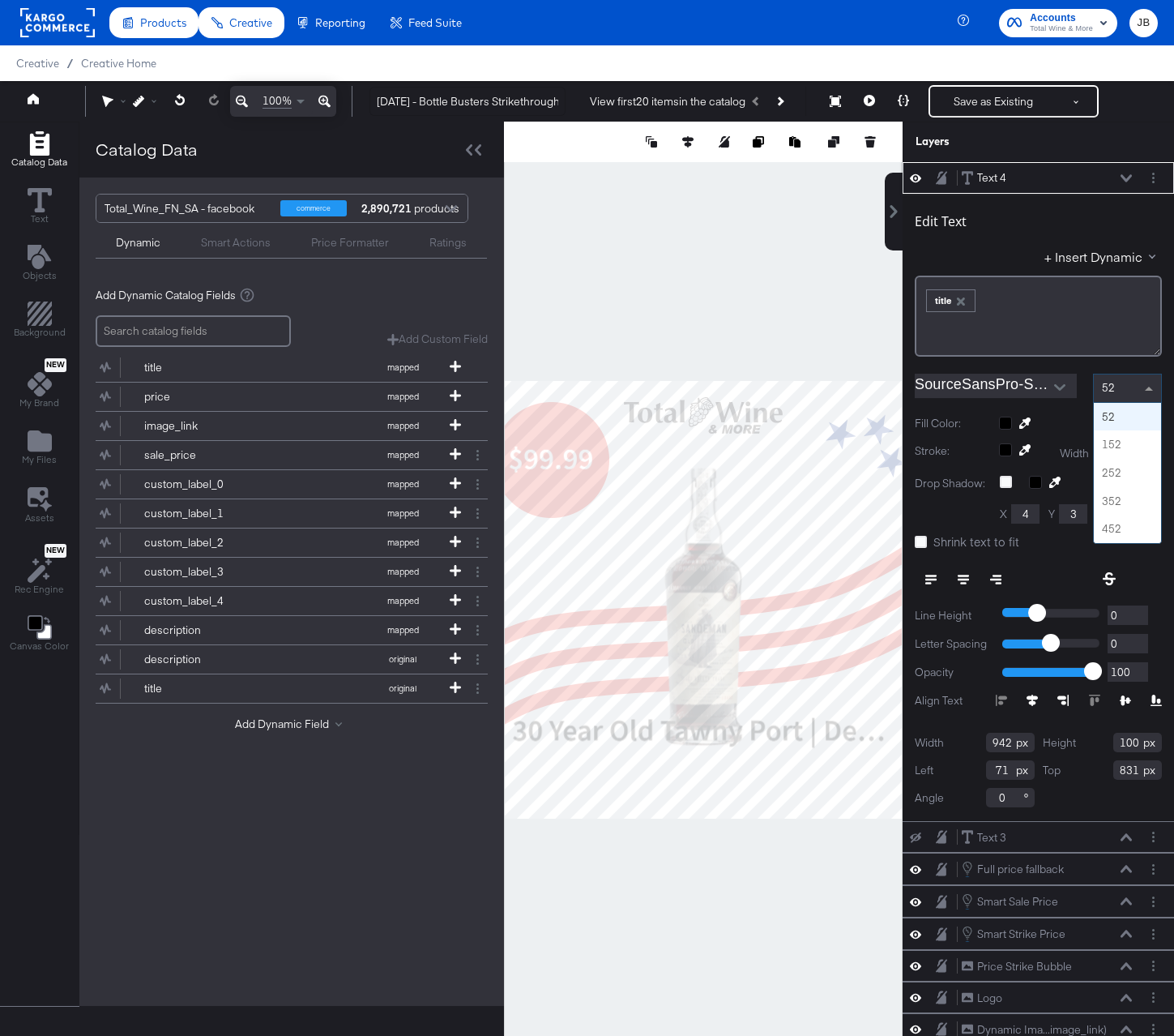
scroll to position [0, 0]
click at [922, 543] on icon at bounding box center [921, 541] width 12 height 12
click at [0, 0] on input "Shrink text to fit" at bounding box center [0, 0] width 0 height 0
click at [930, 547] on label "Shrink text to fit" at bounding box center [971, 541] width 111 height 17
click at [0, 0] on input "Shrink text to fit" at bounding box center [0, 0] width 0 height 0
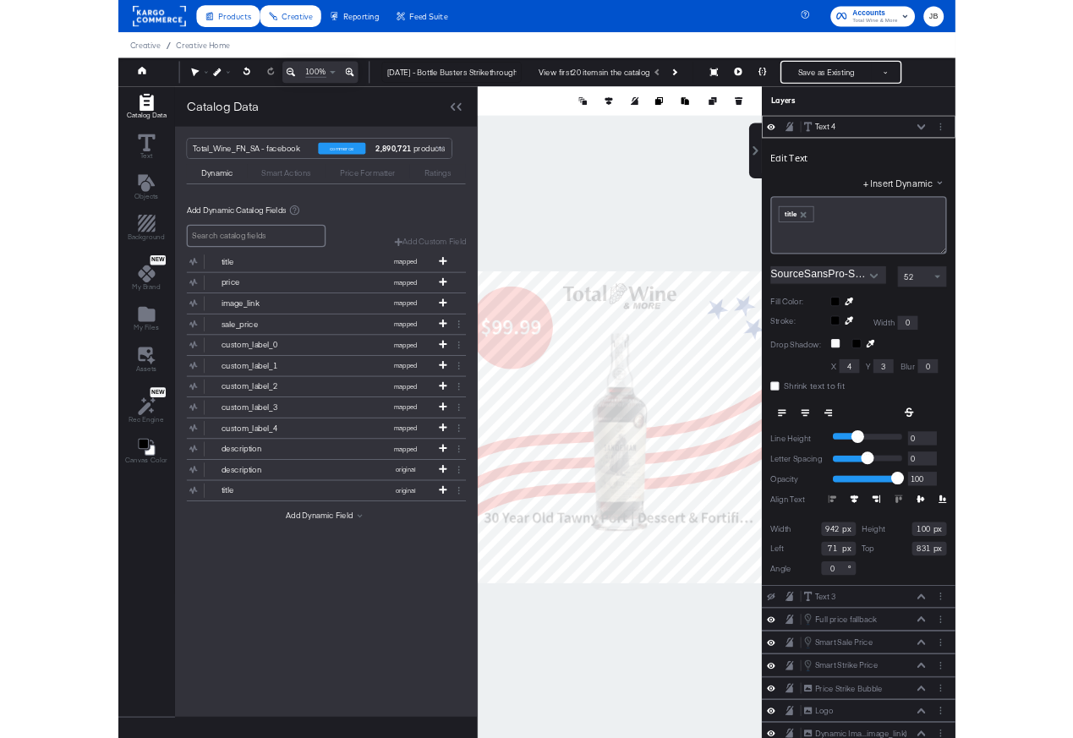
scroll to position [25, 0]
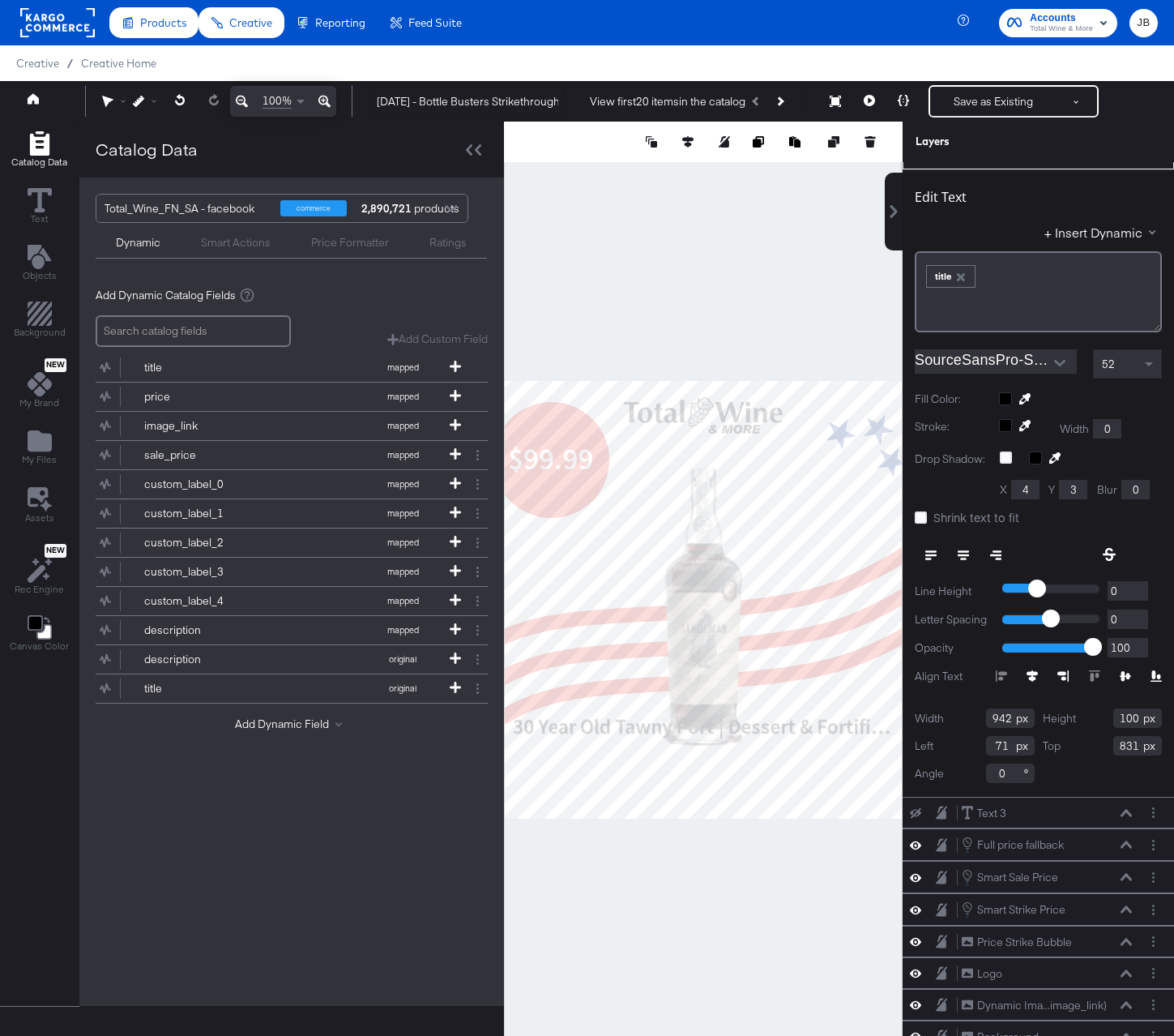
click at [1000, 716] on input "942" at bounding box center [1010, 718] width 49 height 19
type input "916"
type input "64"
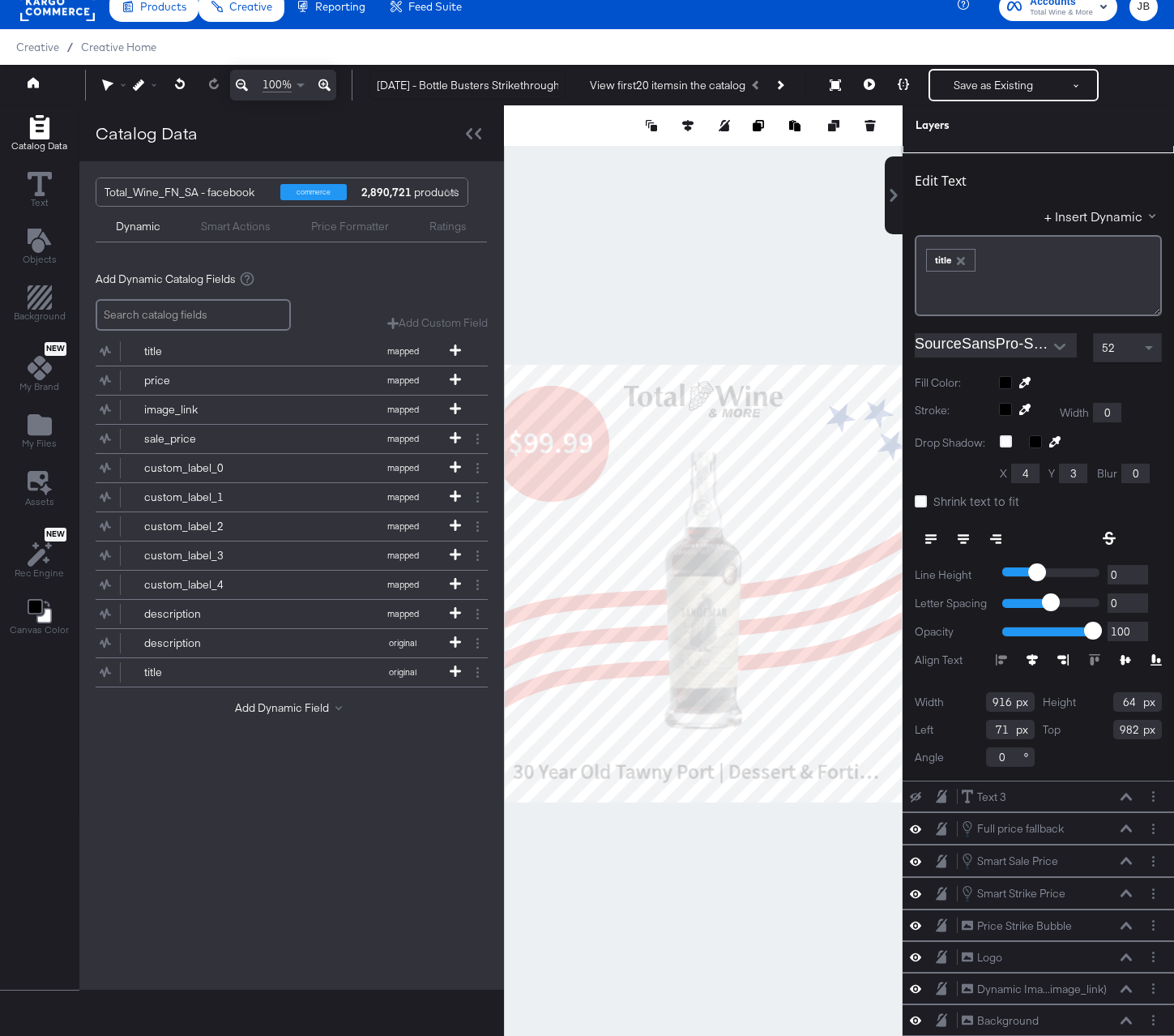
type input "982"
click at [1070, 771] on div "Edit Text + Insert Dynamic ﻿ ﻿ title ﻿ SourceSansPro-SemiBold 52 Fill Color: St…" at bounding box center [1038, 467] width 271 height 628
click at [475, 139] on icon at bounding box center [473, 134] width 15 height 12
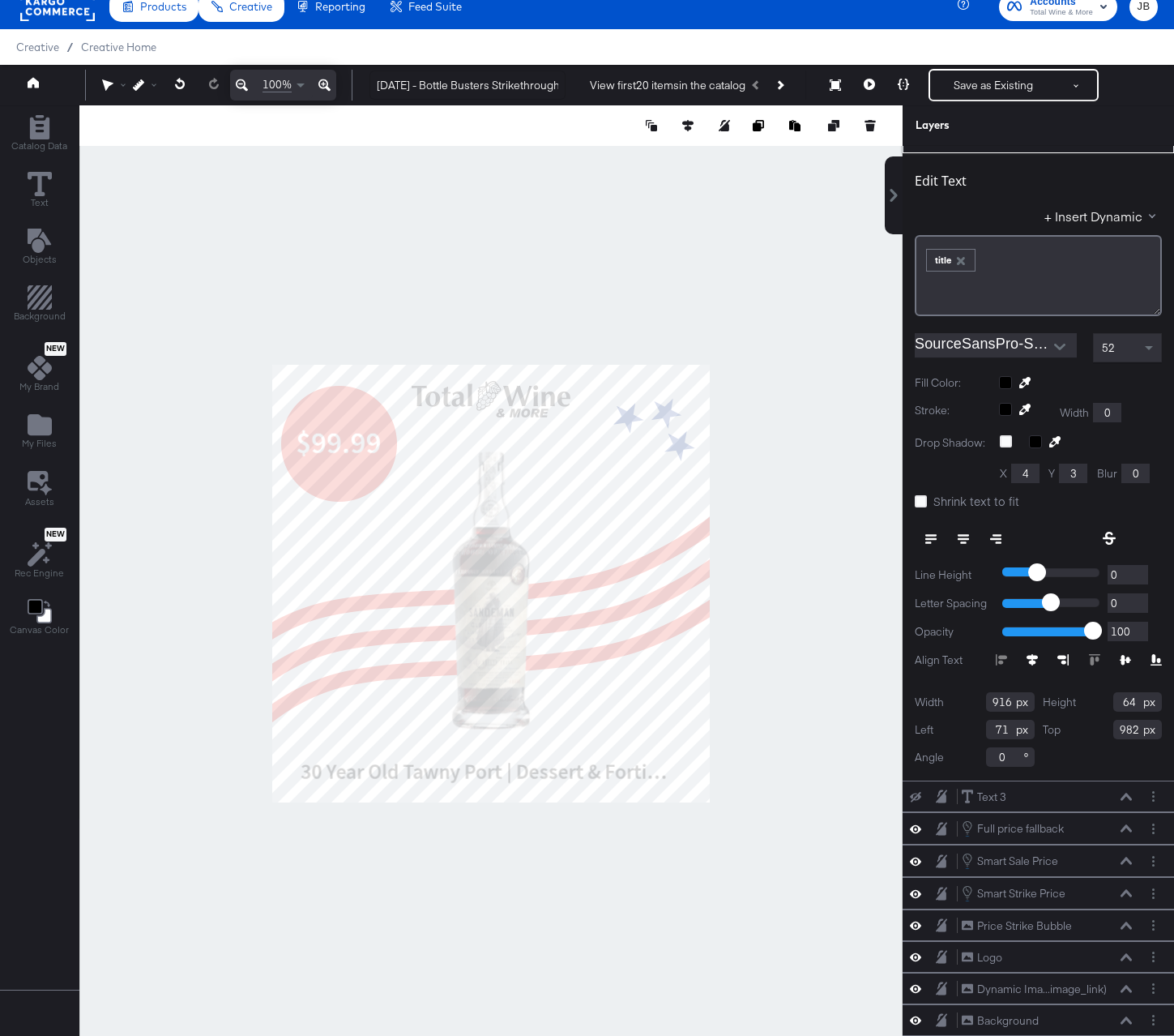
click at [1034, 657] on icon at bounding box center [1032, 659] width 12 height 12
click at [1120, 662] on icon at bounding box center [1126, 659] width 12 height 11
type input "968"
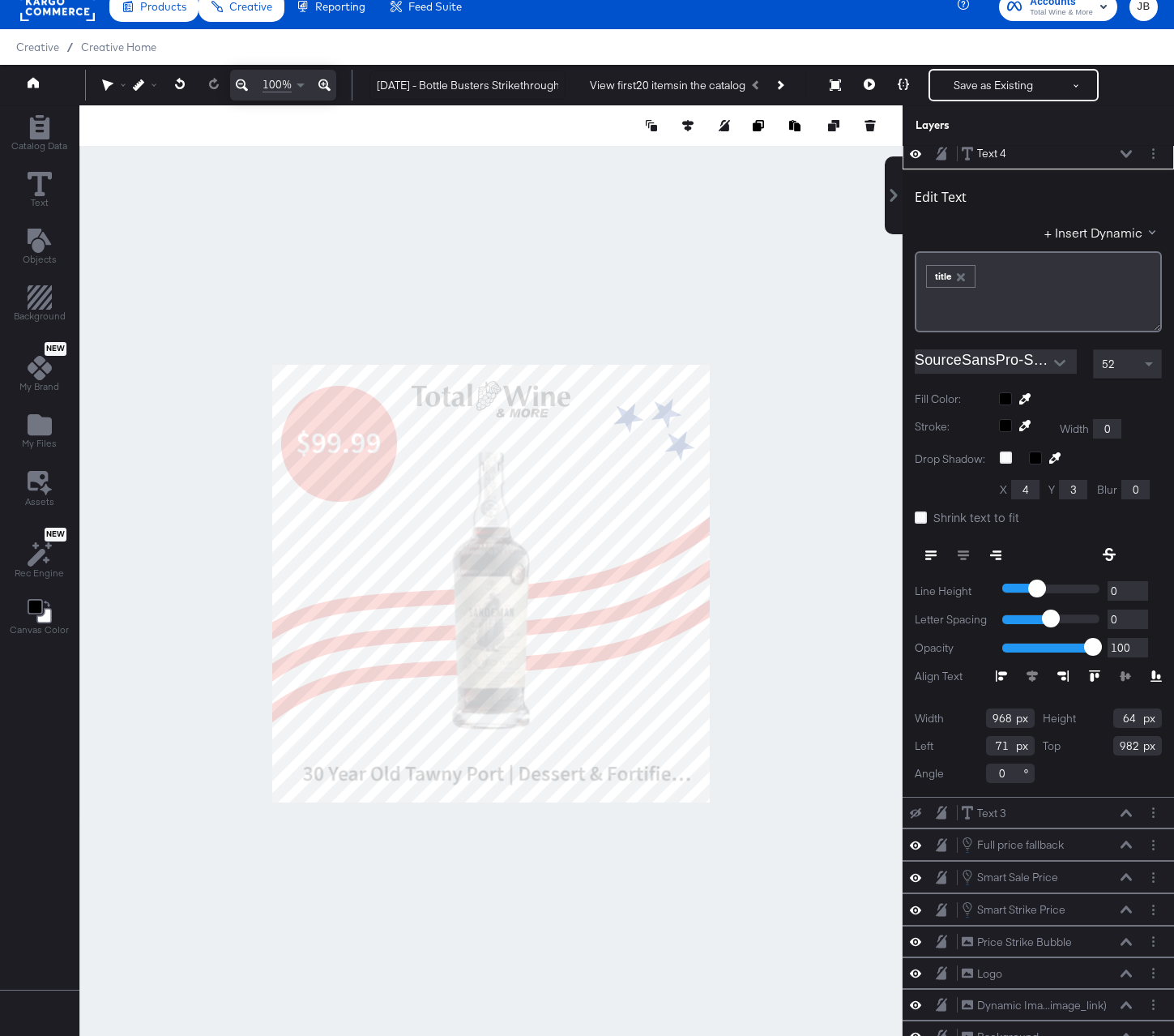
click at [679, 120] on div at bounding box center [760, 126] width 235 height 16
click at [685, 124] on icon at bounding box center [688, 126] width 12 height 12
click at [567, 151] on icon at bounding box center [568, 155] width 12 height 12
type input "56"
click at [840, 602] on div at bounding box center [491, 583] width 823 height 955
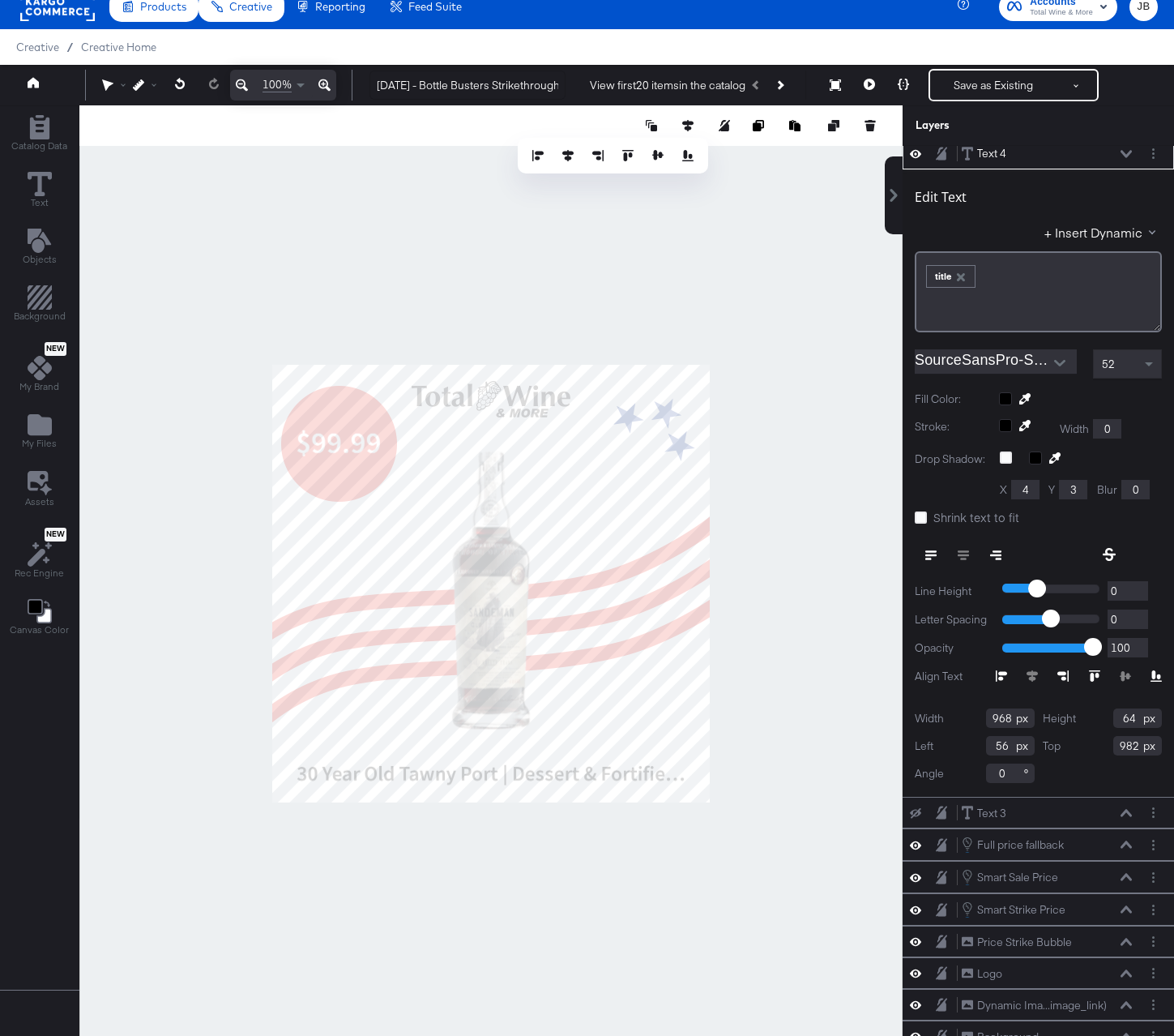
scroll to position [0, 0]
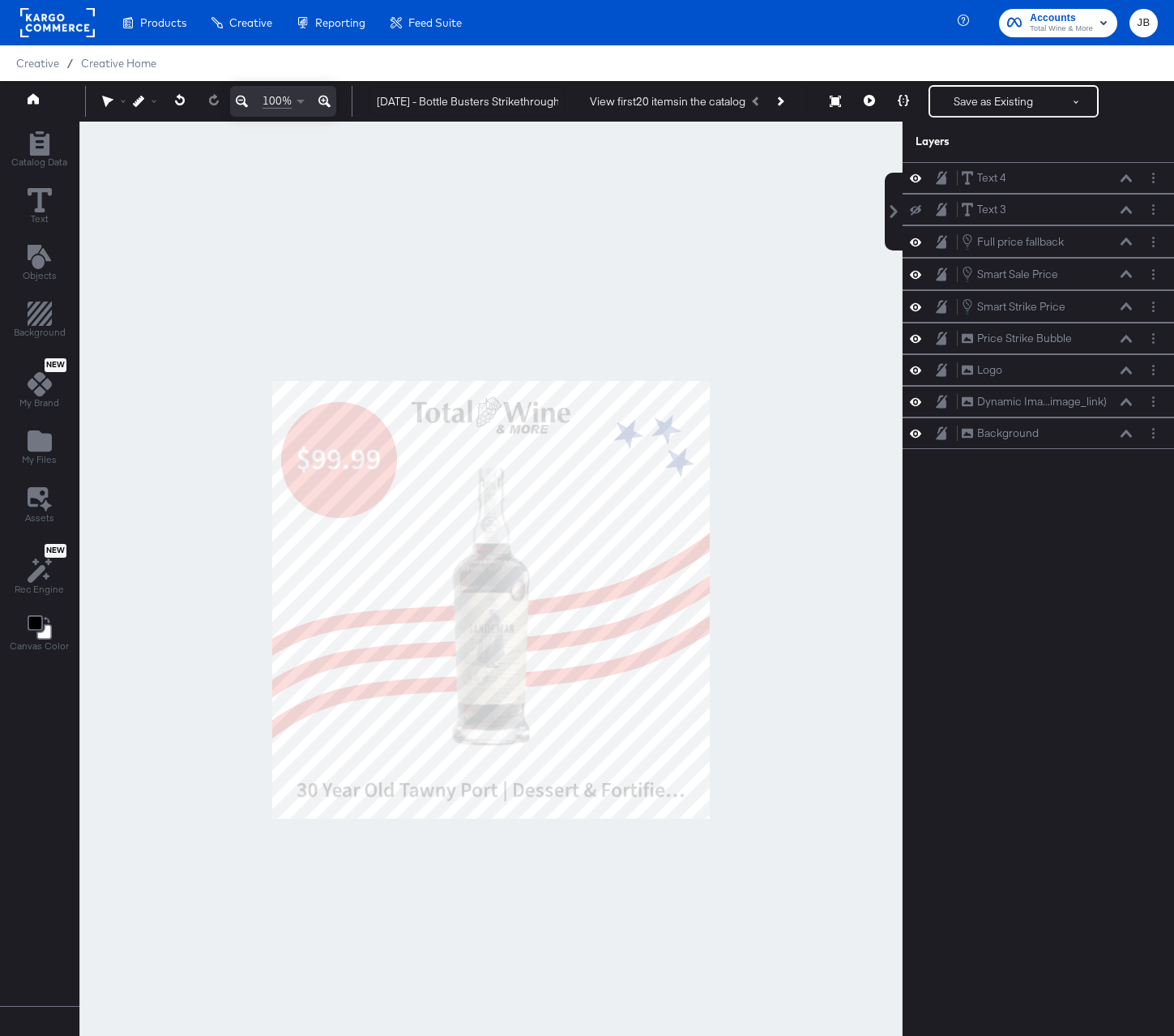
scroll to position [16, 0]
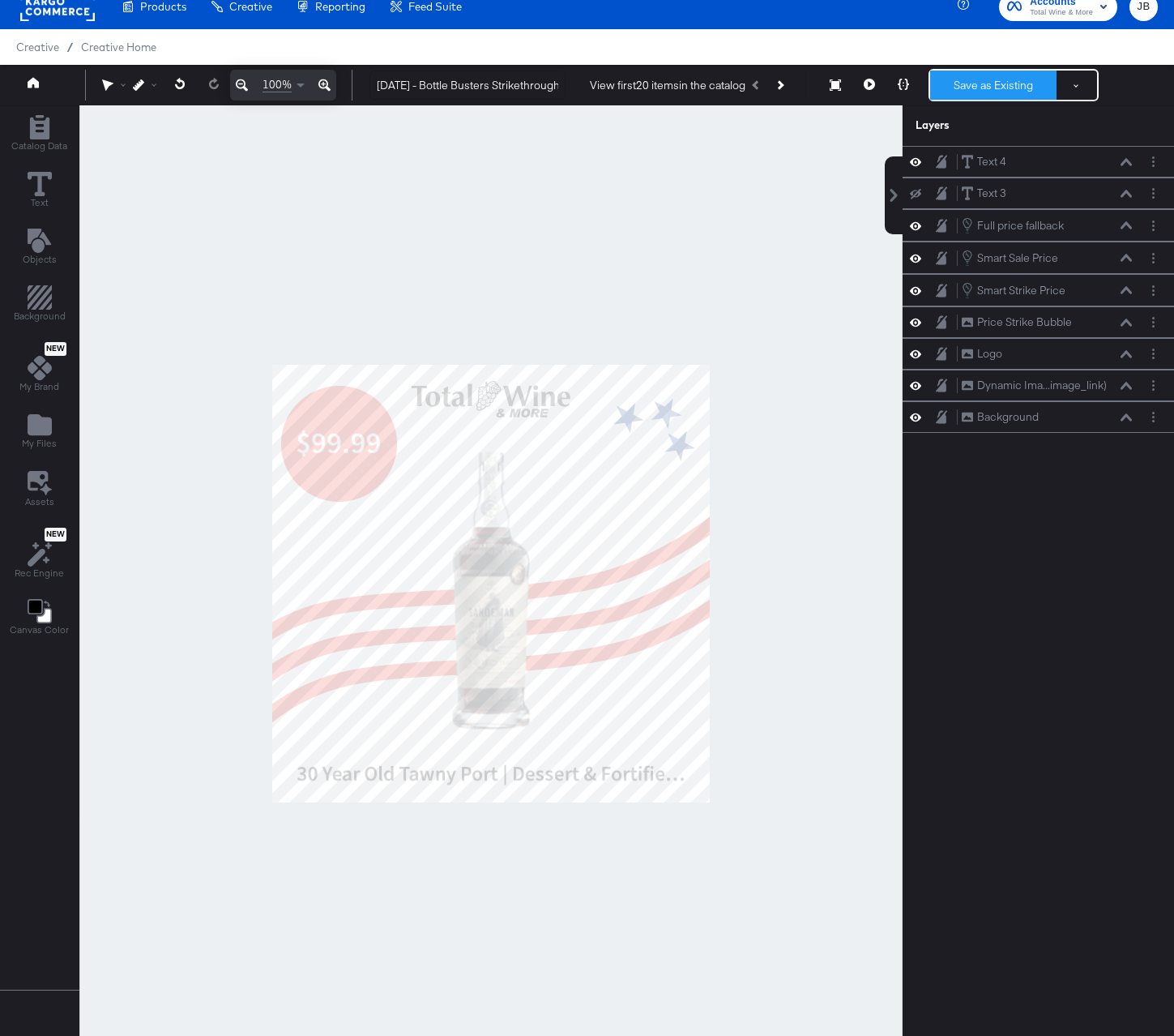
click at [945, 86] on button "Save as Existing" at bounding box center [994, 85] width 127 height 29
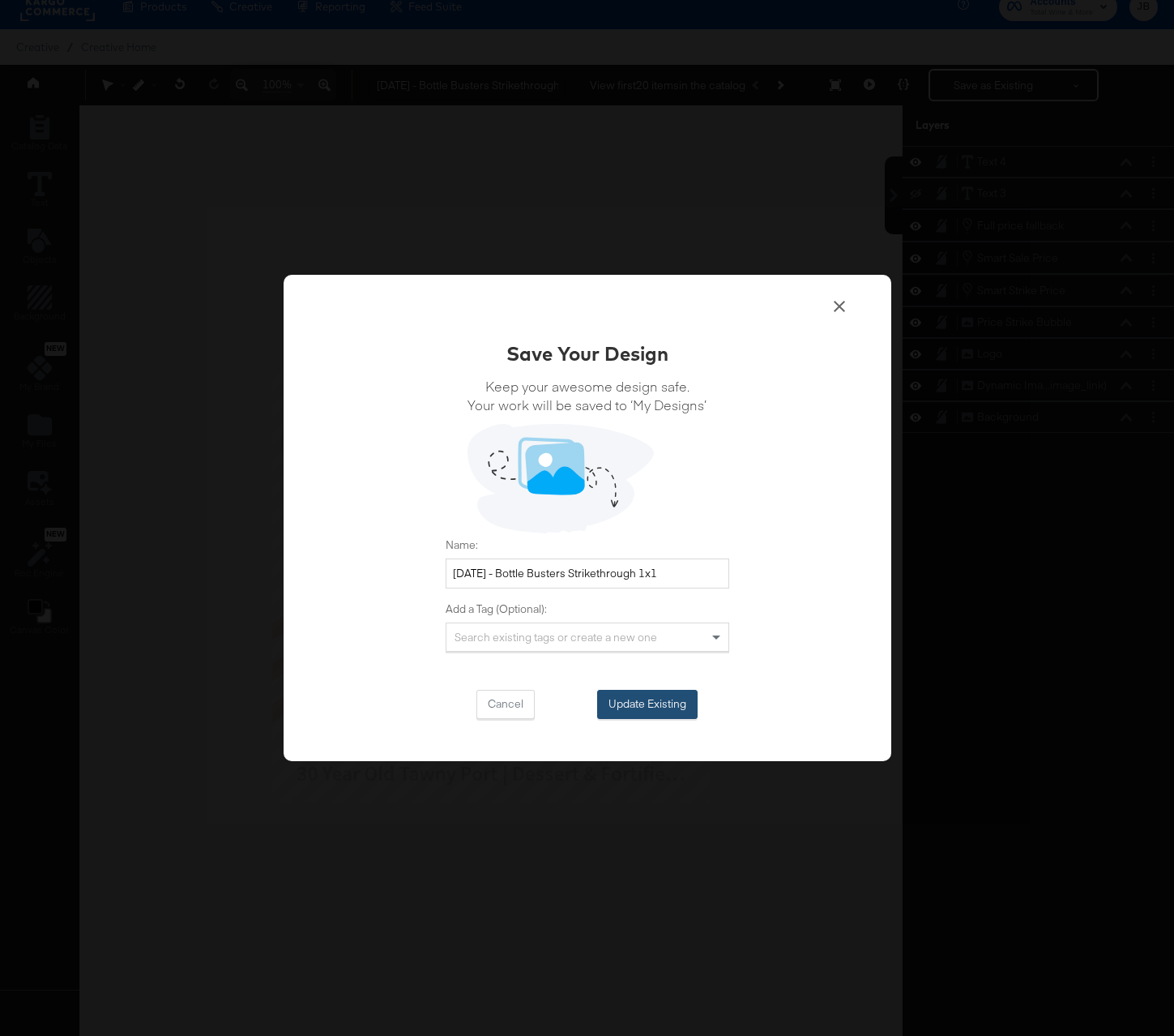
click at [639, 705] on button "Update Existing" at bounding box center [647, 704] width 101 height 29
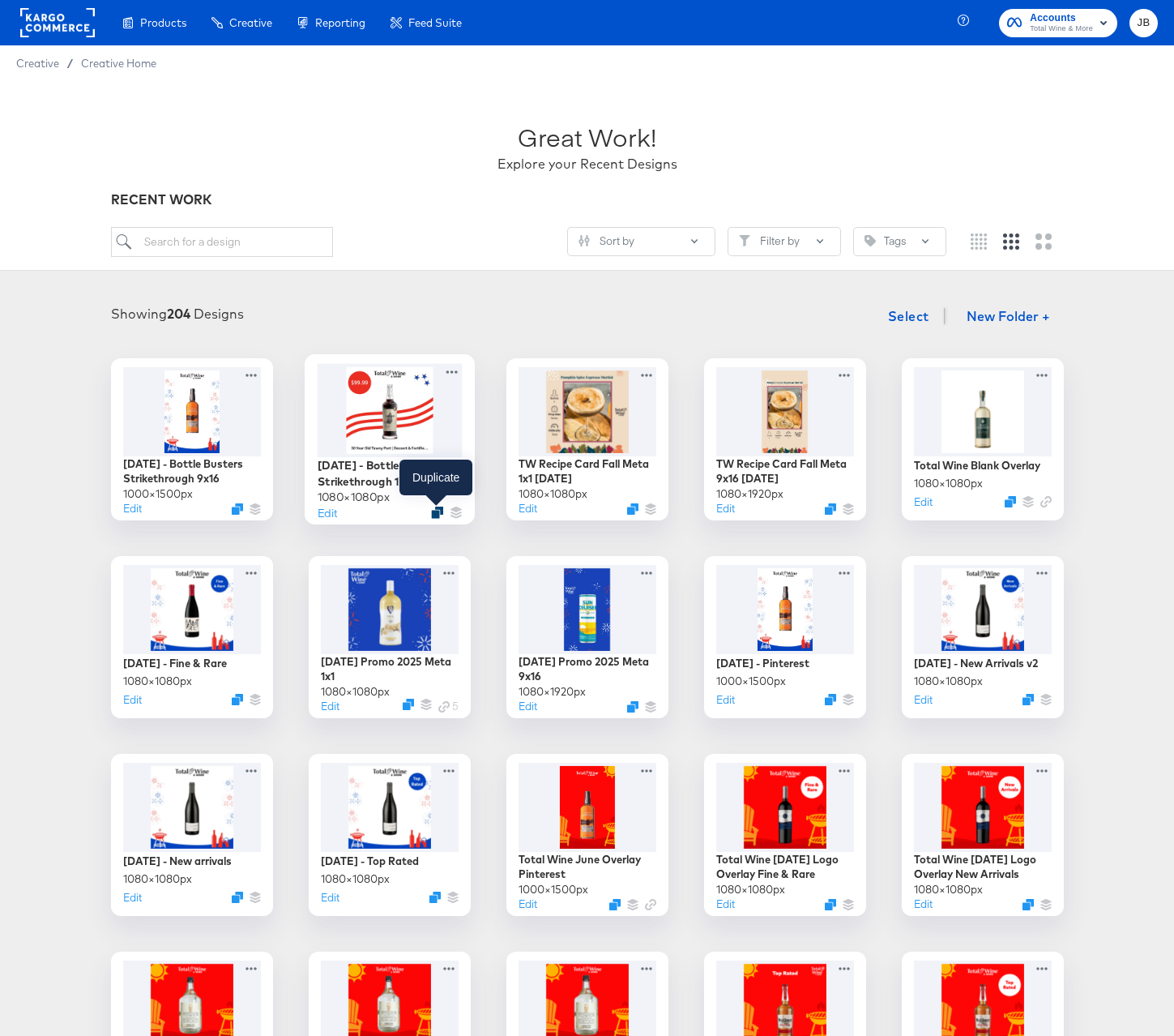
click at [433, 512] on icon "Duplicate" at bounding box center [437, 513] width 12 height 12
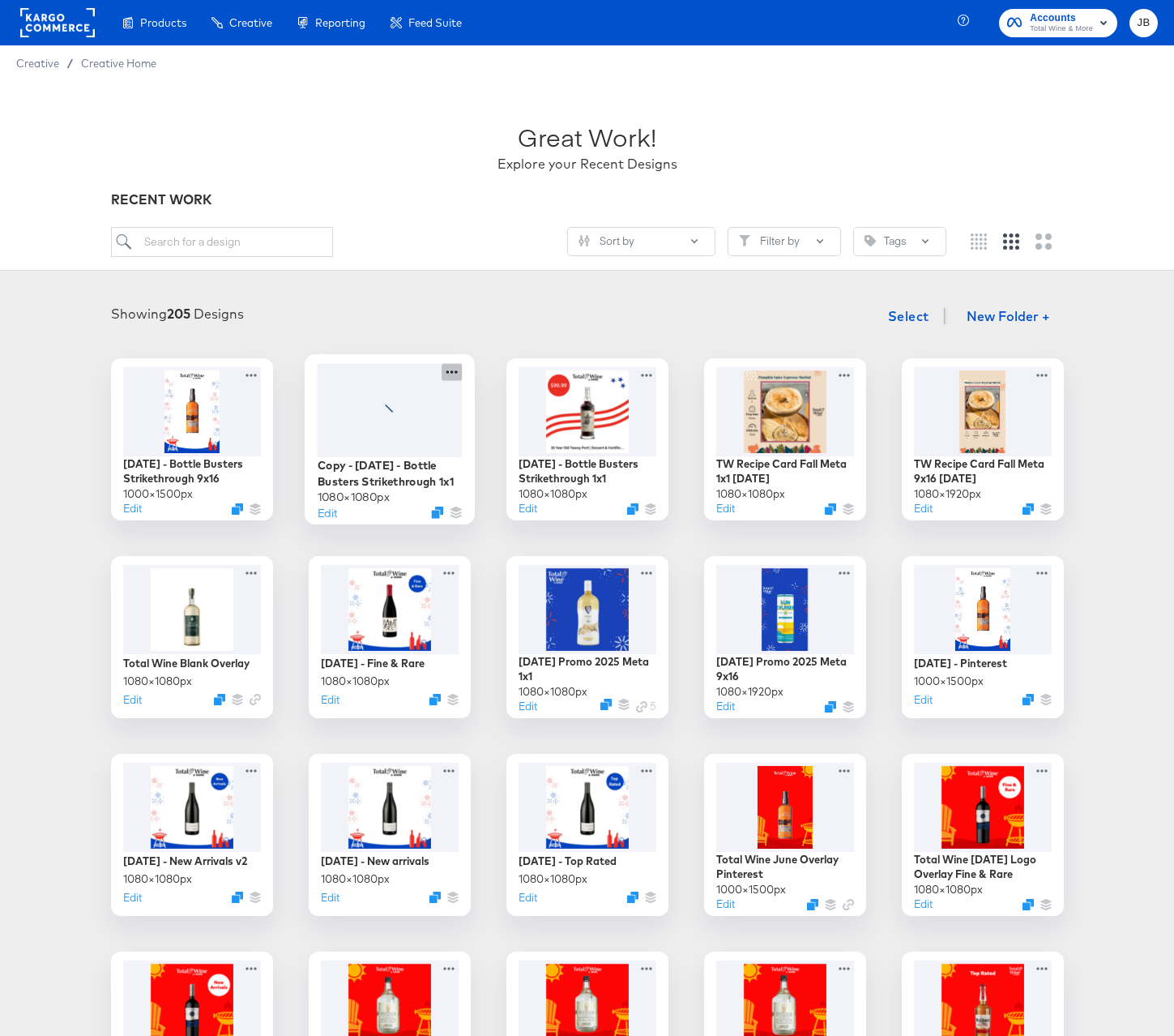
click at [454, 373] on icon at bounding box center [451, 372] width 20 height 17
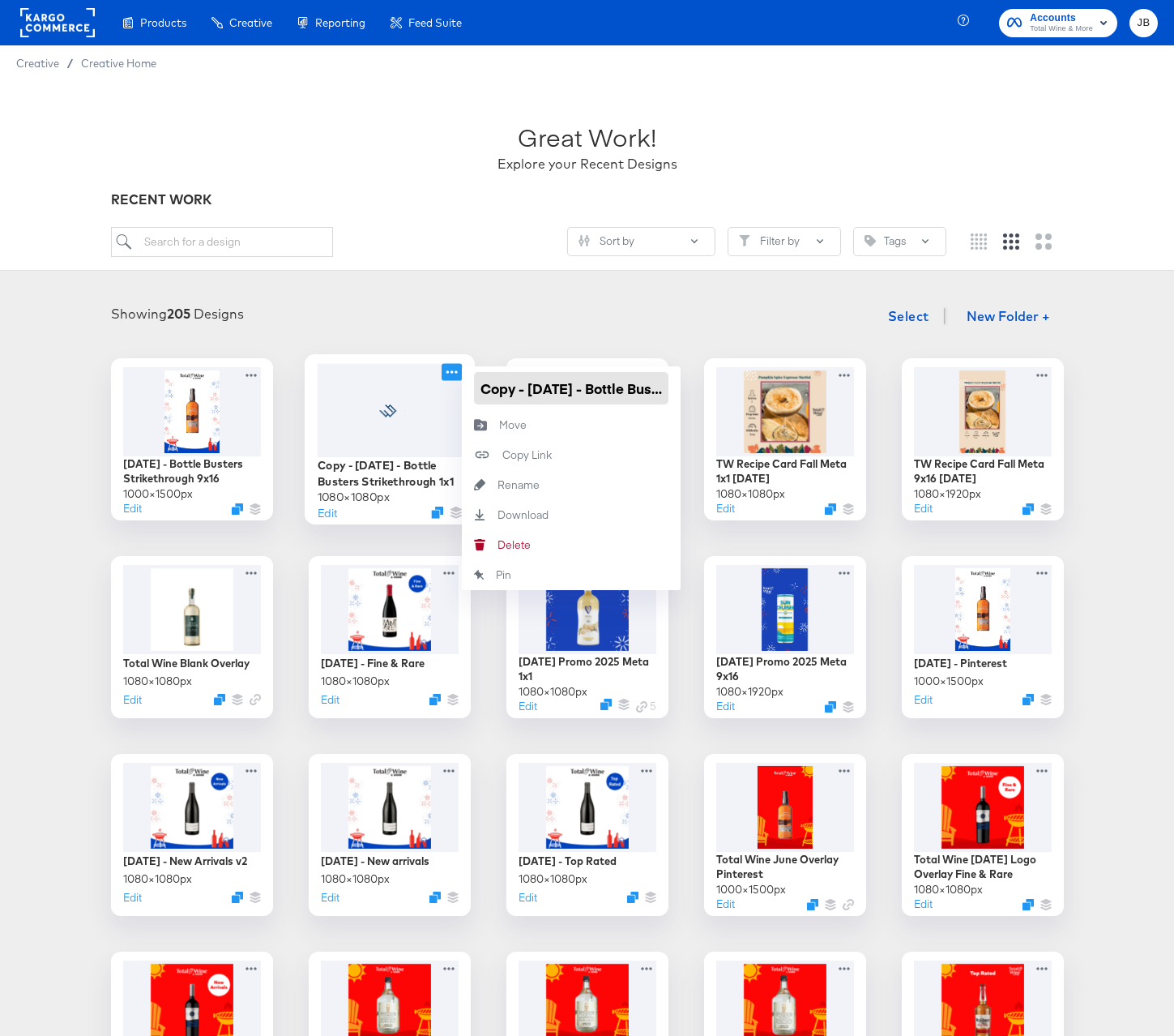
drag, startPoint x: 527, startPoint y: 389, endPoint x: 459, endPoint y: 390, distance: 68.0
click at [459, 390] on div "Copy - Labor Day - Bottle Busters Strikethrough 1x1 1080 × 1080 px Edit Copy - …" at bounding box center [389, 439] width 162 height 162
drag, startPoint x: 594, startPoint y: 383, endPoint x: 721, endPoint y: 383, distance: 127.0
click at [721, 383] on div "Labor Day - Bottle Busters Strikethrough 9x16 1000 × 1500 px Edit Labor Day - B…" at bounding box center [587, 933] width 1141 height 1151
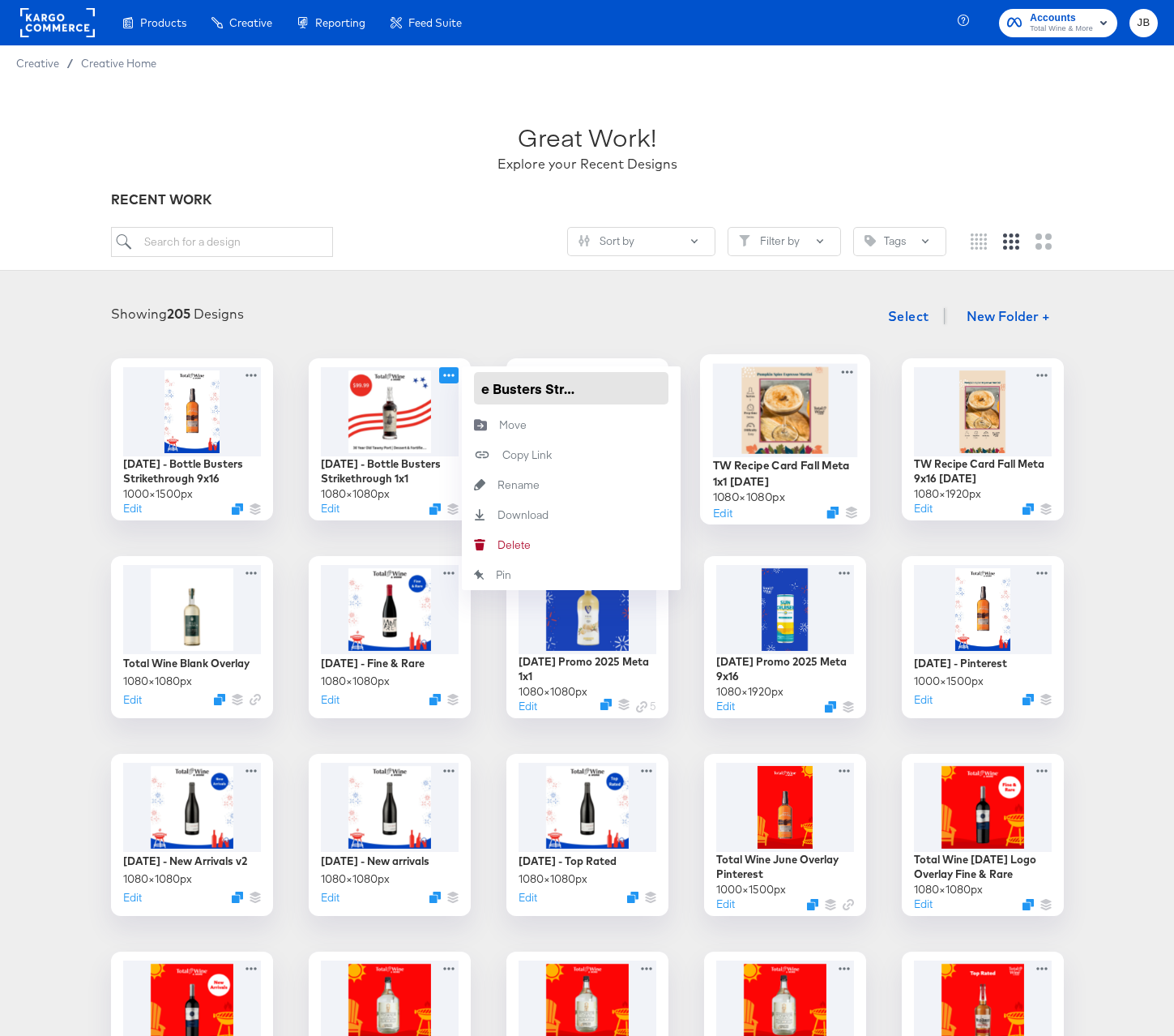
drag, startPoint x: 611, startPoint y: 389, endPoint x: 721, endPoint y: 390, distance: 110.0
click at [721, 390] on div "Labor Day - Bottle Busters Strikethrough 9x16 1000 × 1500 px Edit Labor Day - B…" at bounding box center [587, 933] width 1141 height 1151
click at [657, 390] on input "[DATE] - Bottle Busters Strikethrough 1x1" at bounding box center [571, 388] width 195 height 33
type input "[DATE] - Bottle Busters Strikethrough 9x16"
click at [560, 328] on div "Showing 205 Designs Select New Folder +" at bounding box center [587, 316] width 1141 height 34
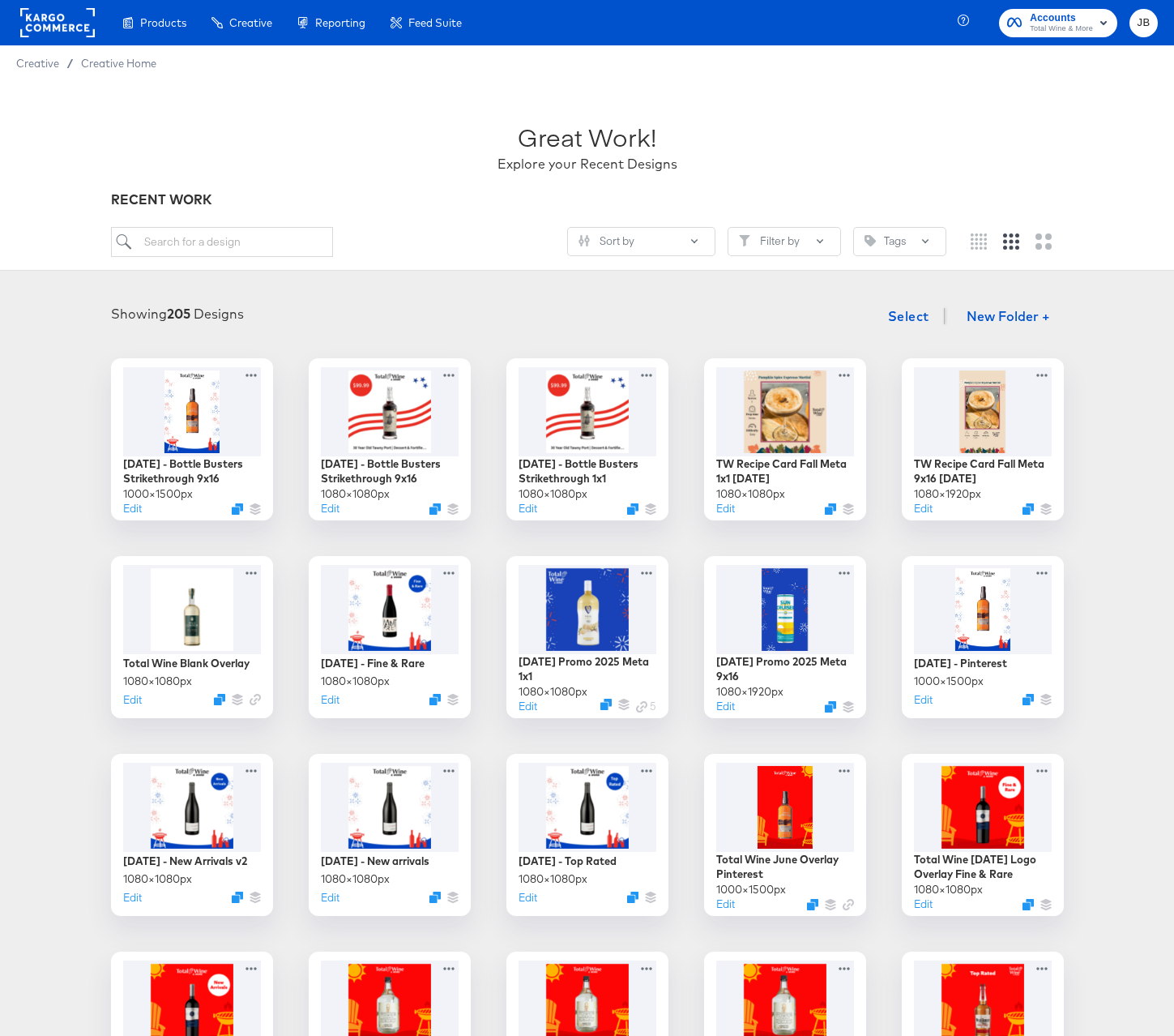
click at [380, 323] on div "Showing 205 Designs Select New Folder +" at bounding box center [587, 316] width 1141 height 34
click at [417, 404] on div at bounding box center [389, 409] width 145 height 93
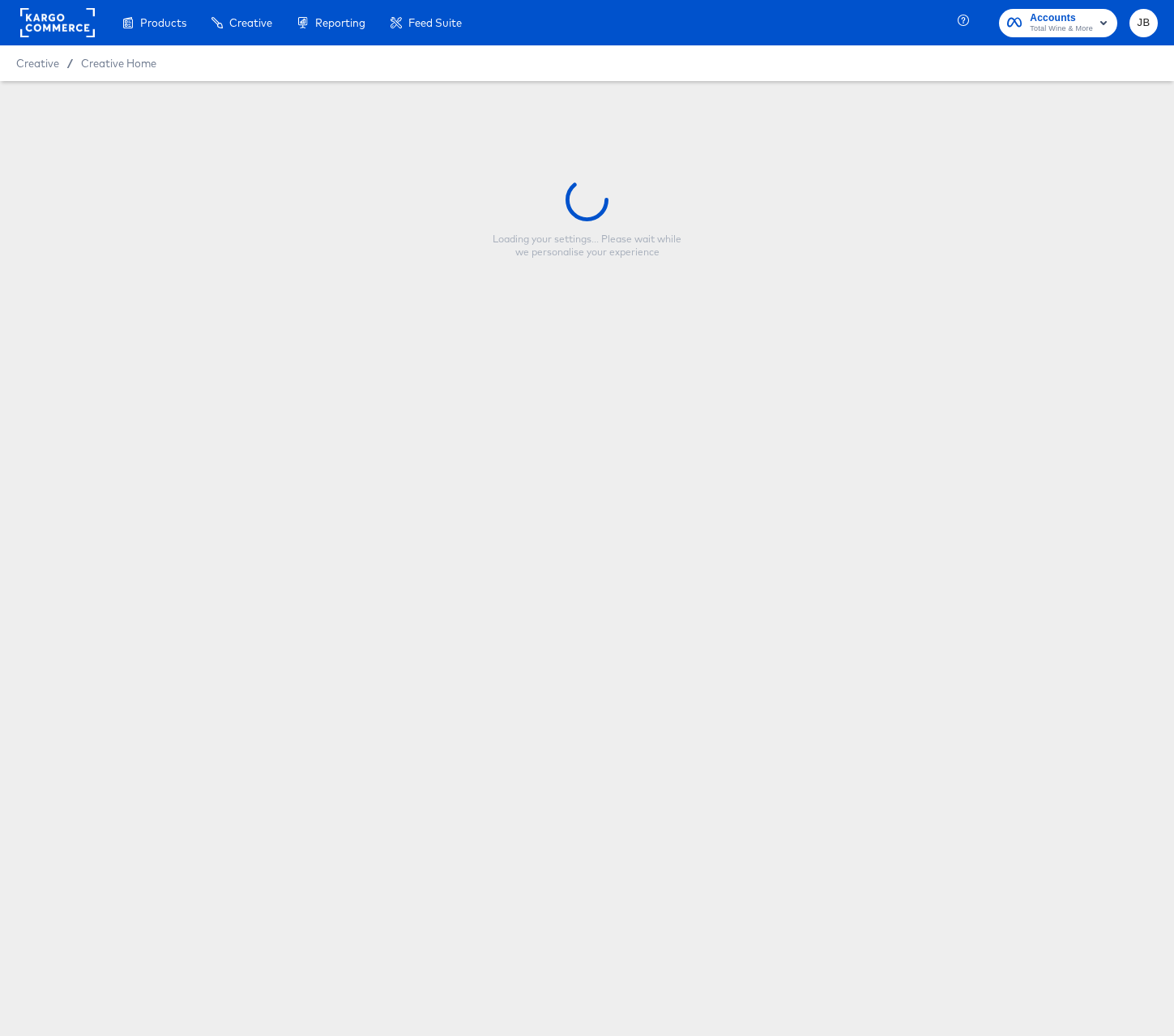
type input "[DATE] - Bottle Busters Strikethrough 9x16"
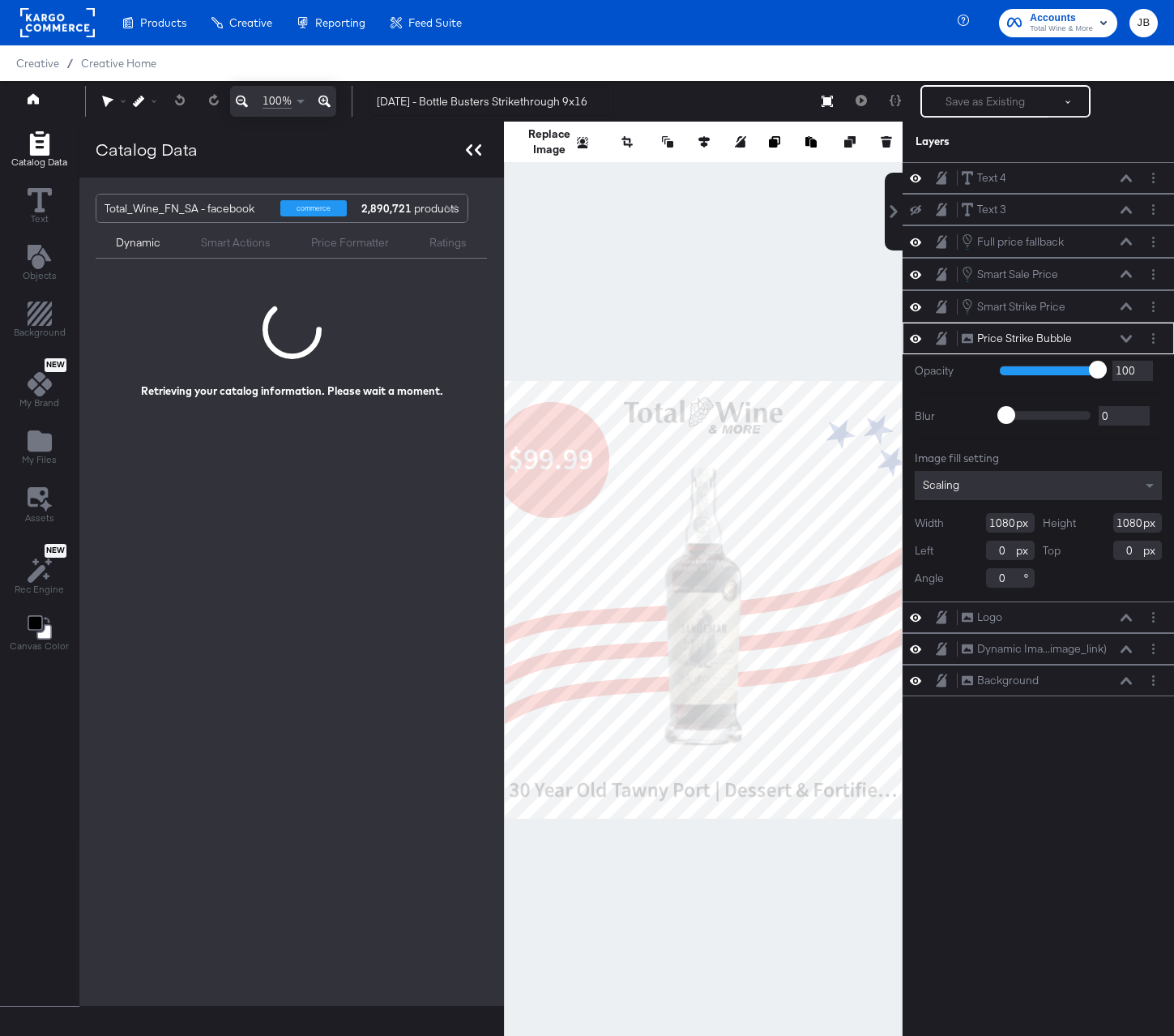
click at [473, 148] on icon at bounding box center [473, 150] width 15 height 12
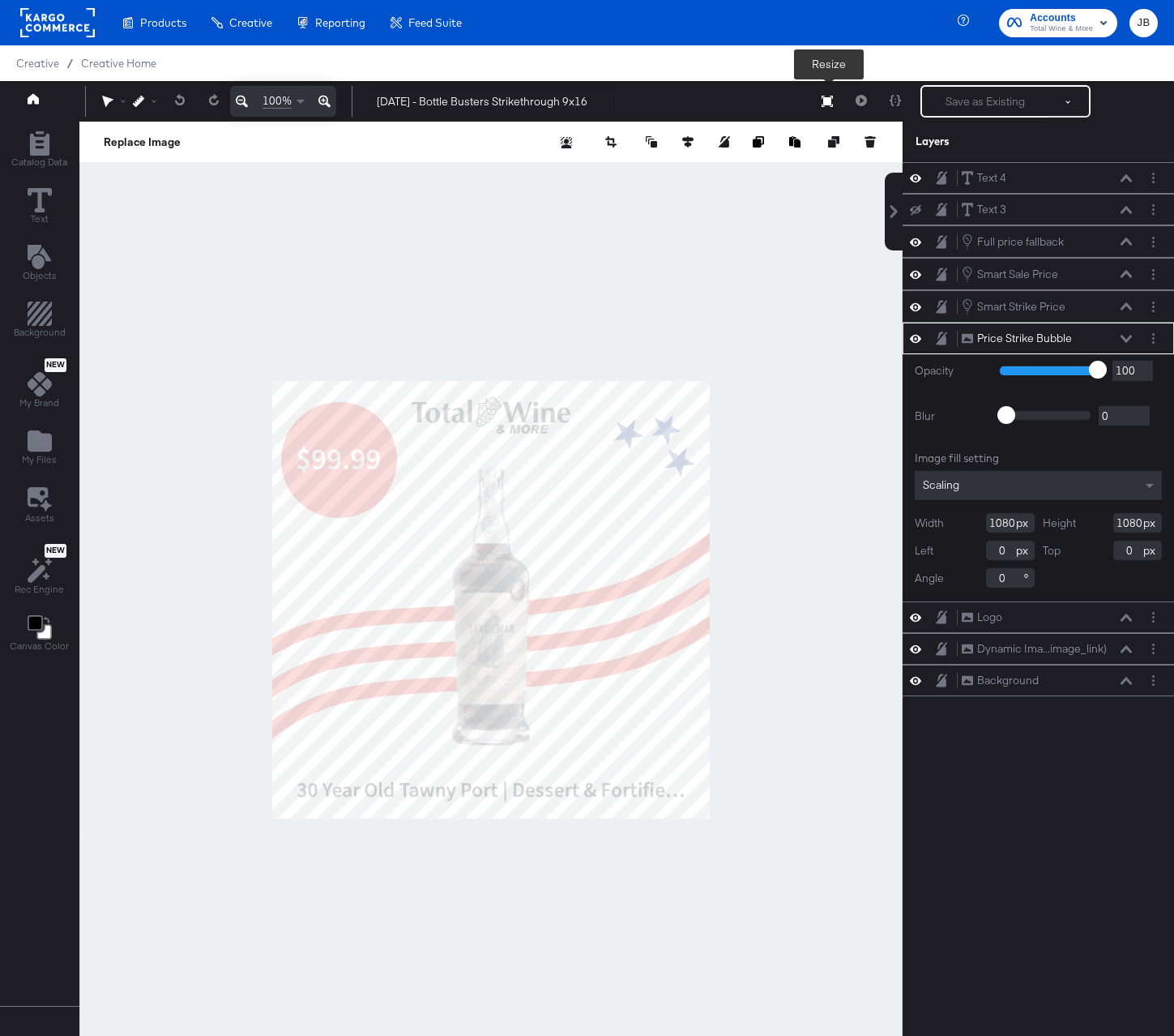
click at [832, 103] on icon at bounding box center [827, 102] width 12 height 12
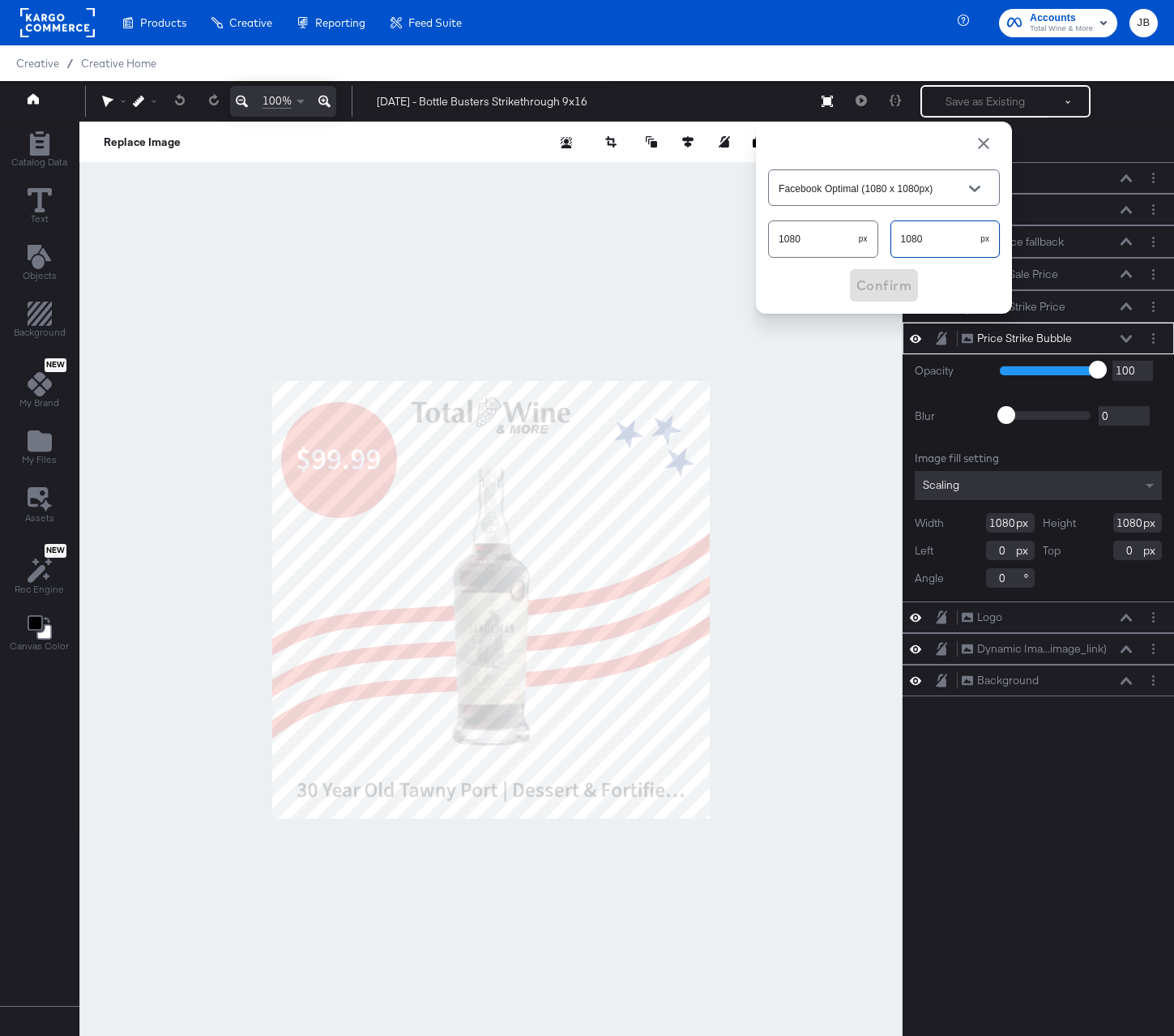
click at [932, 243] on input "1080" at bounding box center [936, 232] width 90 height 35
type input "Custom Size"
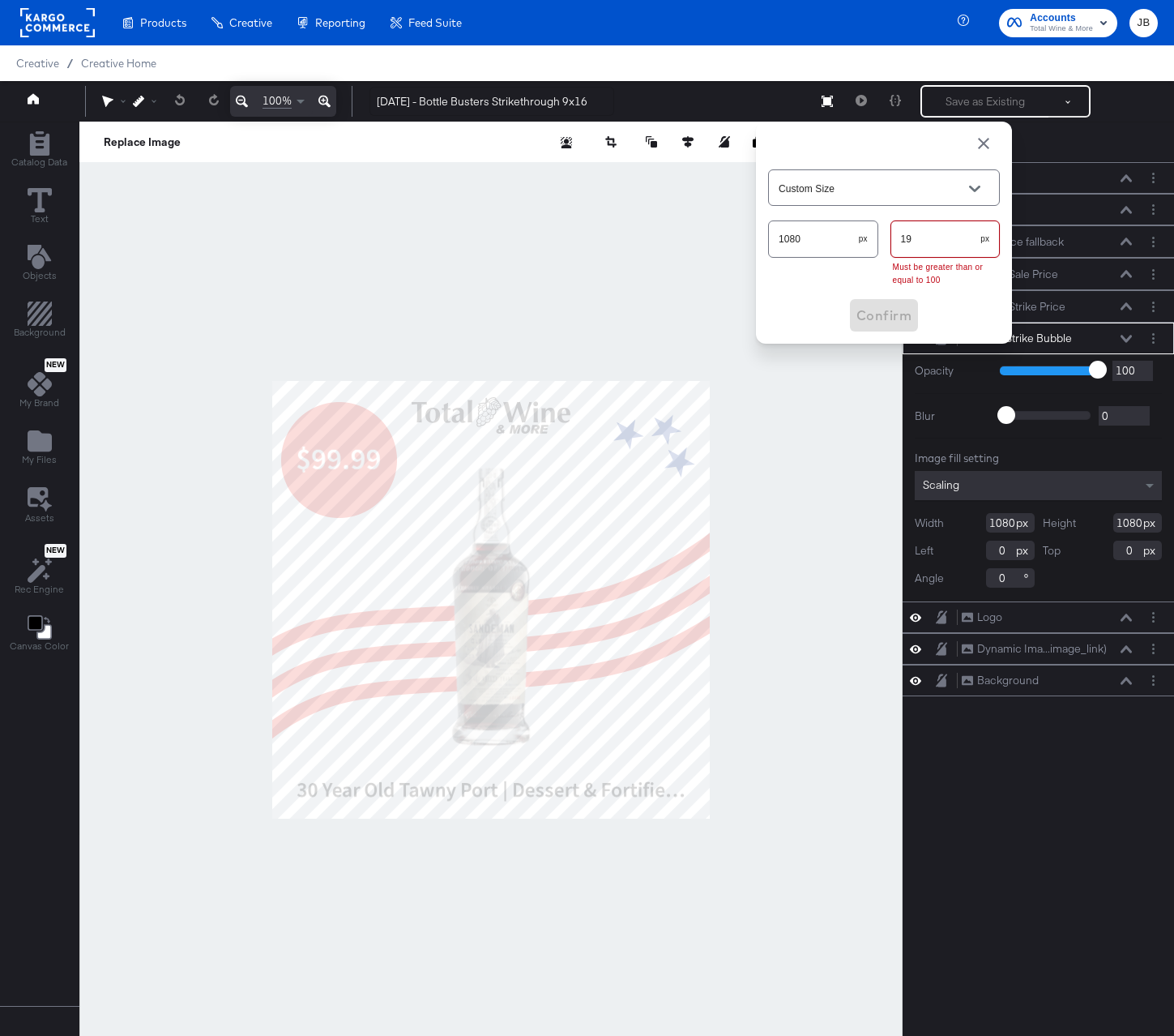
type input "192"
type input "Snapchat (1080 x 1920px)"
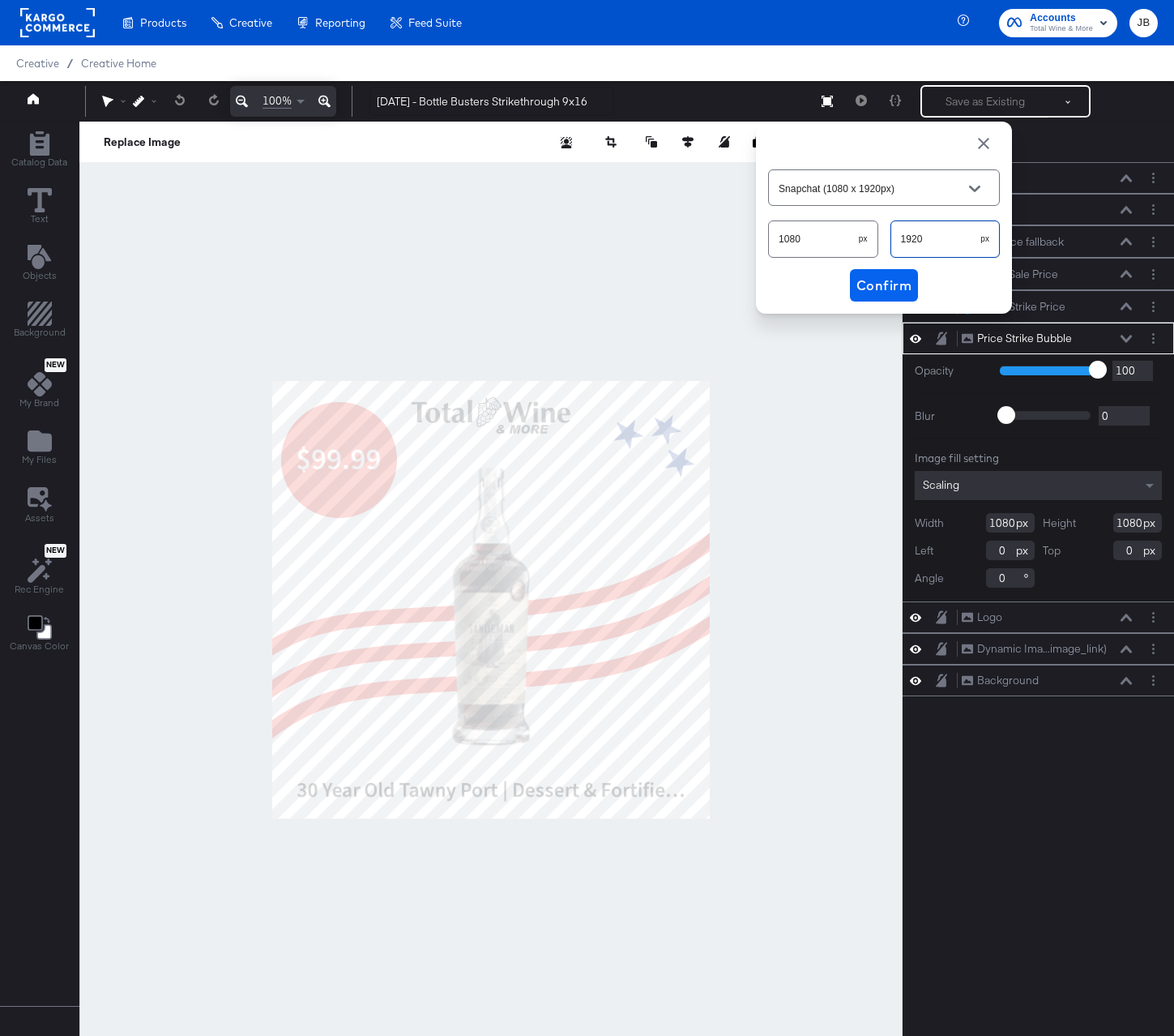
type input "1920"
click at [882, 275] on span "Confirm" at bounding box center [885, 286] width 56 height 23
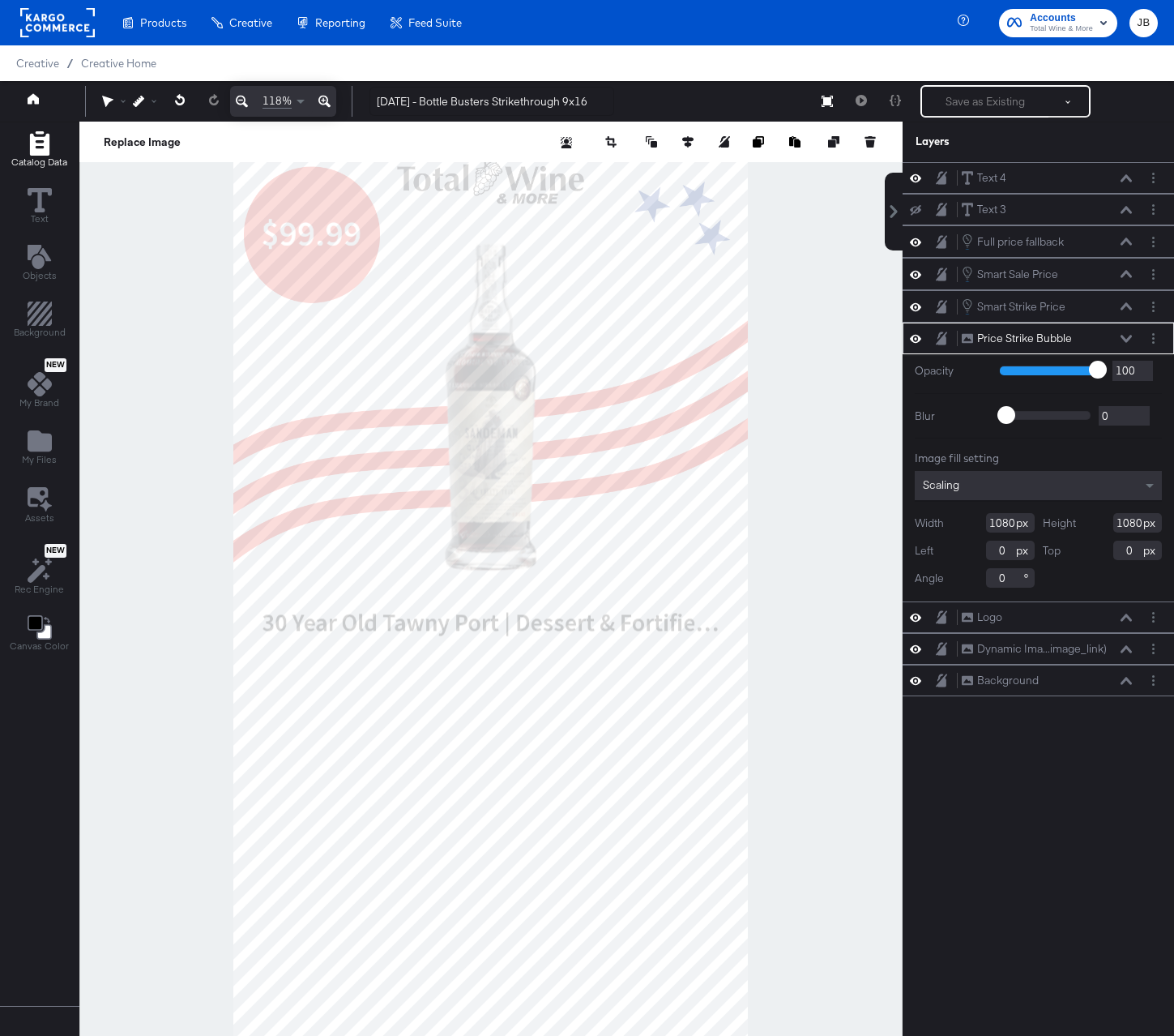
click at [23, 129] on button "Catalog Data" at bounding box center [39, 150] width 76 height 46
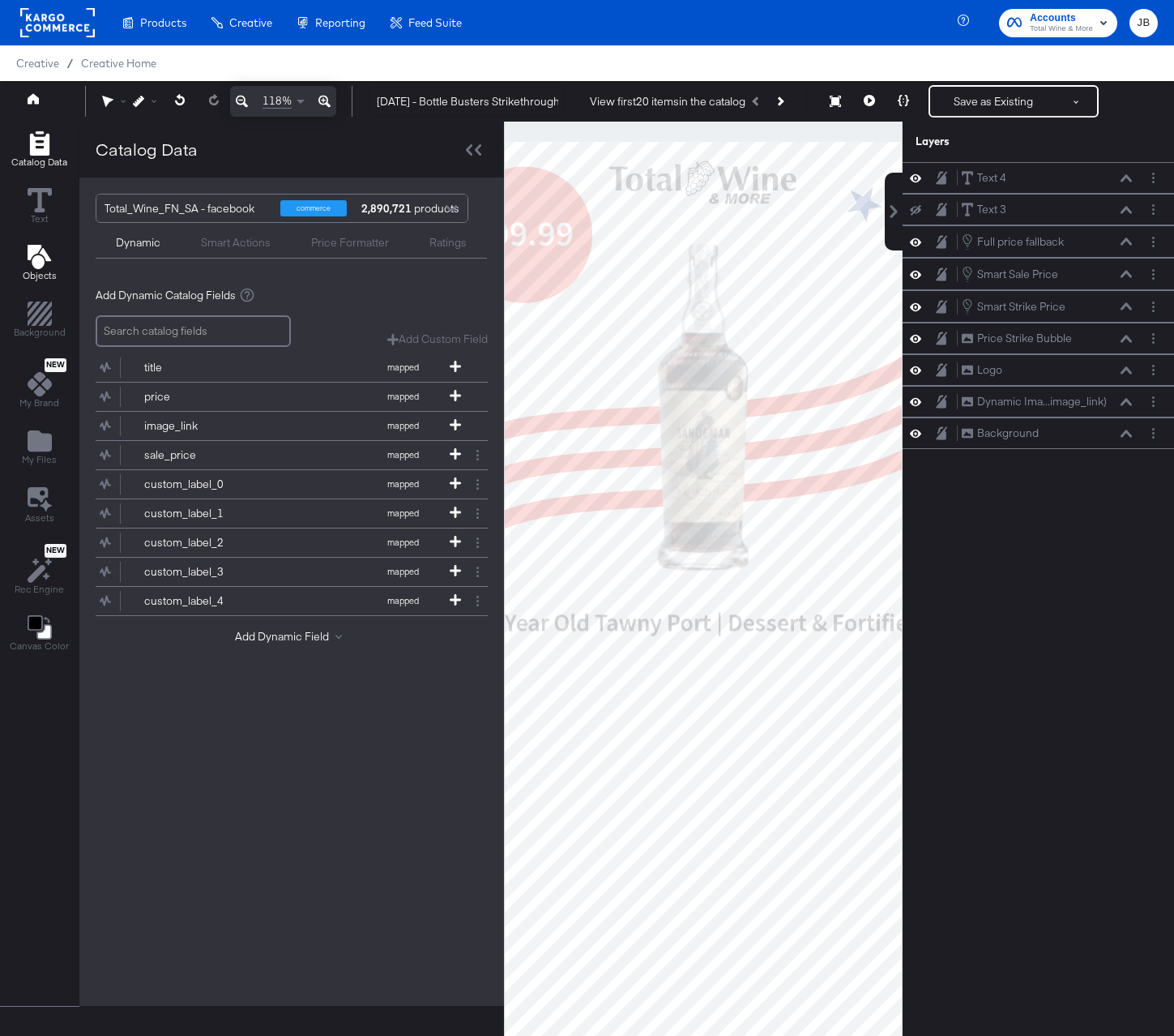
click at [39, 272] on span "Objects" at bounding box center [40, 276] width 35 height 13
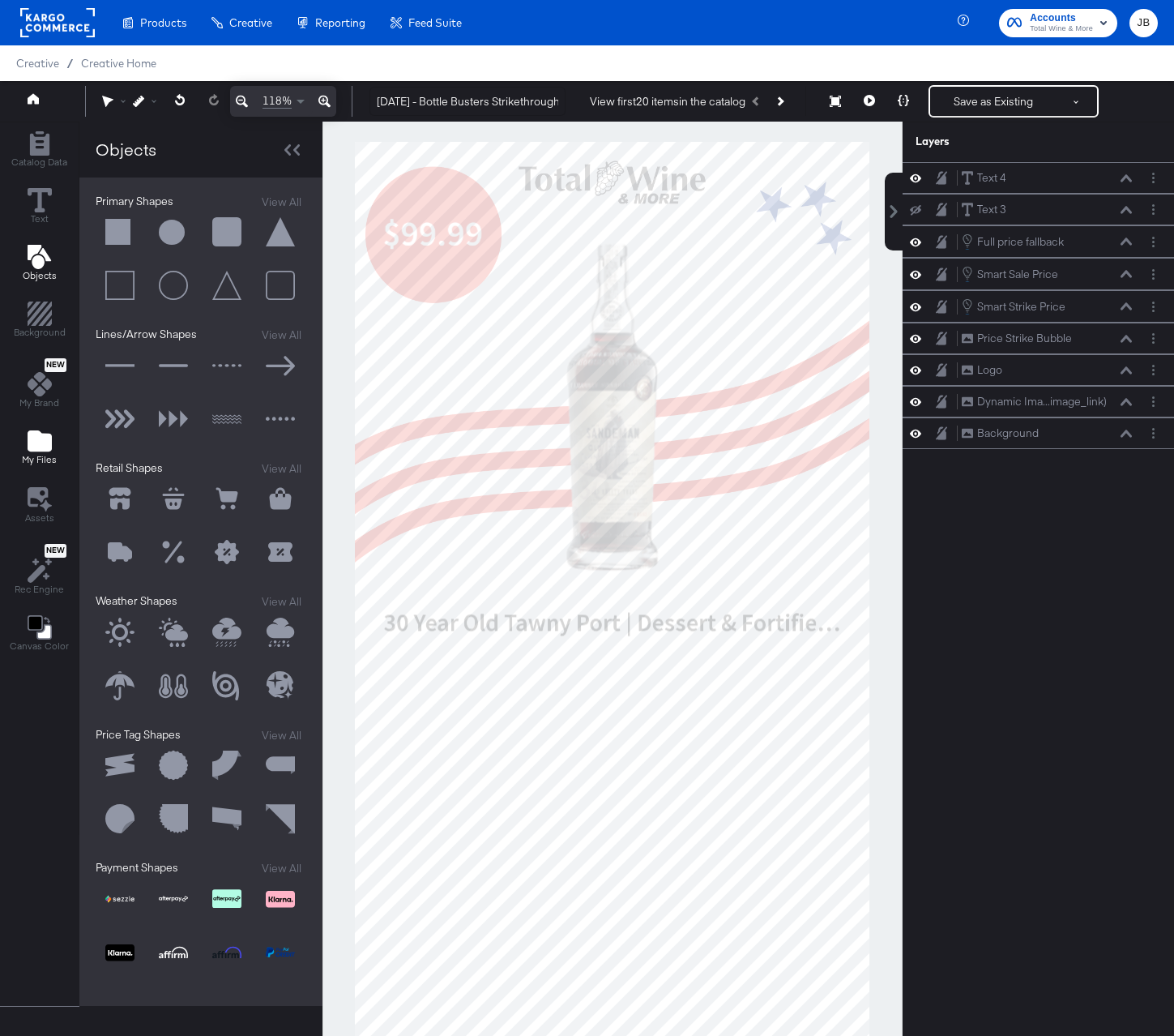
click at [44, 439] on icon "Add Files" at bounding box center [39, 441] width 24 height 21
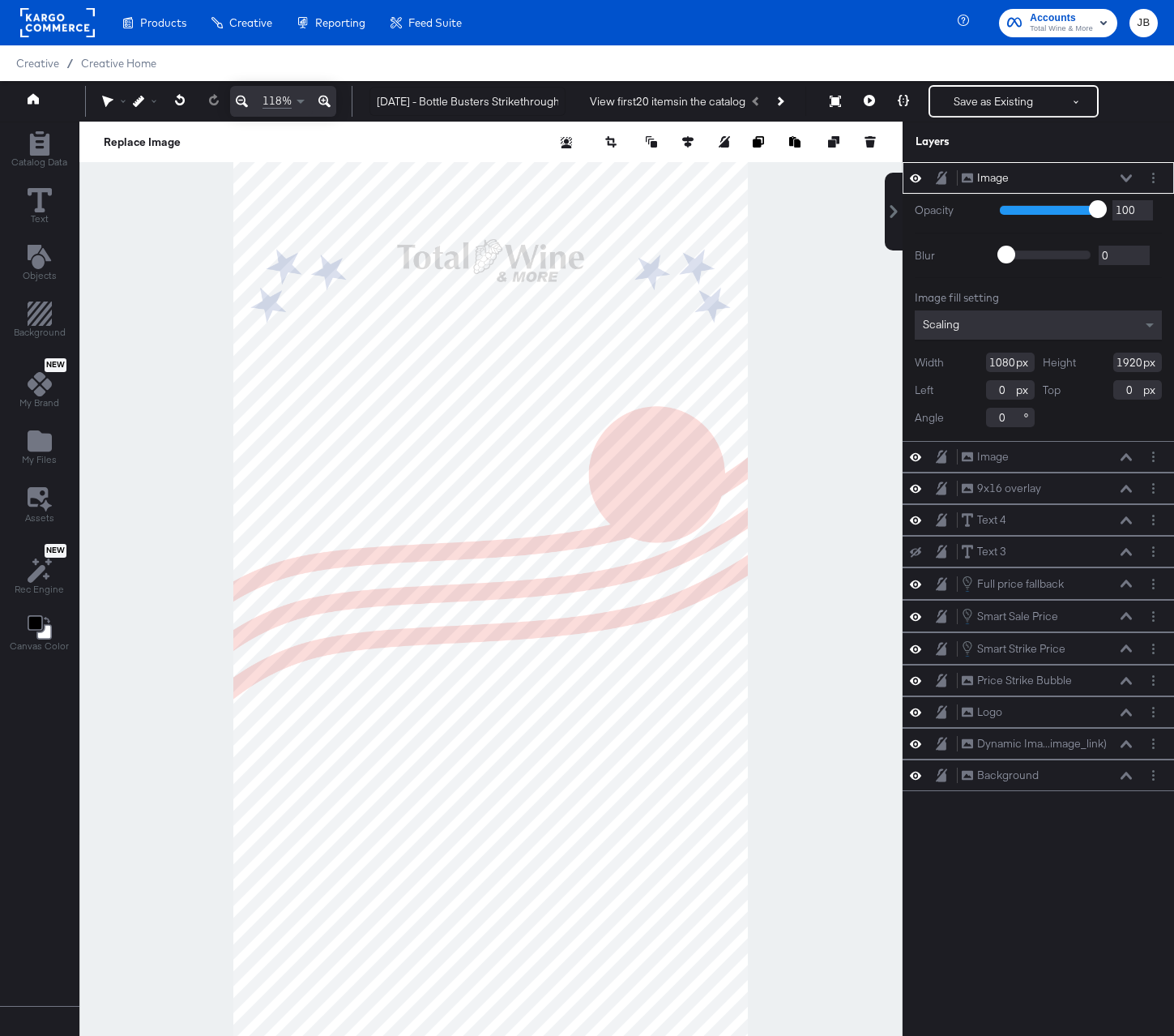
click at [1155, 459] on button "Layer Options" at bounding box center [1154, 457] width 17 height 17
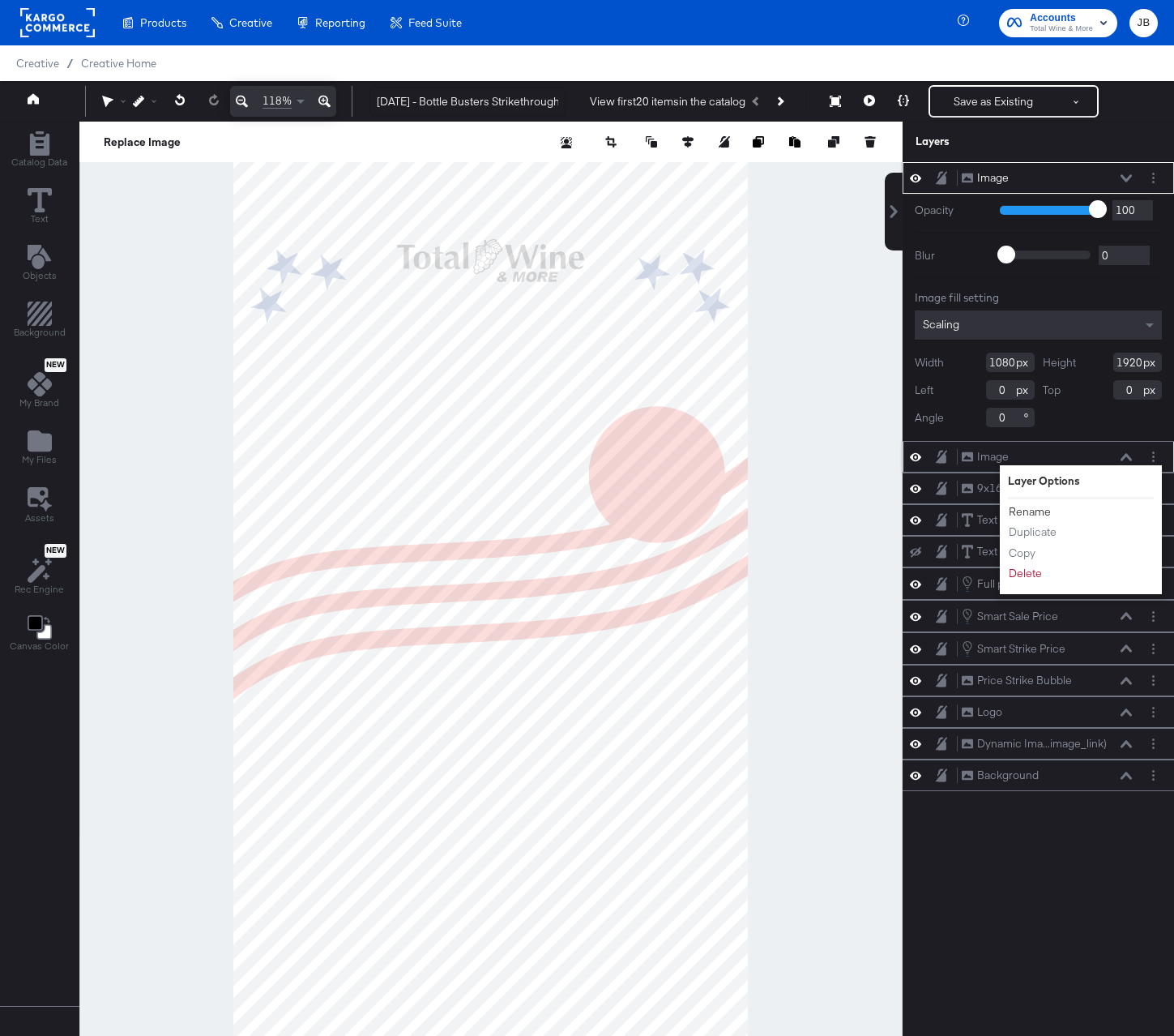
click at [1033, 511] on button "Rename" at bounding box center [1030, 512] width 44 height 17
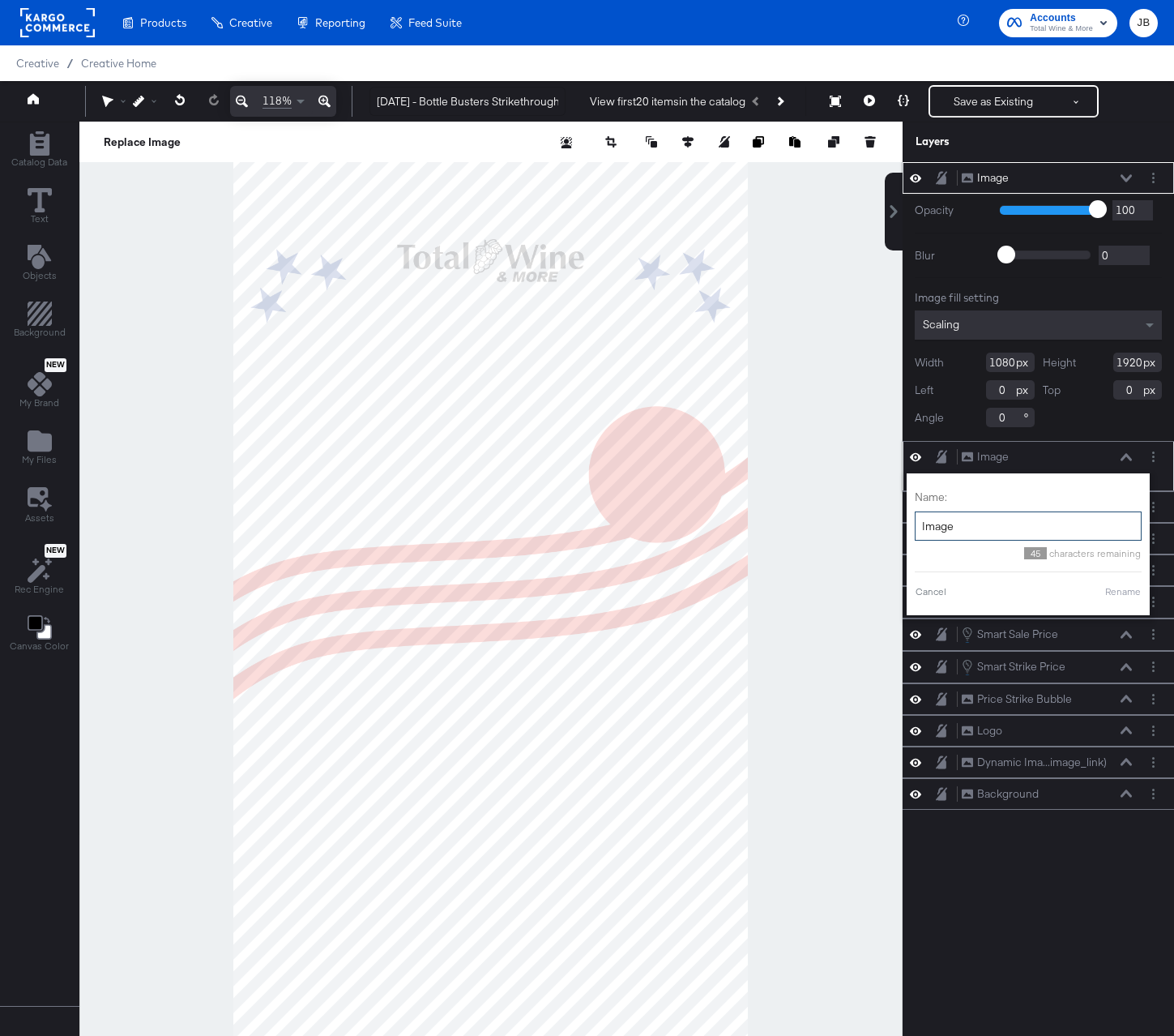
click at [1005, 529] on input "Image" at bounding box center [1028, 526] width 227 height 30
type input "9x16 logo"
click at [1100, 592] on button "Rename" at bounding box center [1102, 591] width 37 height 14
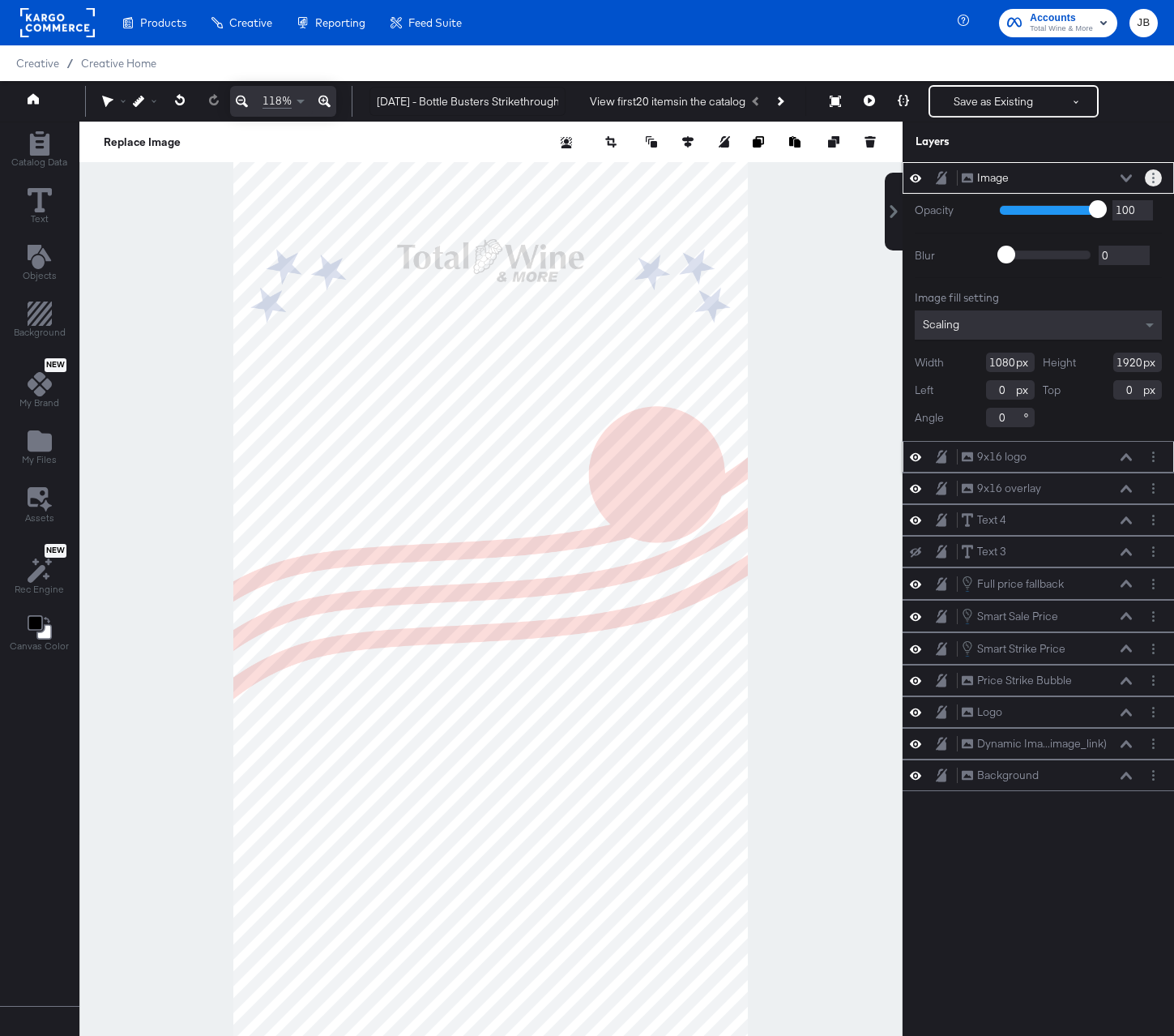
click at [1157, 175] on button "Layer Options" at bounding box center [1154, 178] width 17 height 17
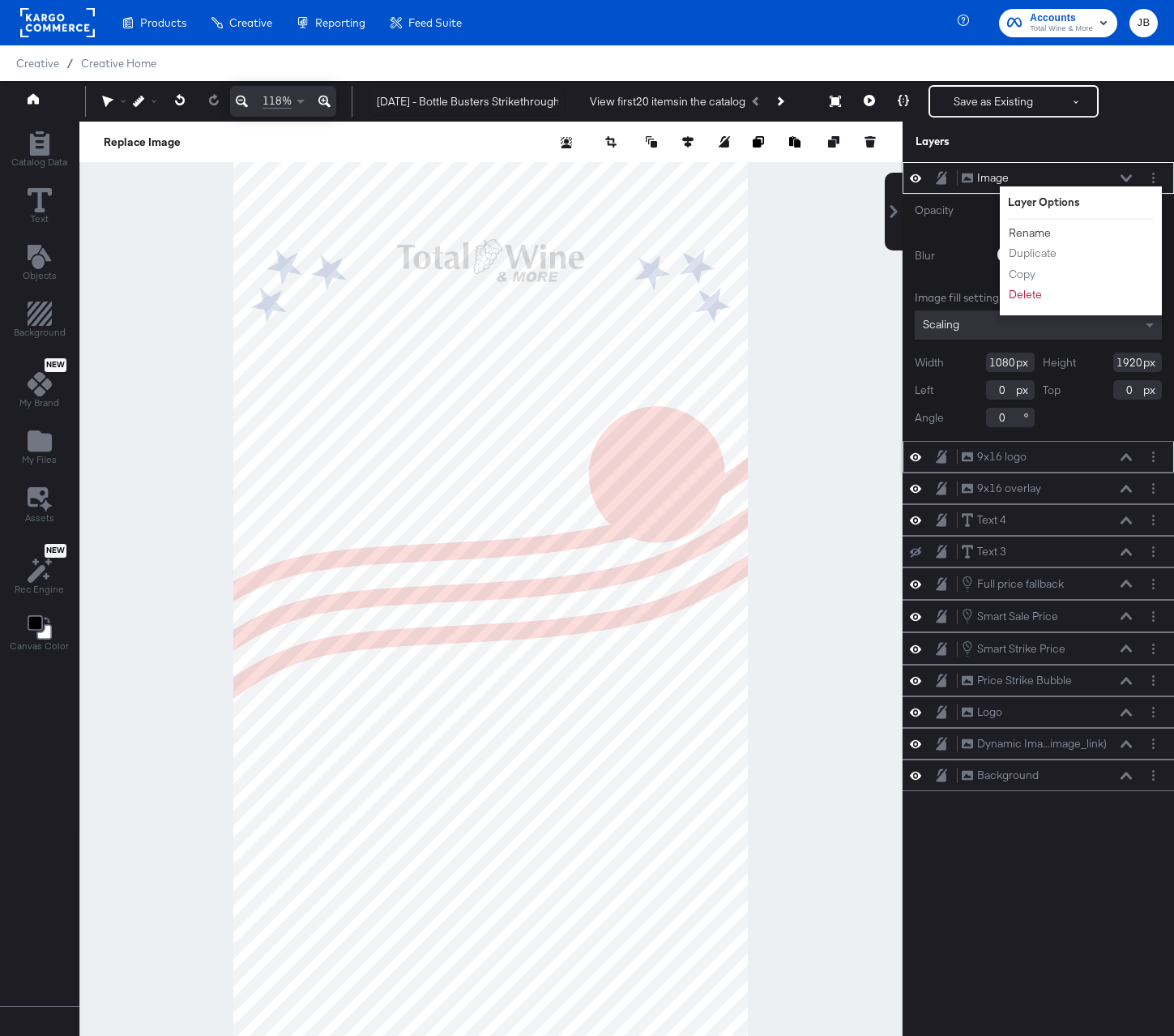
click at [1039, 234] on button "Rename" at bounding box center [1030, 233] width 44 height 17
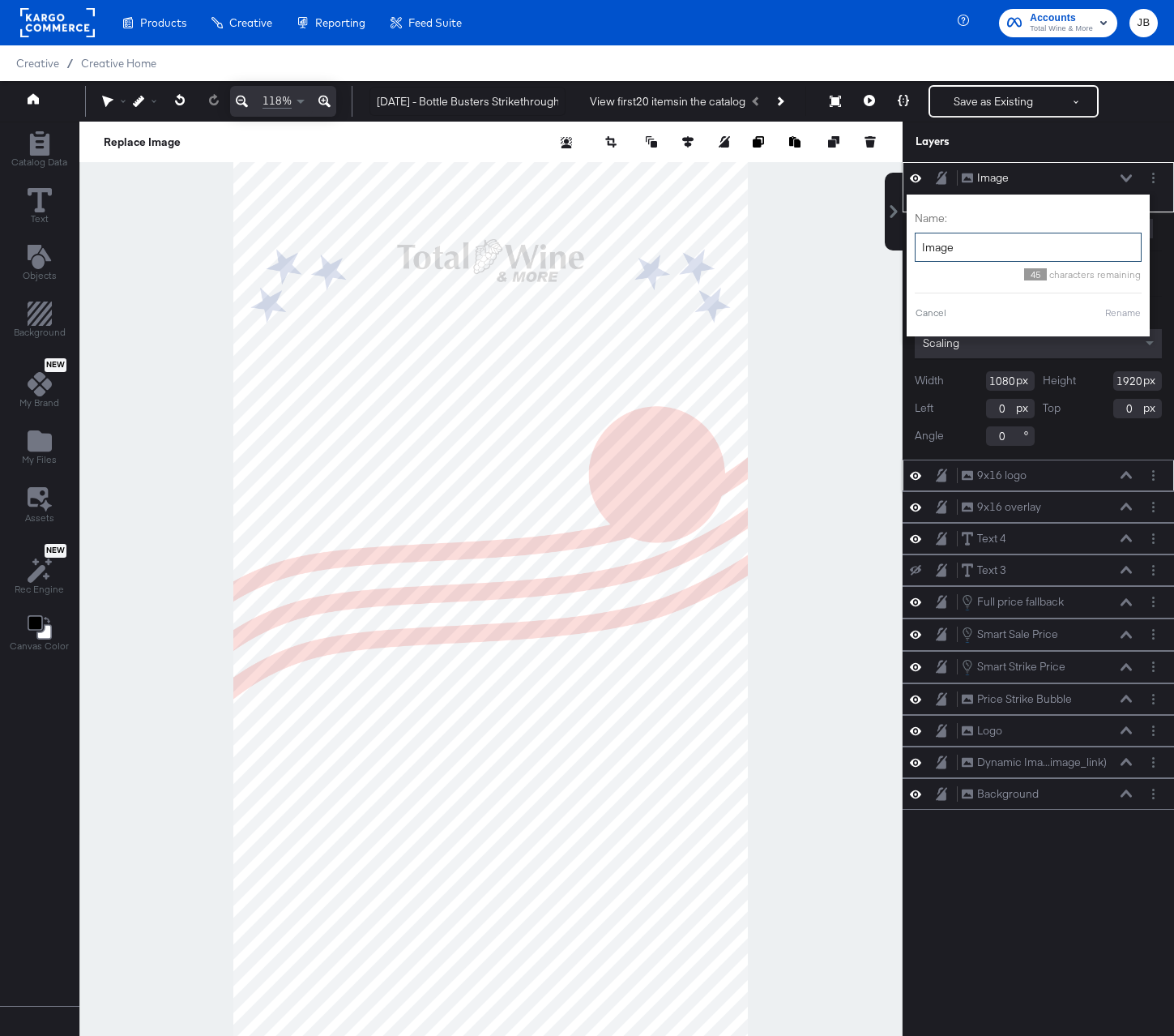
click at [1005, 254] on input "Image" at bounding box center [1028, 247] width 227 height 30
click at [931, 244] on input "9x16 badge" at bounding box center [1008, 247] width 227 height 30
type input "9x16 price badge"
click at [1093, 312] on button "Rename" at bounding box center [1102, 312] width 37 height 14
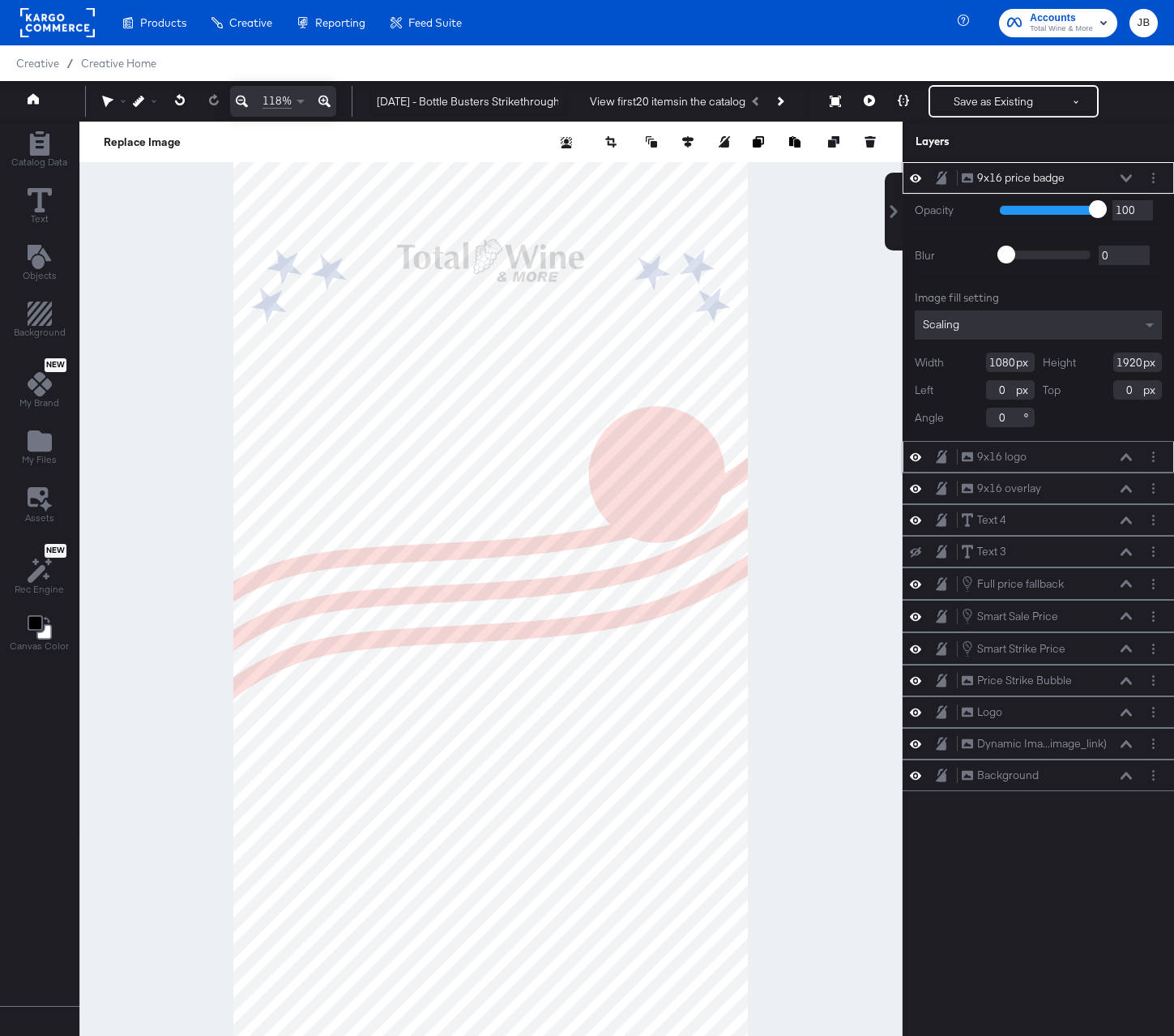
click at [1129, 177] on icon at bounding box center [1126, 178] width 12 height 8
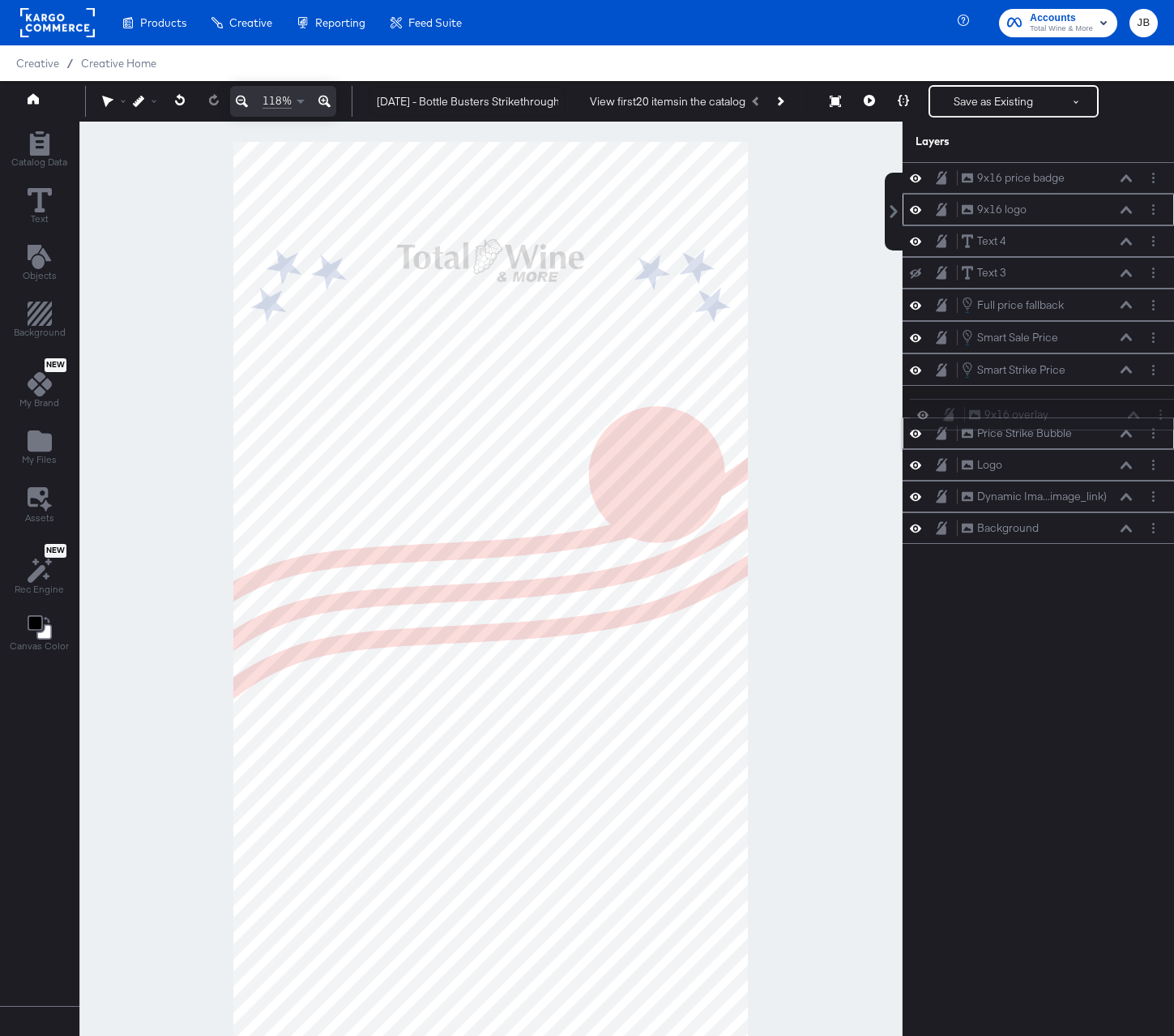
drag, startPoint x: 1070, startPoint y: 249, endPoint x: 1077, endPoint y: 426, distance: 177.1
click at [1077, 426] on div "9x16 price badge 9x16 price badge 9x16 logo 9x16 logo 9x16 overlay 9x16 overlay…" at bounding box center [1038, 353] width 271 height 381
drag, startPoint x: 1064, startPoint y: 218, endPoint x: 1064, endPoint y: 410, distance: 192.0
click at [1064, 410] on div "9x16 price badge 9x16 price badge 9x16 logo 9x16 logo Text 4 Text 4 Text 3 Text…" at bounding box center [1038, 353] width 271 height 381
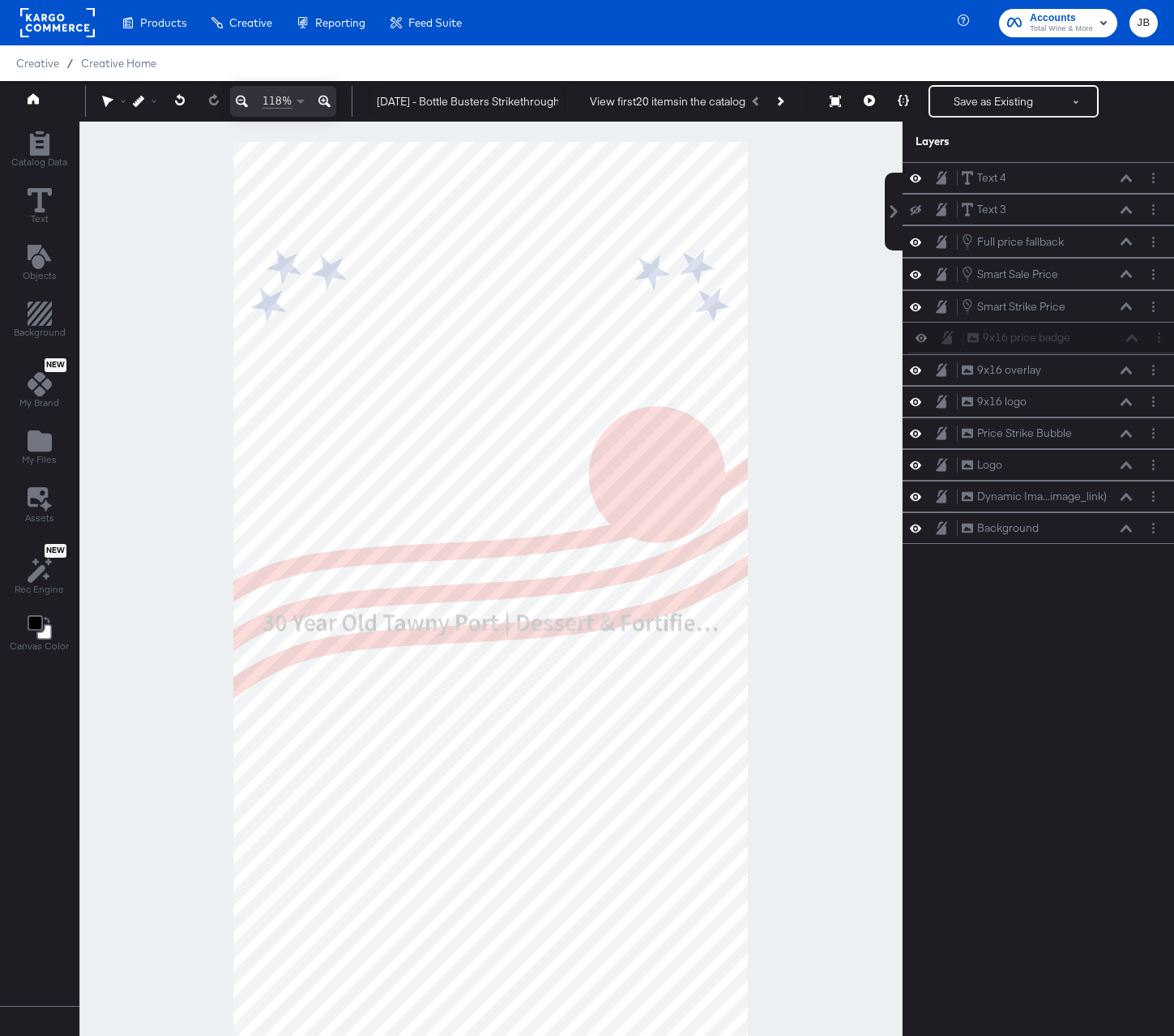
drag, startPoint x: 1063, startPoint y: 186, endPoint x: 1069, endPoint y: 353, distance: 167.1
click at [1069, 353] on div "9x16 price badge 9x16 price badge Text 4 Text 4 Text 3 Text 3 Full price fallba…" at bounding box center [1038, 353] width 271 height 381
click at [1146, 434] on button "Layer Options" at bounding box center [1154, 433] width 17 height 17
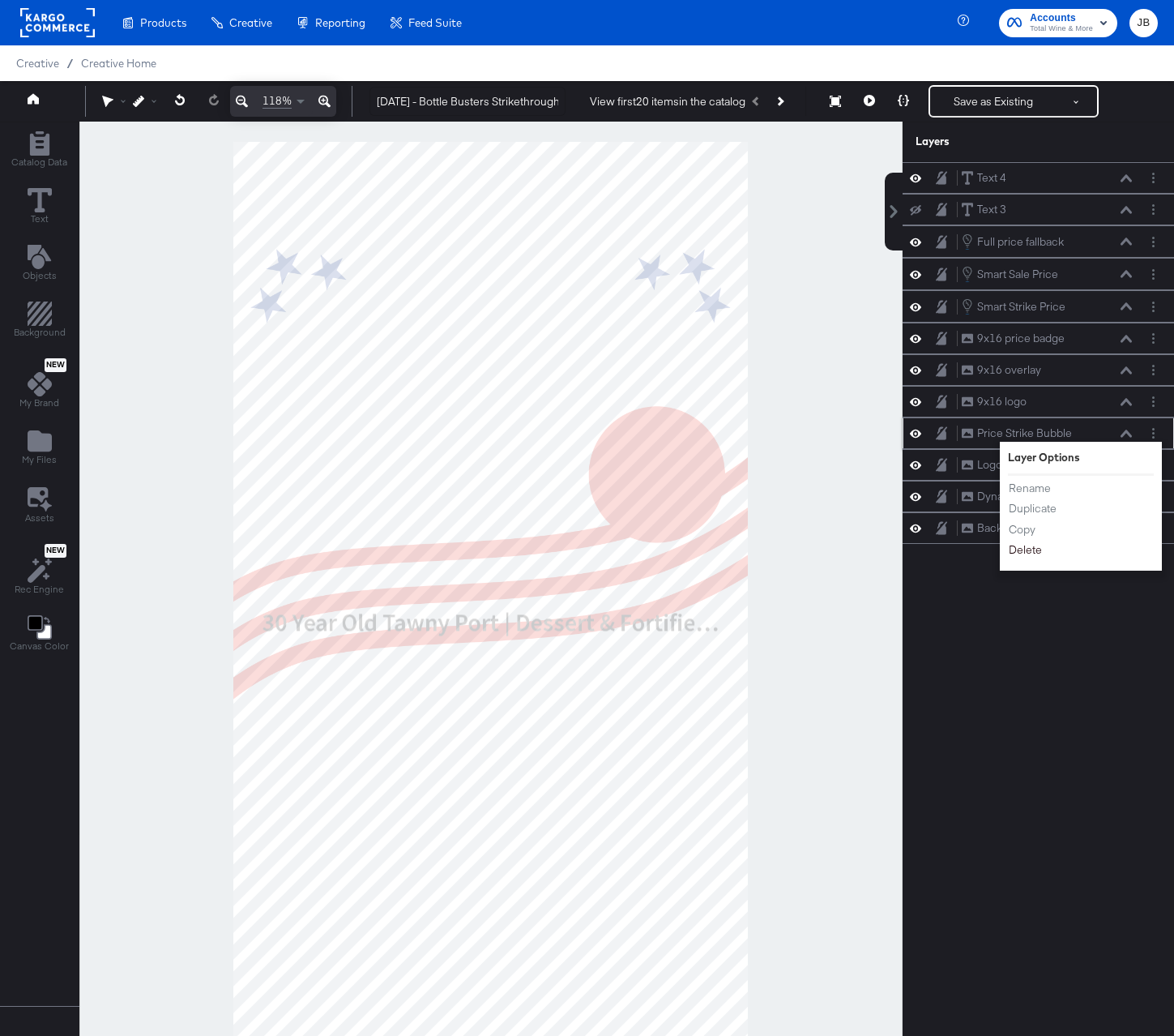
click at [1033, 547] on button "Delete" at bounding box center [1025, 550] width 35 height 17
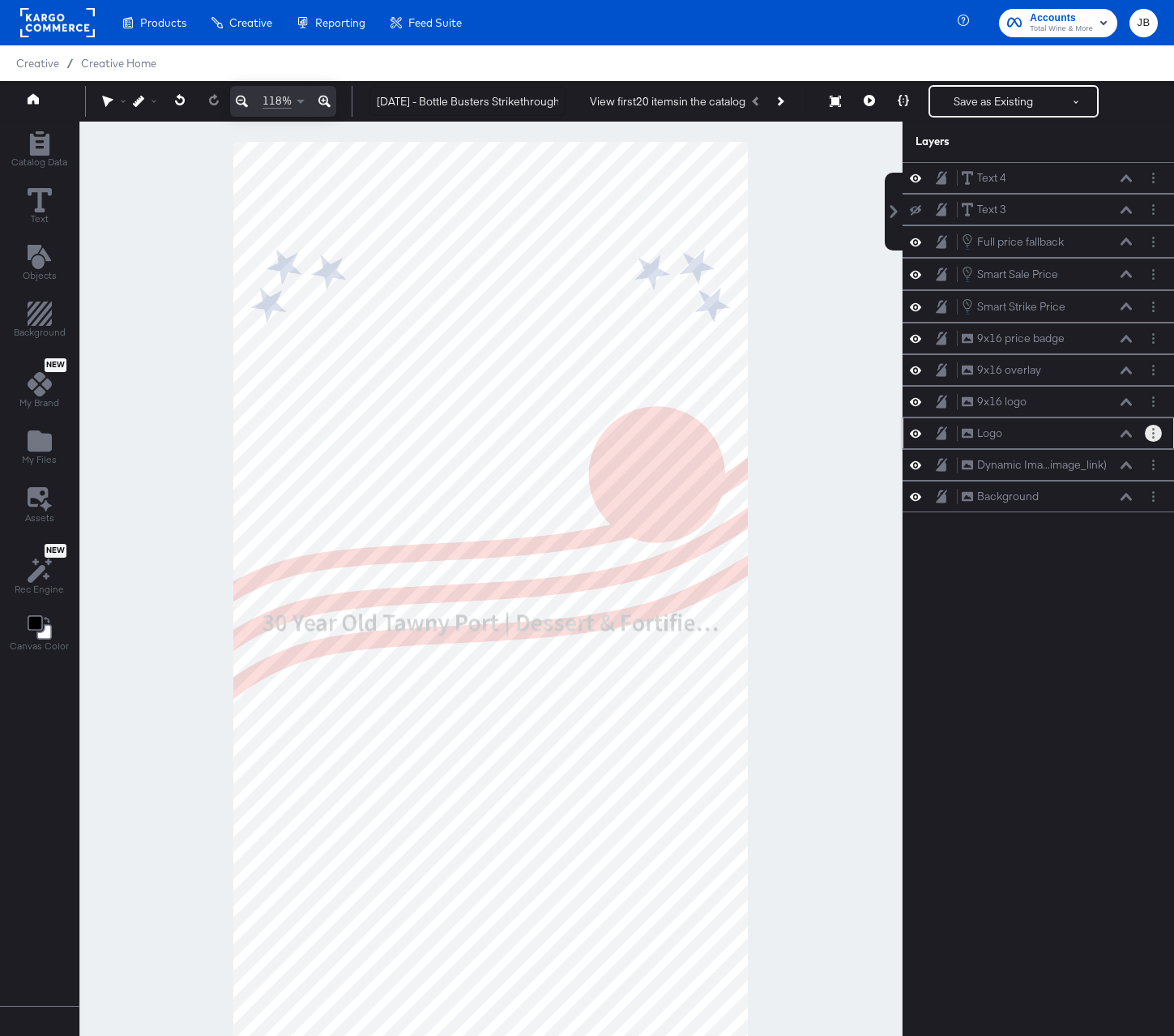
click at [1156, 437] on button "Layer Options" at bounding box center [1154, 433] width 17 height 17
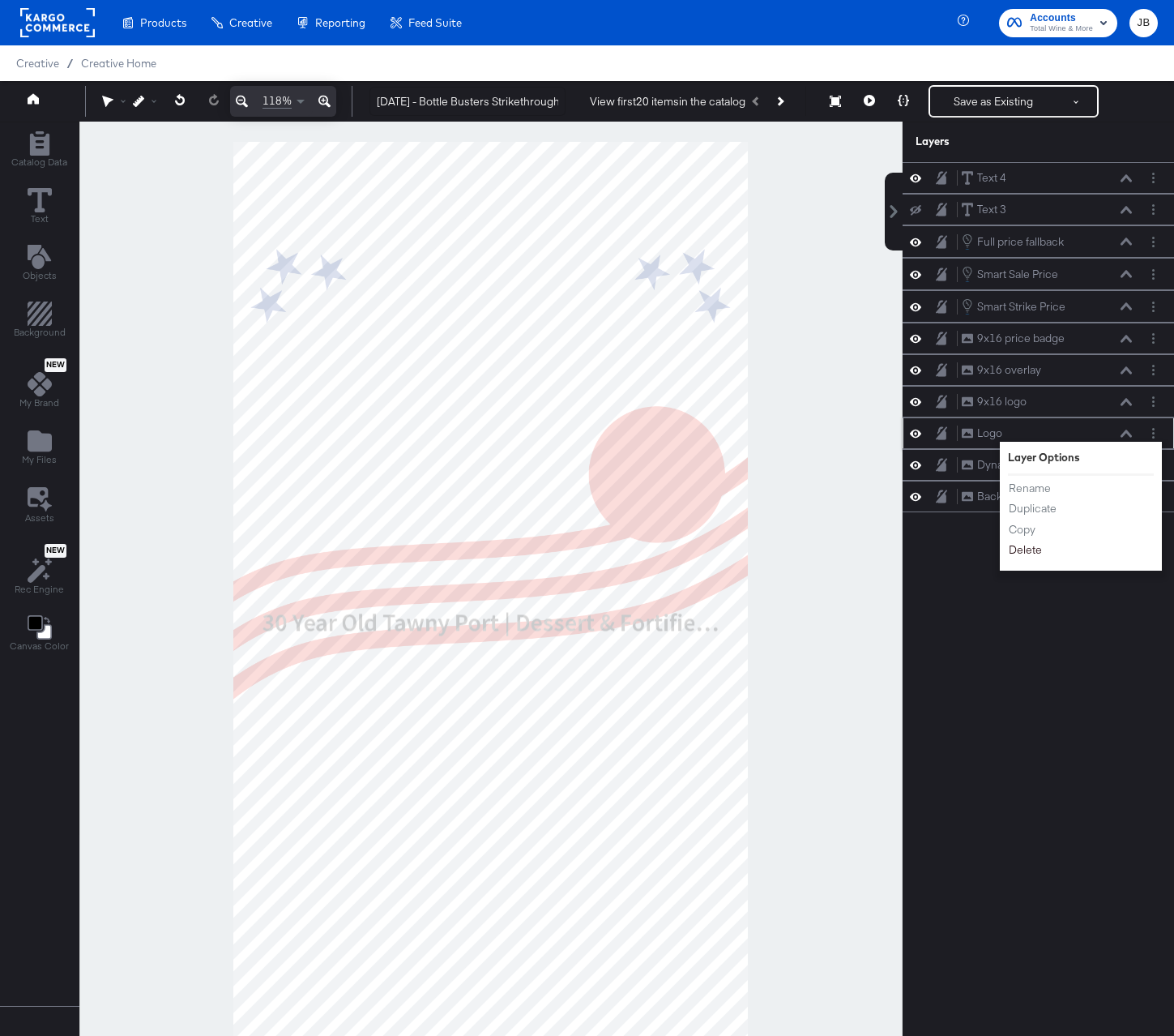
click at [1039, 546] on button "Delete" at bounding box center [1025, 550] width 35 height 17
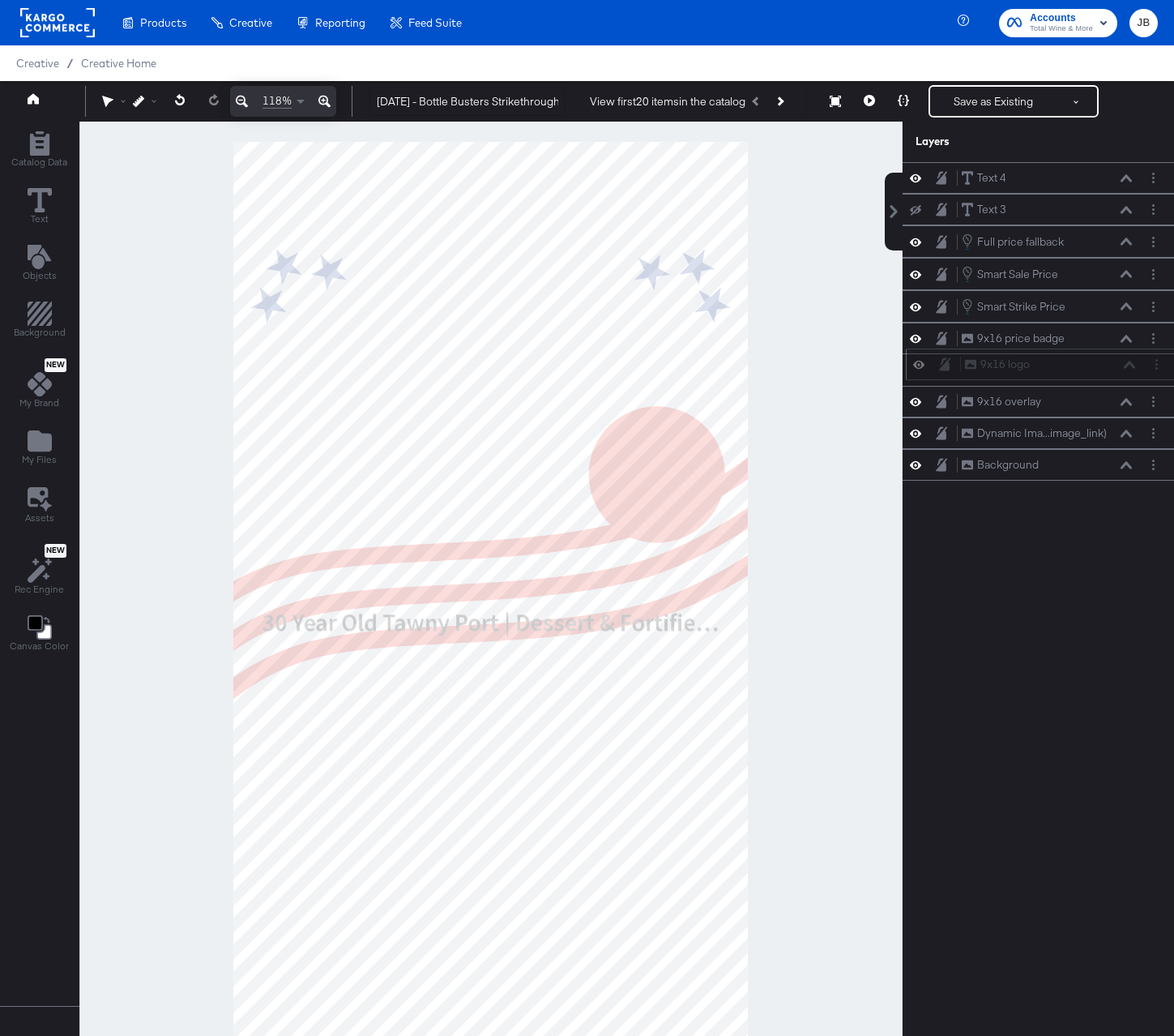
drag, startPoint x: 1063, startPoint y: 412, endPoint x: 1066, endPoint y: 370, distance: 42.1
click at [1066, 370] on div "9x16 logo 9x16 logo" at bounding box center [1041, 364] width 271 height 32
drag, startPoint x: 1067, startPoint y: 430, endPoint x: 1066, endPoint y: 407, distance: 23.0
click at [1066, 407] on div "Text 4 Text 4 Text 3 Text 3 Full price fallback Full price fallback Smart Sale …" at bounding box center [1038, 321] width 271 height 318
drag, startPoint x: 1139, startPoint y: 436, endPoint x: 1131, endPoint y: 403, distance: 34.0
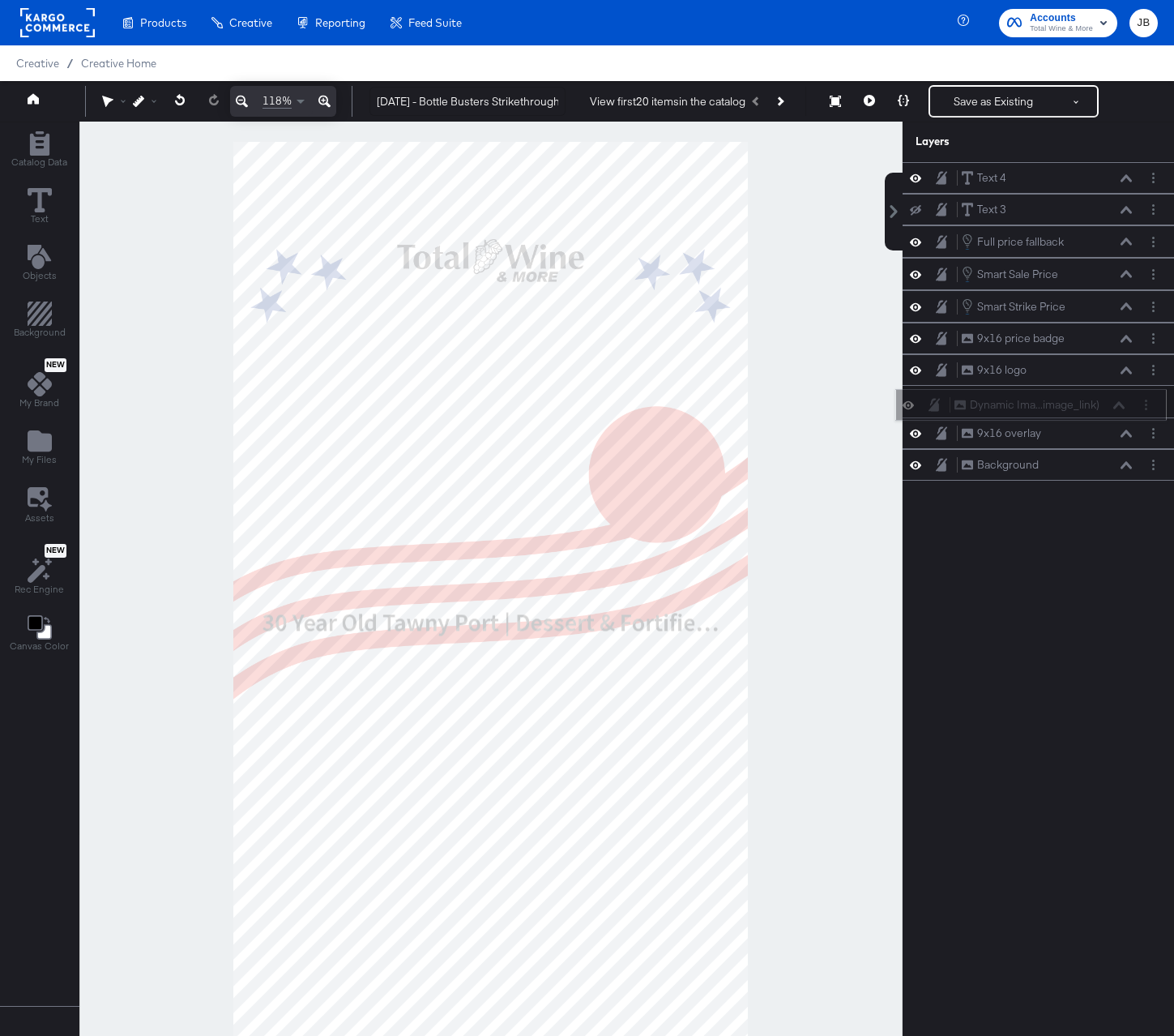
click at [1131, 403] on div "Dynamic Ima...image_link) Dynamic Image (image_link)" at bounding box center [1044, 405] width 181 height 17
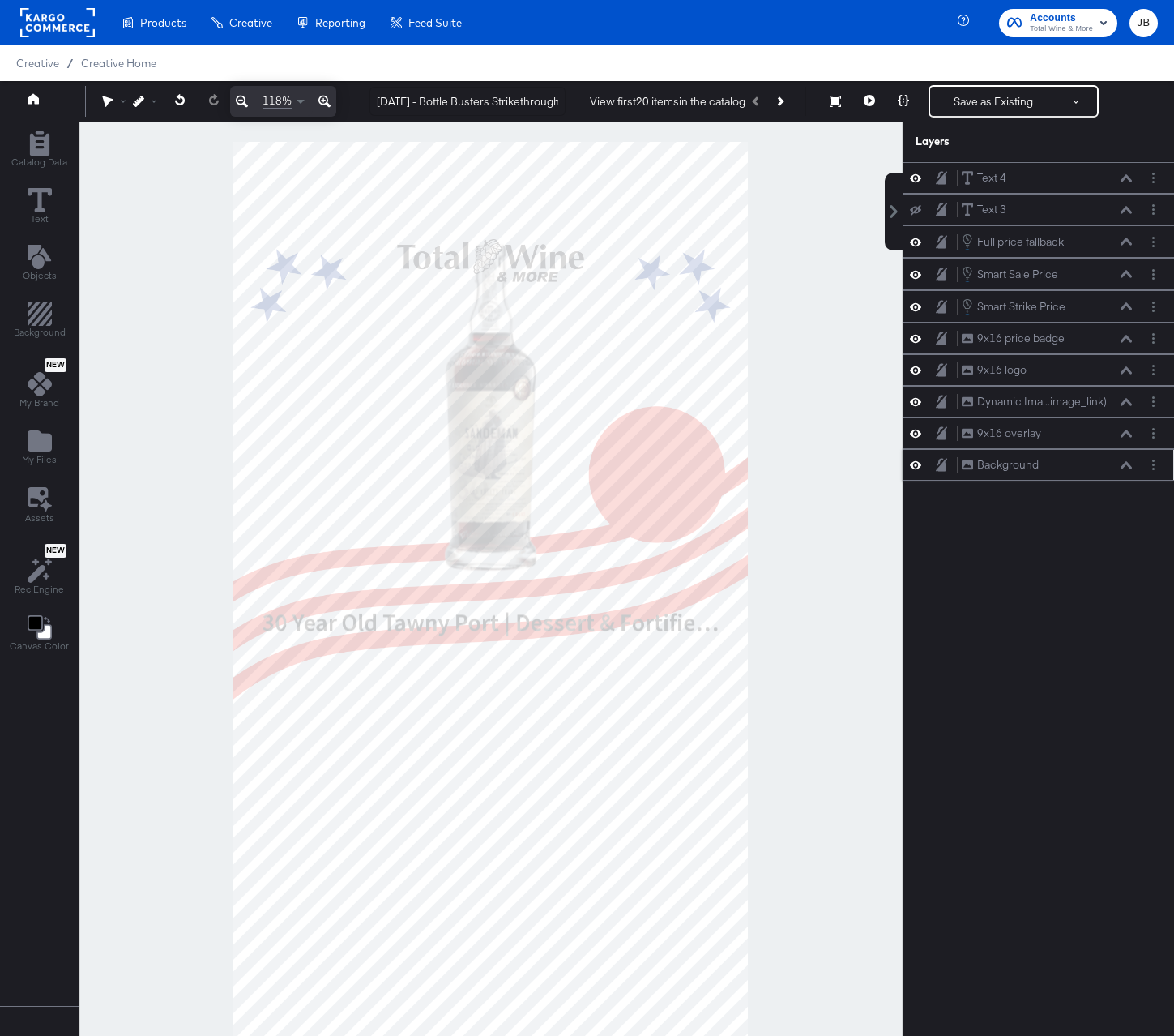
click at [1159, 471] on div at bounding box center [1154, 465] width 17 height 17
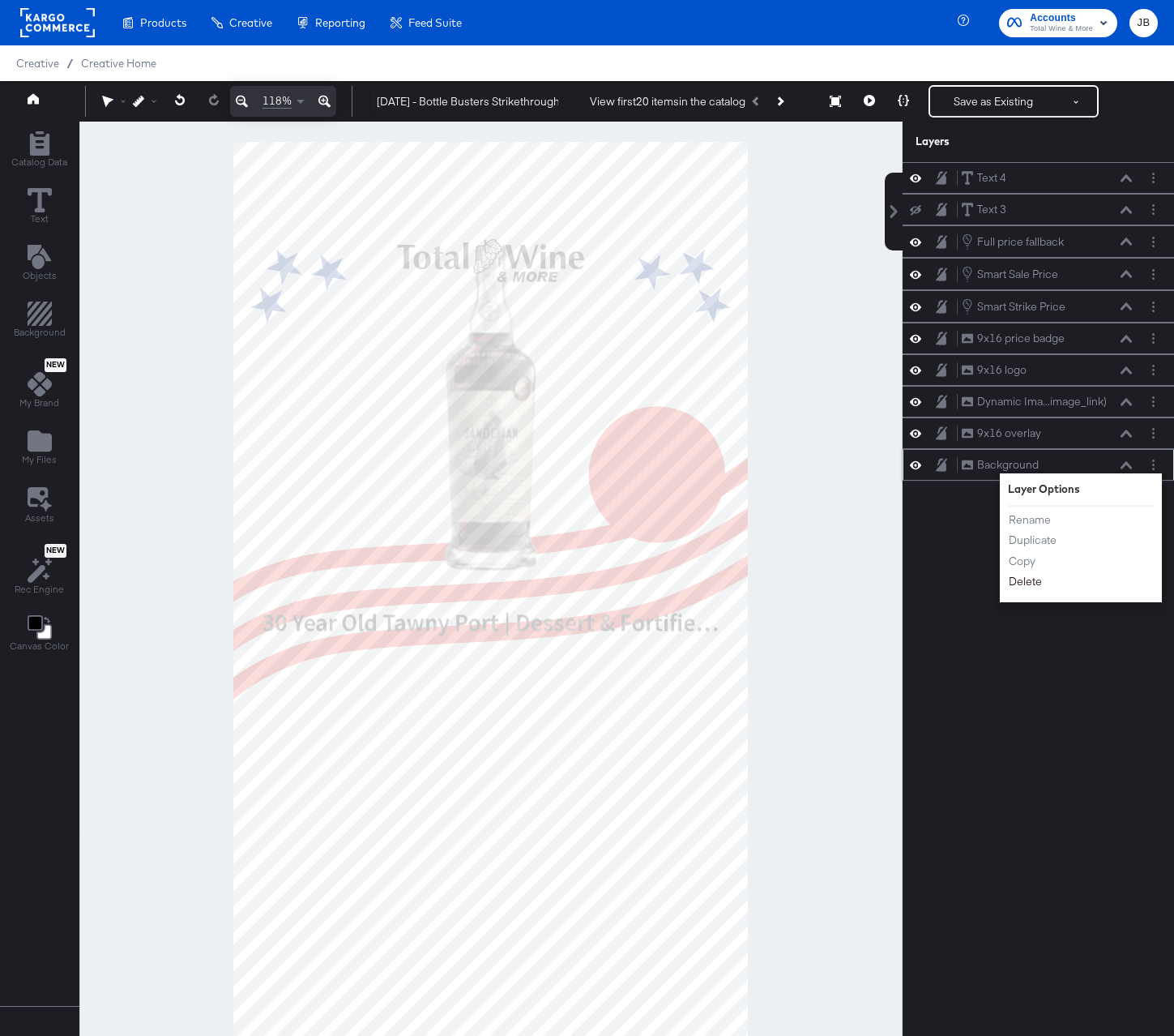
click at [1029, 576] on button "Delete" at bounding box center [1025, 582] width 35 height 17
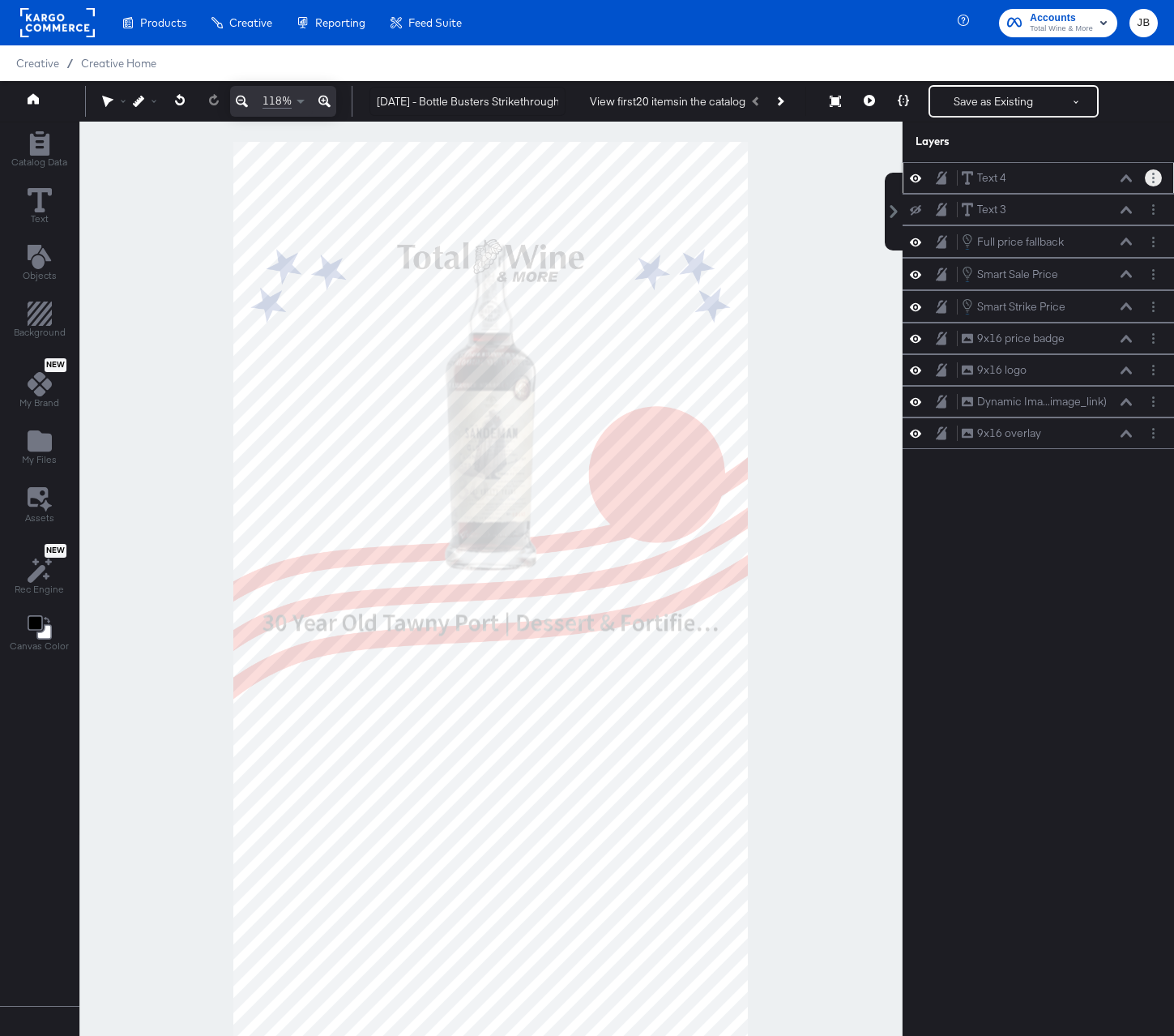
click at [1152, 179] on icon "Layer Options" at bounding box center [1153, 177] width 3 height 11
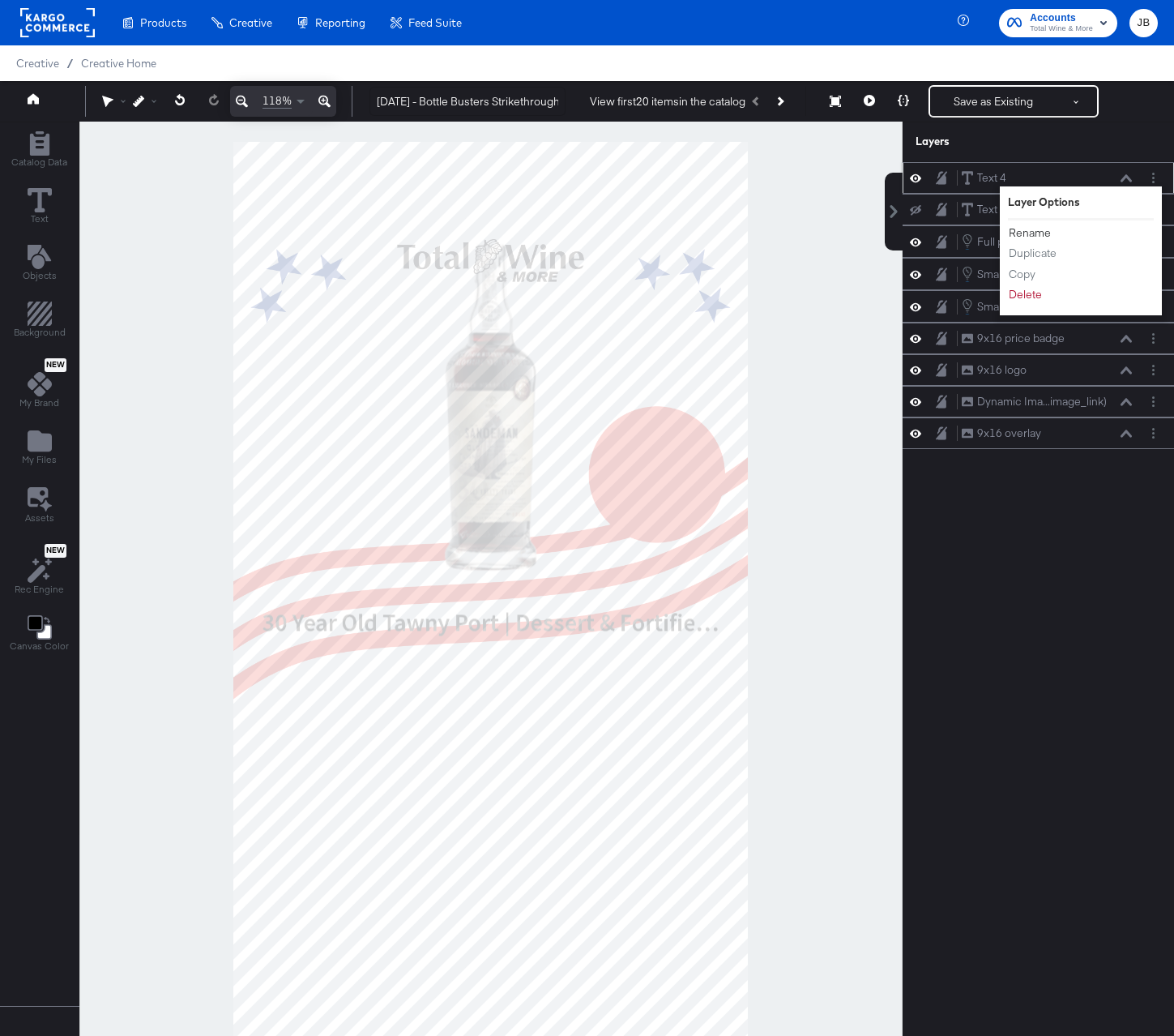
click at [1037, 235] on button "Rename" at bounding box center [1030, 233] width 44 height 17
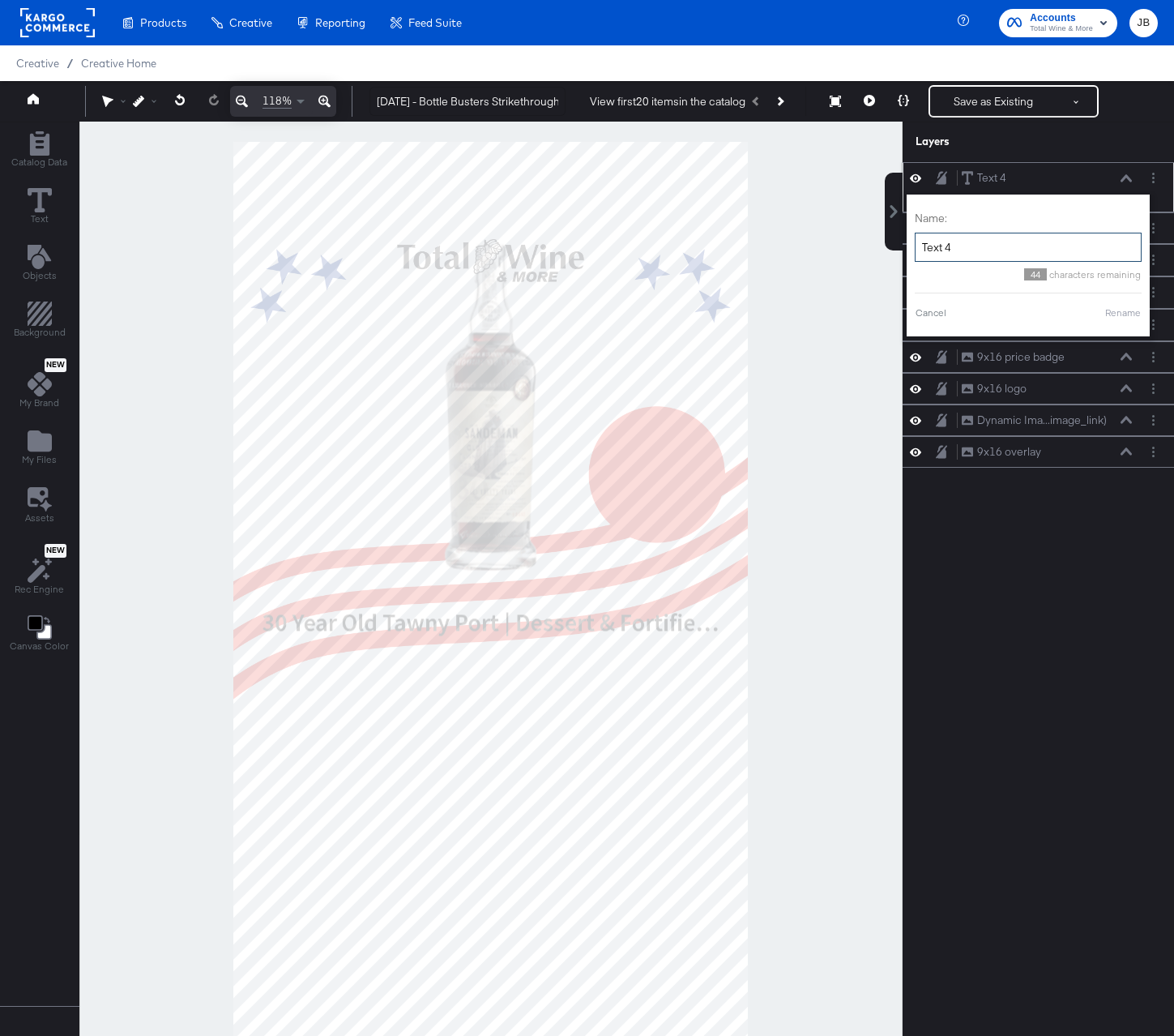
click at [990, 254] on input "Text 4" at bounding box center [1028, 247] width 227 height 30
type input "Product name"
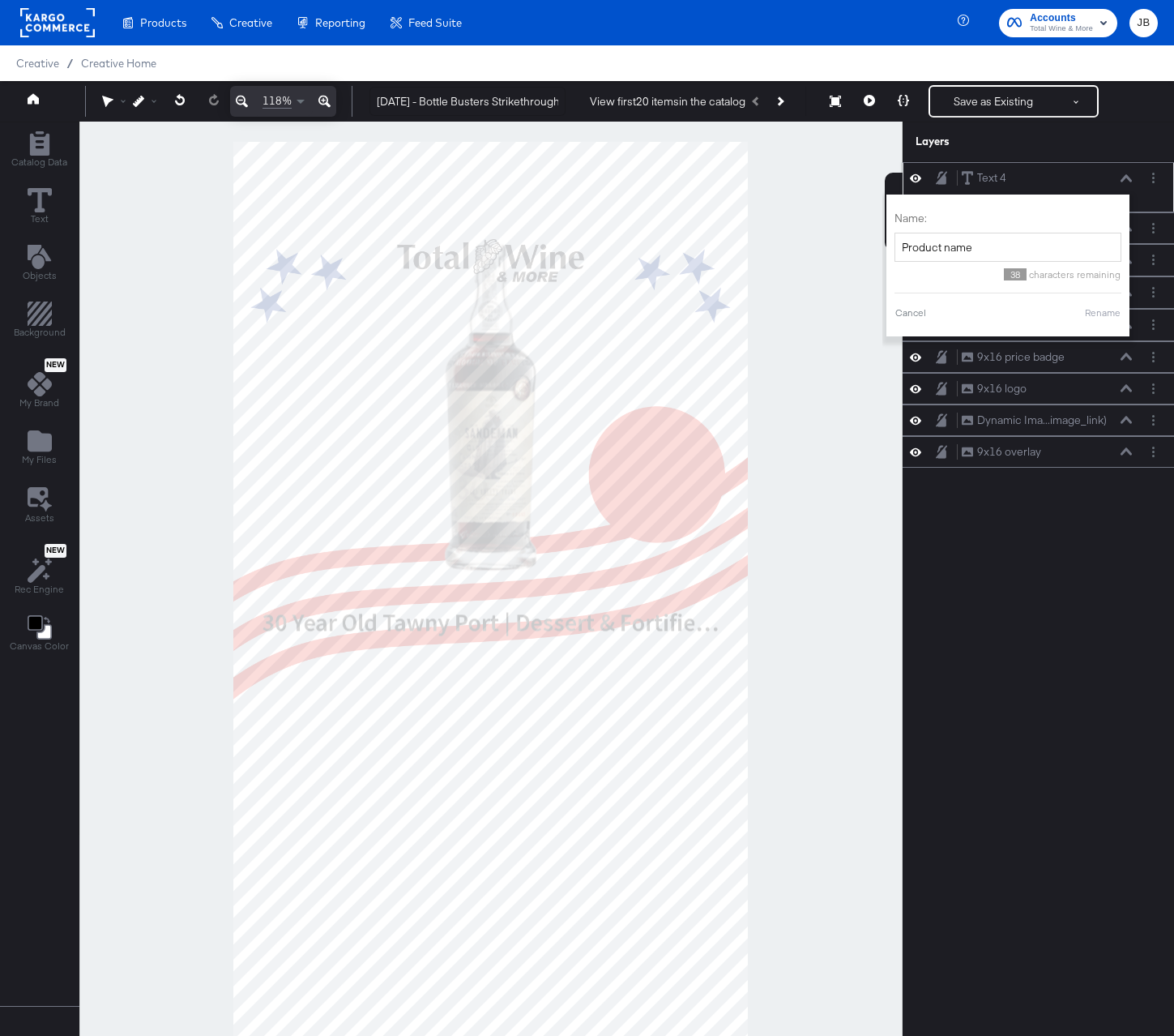
click at [1109, 318] on button "Rename" at bounding box center [1102, 312] width 37 height 14
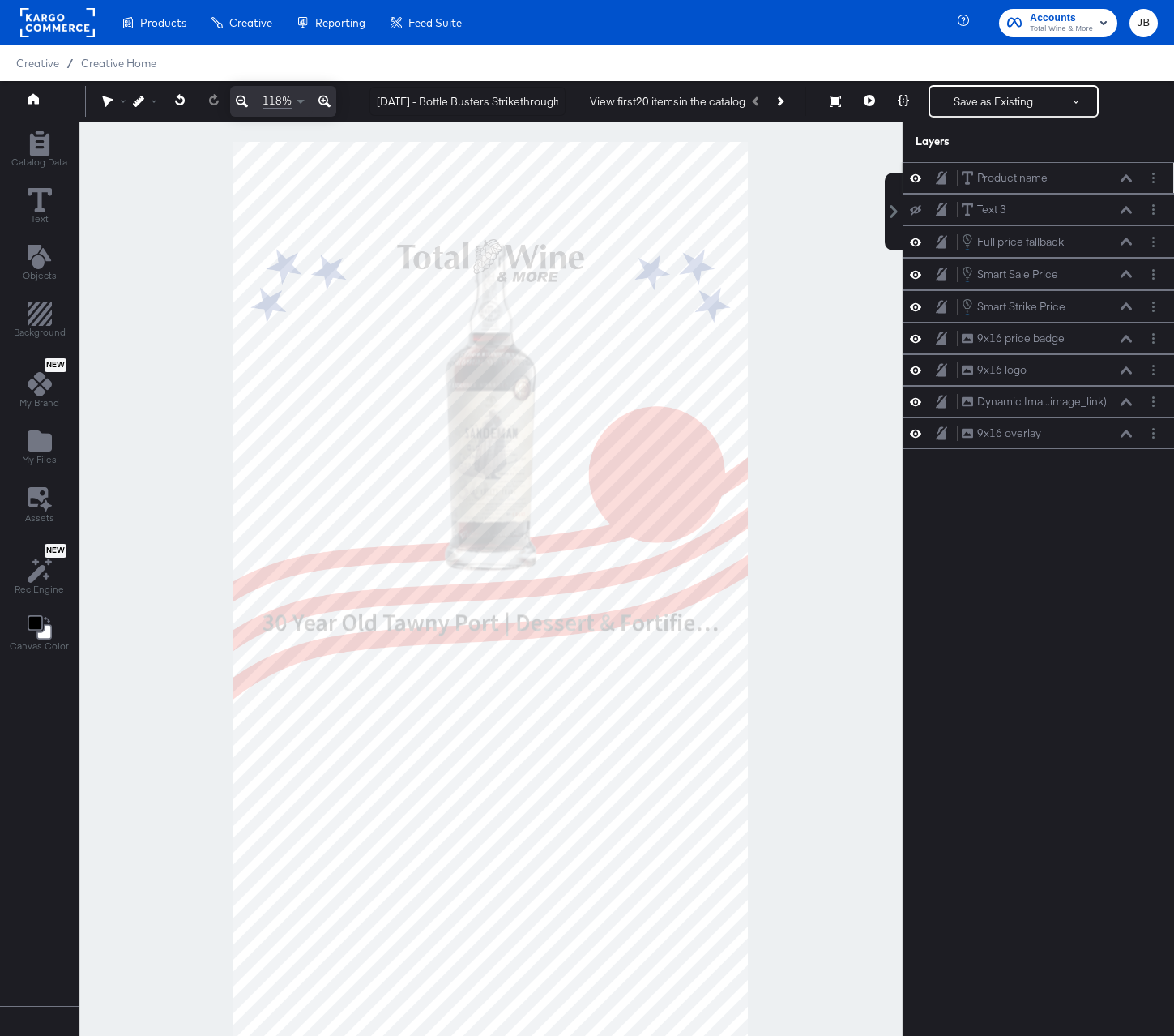
click at [1126, 181] on icon at bounding box center [1126, 178] width 12 height 8
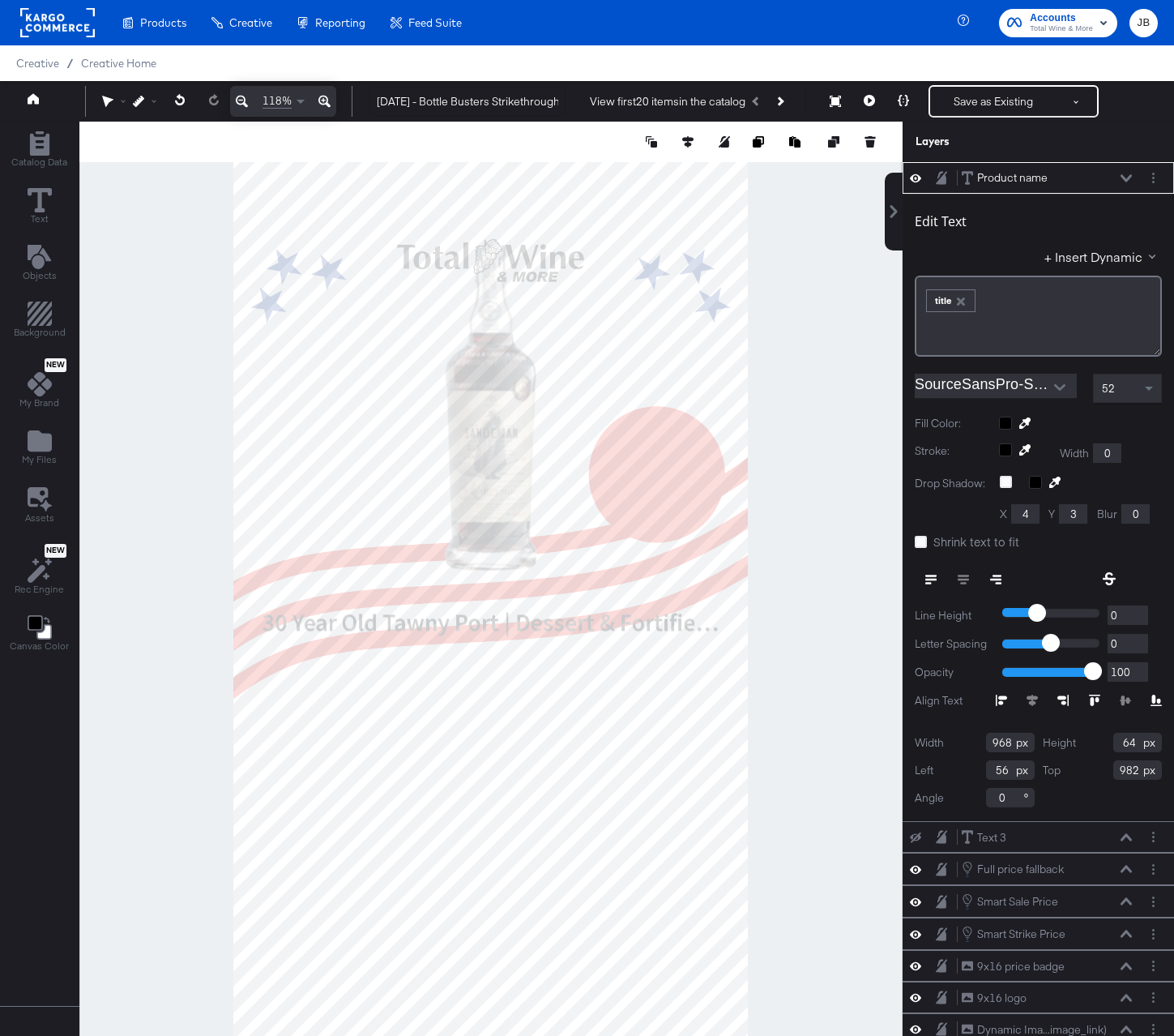
click at [1131, 769] on input "982" at bounding box center [1138, 770] width 49 height 19
type input "1631"
click at [1126, 175] on icon at bounding box center [1126, 178] width 12 height 8
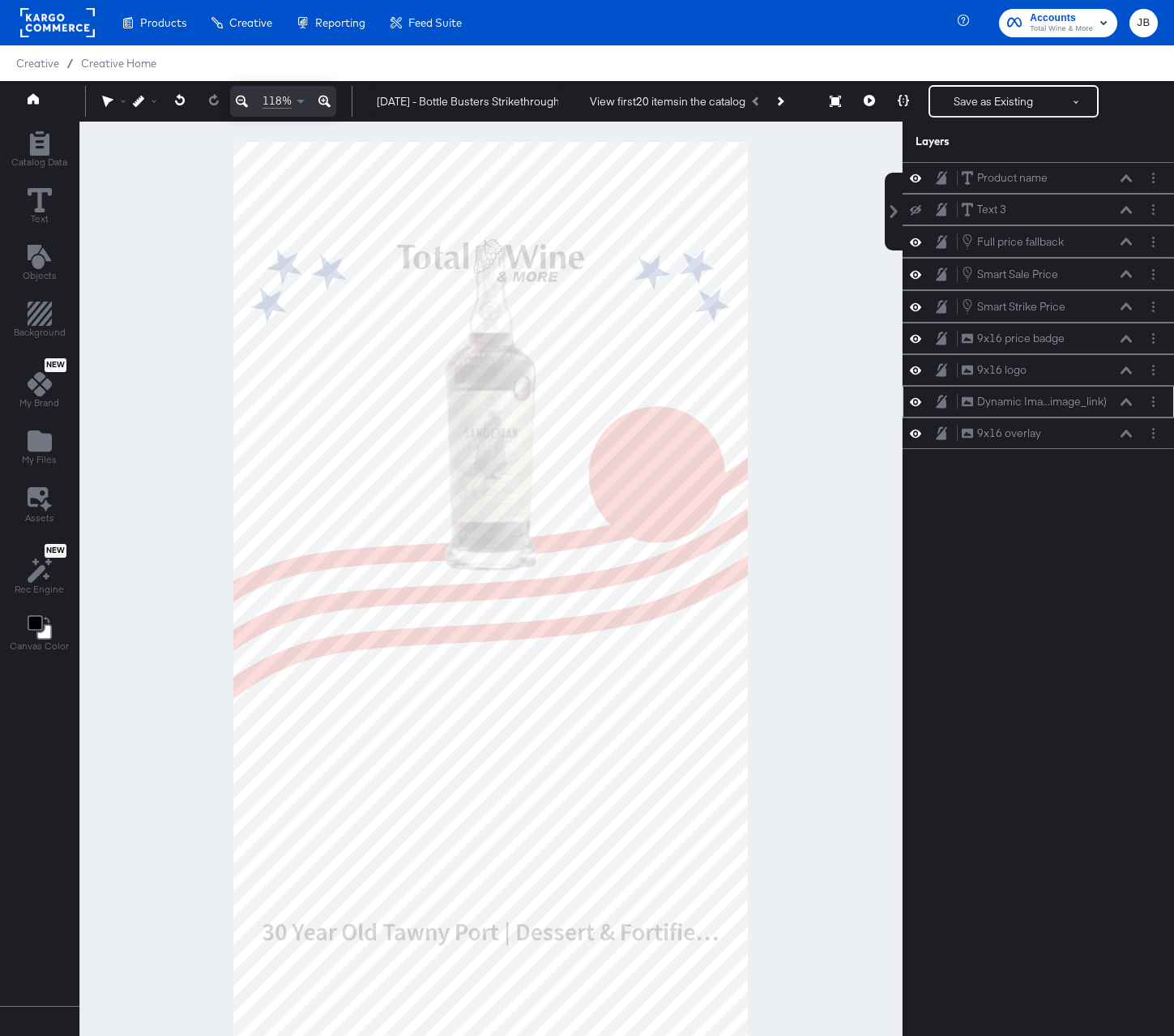
click at [1125, 389] on div "Dynamic Ima...image_link) Dynamic Image (image_link)" at bounding box center [1038, 402] width 271 height 32
click at [1125, 402] on icon at bounding box center [1126, 402] width 12 height 8
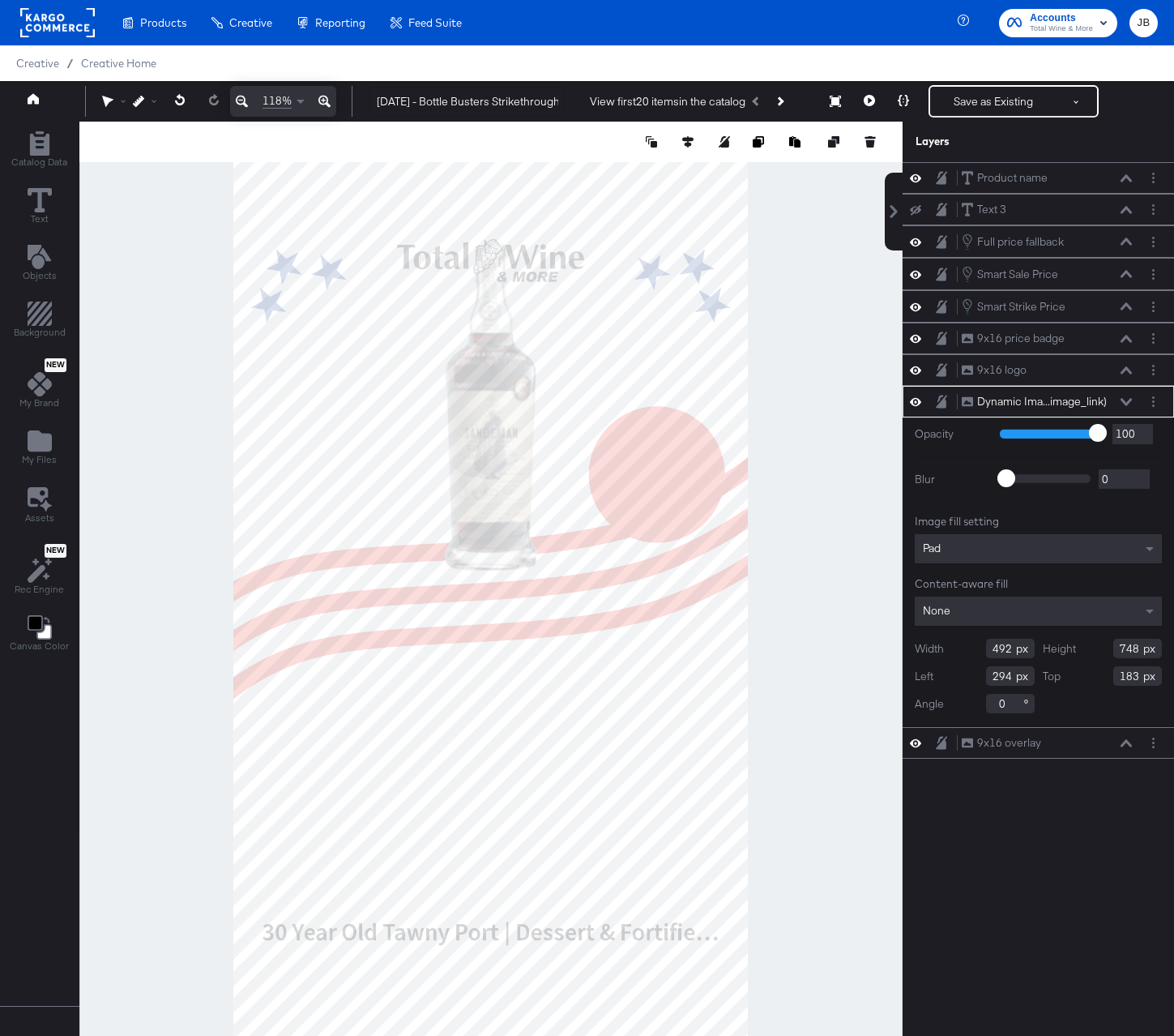
click at [1005, 654] on input "492" at bounding box center [1010, 648] width 49 height 19
type input "792"
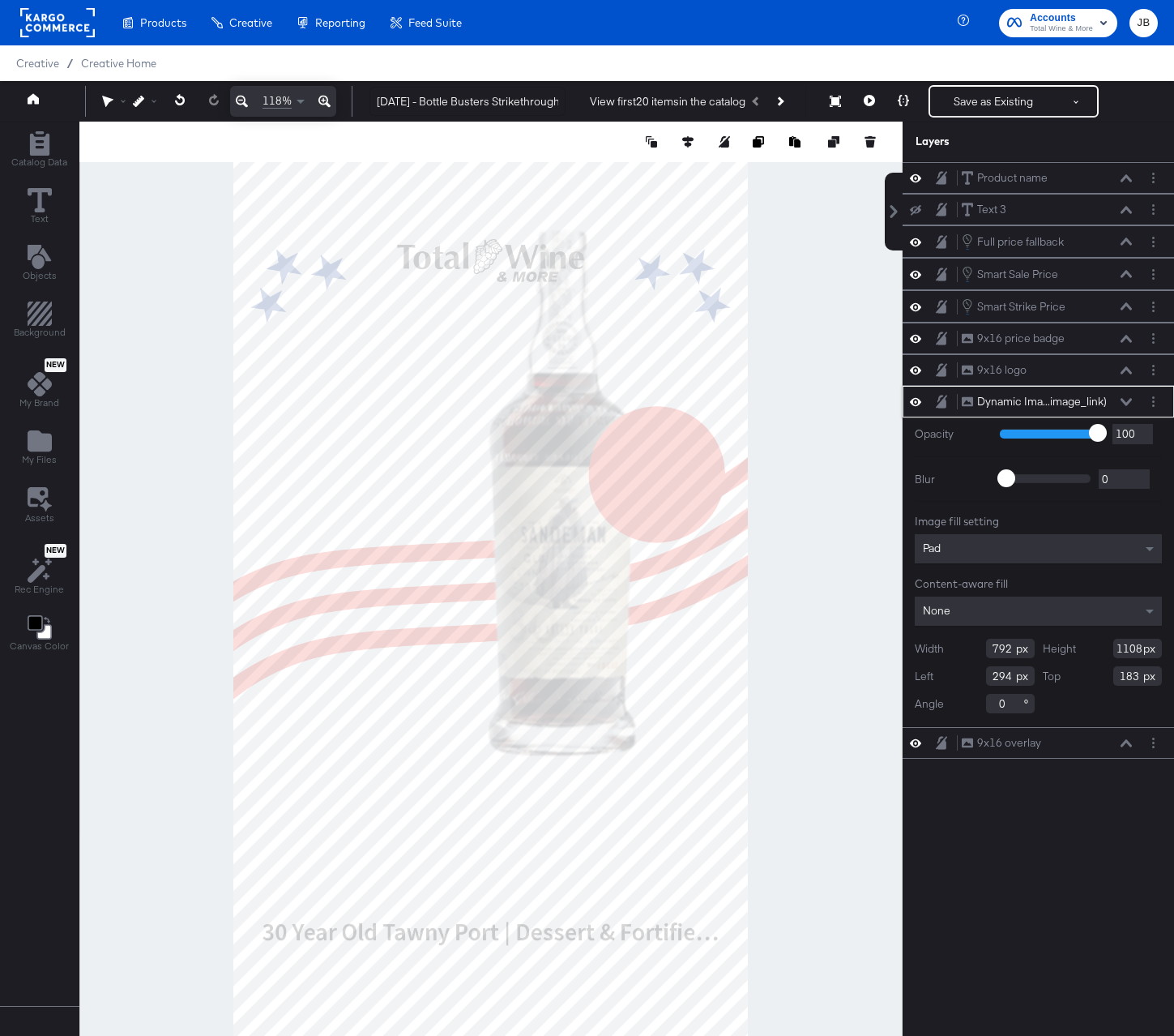
type input "1108"
click at [1004, 671] on input "294" at bounding box center [1010, 676] width 49 height 19
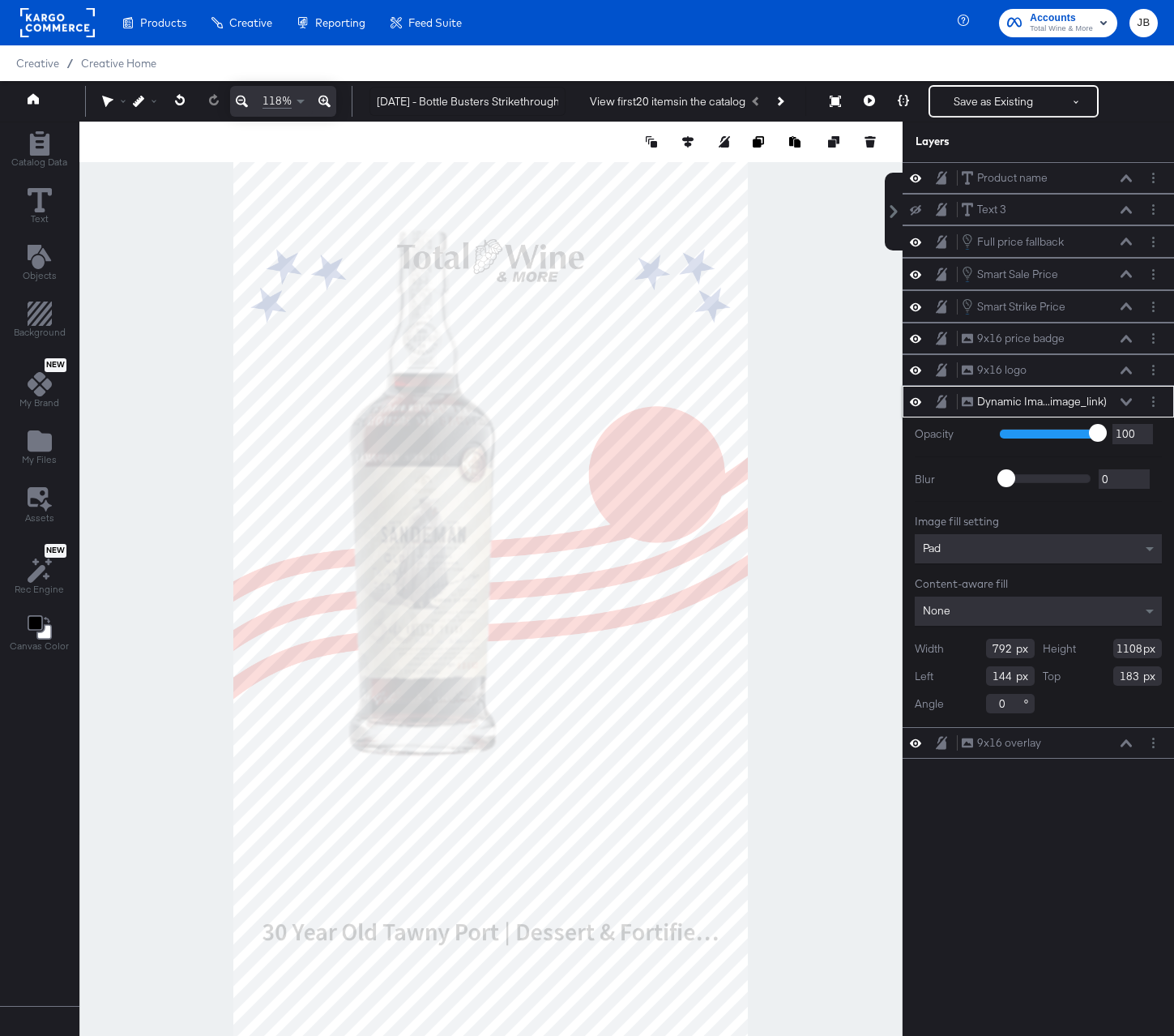
type input "144"
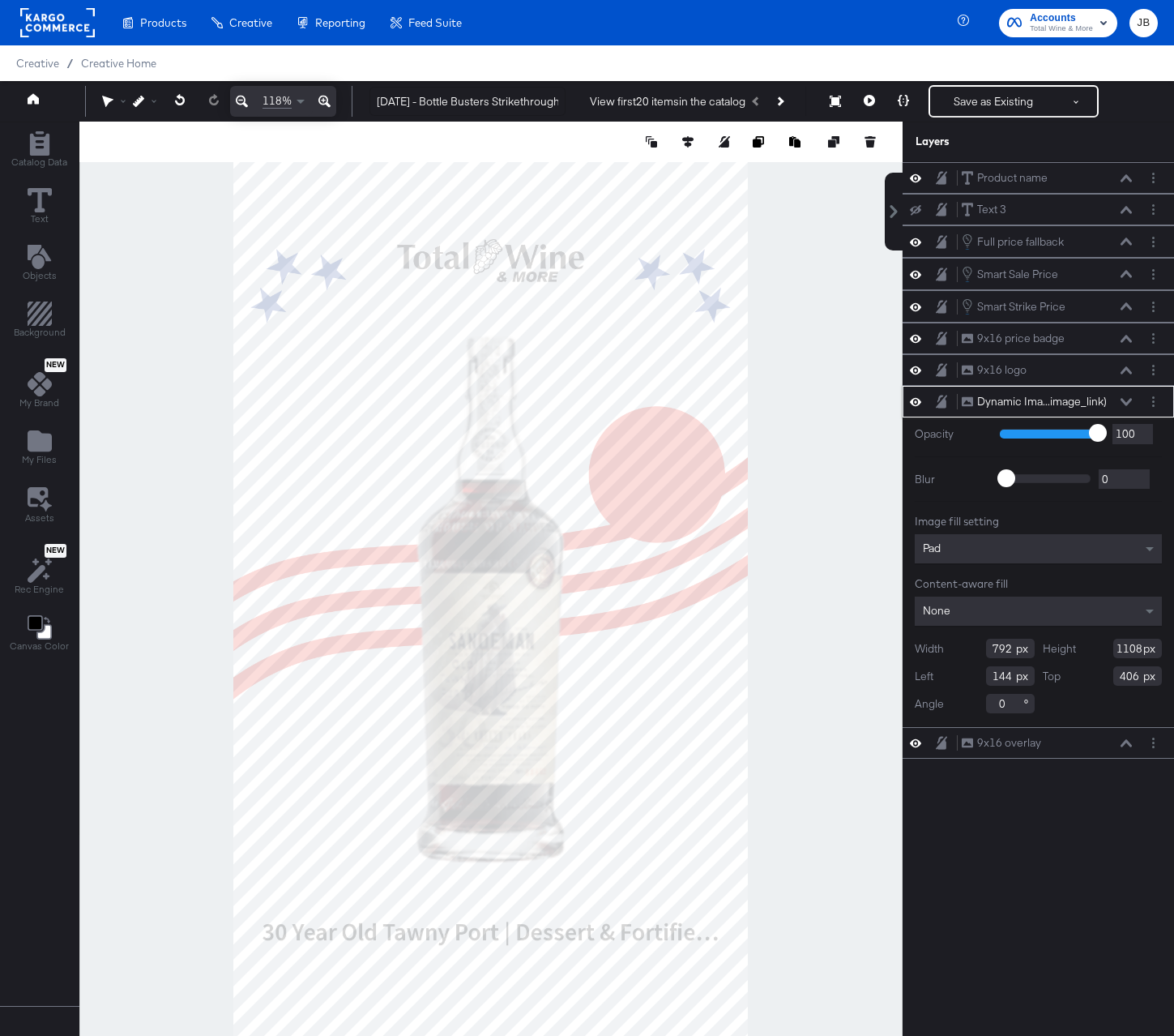
type input "406"
click at [1126, 399] on icon at bounding box center [1126, 402] width 12 height 8
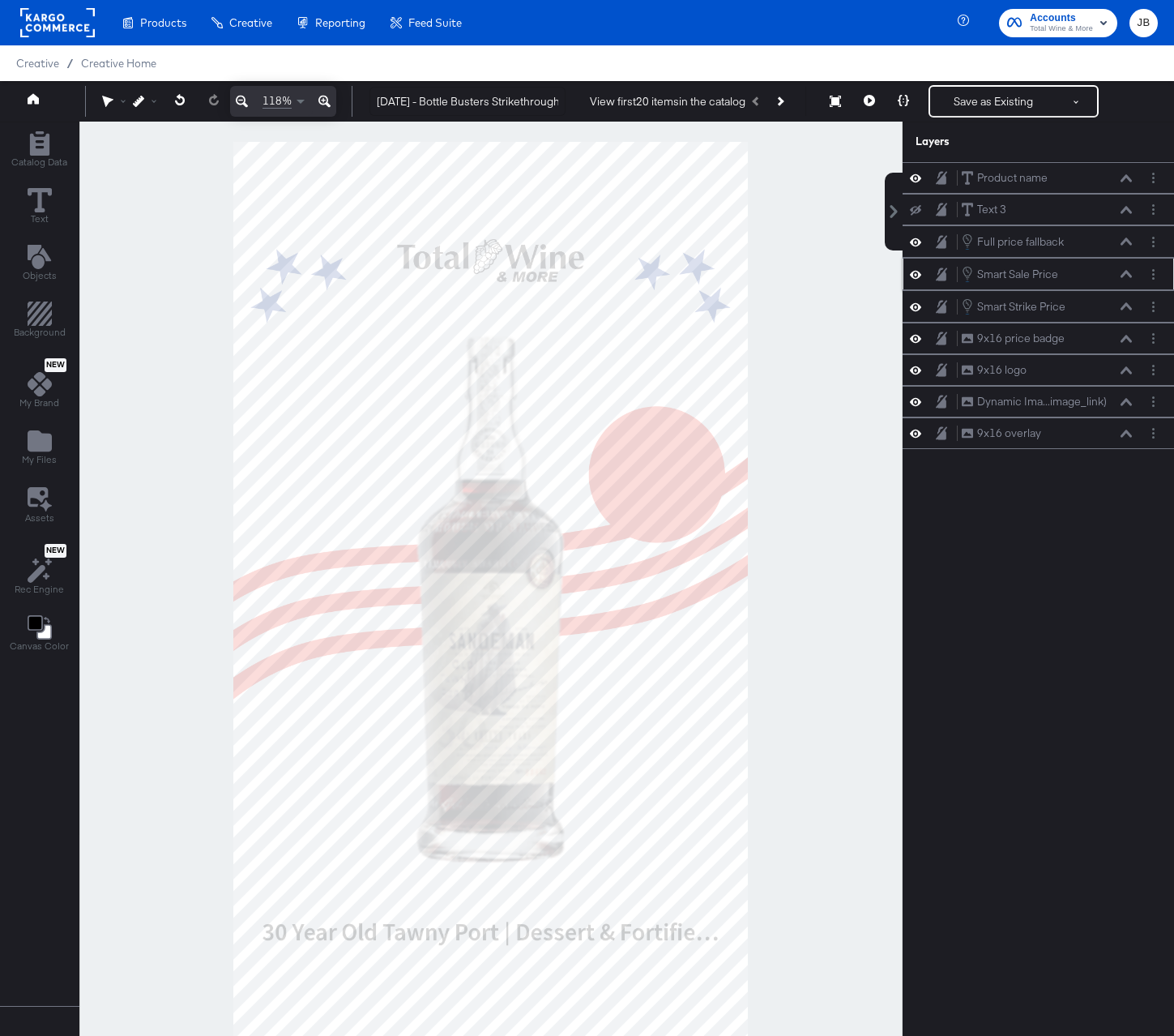
click at [1125, 280] on div "Smart Sale Price Smart Sale Price" at bounding box center [1047, 274] width 172 height 18
click at [1124, 310] on icon at bounding box center [1126, 306] width 12 height 8
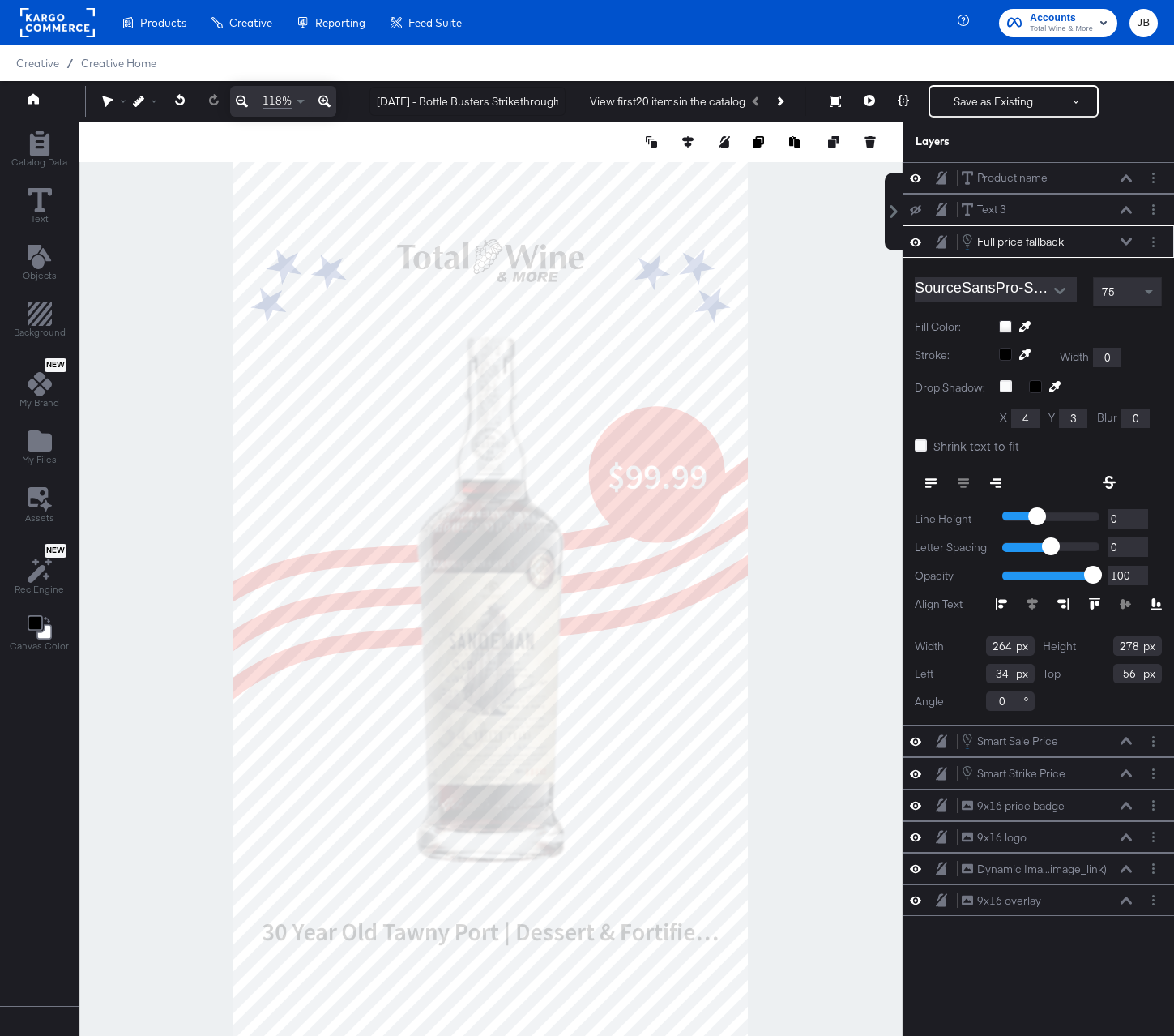
type input "760"
type input "566"
type input "272"
type input "751"
type input "277"
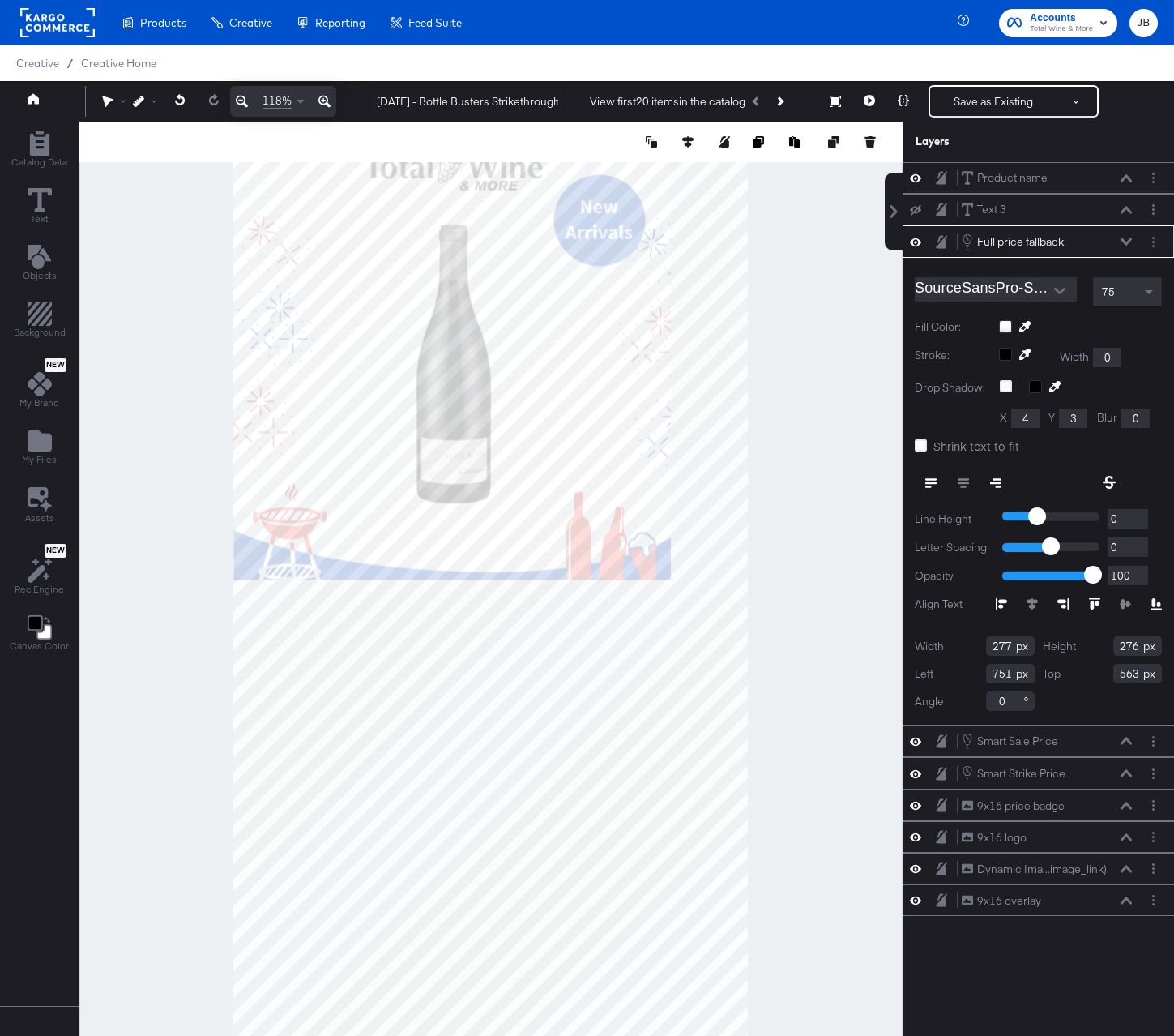
type input "270"
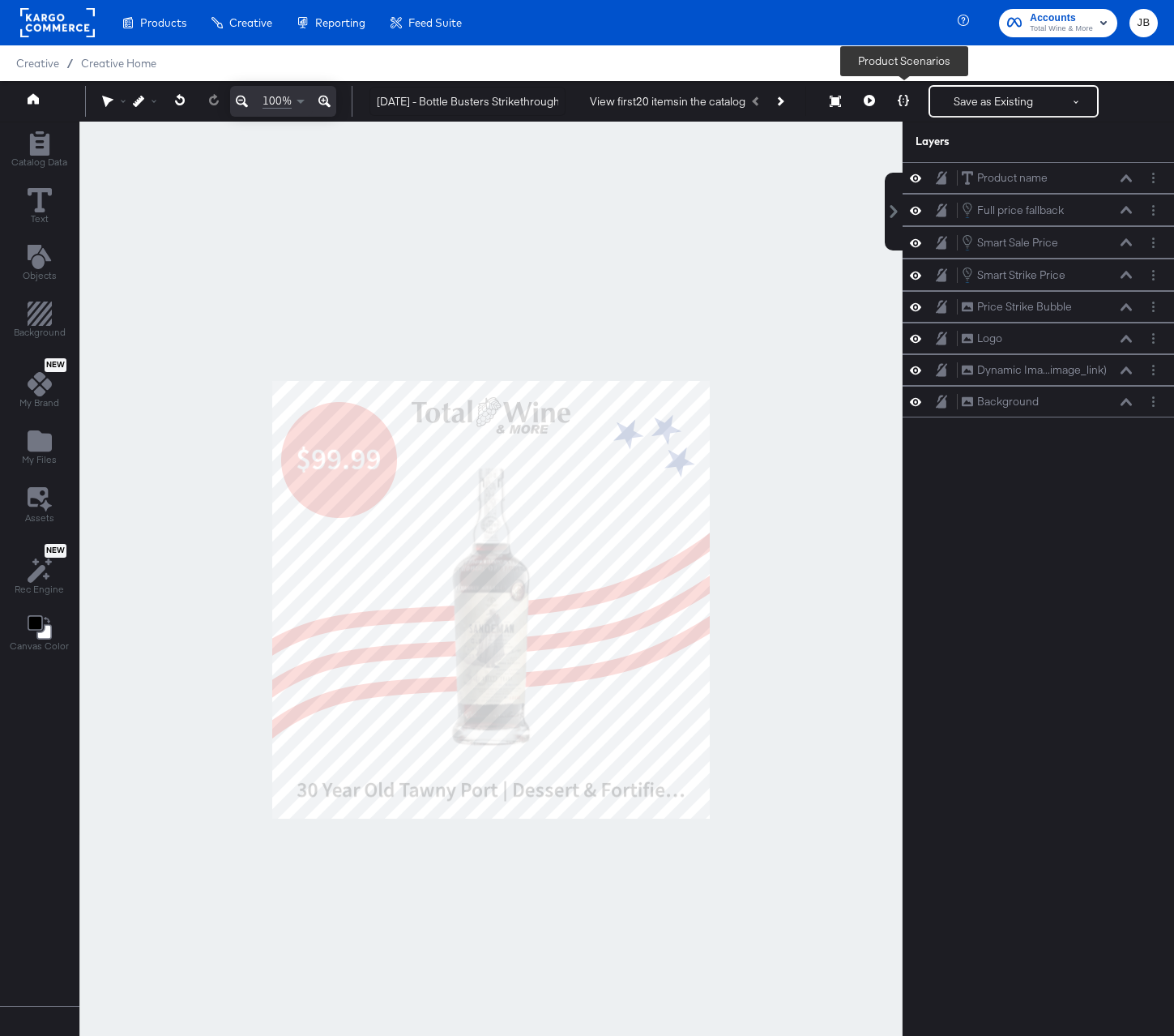
click at [902, 102] on icon at bounding box center [904, 101] width 12 height 12
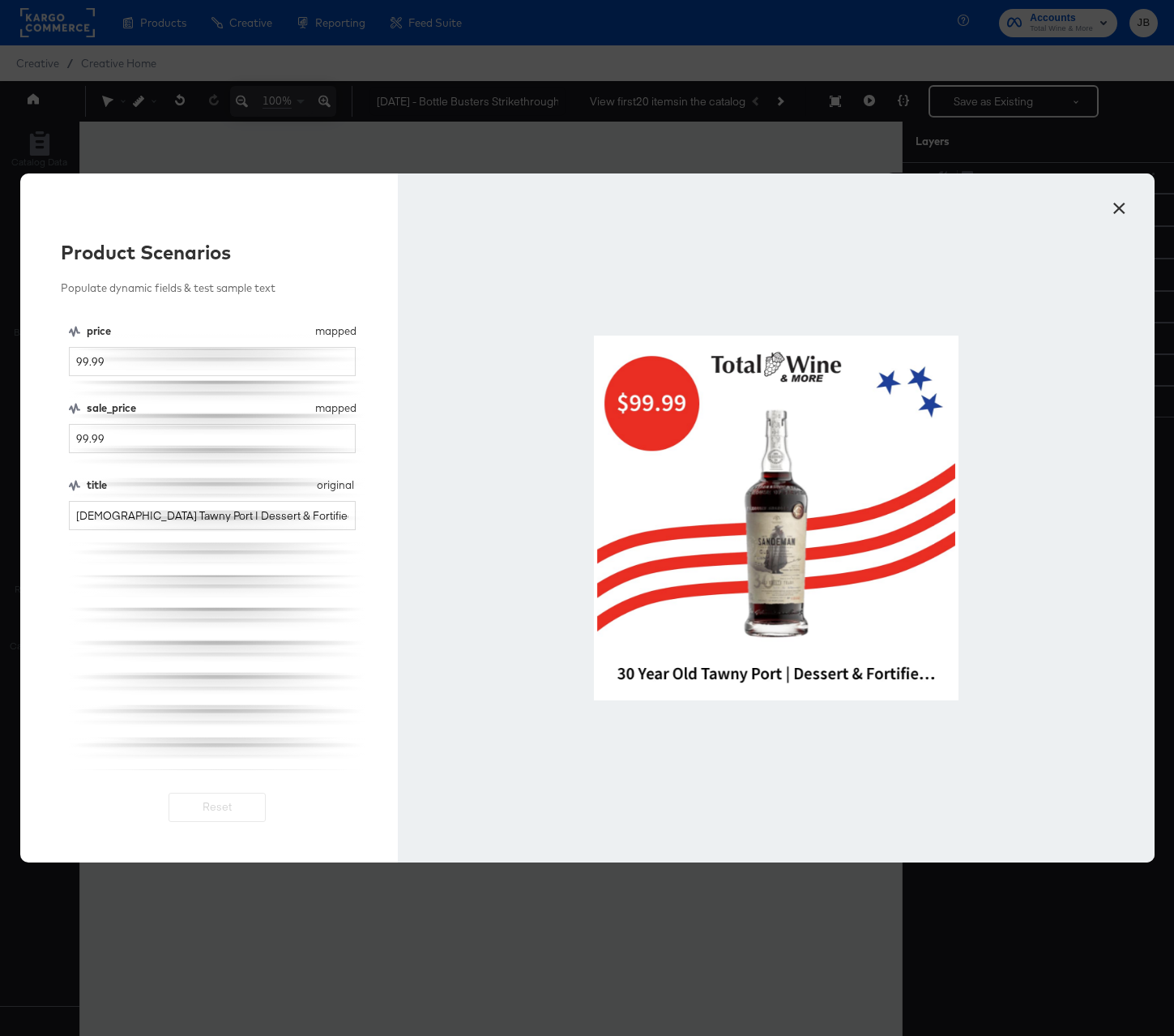
click at [1110, 211] on button "×" at bounding box center [1119, 204] width 29 height 29
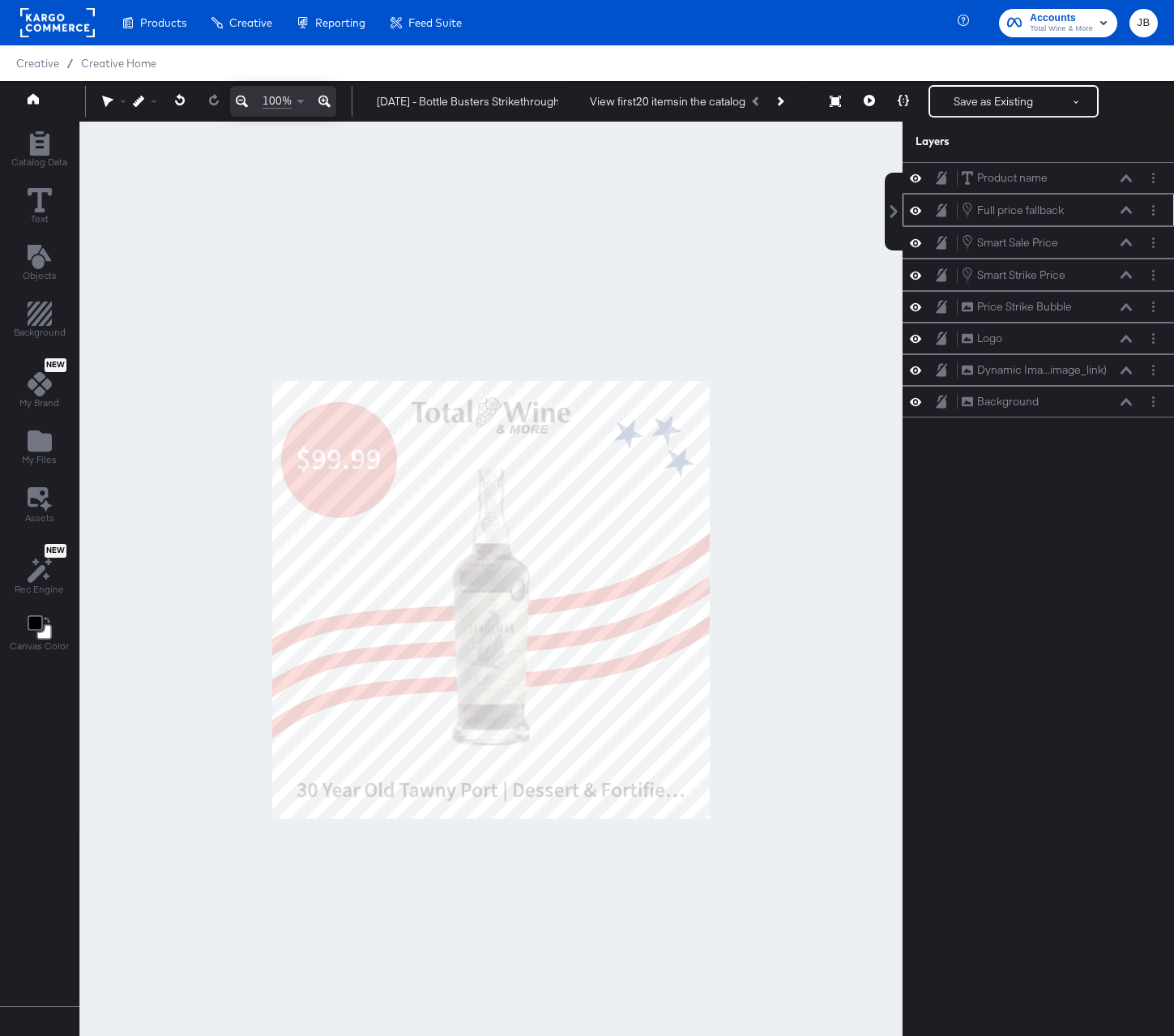
click at [1128, 213] on icon at bounding box center [1126, 210] width 12 height 8
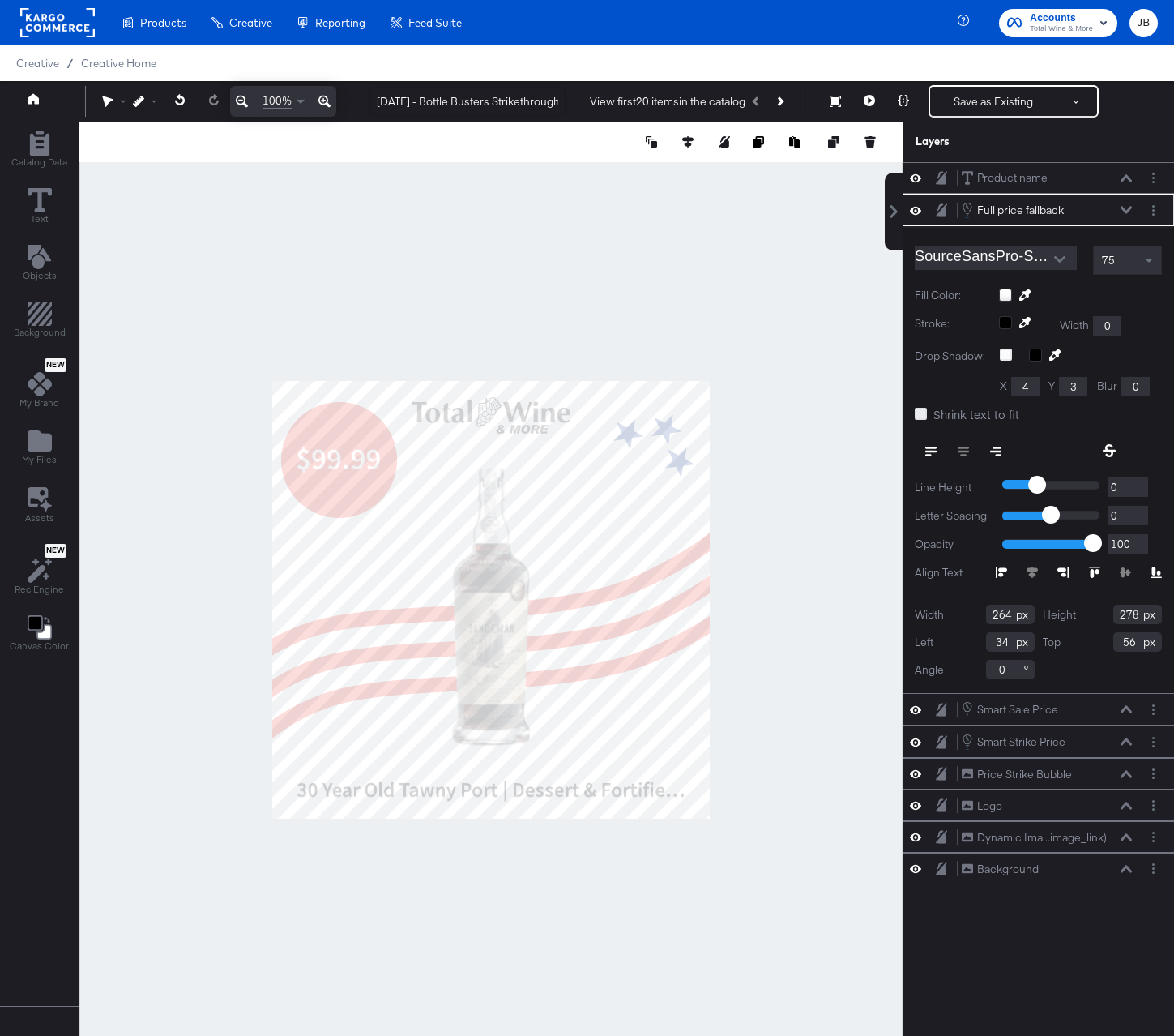
click at [924, 411] on icon at bounding box center [921, 413] width 12 height 12
click at [0, 0] on input "Shrink text to fit" at bounding box center [0, 0] width 0 height 0
click at [1121, 211] on icon at bounding box center [1126, 210] width 12 height 8
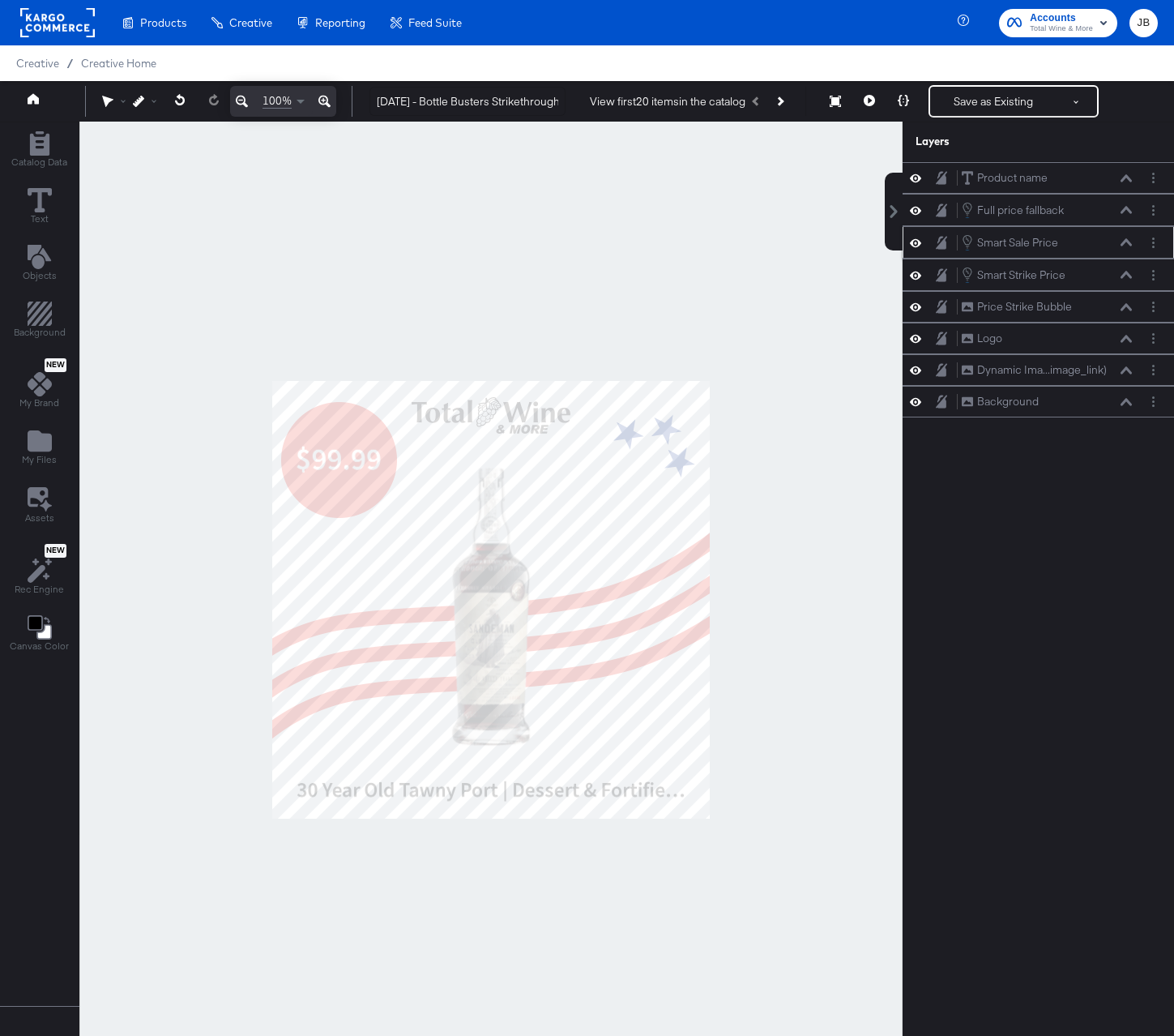
click at [1129, 240] on icon at bounding box center [1126, 242] width 12 height 8
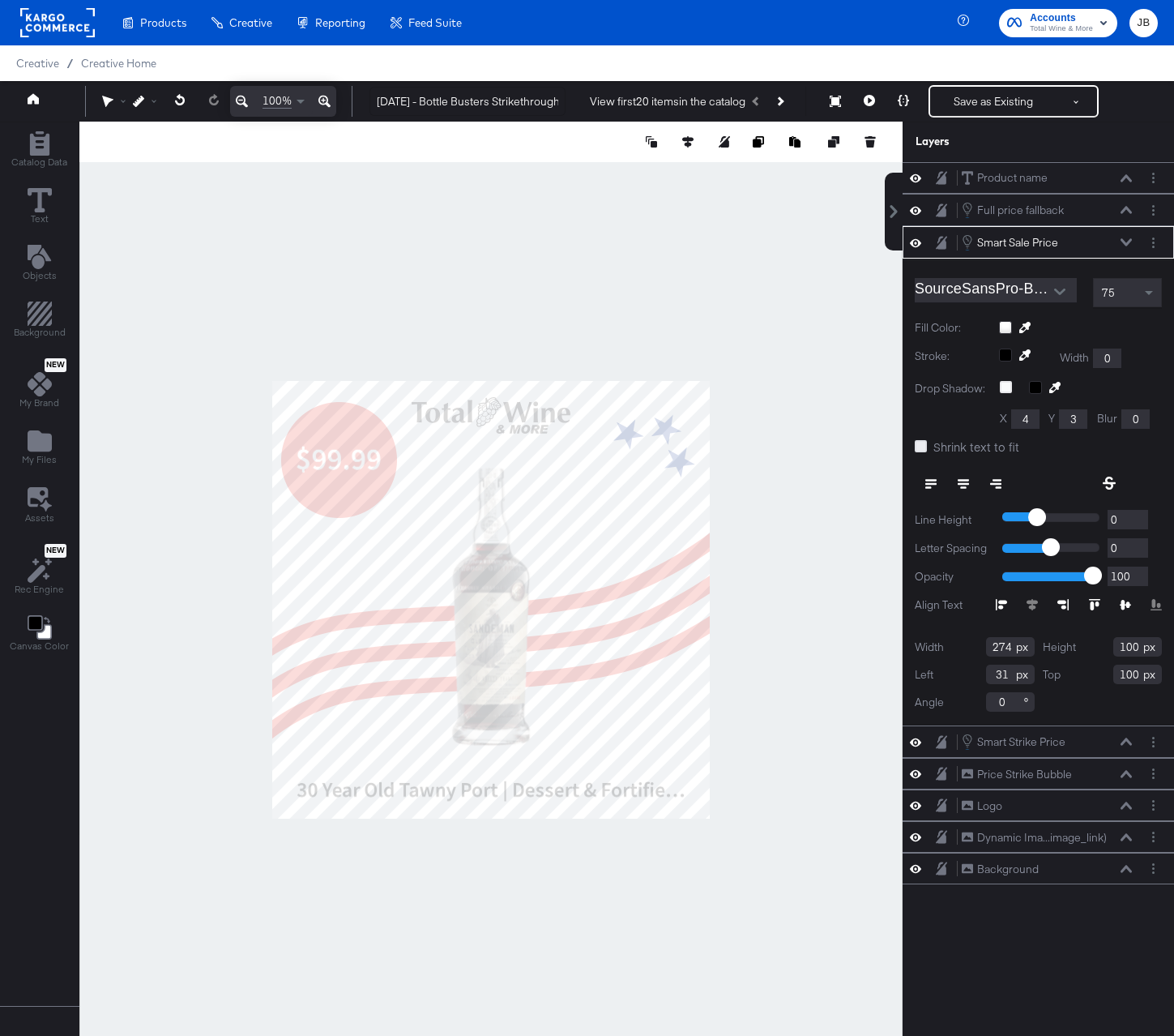
click at [926, 443] on icon at bounding box center [921, 446] width 12 height 12
click at [0, 0] on input "Shrink text to fit" at bounding box center [0, 0] width 0 height 0
click at [1124, 242] on icon at bounding box center [1126, 242] width 12 height 8
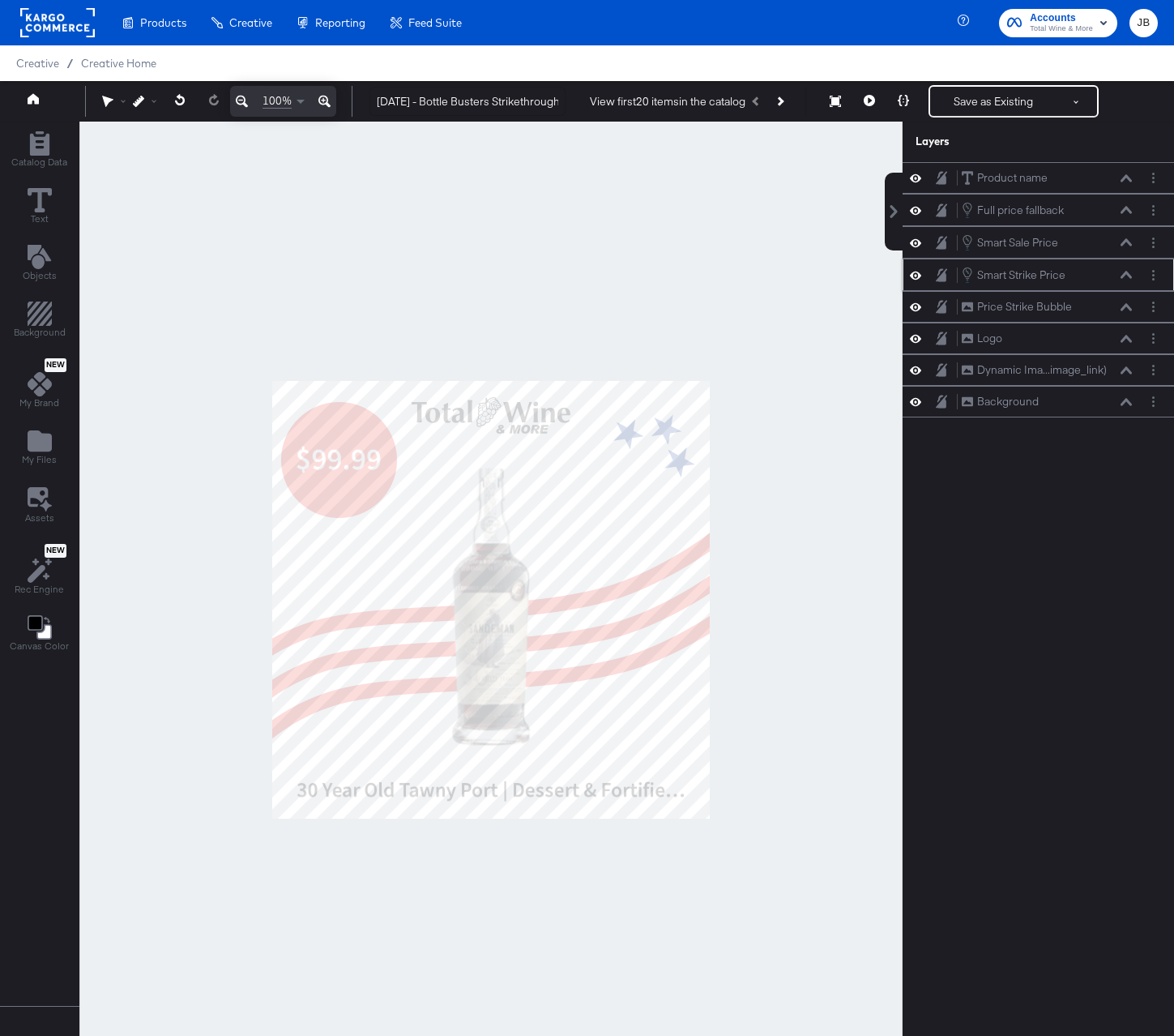
click at [1126, 281] on div "Smart Strike Price Smart Strike Price" at bounding box center [1047, 274] width 172 height 18
click at [1126, 275] on icon at bounding box center [1126, 274] width 12 height 8
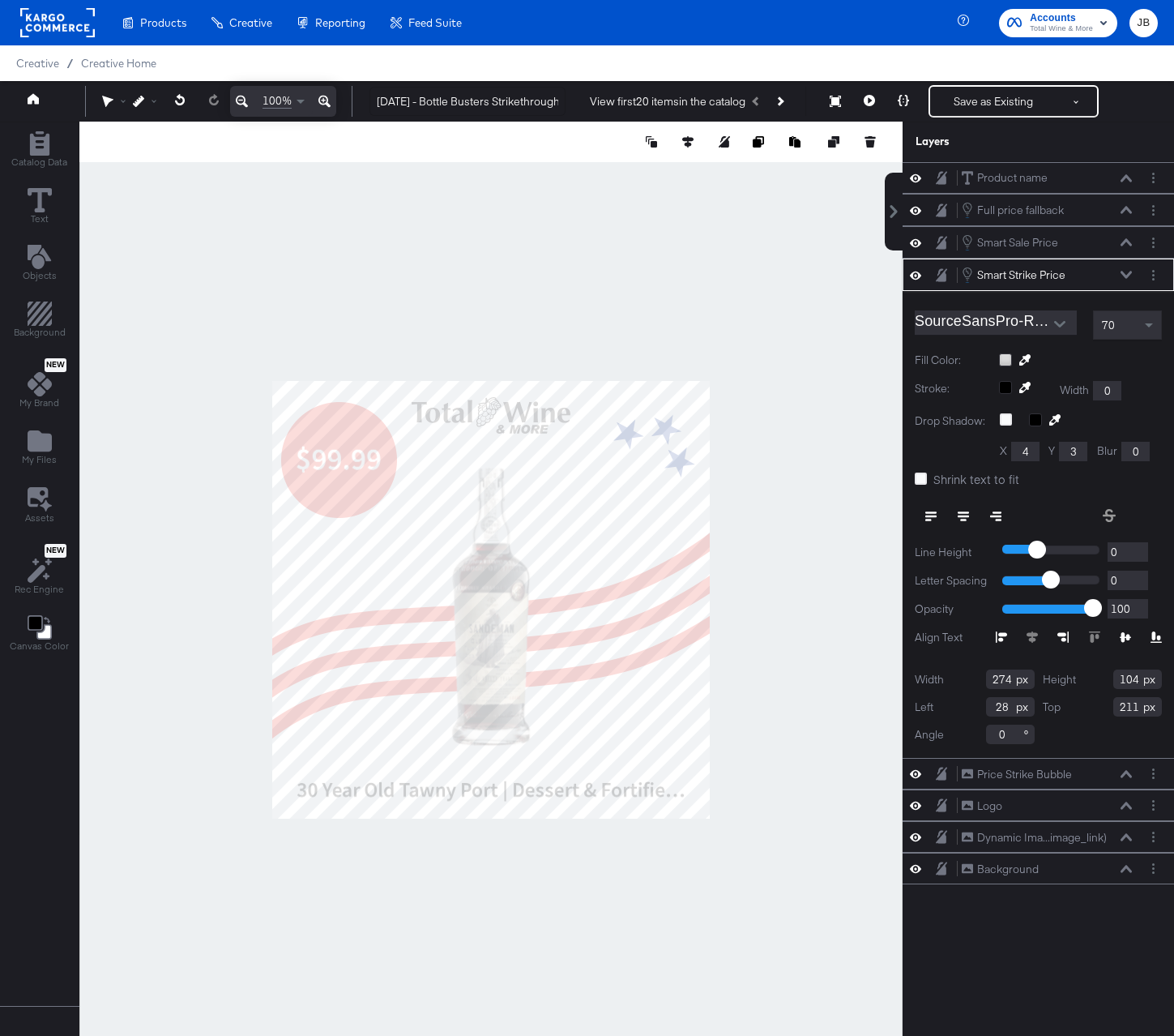
click at [919, 472] on label "Shrink text to fit" at bounding box center [971, 479] width 111 height 17
click at [0, 0] on input "Shrink text to fit" at bounding box center [0, 0] width 0 height 0
click at [1126, 202] on div "Full price fallback Full price fallback" at bounding box center [1047, 210] width 172 height 18
click at [1126, 208] on icon at bounding box center [1126, 210] width 12 height 8
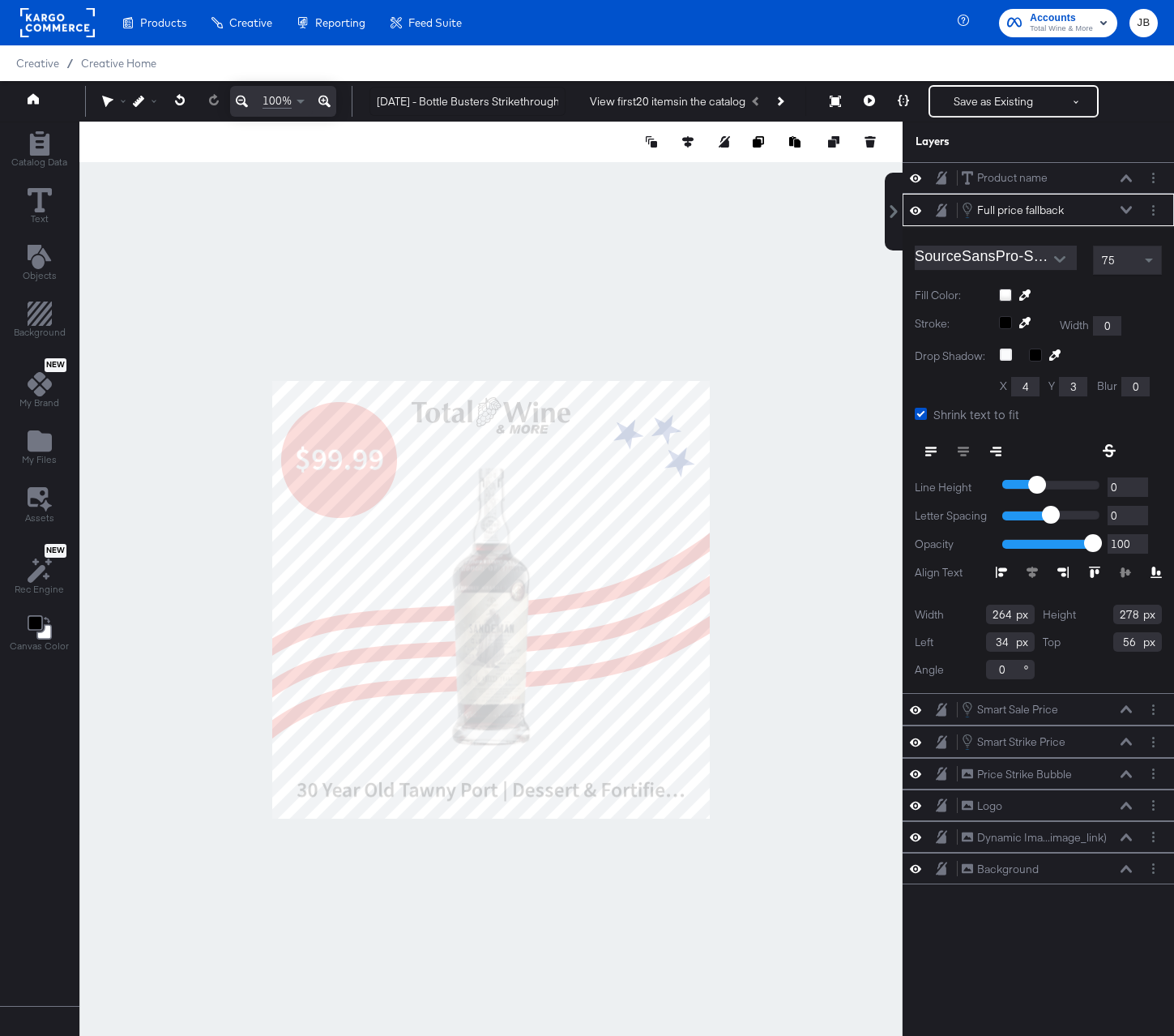
type input "276"
type input "31"
type input "264"
type input "58"
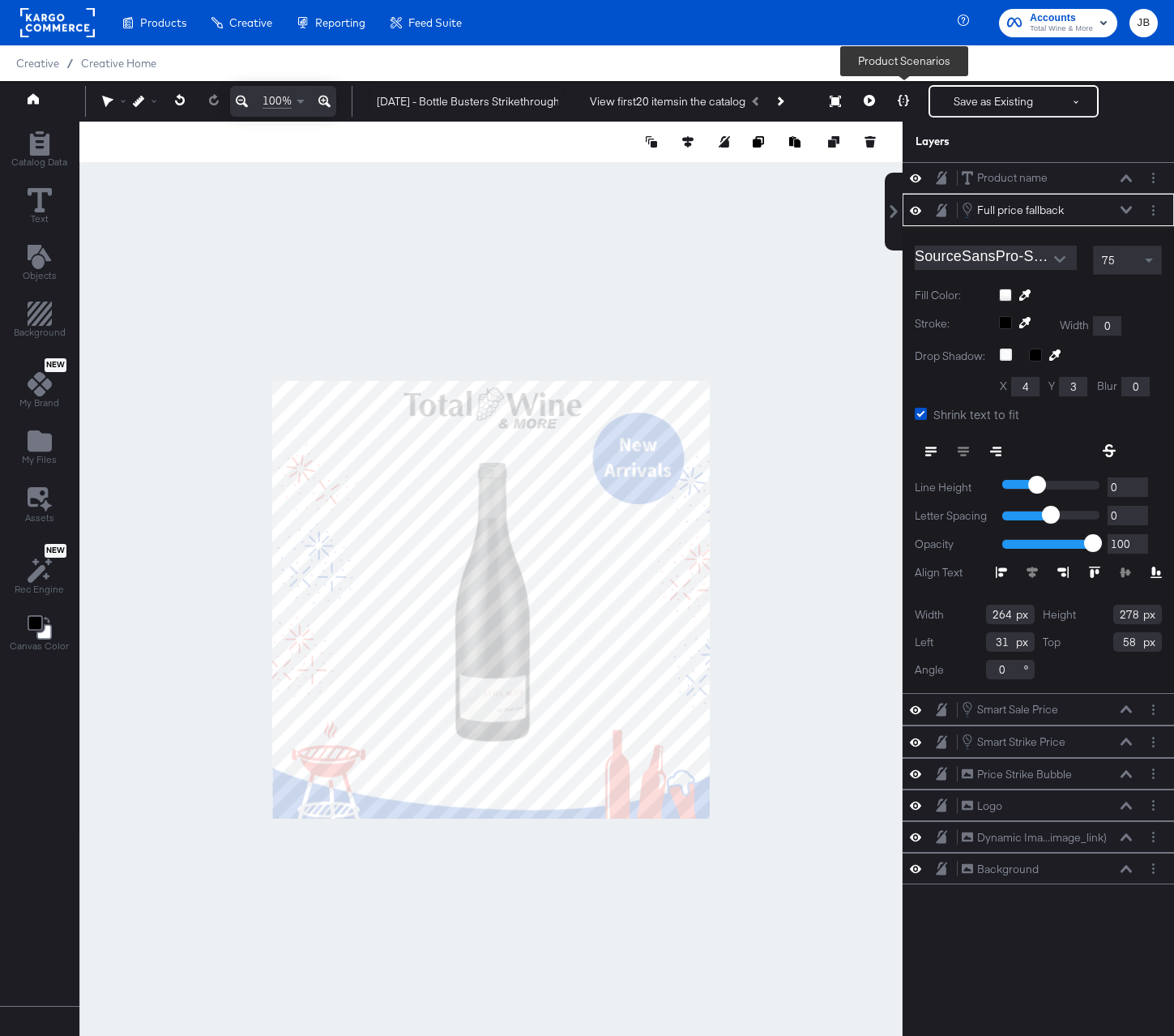
click at [900, 98] on icon at bounding box center [904, 101] width 12 height 12
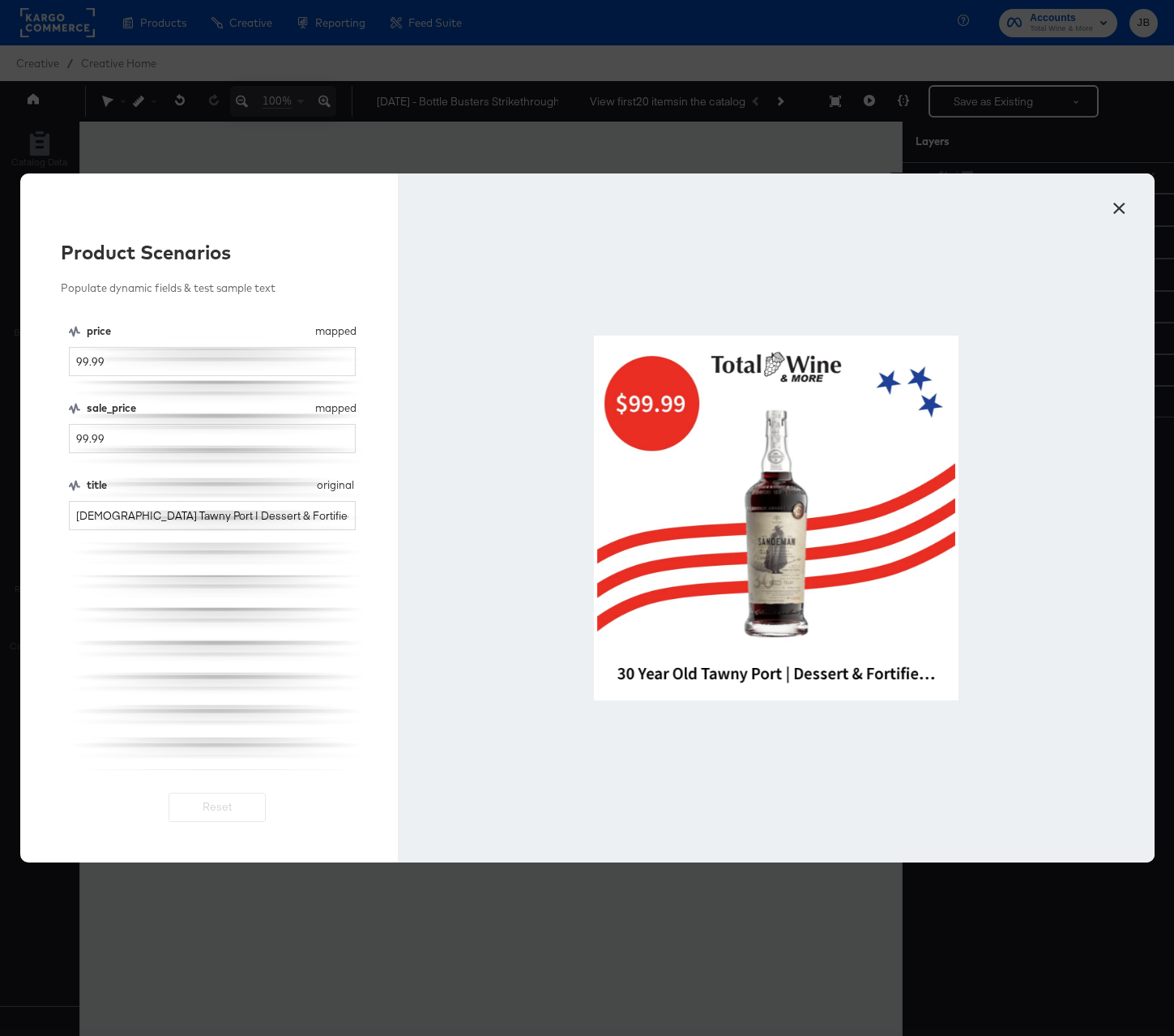
click at [1116, 205] on button "×" at bounding box center [1119, 204] width 29 height 29
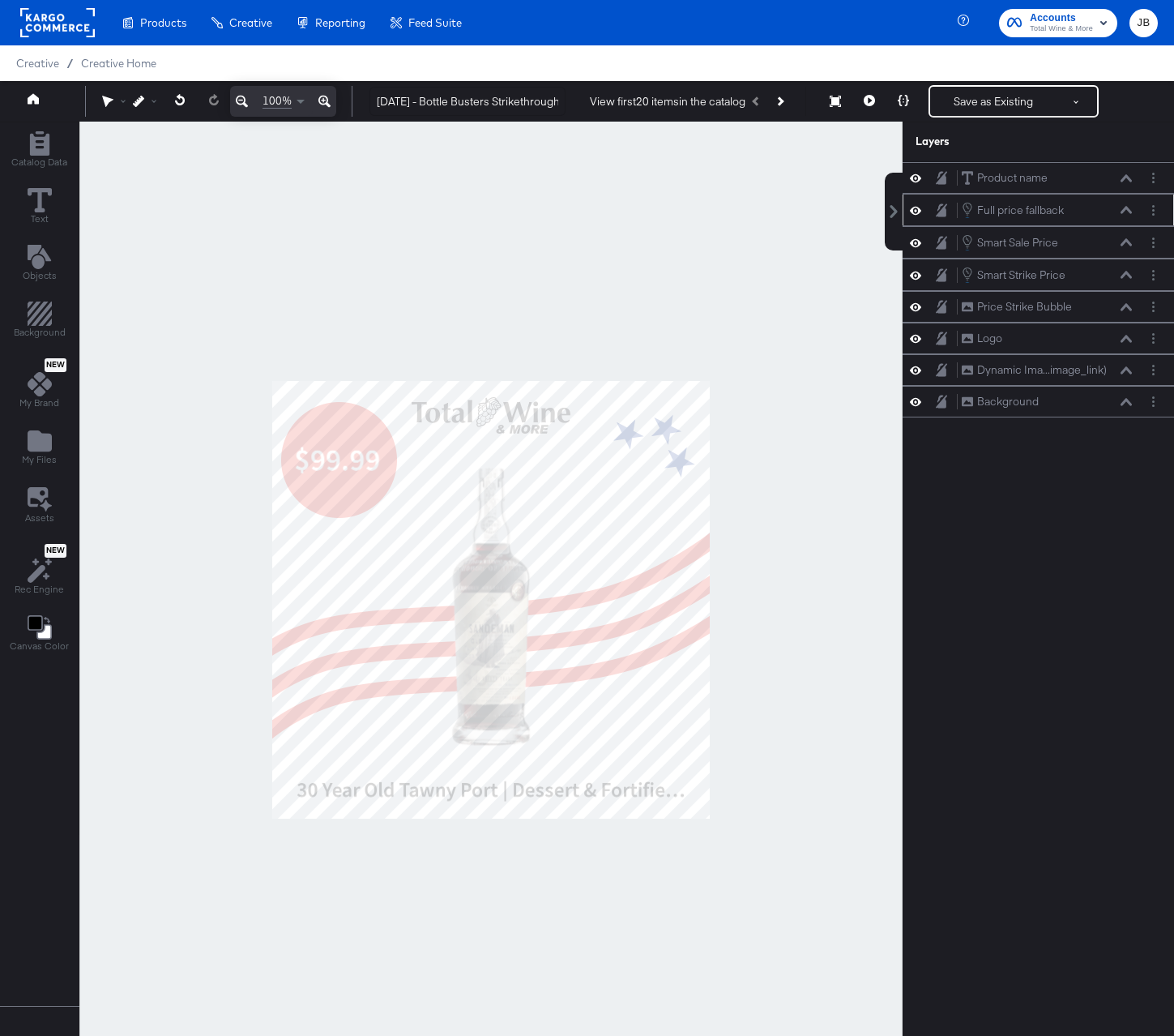
click at [1131, 215] on div "Full price fallback Full price fallback" at bounding box center [1047, 210] width 172 height 18
click at [1126, 212] on icon at bounding box center [1126, 210] width 12 height 8
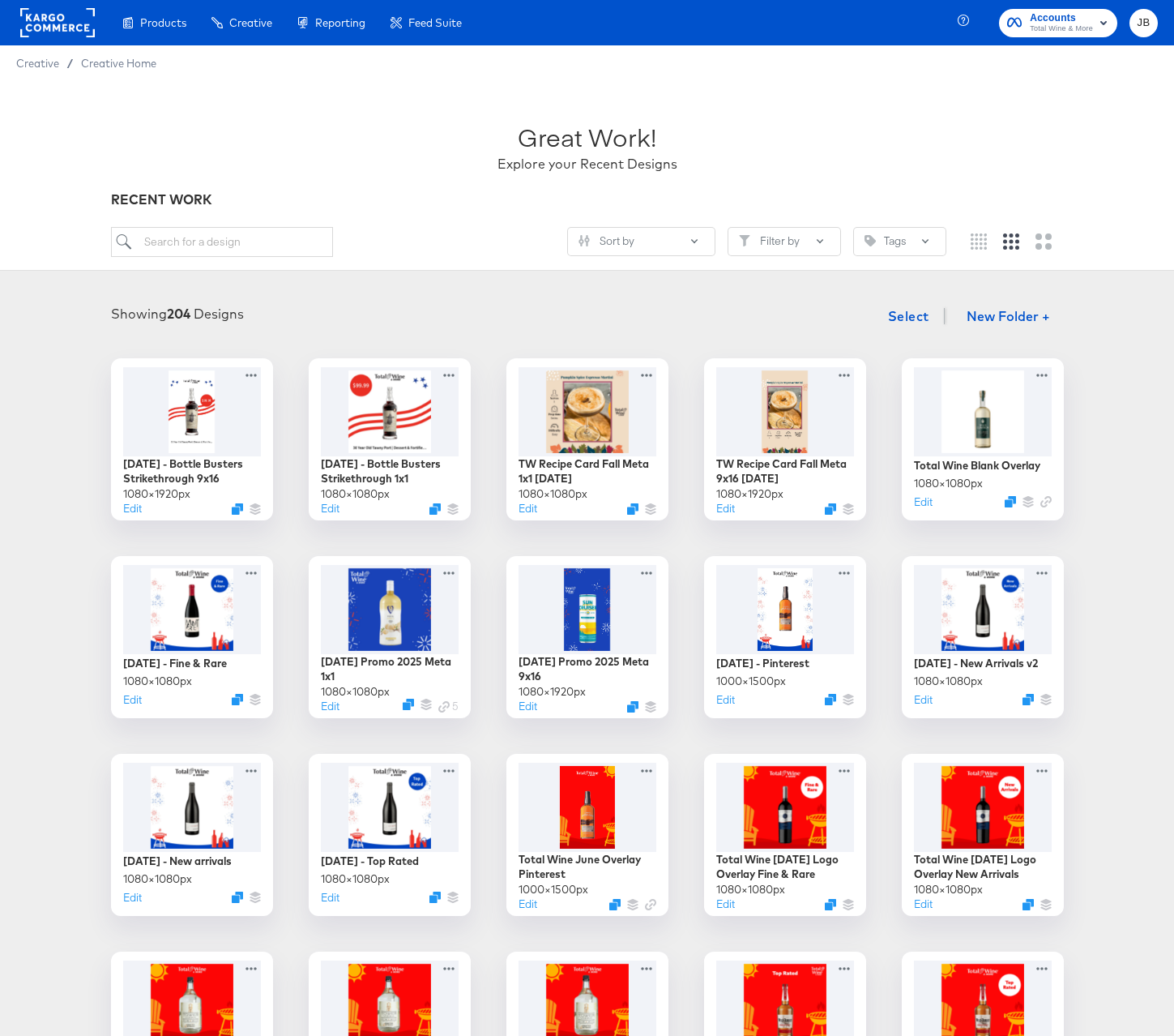
scroll to position [2, 0]
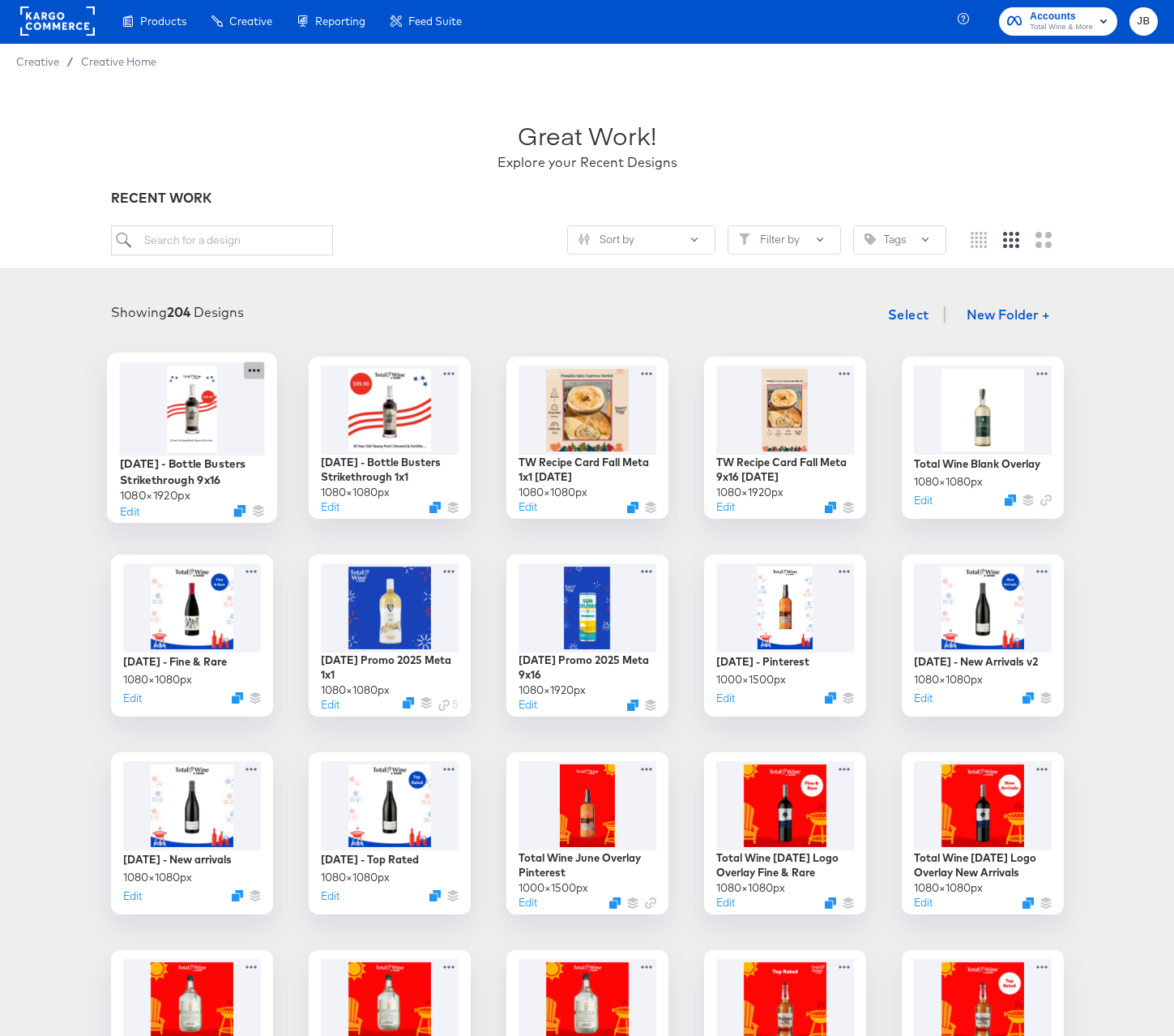
click at [252, 370] on icon at bounding box center [254, 370] width 20 height 17
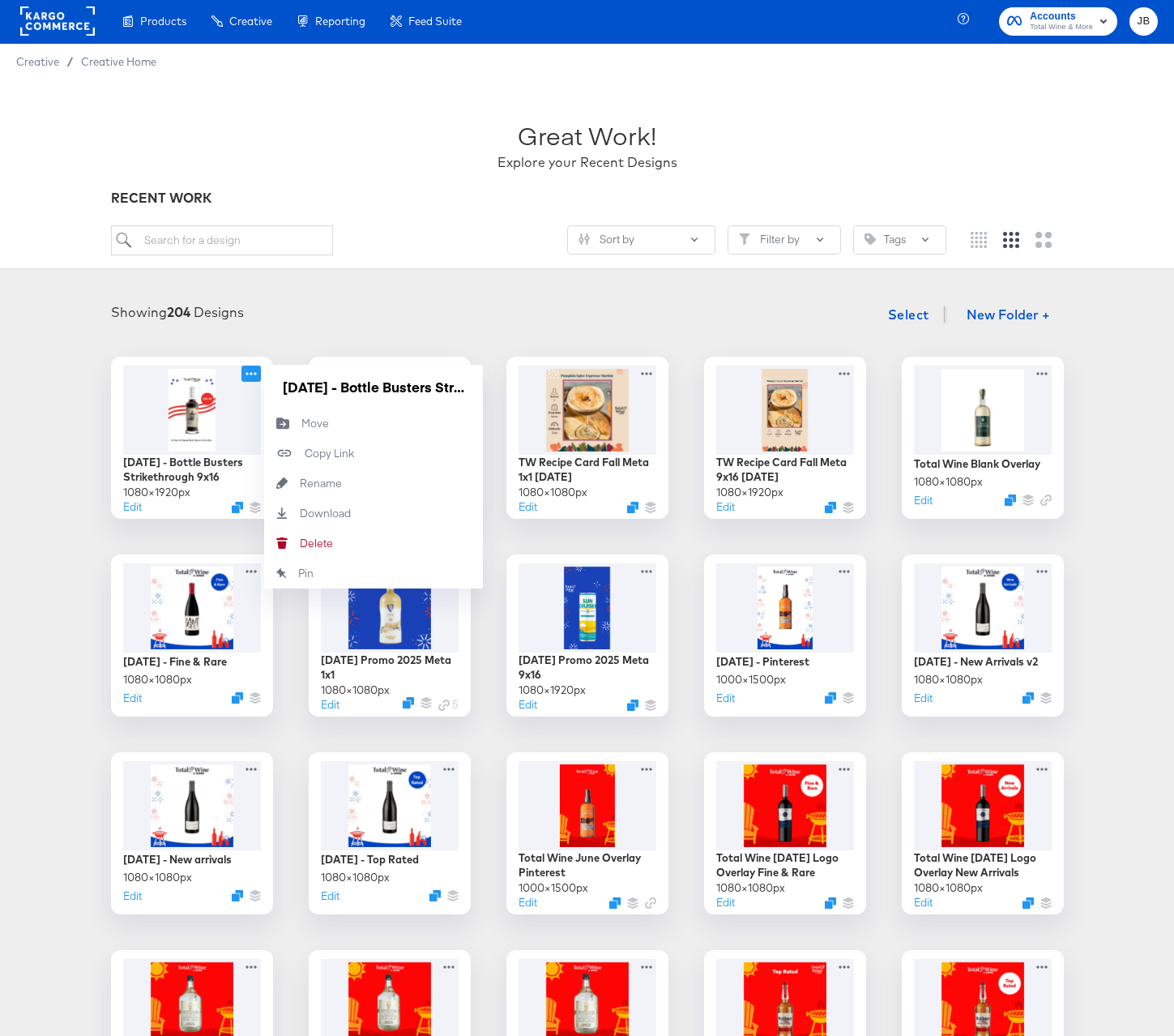
click at [366, 333] on div "Showing 204 Designs Select New Folder + [DATE] - Bottle Busters Strikethrough 9…" at bounding box center [587, 903] width 1141 height 1209
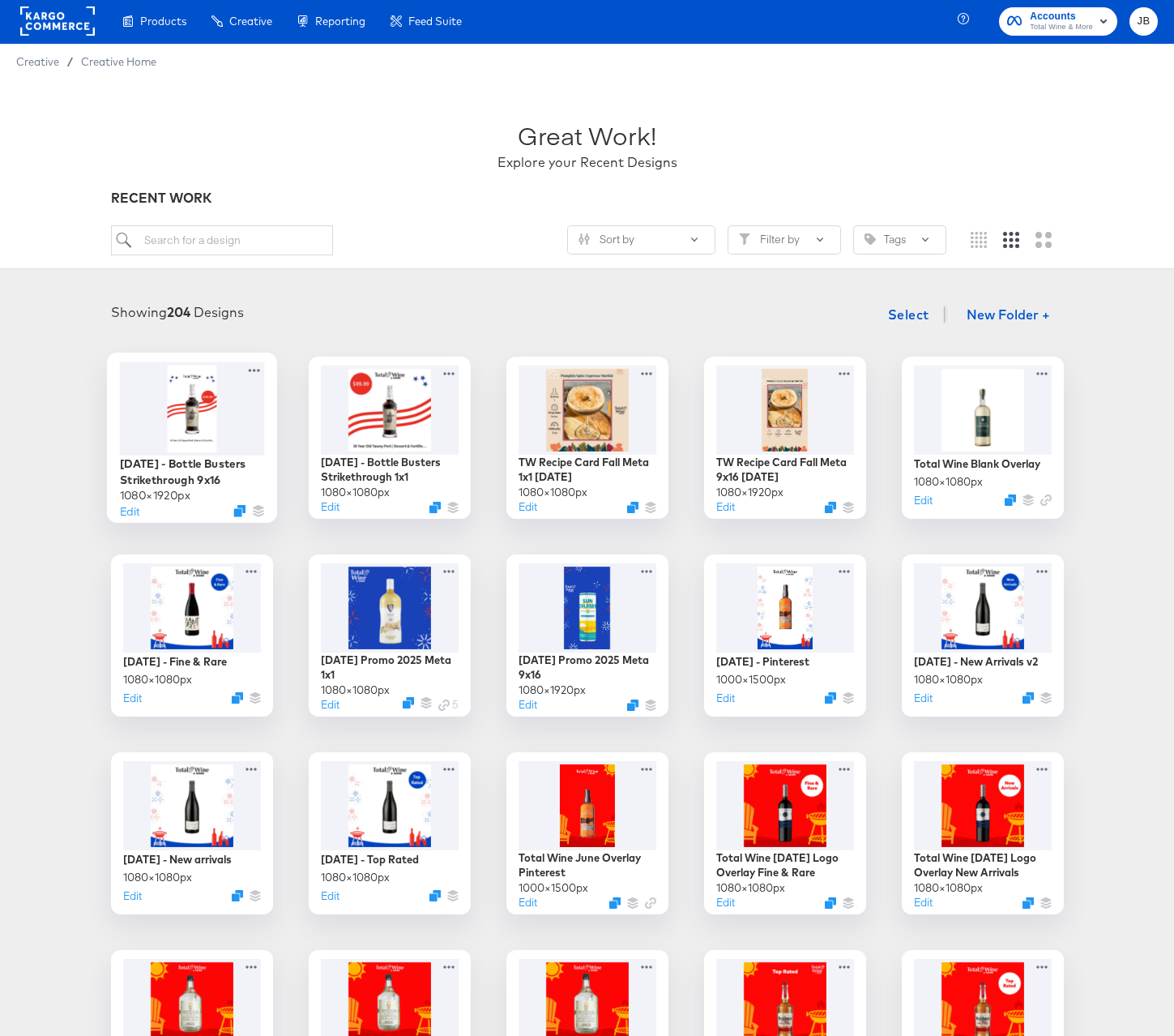
click at [259, 380] on div at bounding box center [254, 372] width 21 height 21
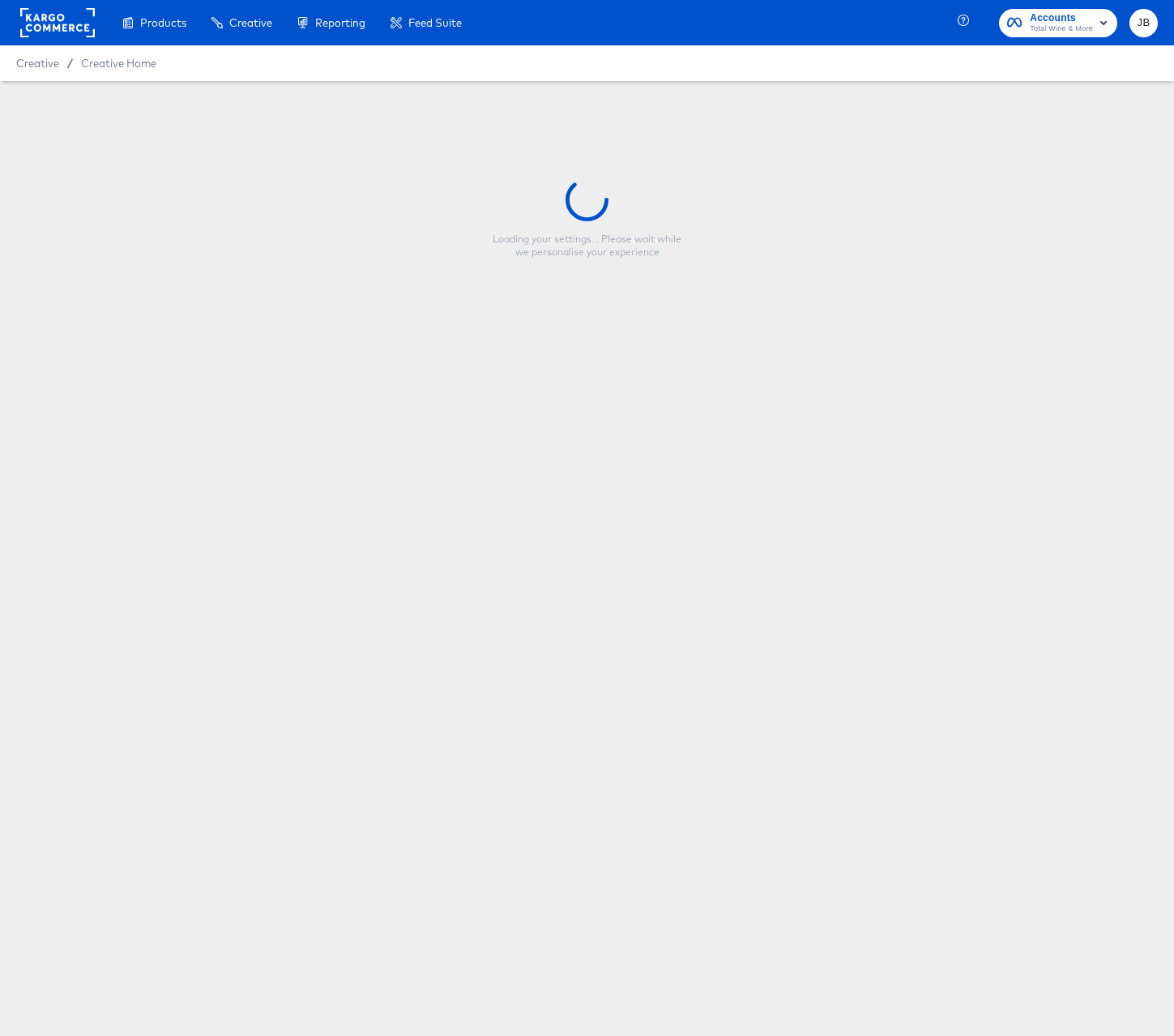
type input "[DATE] - Bottle Busters Strikethrough 9x16"
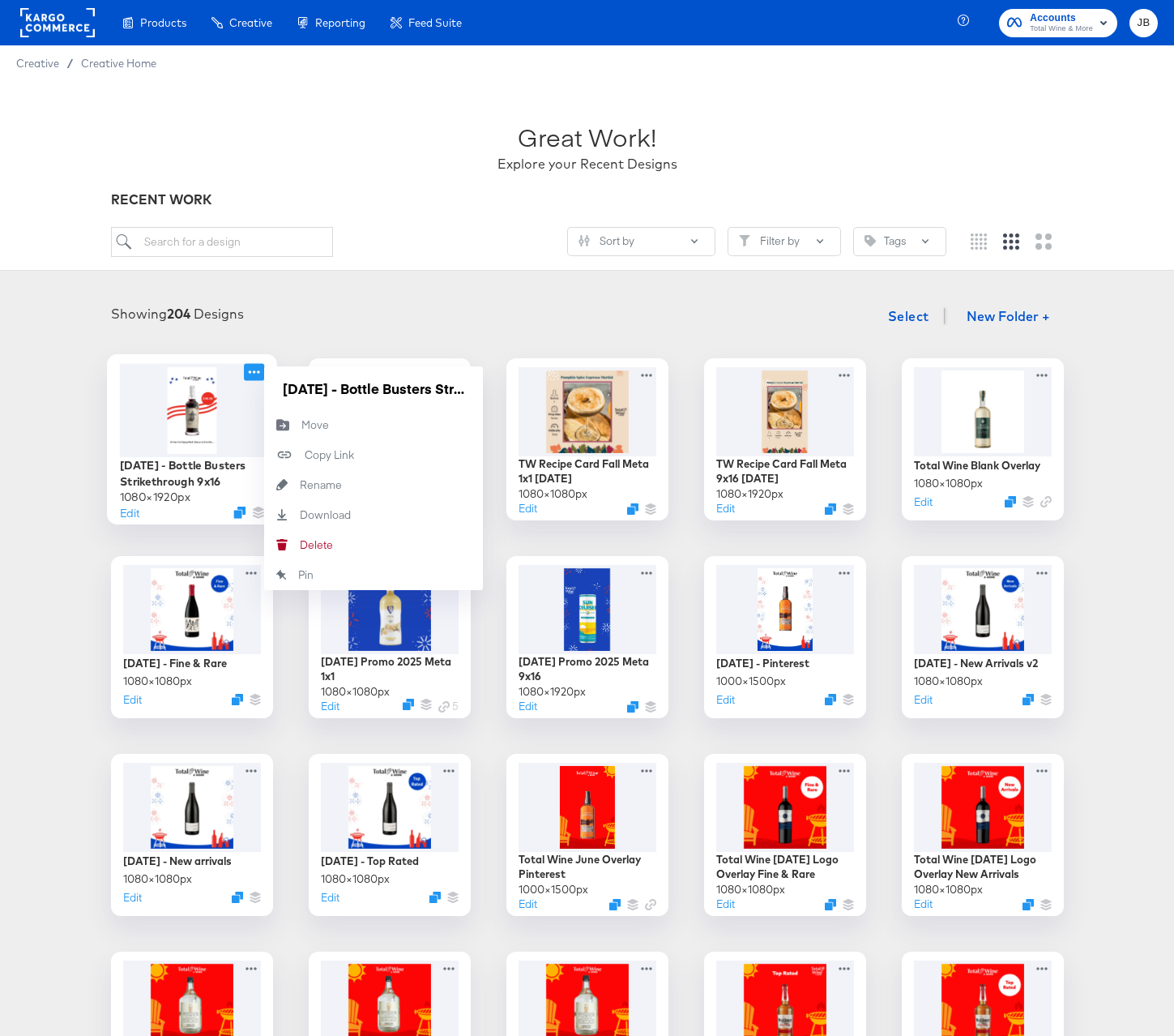
click at [254, 368] on icon at bounding box center [254, 372] width 20 height 17
click at [306, 386] on input "[DATE] - Bottle Busters Strikethrough 9x16" at bounding box center [373, 388] width 195 height 33
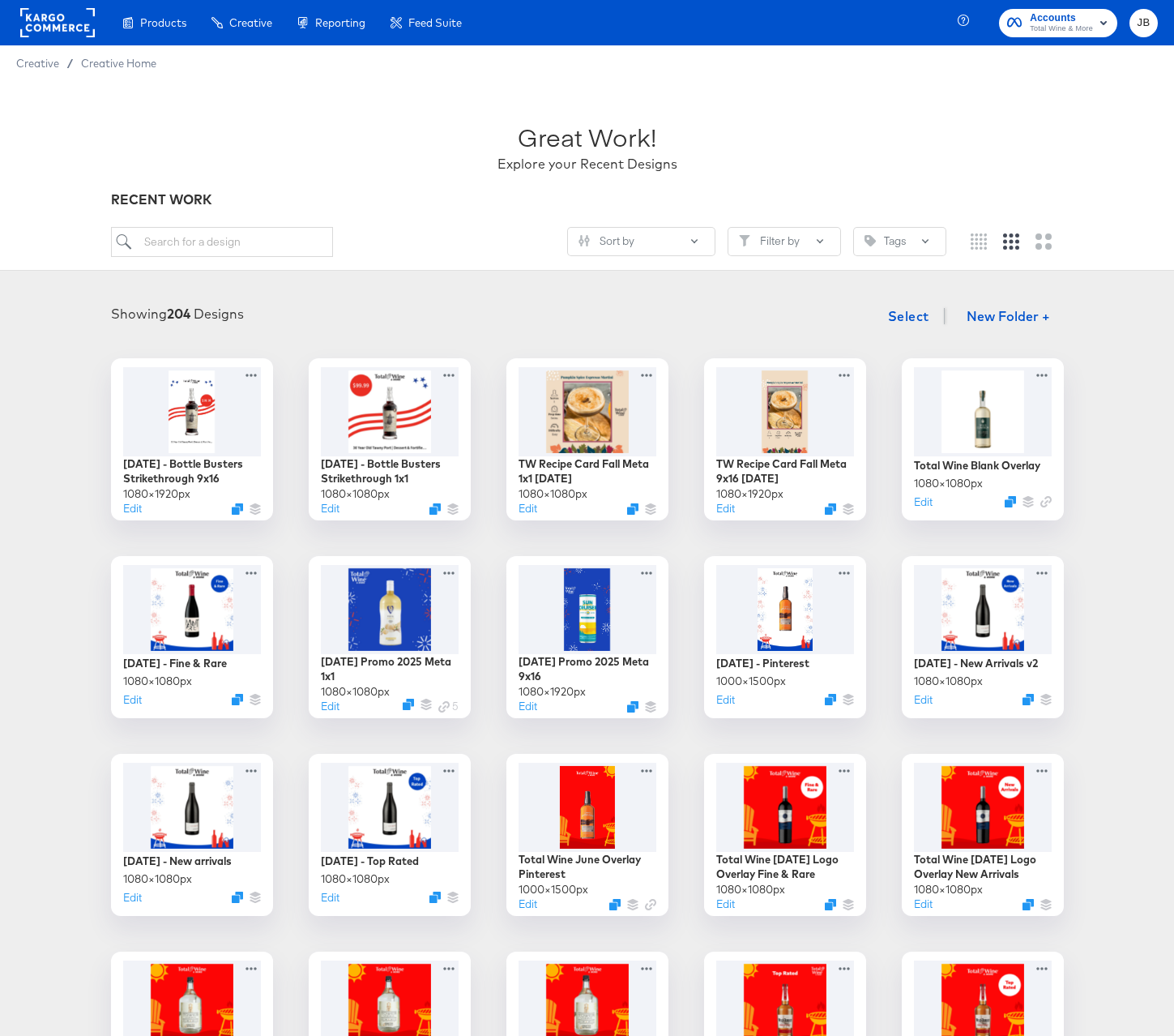
click at [472, 340] on div "Showing 204 Designs Select New Folder + [DATE] - Bottle Busters Strikethrough 9…" at bounding box center [587, 905] width 1141 height 1209
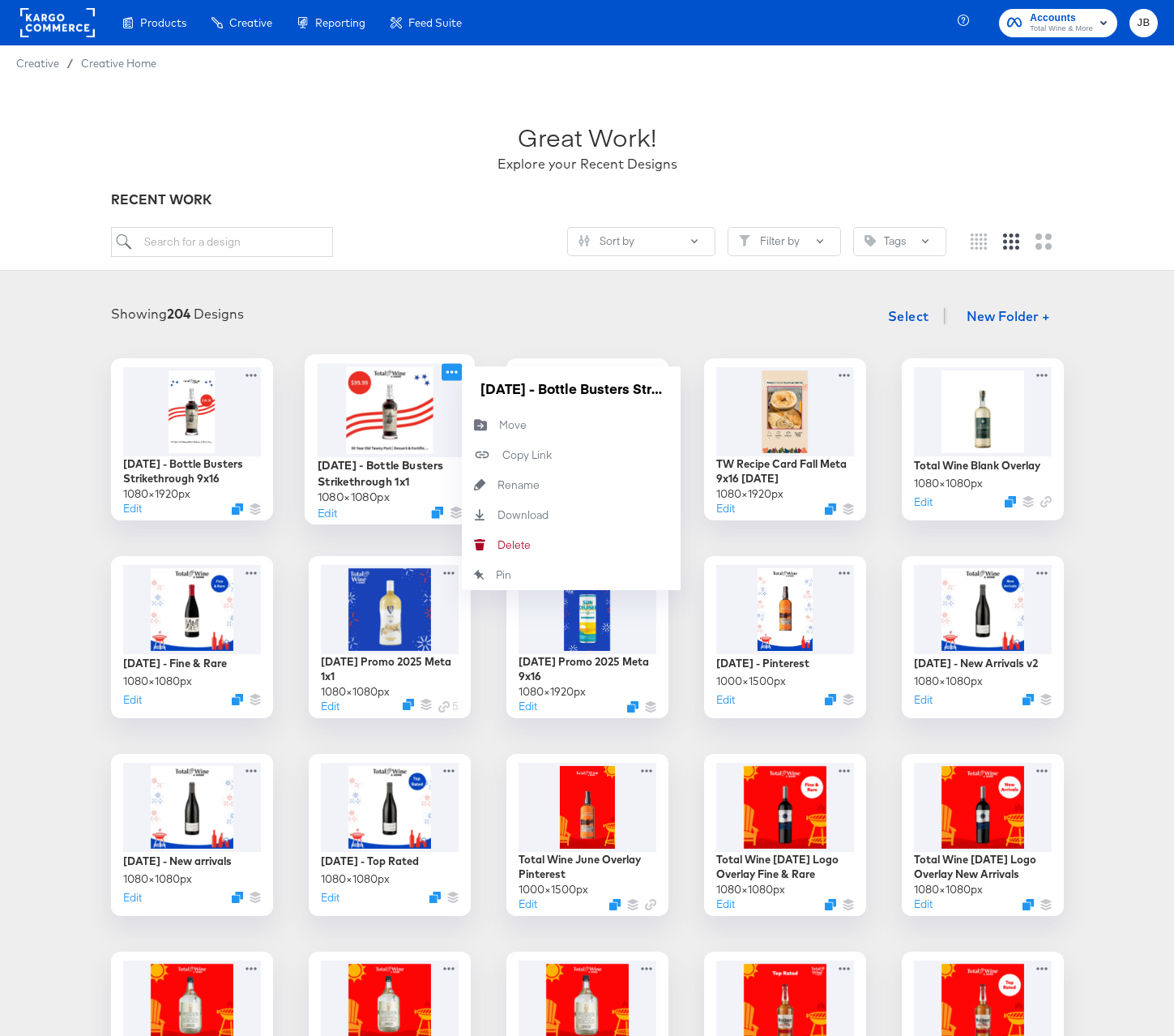
click at [452, 373] on icon at bounding box center [451, 372] width 20 height 17
click at [509, 380] on input "[DATE] - Bottle Busters Strikethrough 1x1" at bounding box center [571, 388] width 195 height 33
click at [502, 454] on div "Copy Link Copied!" at bounding box center [502, 454] width 0 height 0
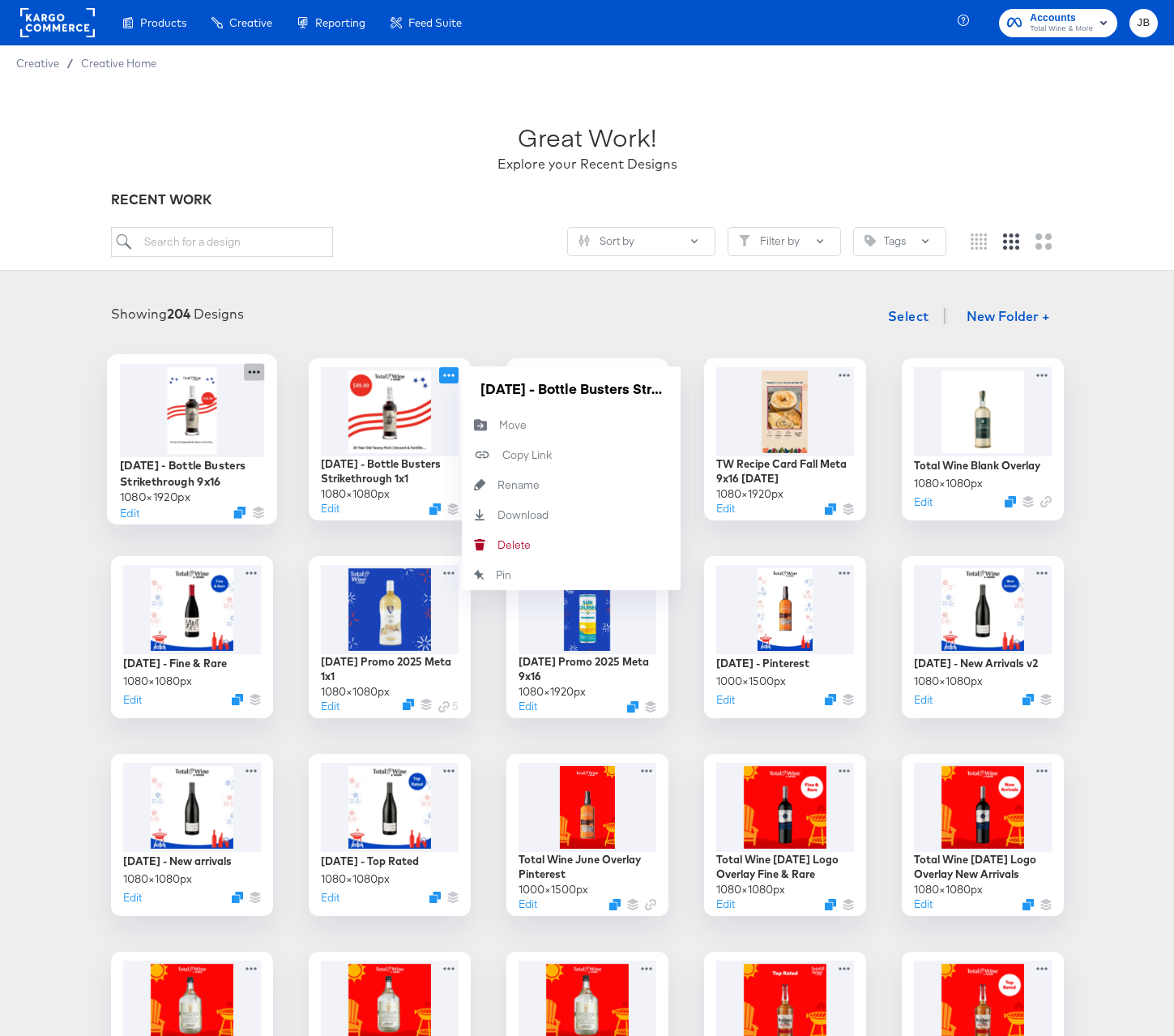
click at [248, 371] on icon at bounding box center [254, 372] width 20 height 17
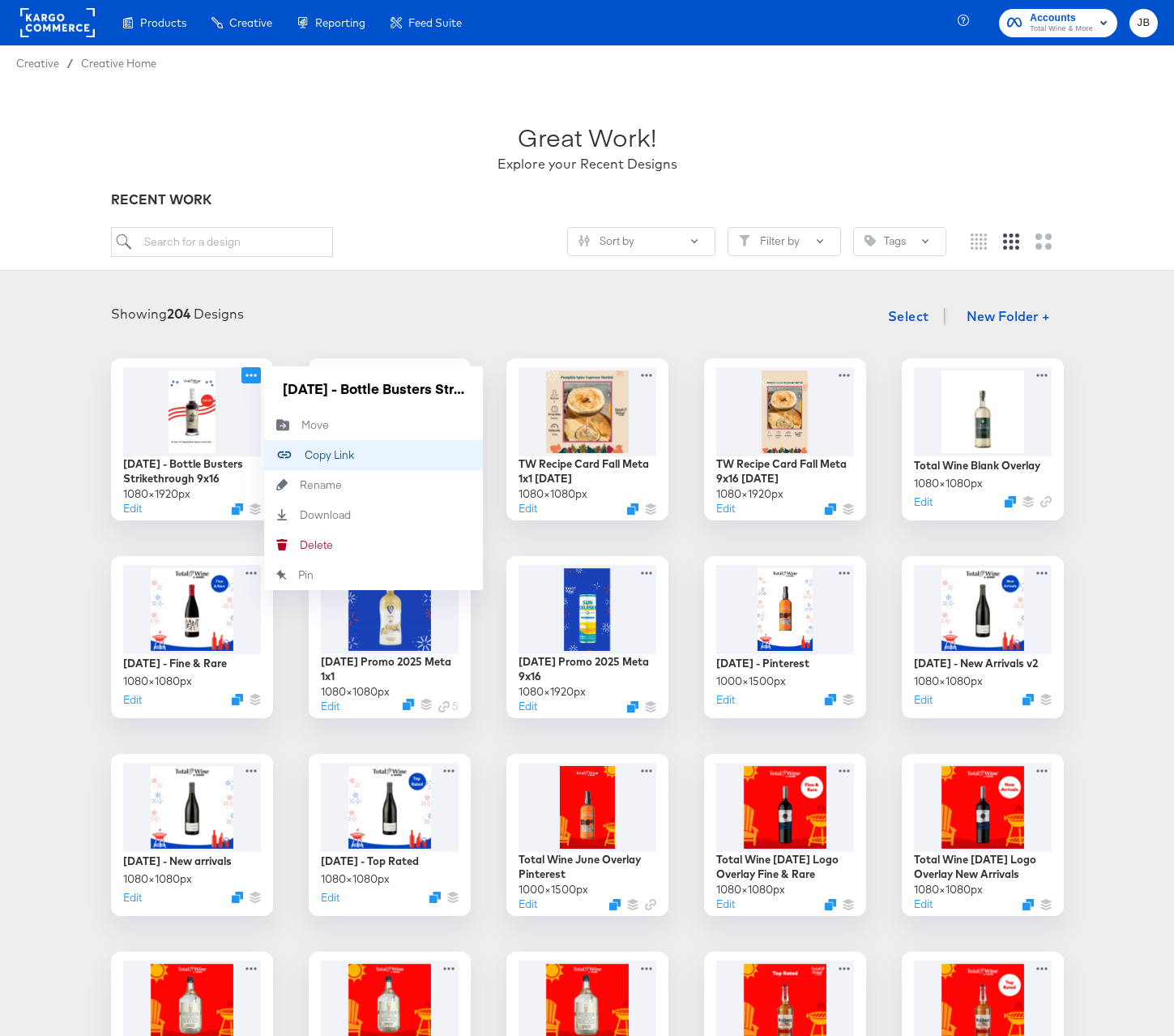
click at [305, 454] on div "Copy Link Copied!" at bounding box center [305, 454] width 0 height 0
